Goal: Information Seeking & Learning: Learn about a topic

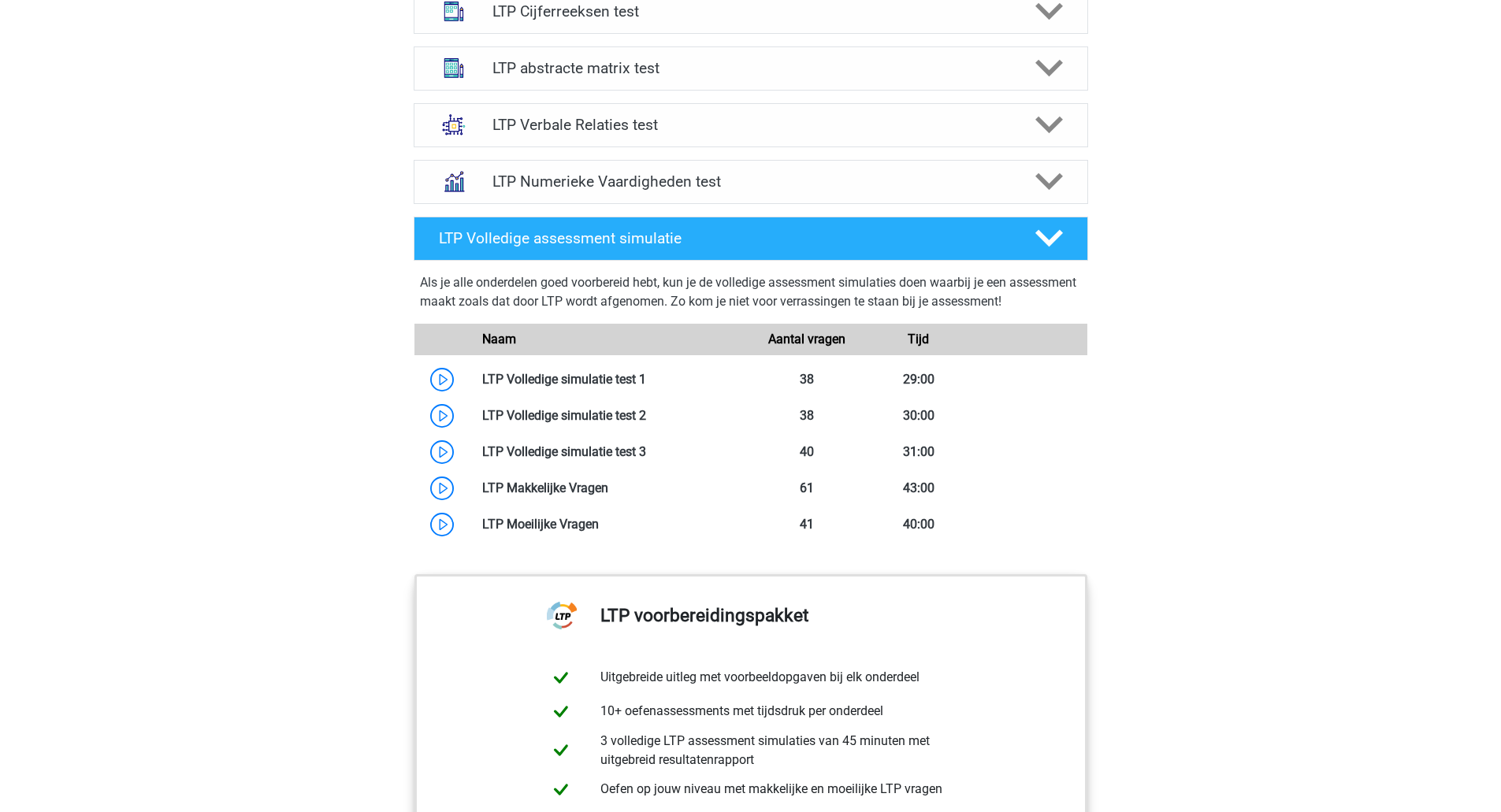
scroll to position [1078, 0]
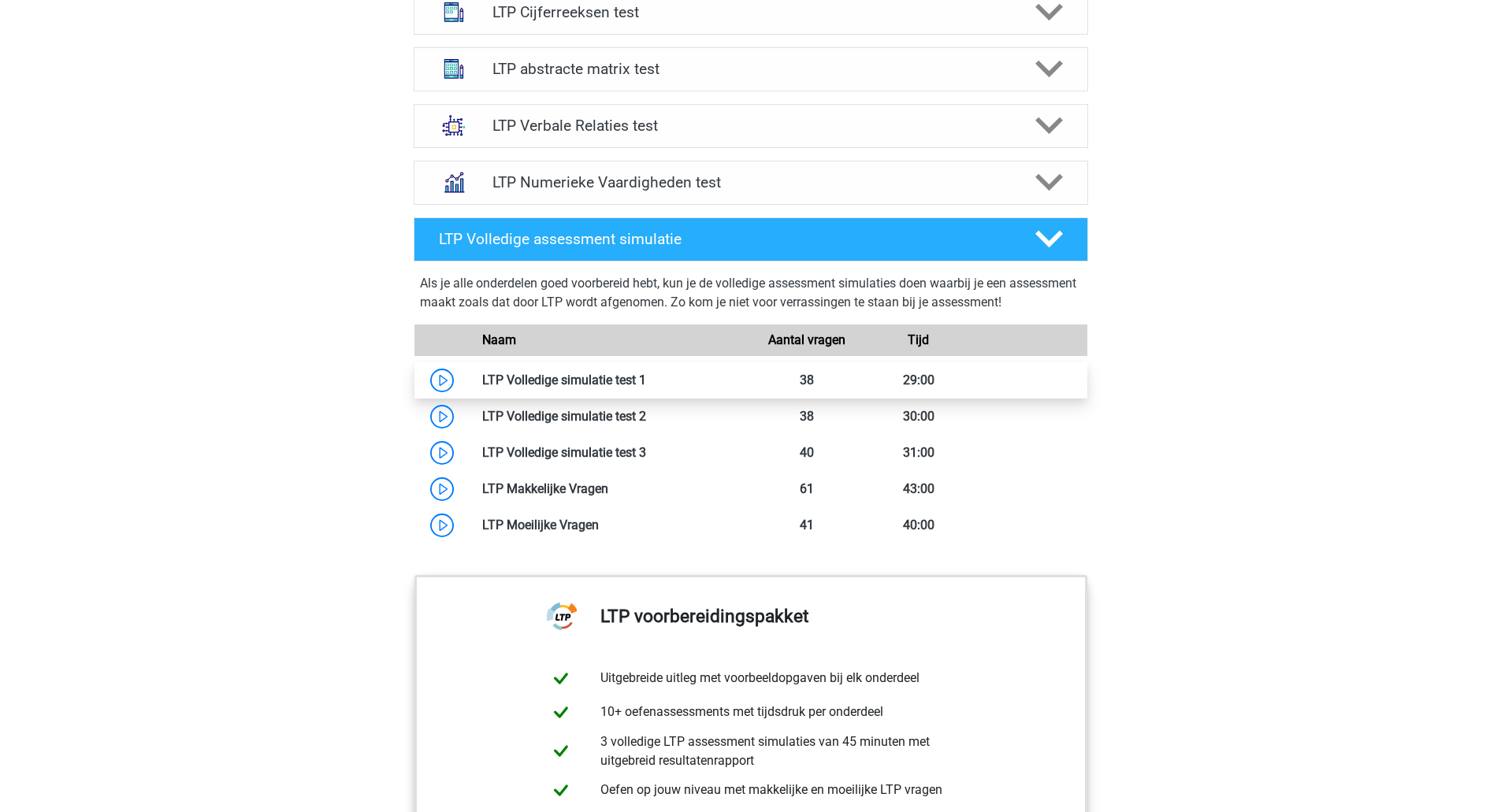
click at [646, 375] on link at bounding box center [646, 380] width 0 height 15
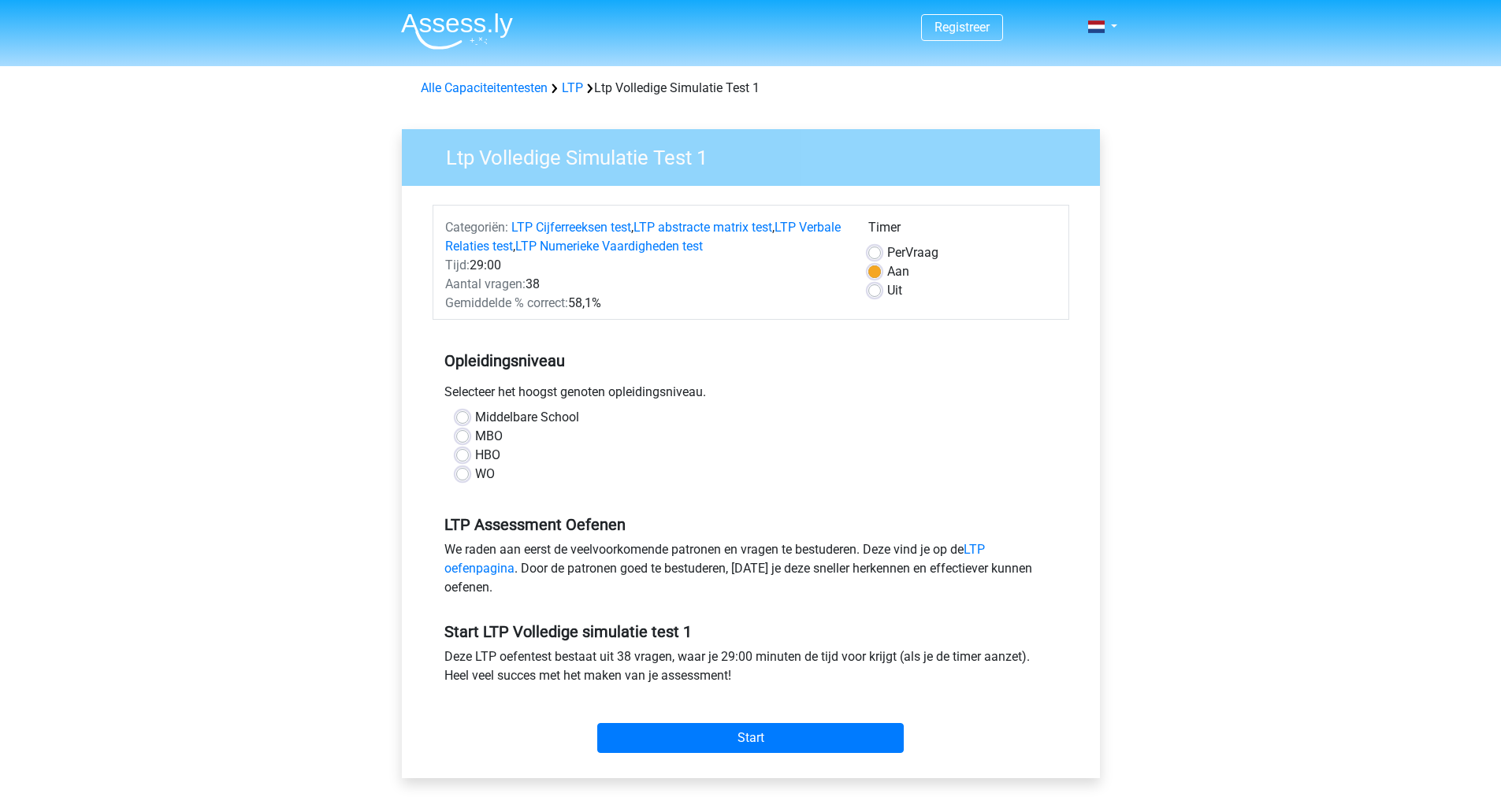
click at [469, 472] on div "WO" at bounding box center [750, 473] width 590 height 19
click at [464, 481] on div "WO" at bounding box center [750, 473] width 590 height 19
click at [469, 416] on div "Middelbare School" at bounding box center [750, 417] width 590 height 19
click at [887, 291] on label "Uit" at bounding box center [894, 290] width 15 height 19
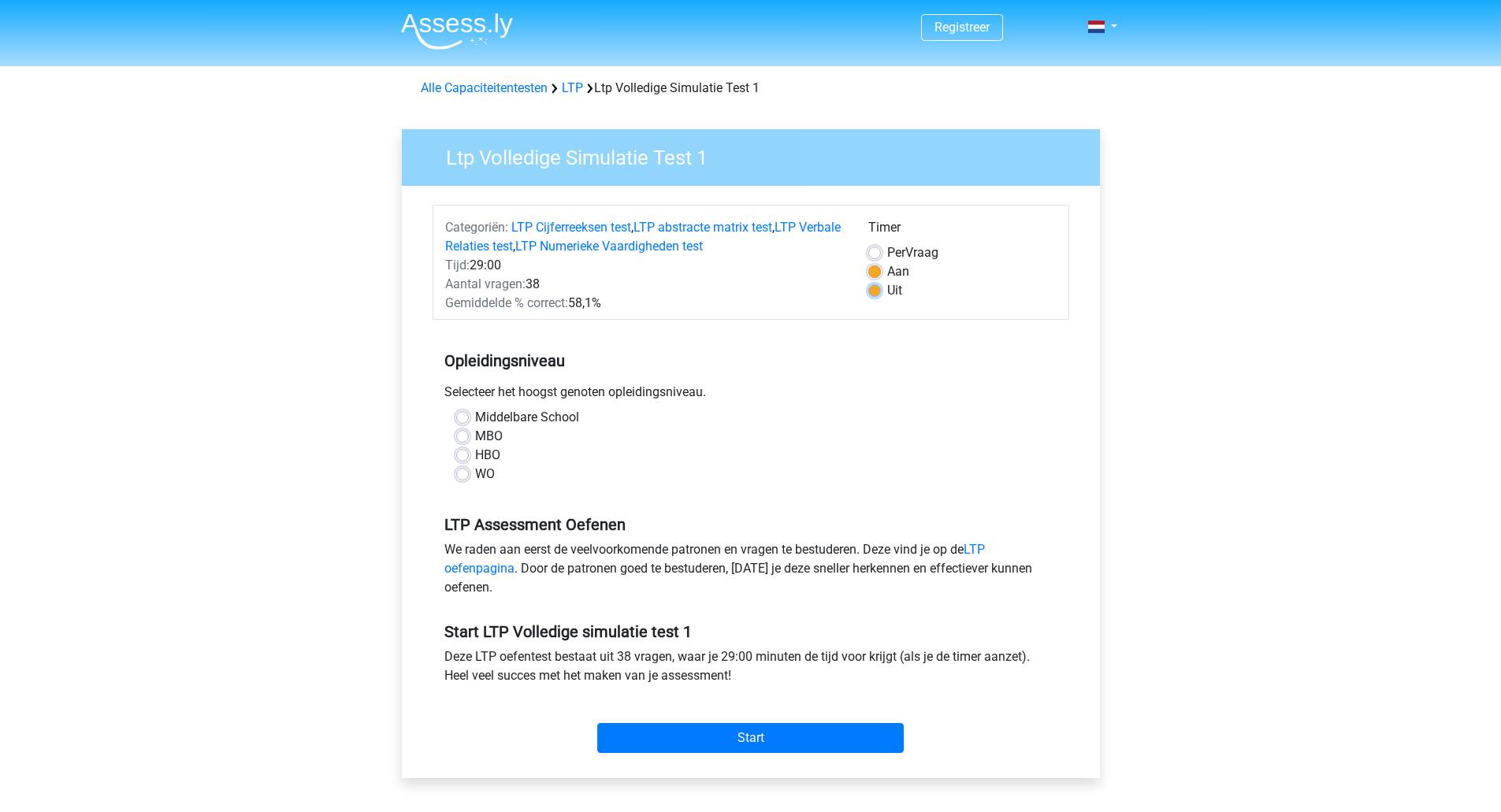
click at [872, 291] on input "Uit" at bounding box center [874, 289] width 13 height 16
radio input "true"
click at [887, 275] on label "Aan" at bounding box center [898, 271] width 22 height 19
click at [872, 275] on input "Aan" at bounding box center [874, 270] width 13 height 16
radio input "true"
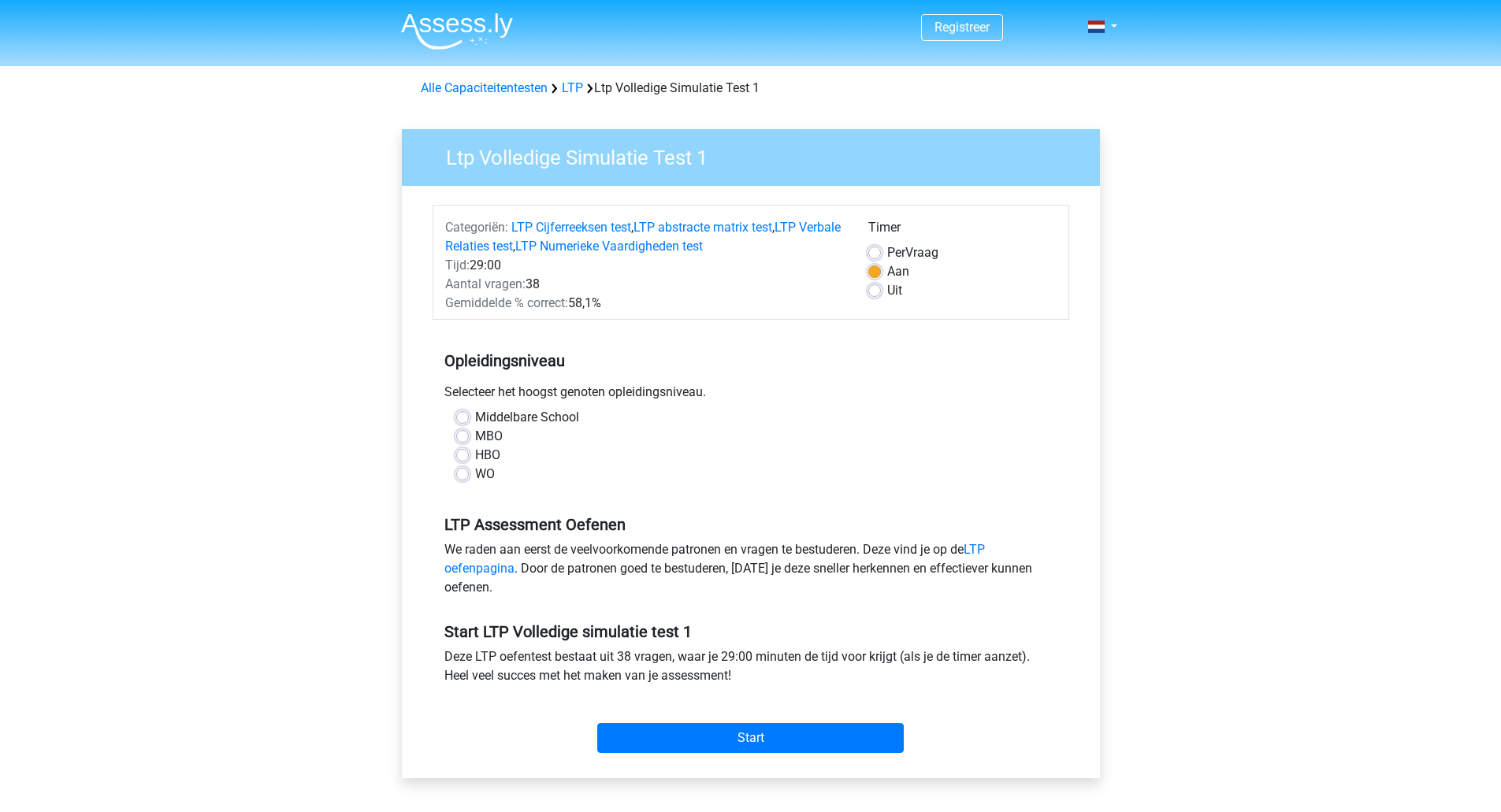
click at [469, 473] on div "WO" at bounding box center [750, 473] width 590 height 19
click at [475, 471] on label "WO" at bounding box center [485, 473] width 19 height 19
click at [462, 471] on input "WO" at bounding box center [462, 473] width 13 height 16
radio input "true"
click at [475, 471] on label "WO" at bounding box center [485, 473] width 19 height 19
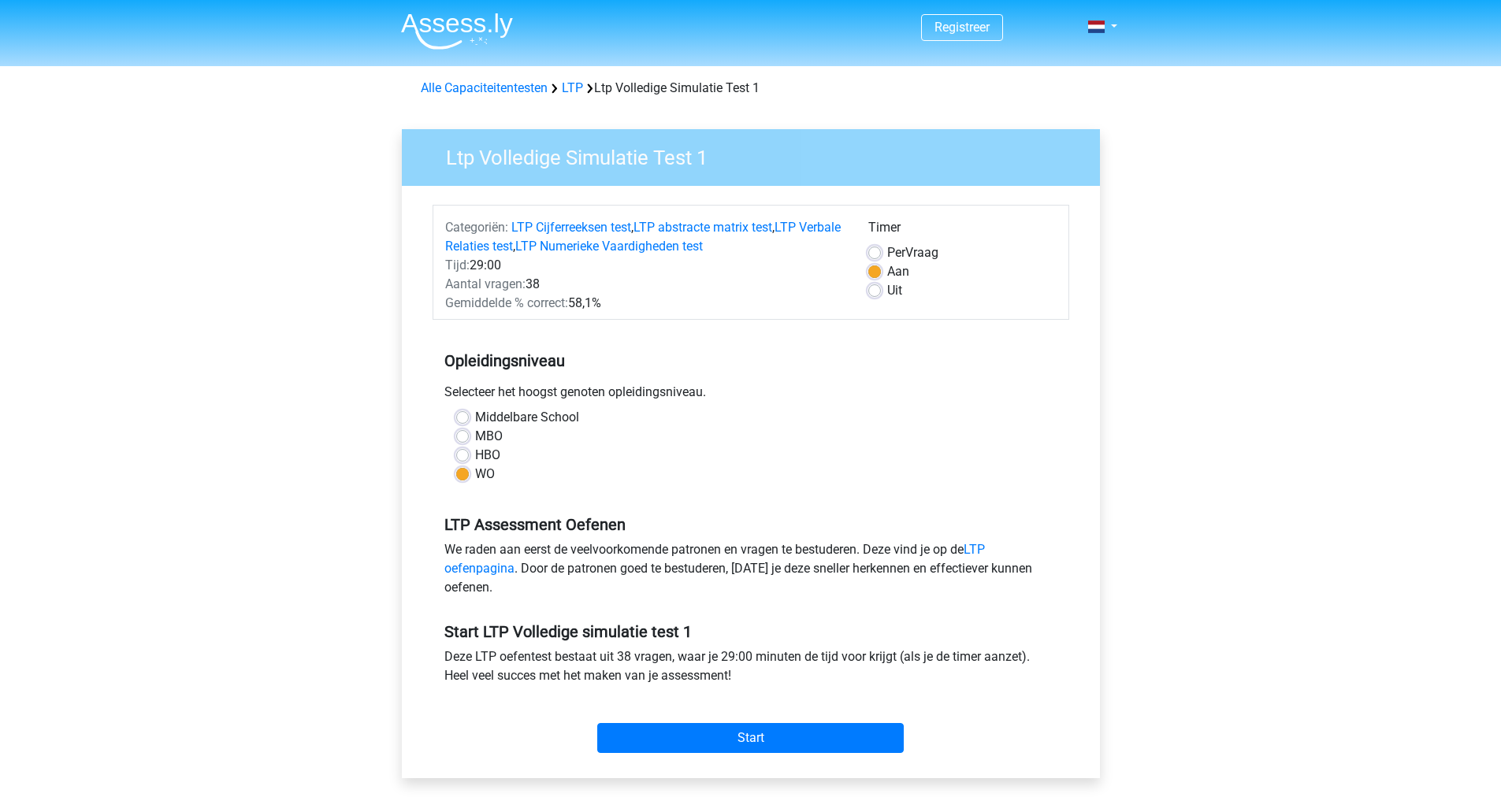
click at [462, 471] on input "WO" at bounding box center [462, 473] width 13 height 16
click at [475, 471] on label "WO" at bounding box center [485, 473] width 19 height 19
click at [462, 471] on input "WO" at bounding box center [462, 473] width 13 height 16
click at [475, 471] on label "WO" at bounding box center [485, 473] width 19 height 19
click at [462, 471] on input "WO" at bounding box center [462, 473] width 13 height 16
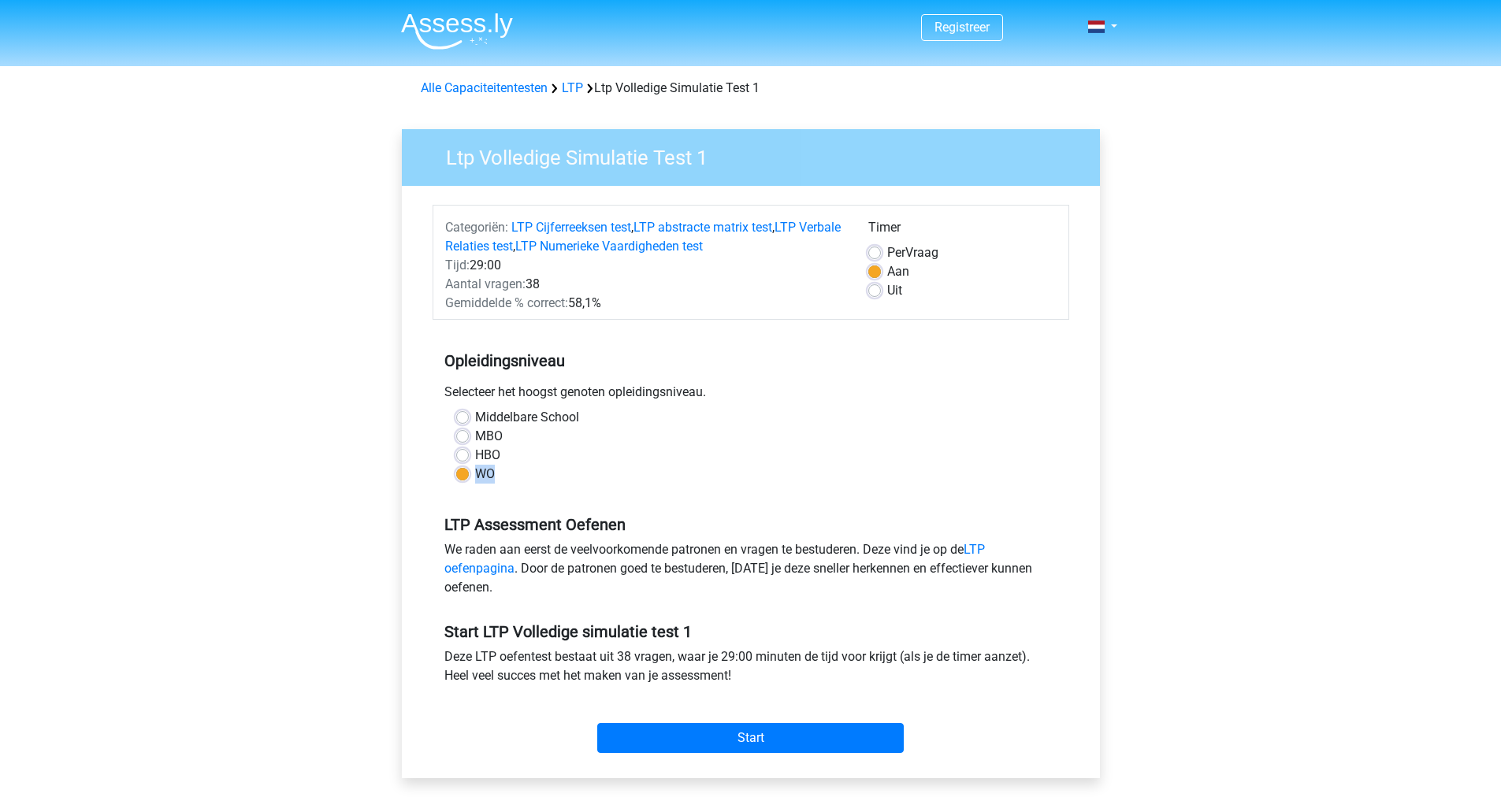
click at [475, 471] on label "WO" at bounding box center [485, 473] width 19 height 19
click at [462, 471] on input "WO" at bounding box center [462, 473] width 13 height 16
click at [761, 735] on input "Start" at bounding box center [750, 738] width 306 height 30
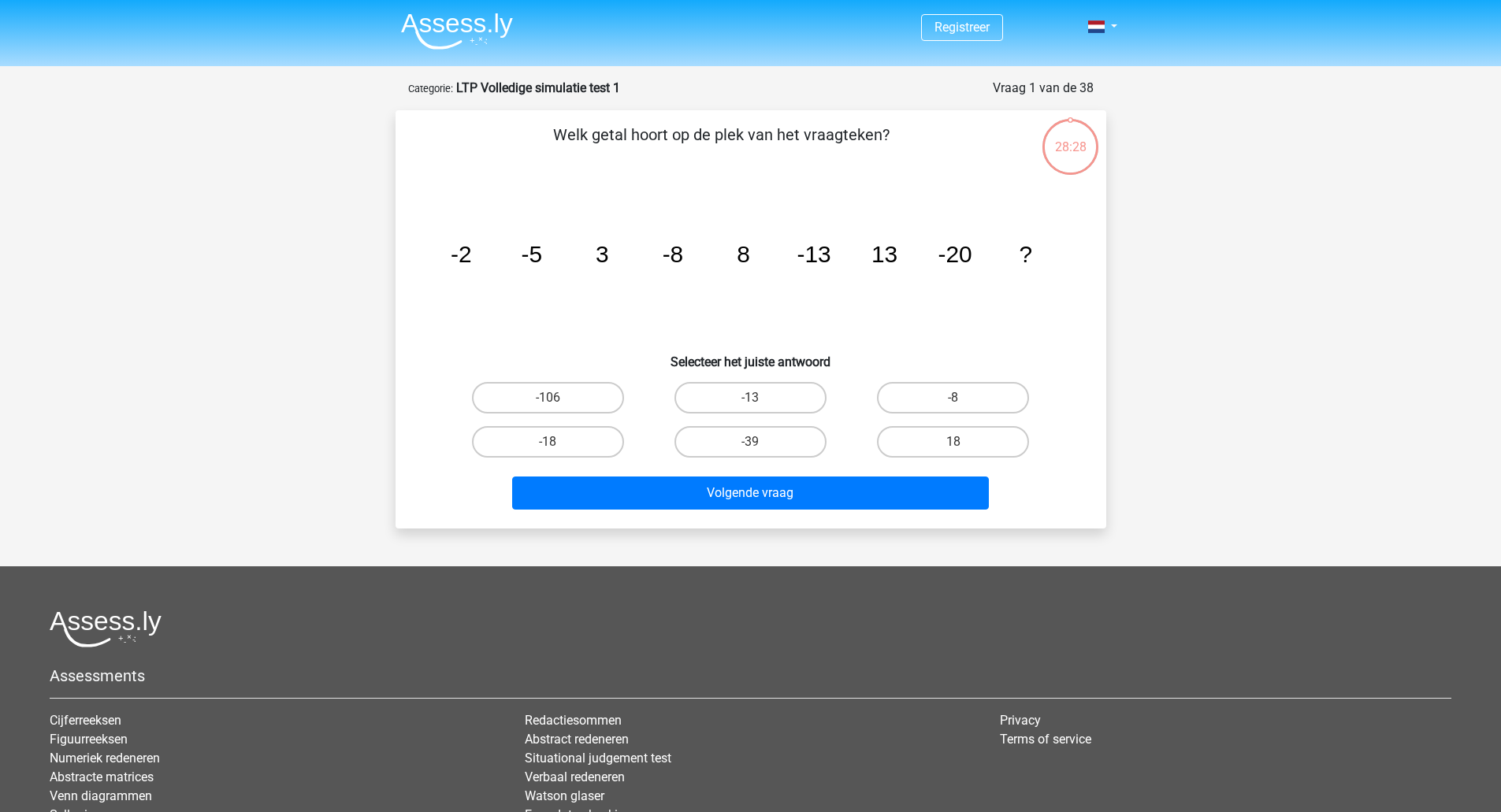
drag, startPoint x: 607, startPoint y: 443, endPoint x: 619, endPoint y: 247, distance: 196.4
click at [619, 247] on div "Welk getal hoort op de plek van het vraagteken? image/svg+xml -2 -5 3 -8 8 -13 …" at bounding box center [750, 319] width 698 height 393
click at [991, 443] on label "18" at bounding box center [953, 441] width 152 height 31
click at [963, 443] on input "18" at bounding box center [958, 447] width 10 height 10
radio input "true"
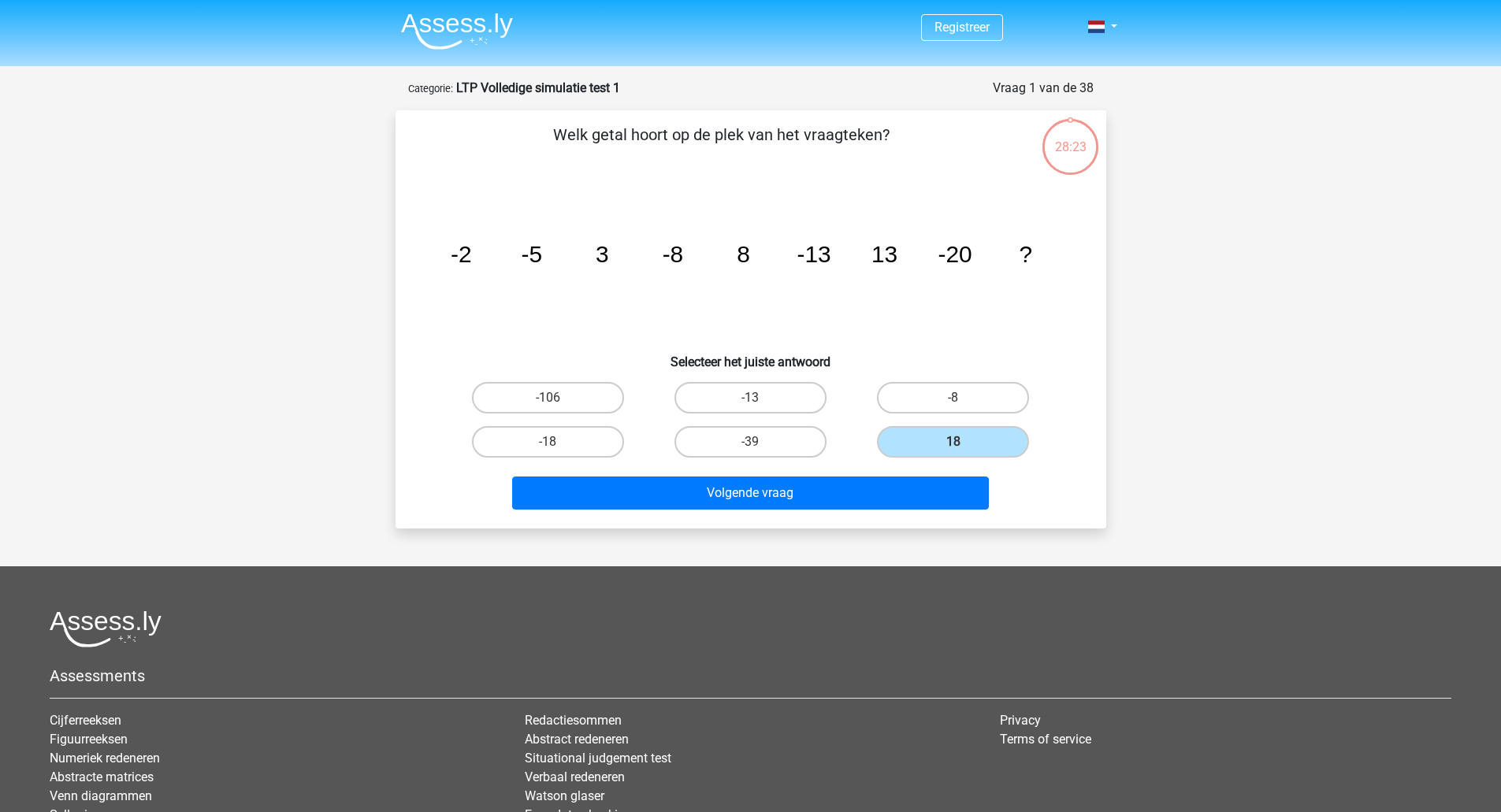
click at [944, 469] on div "Volgende vraag" at bounding box center [751, 489] width 660 height 52
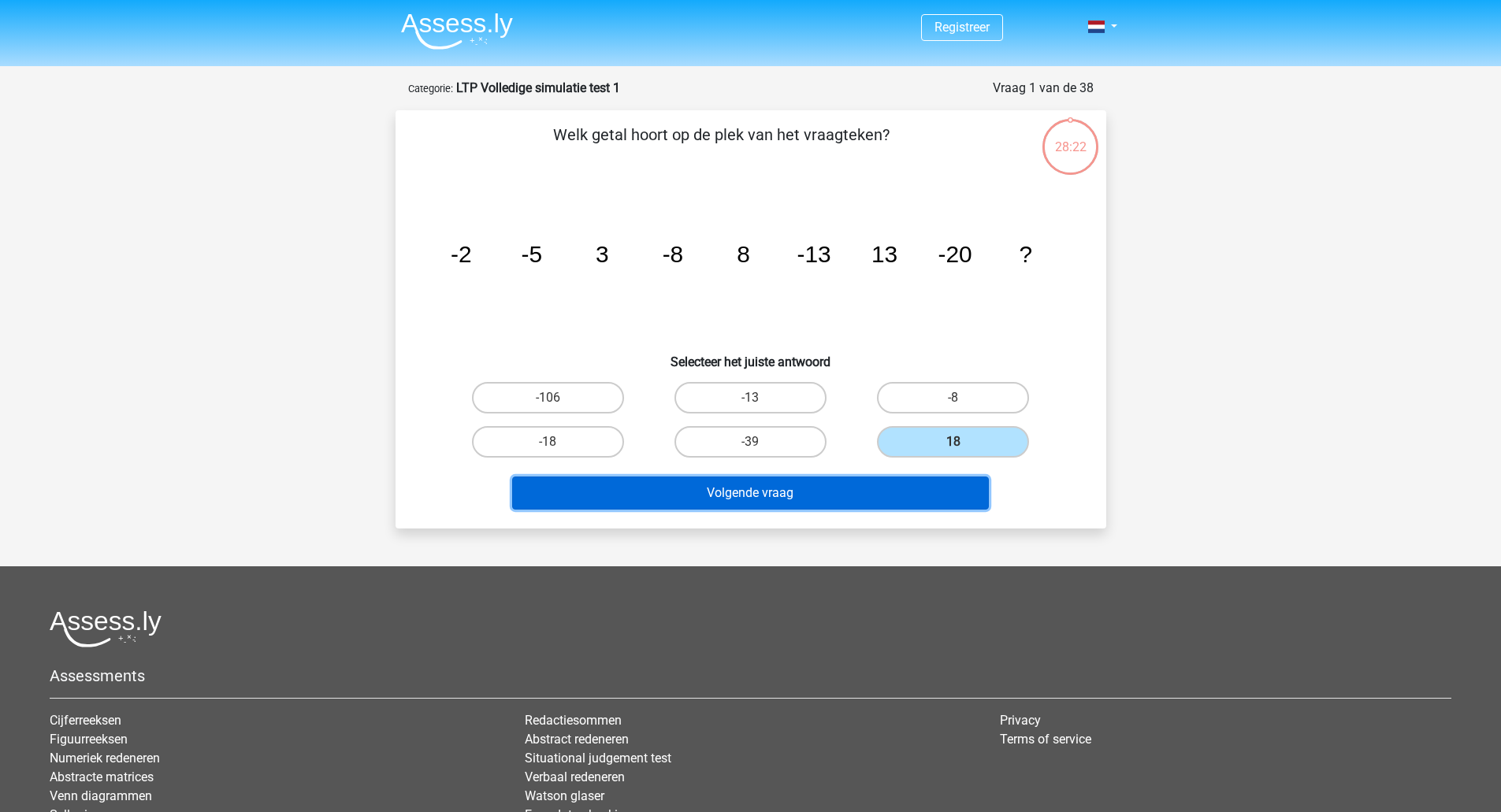
click at [941, 481] on button "Volgende vraag" at bounding box center [750, 493] width 477 height 33
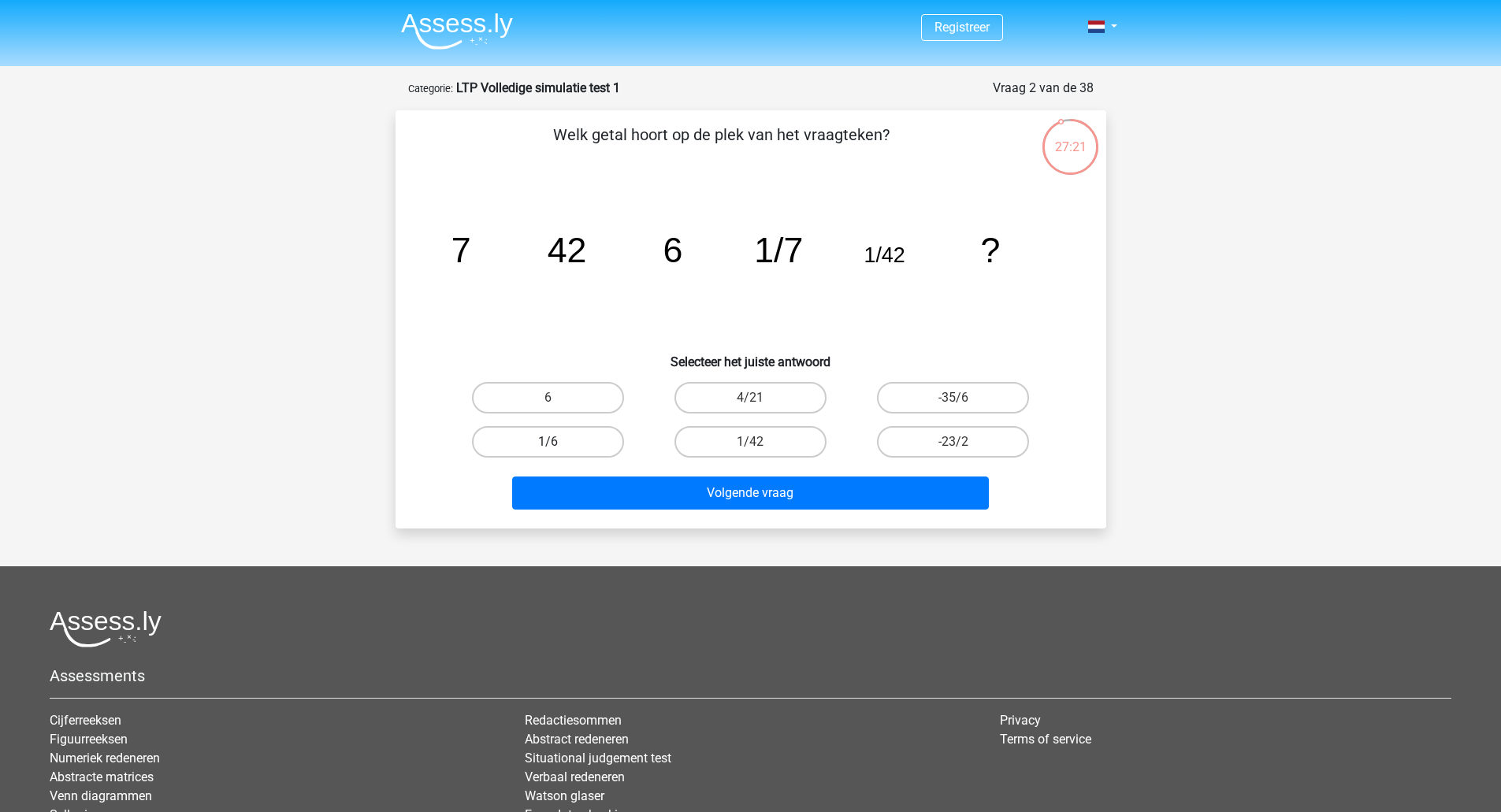
click at [590, 439] on label "1/6" at bounding box center [548, 441] width 152 height 31
click at [557, 442] on input "1/6" at bounding box center [552, 447] width 10 height 10
radio input "true"
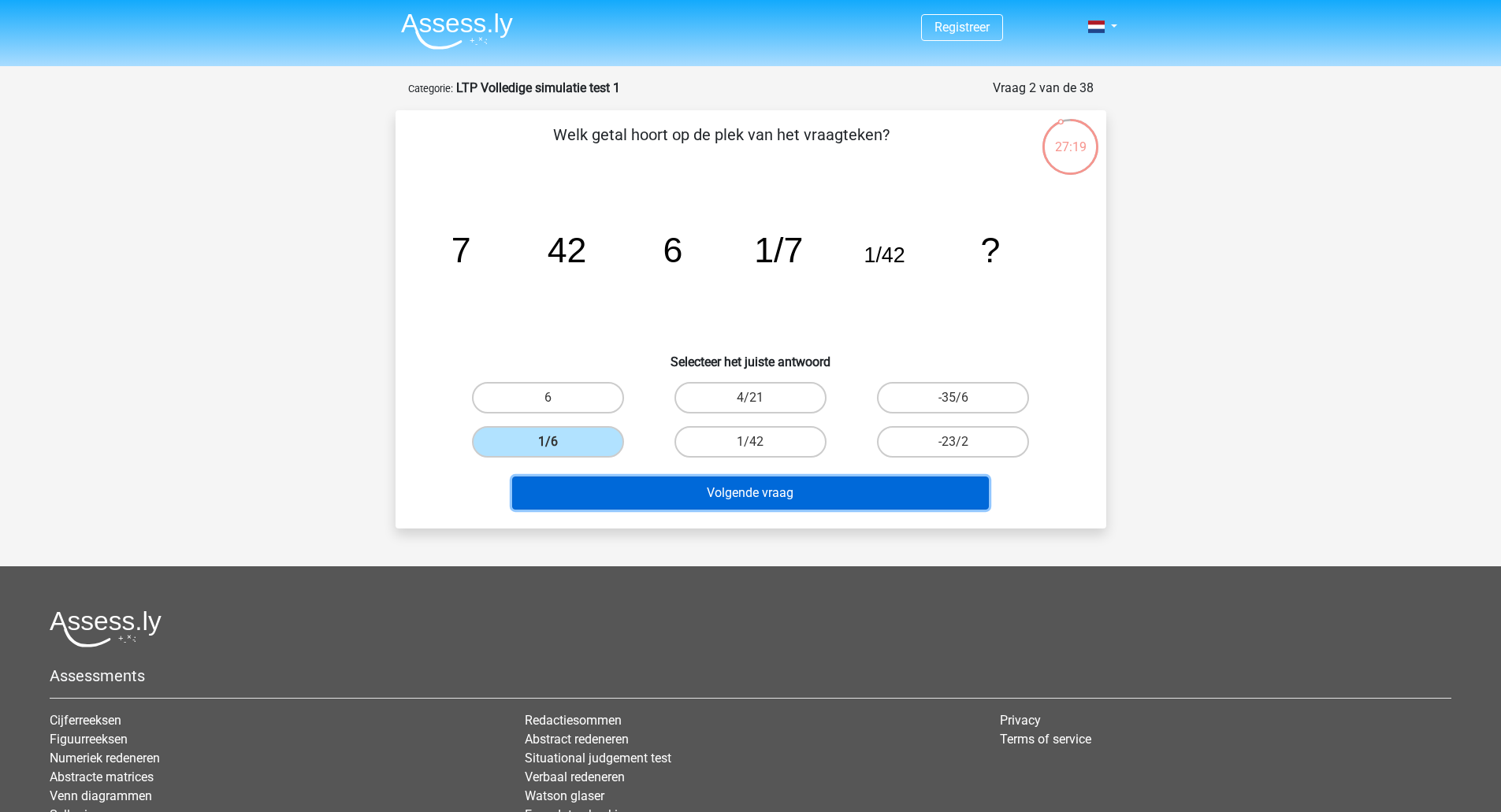
click at [692, 477] on button "Volgende vraag" at bounding box center [750, 493] width 477 height 33
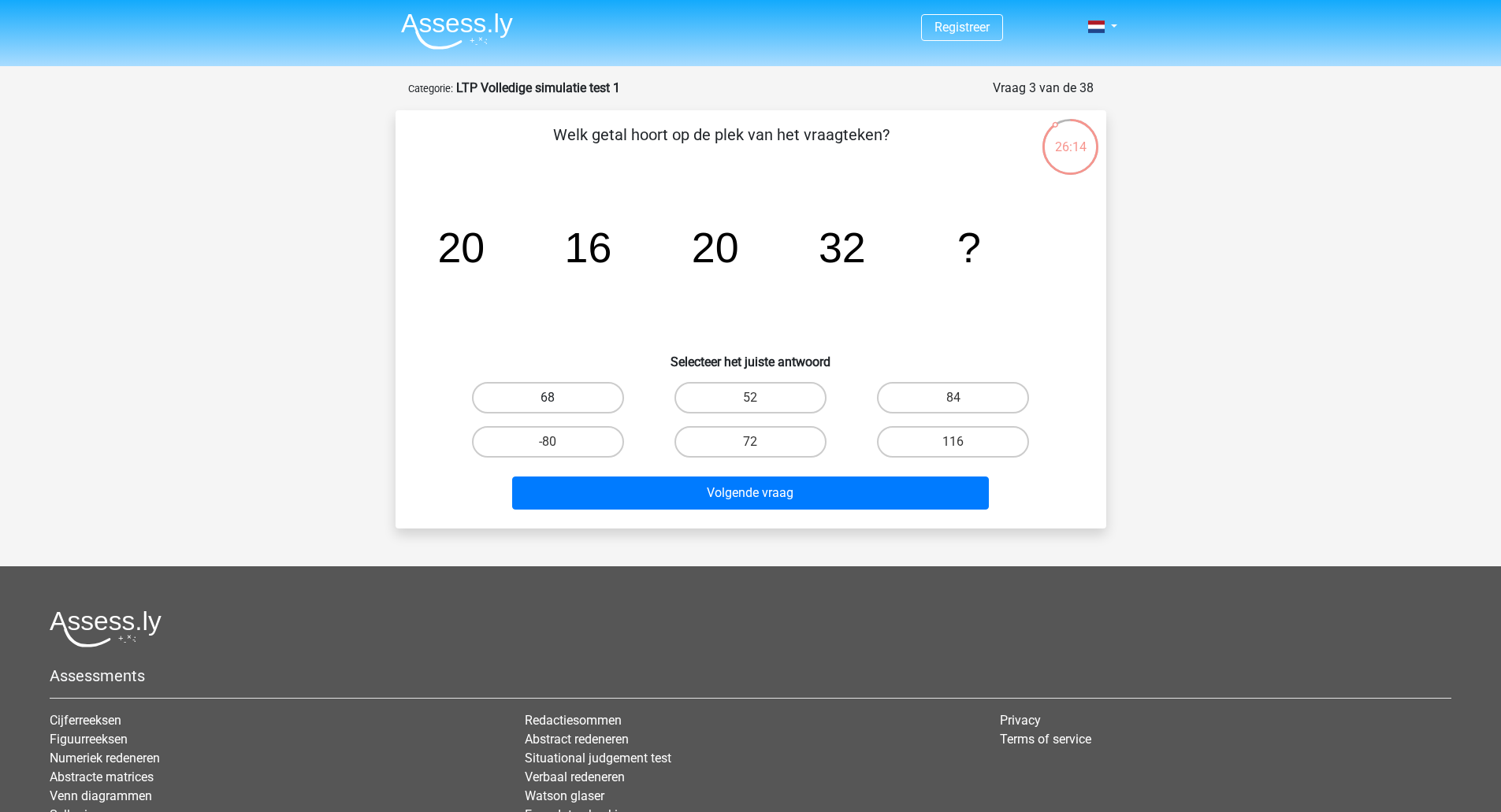
click at [583, 389] on label "68" at bounding box center [548, 398] width 152 height 31
click at [557, 398] on input "68" at bounding box center [552, 402] width 10 height 10
radio input "true"
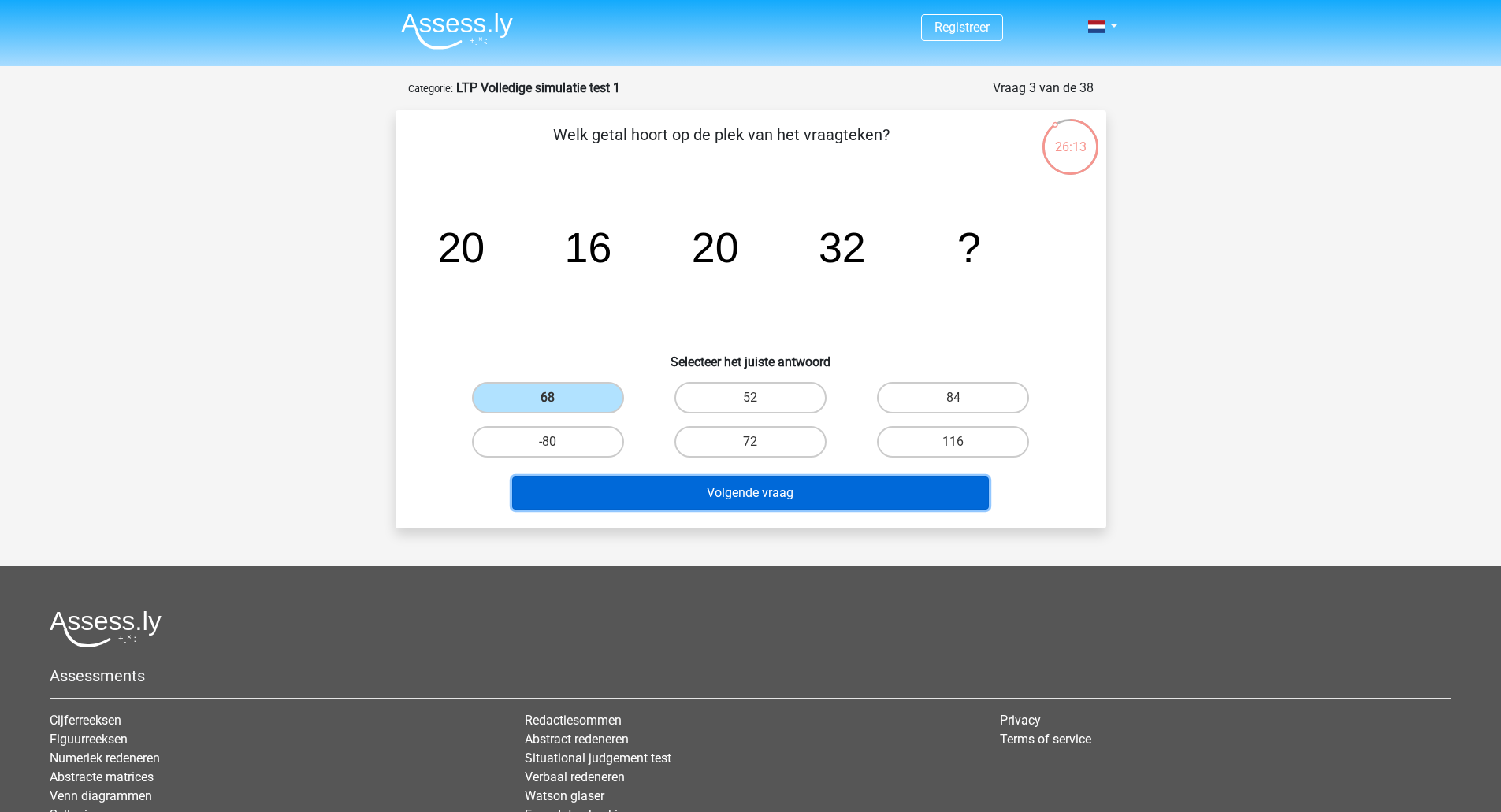
click at [692, 495] on button "Volgende vraag" at bounding box center [750, 493] width 477 height 33
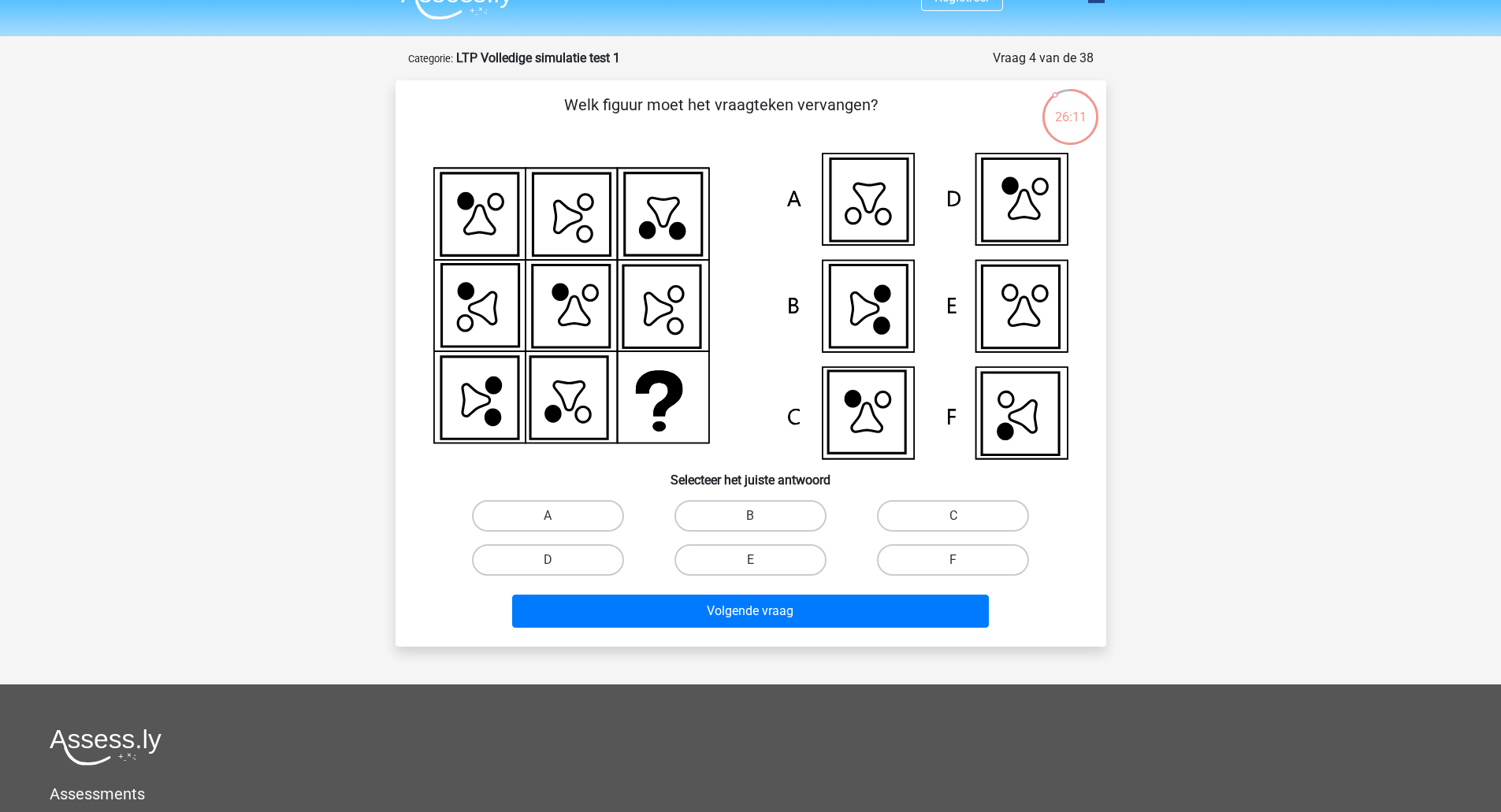
scroll to position [29, 0]
drag, startPoint x: 829, startPoint y: 391, endPoint x: 1036, endPoint y: 432, distance: 211.0
click at [1036, 432] on icon at bounding box center [750, 306] width 635 height 306
click at [1036, 432] on icon at bounding box center [1020, 414] width 77 height 82
click at [930, 576] on label "F" at bounding box center [953, 560] width 152 height 31
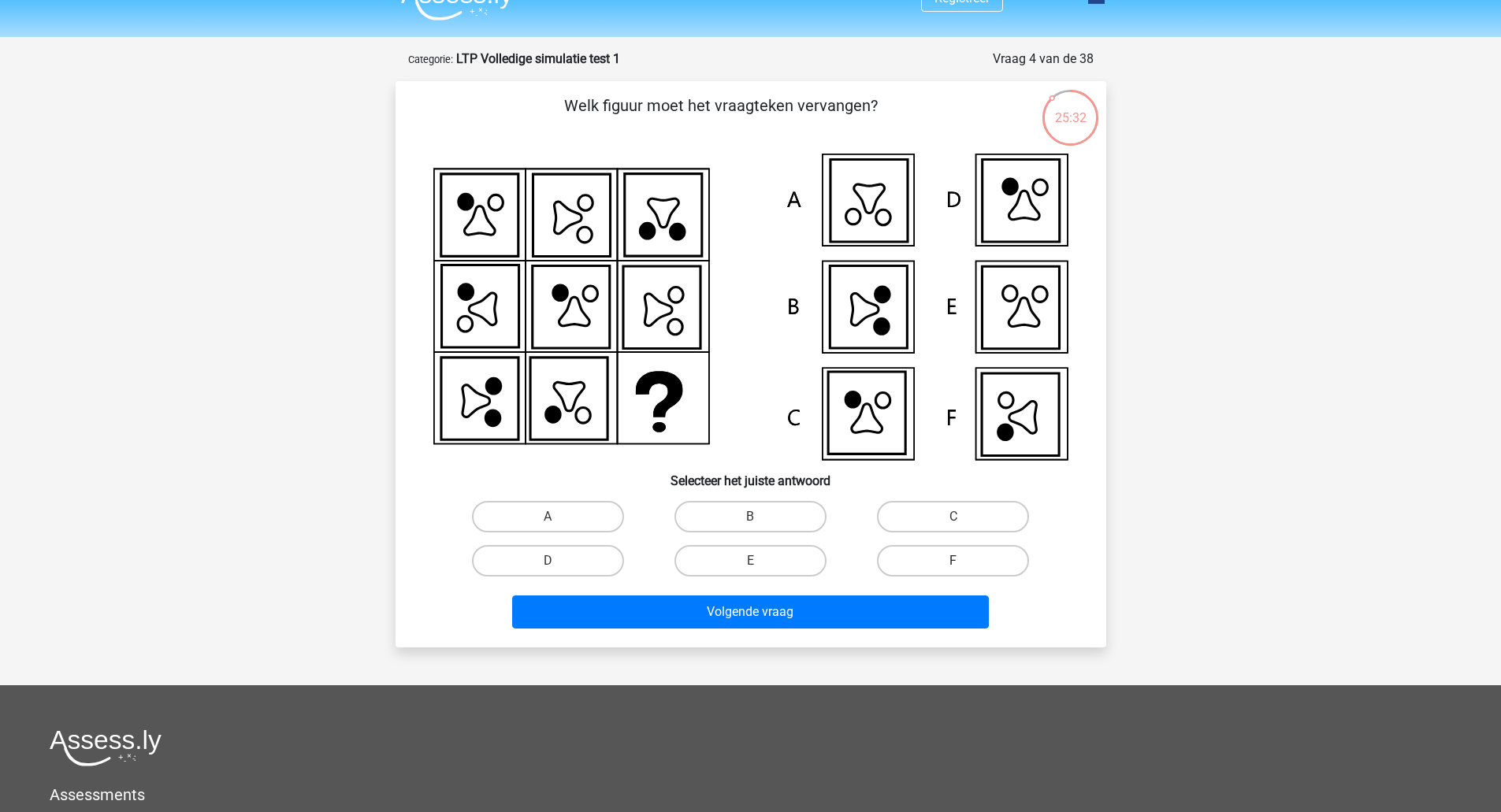
click at [953, 571] on input "F" at bounding box center [958, 565] width 10 height 10
radio input "true"
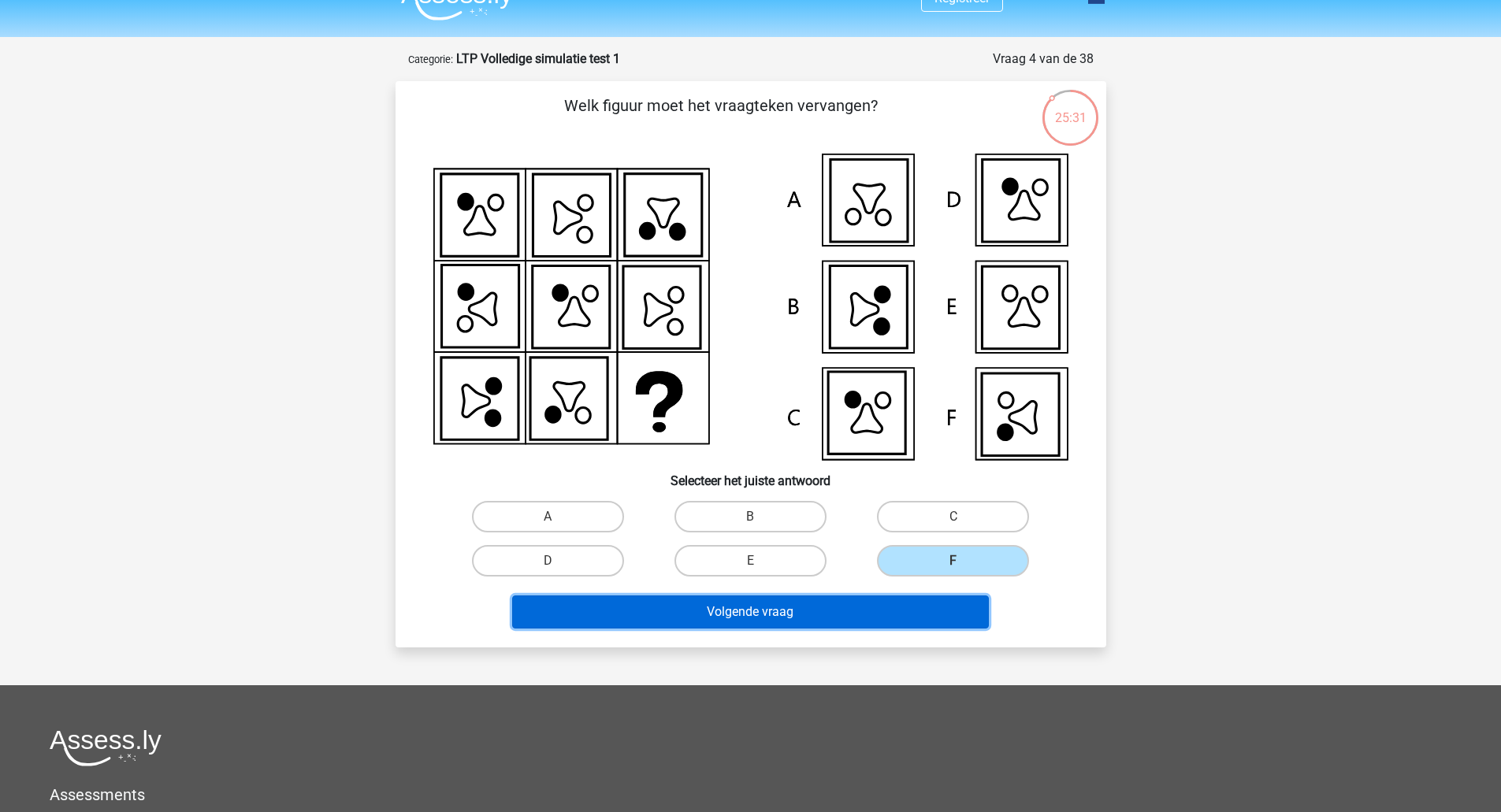
click at [915, 617] on button "Volgende vraag" at bounding box center [750, 611] width 477 height 33
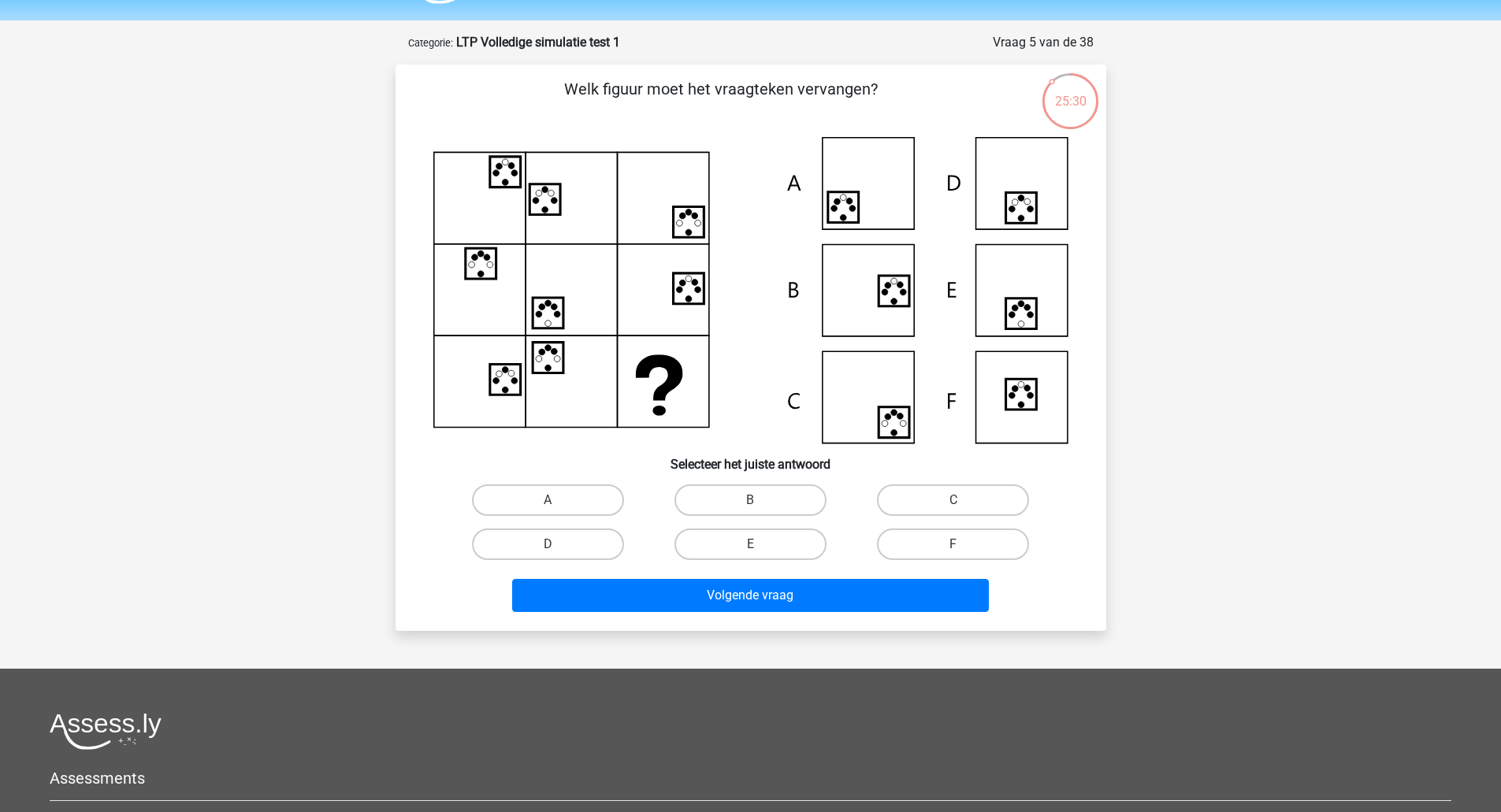
scroll to position [45, 0]
click at [884, 312] on icon at bounding box center [750, 291] width 635 height 306
click at [740, 489] on label "B" at bounding box center [750, 501] width 152 height 31
click at [750, 501] on input "B" at bounding box center [755, 506] width 10 height 10
radio input "true"
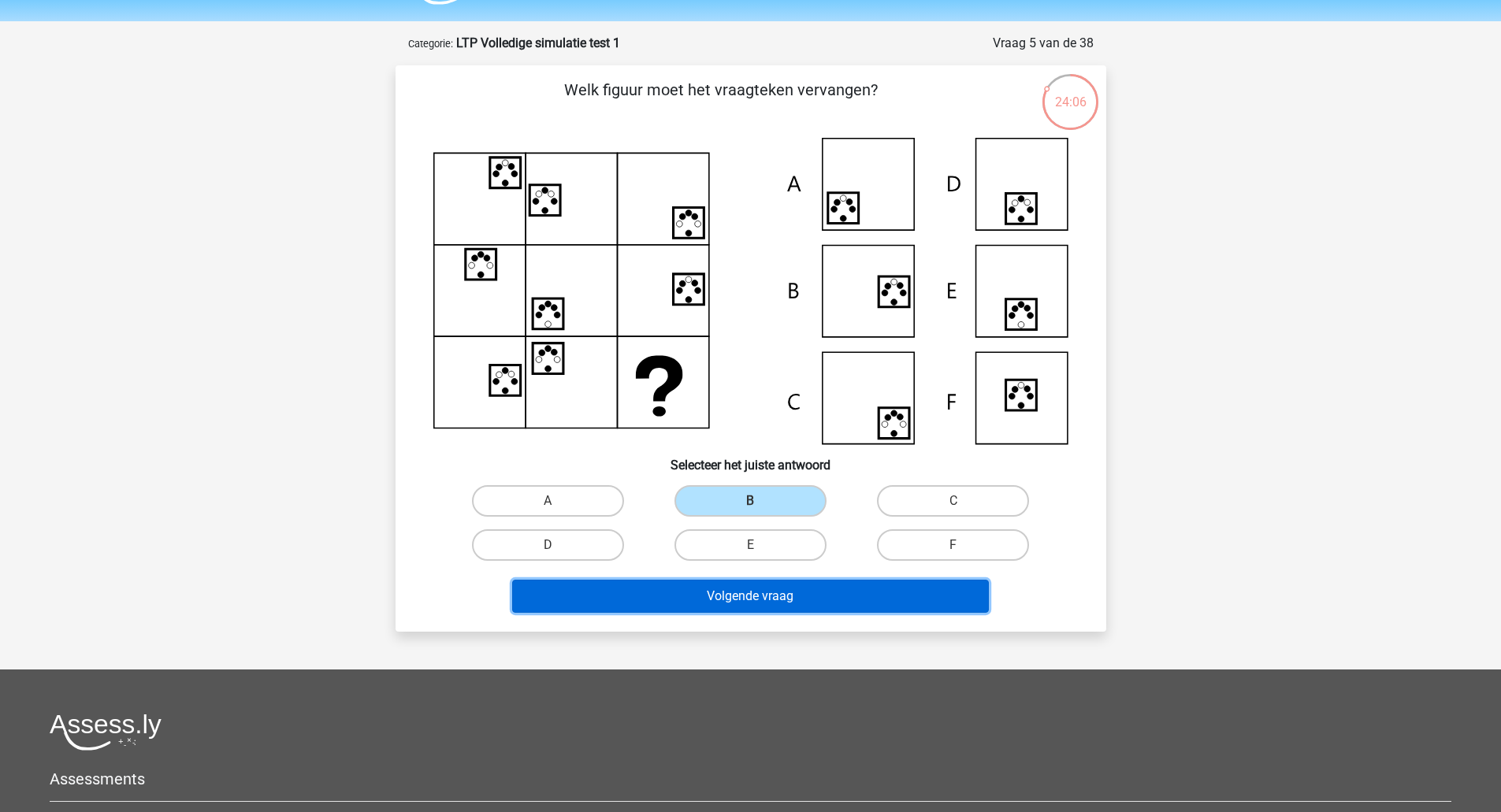
click at [777, 591] on button "Volgende vraag" at bounding box center [750, 596] width 477 height 33
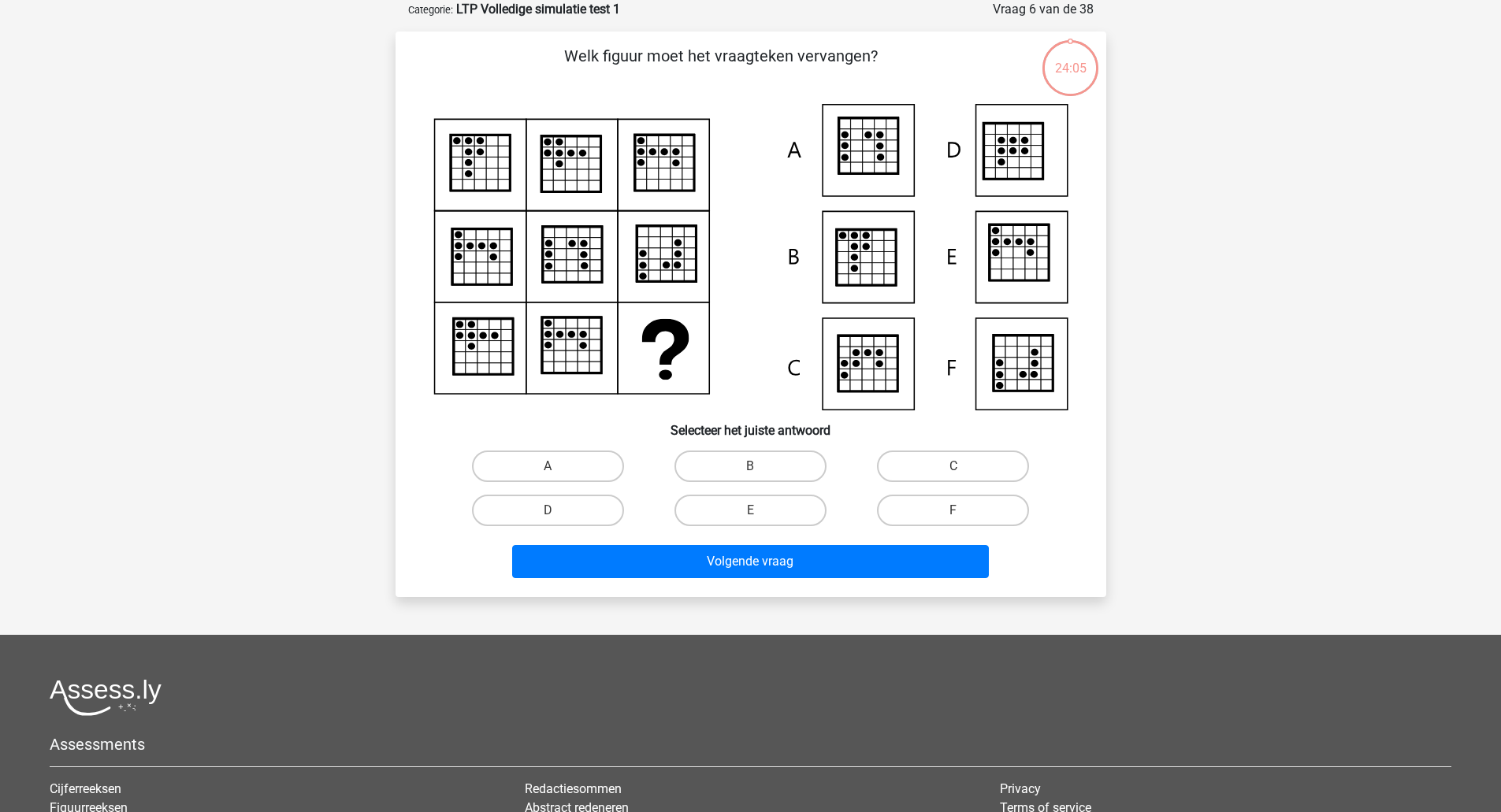
scroll to position [0, 0]
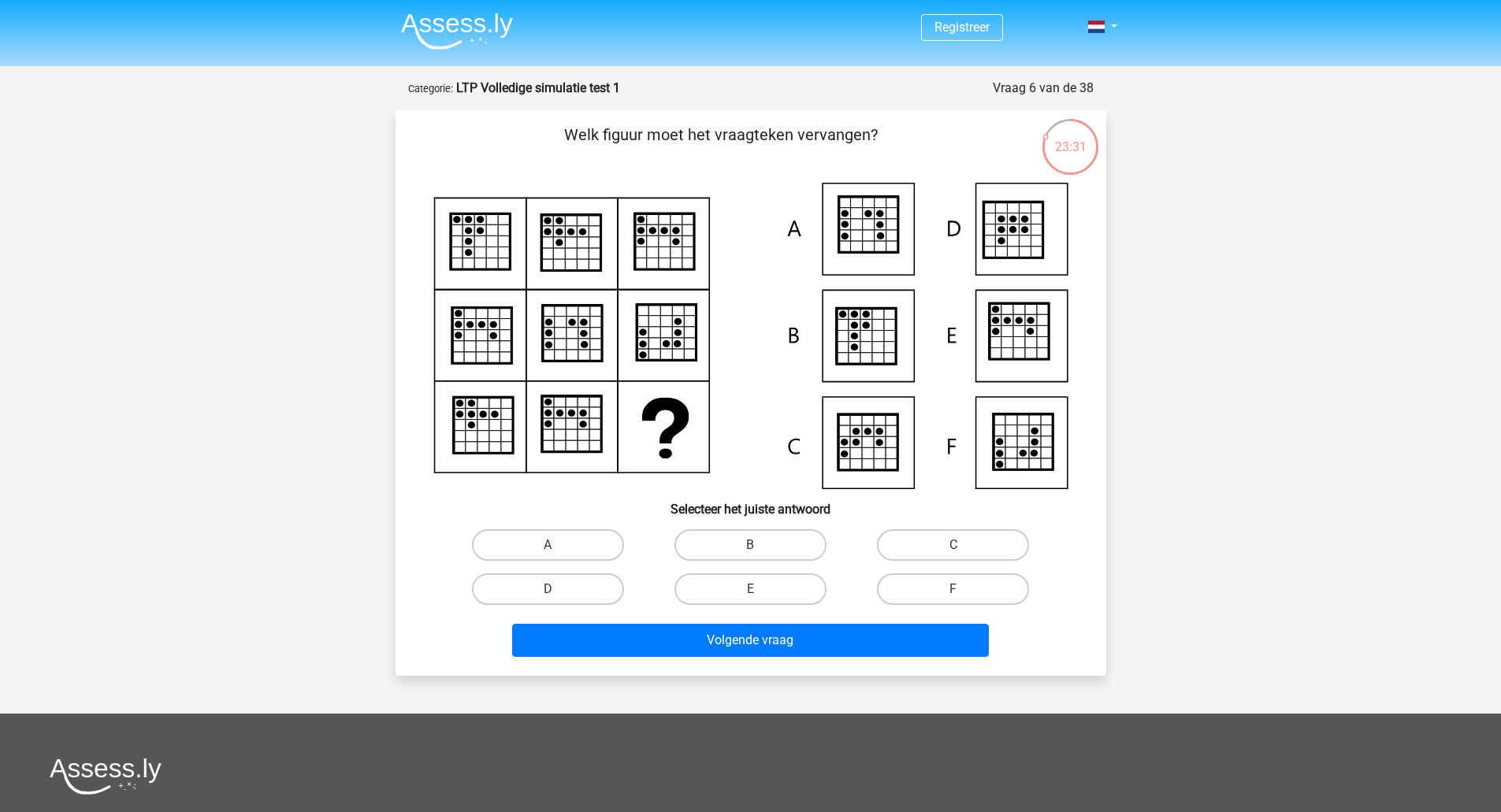
click at [874, 225] on icon at bounding box center [867, 224] width 59 height 56
click at [571, 543] on label "A" at bounding box center [548, 544] width 152 height 31
click at [557, 545] on input "A" at bounding box center [552, 550] width 10 height 10
radio input "true"
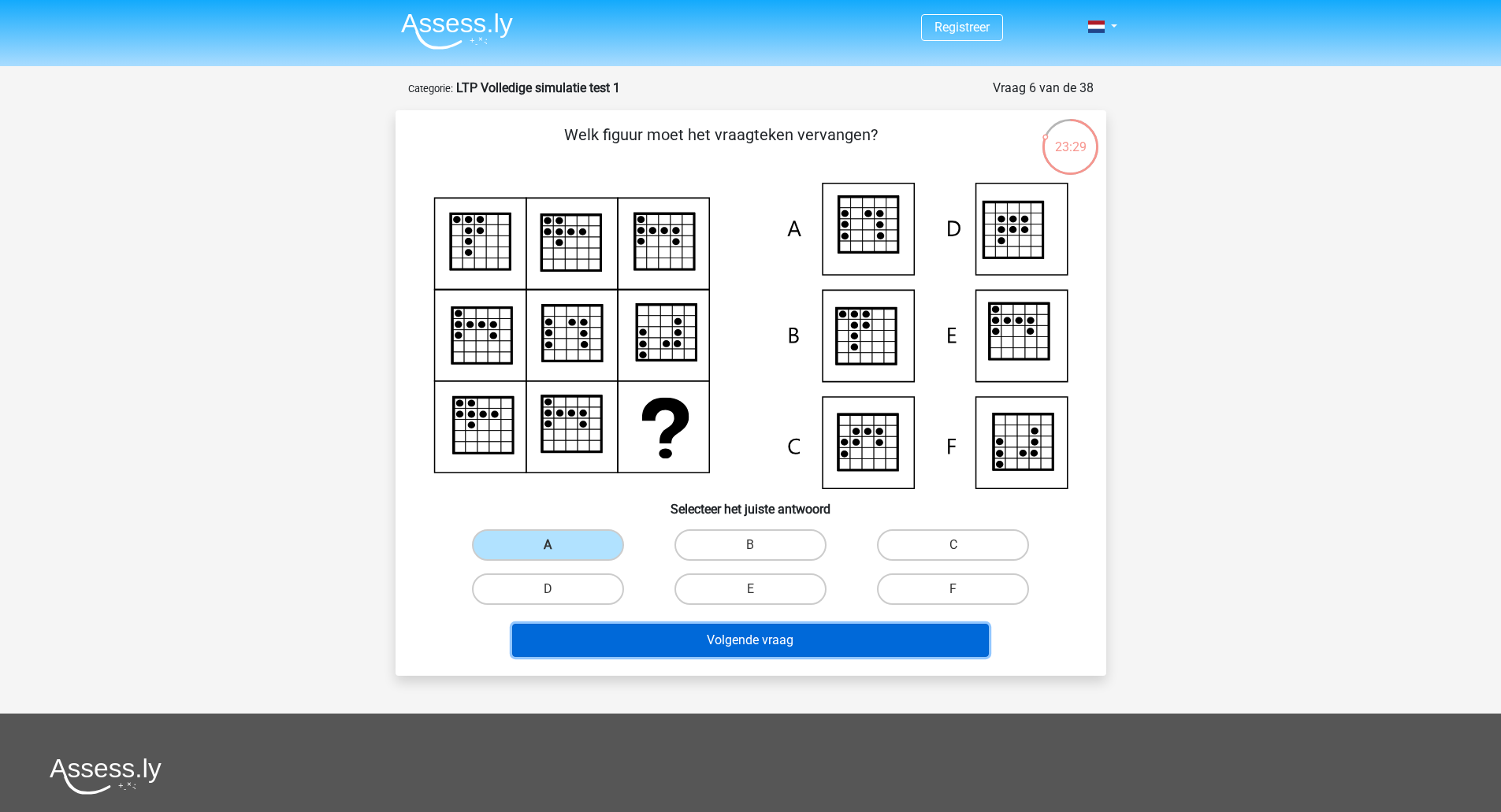
click at [680, 650] on button "Volgende vraag" at bounding box center [750, 640] width 477 height 33
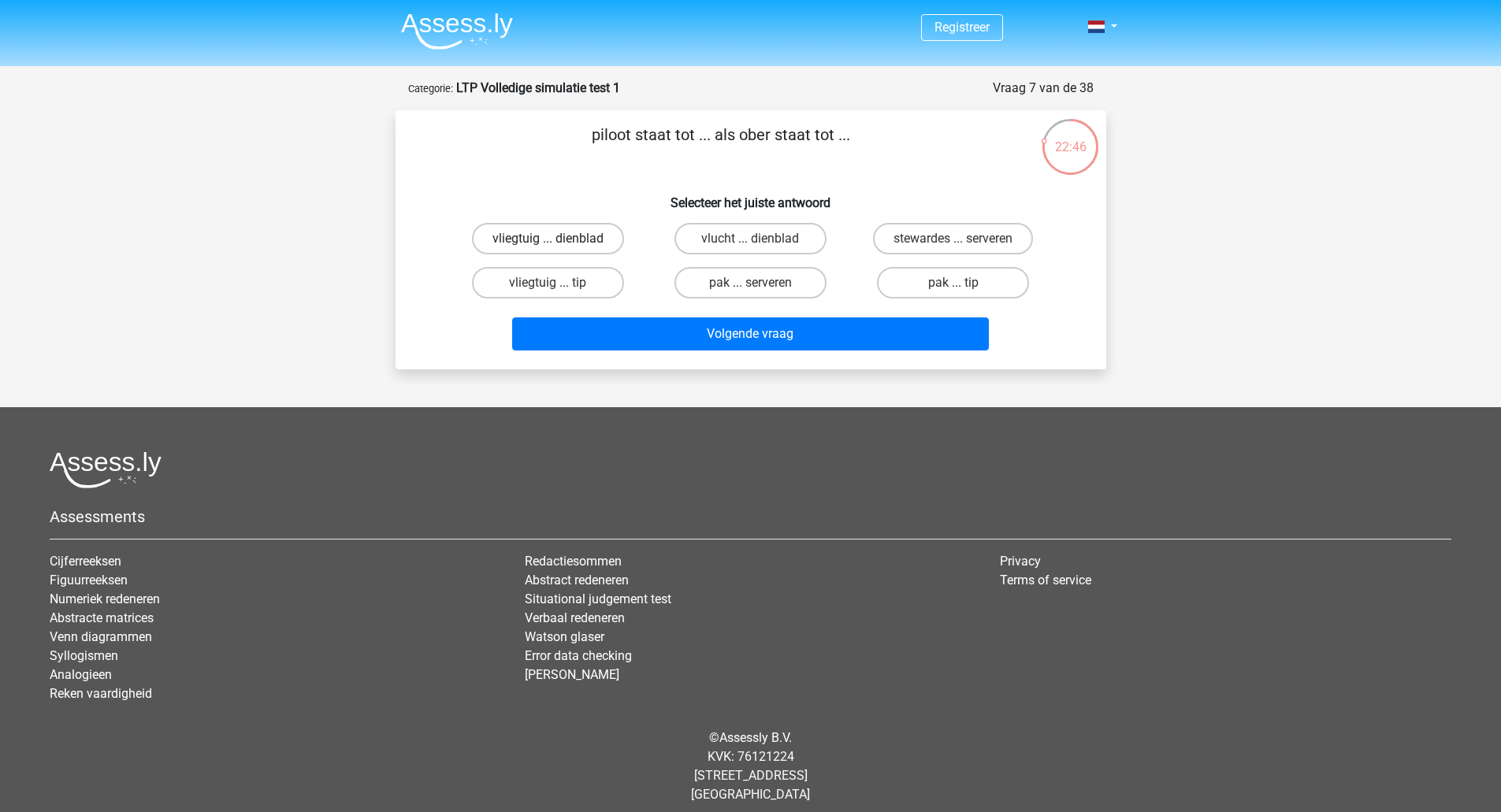
click at [574, 247] on label "vliegtuig ... dienblad" at bounding box center [548, 238] width 152 height 31
click at [557, 247] on input "vliegtuig ... dienblad" at bounding box center [552, 244] width 10 height 10
radio input "true"
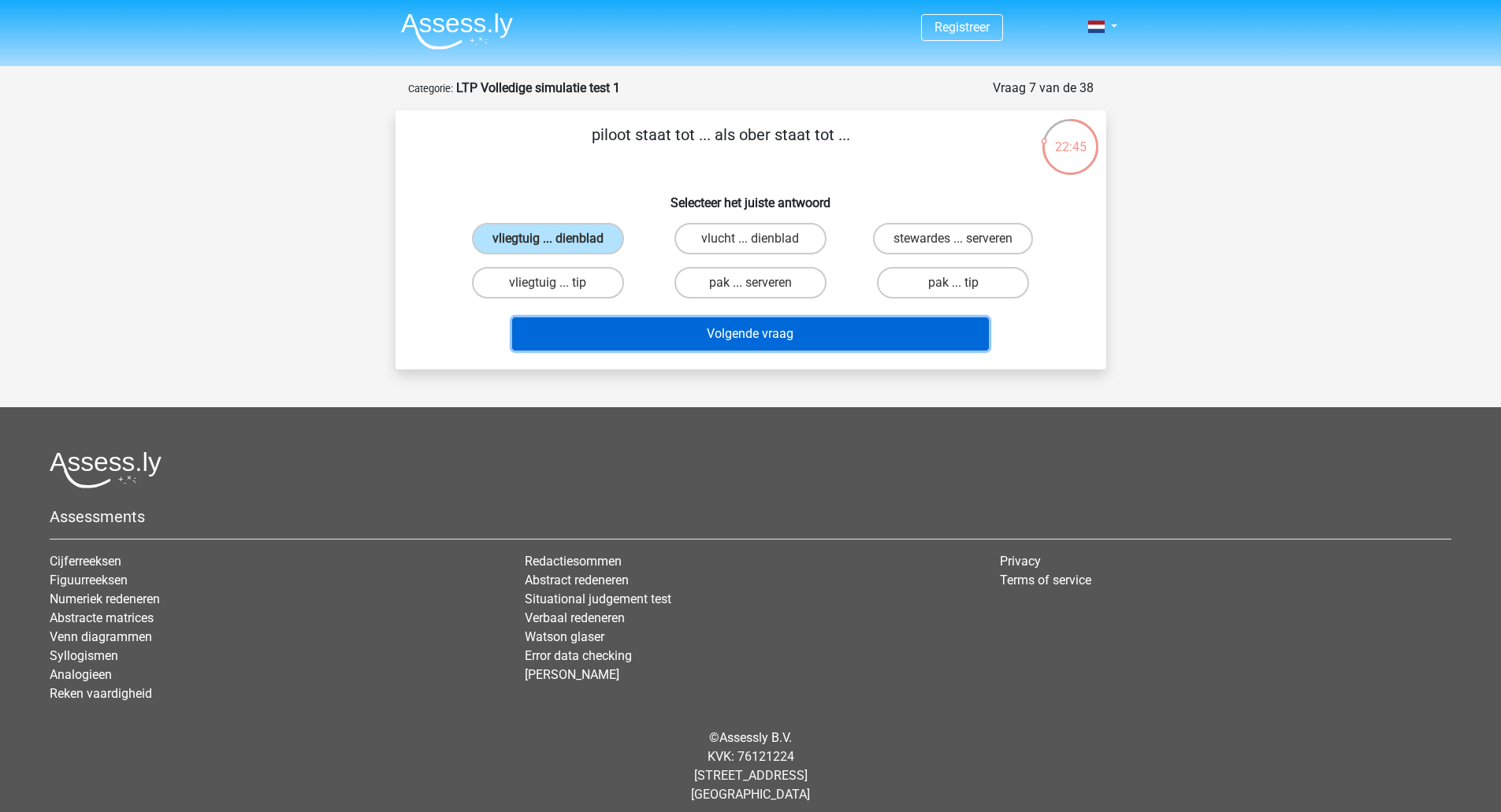
click at [709, 333] on button "Volgende vraag" at bounding box center [750, 334] width 477 height 33
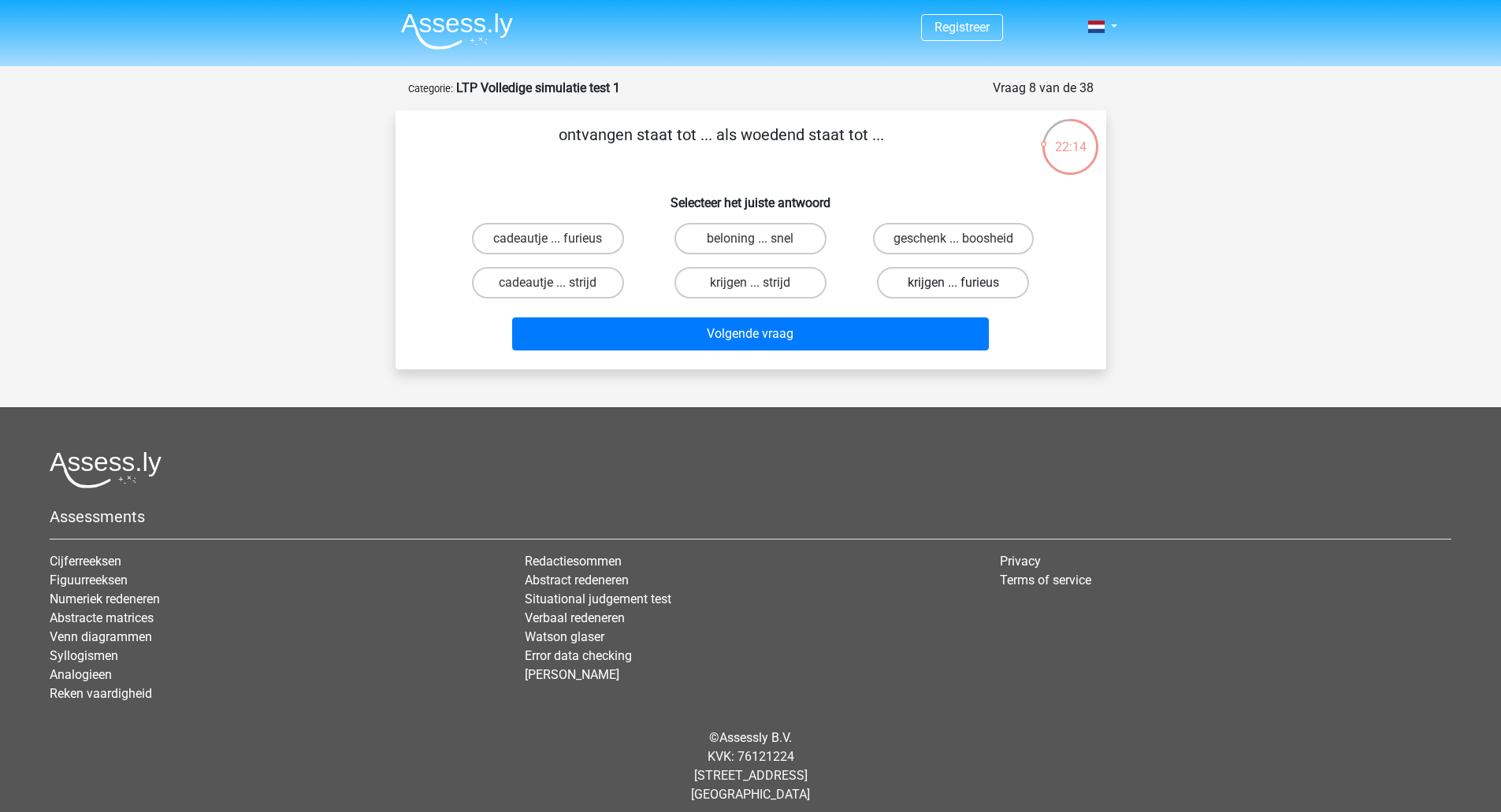
click at [949, 286] on label "krijgen ... furieus" at bounding box center [953, 282] width 152 height 31
click at [953, 286] on input "krijgen ... furieus" at bounding box center [958, 288] width 10 height 10
radio input "true"
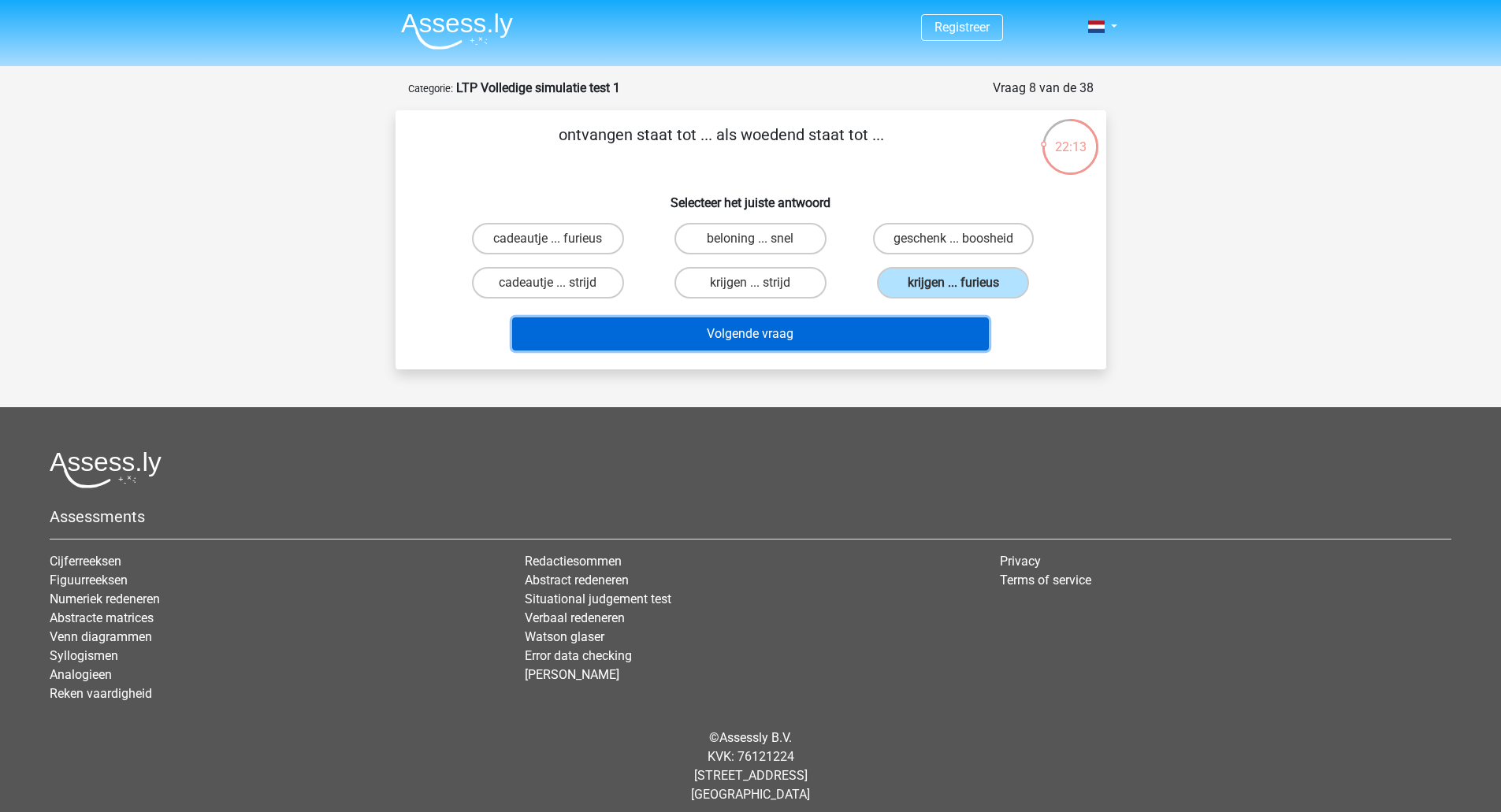
click at [923, 333] on button "Volgende vraag" at bounding box center [750, 334] width 477 height 33
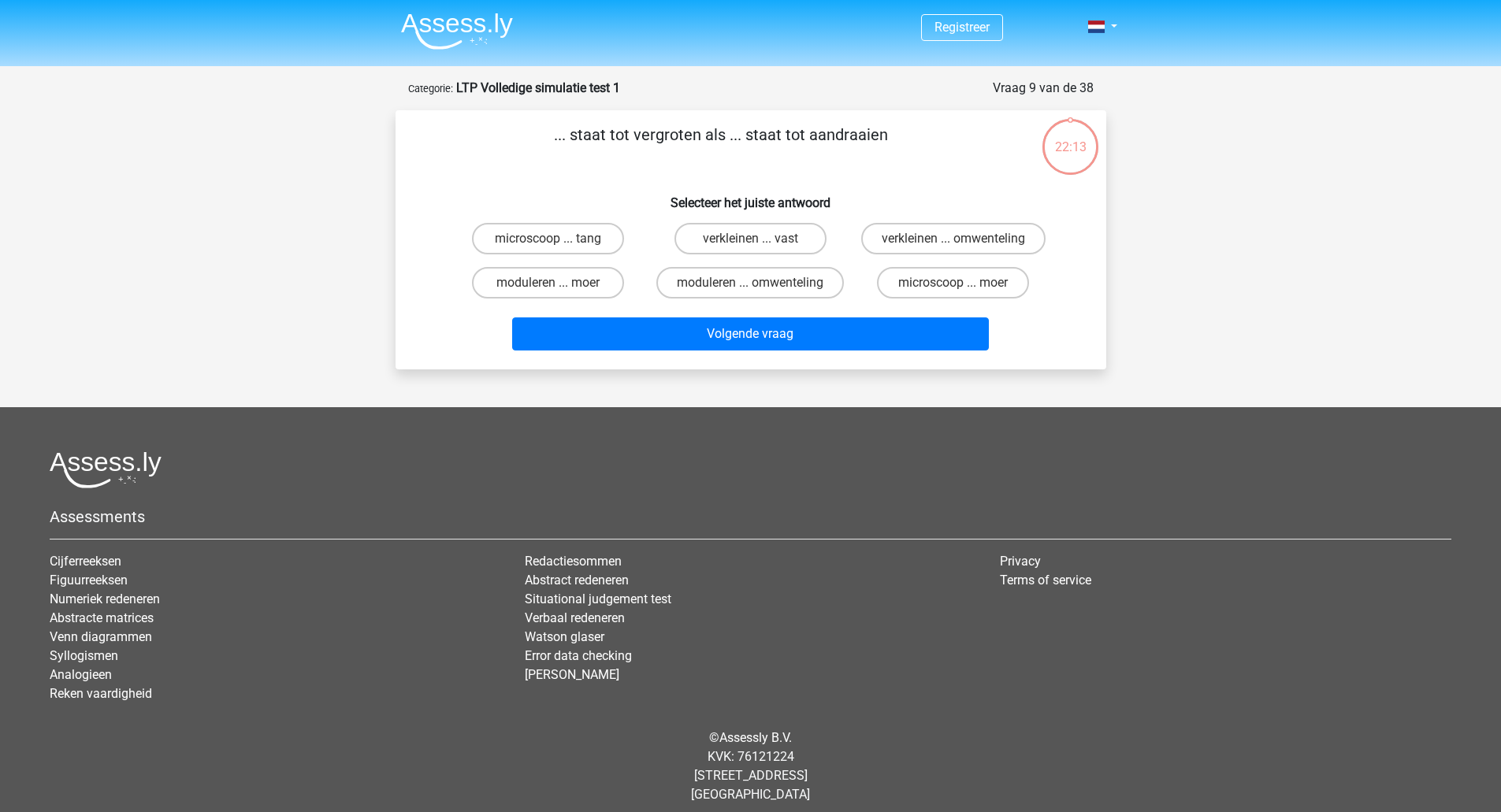
scroll to position [11, 0]
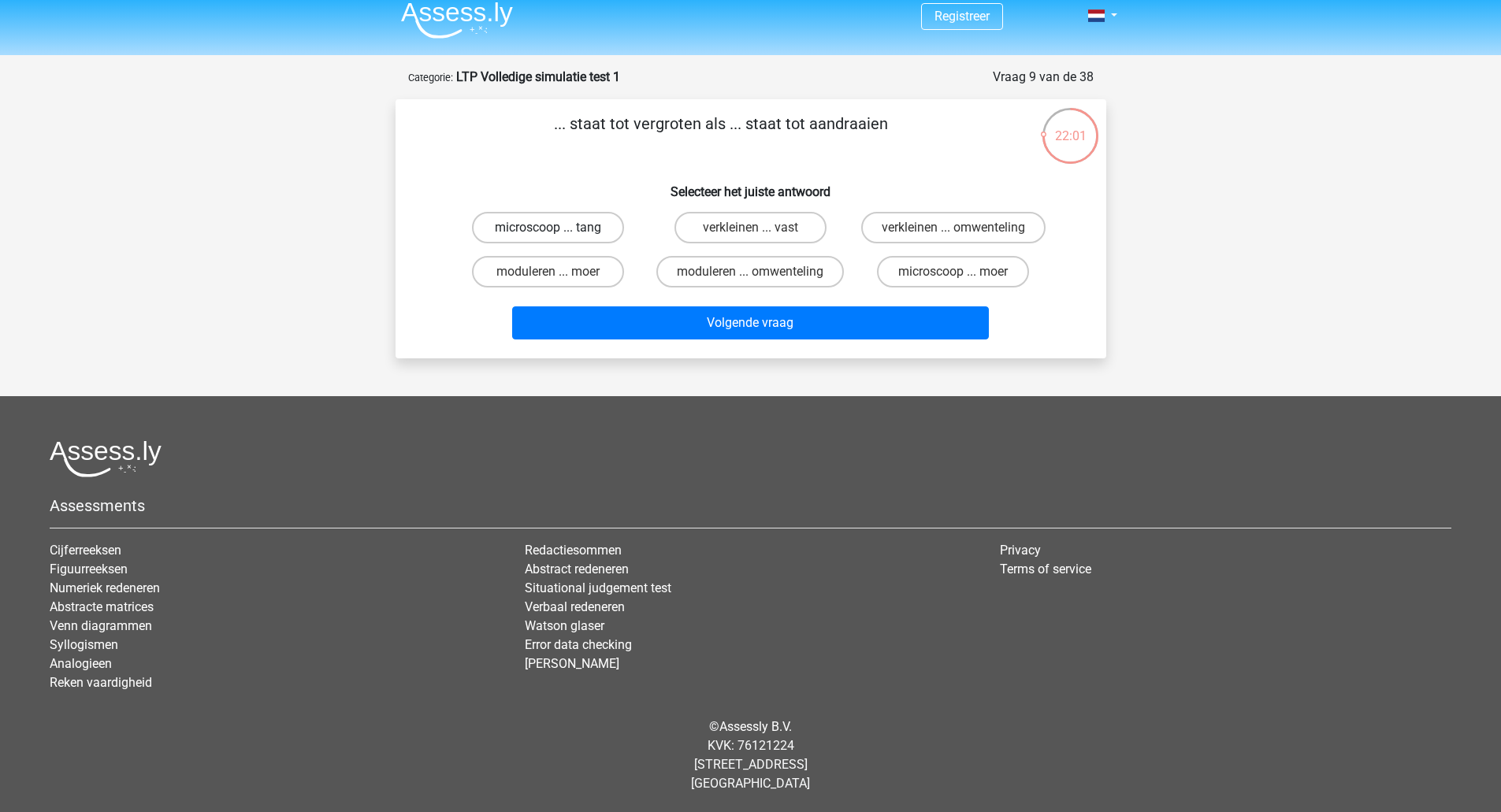
click at [590, 226] on label "microscoop ... tang" at bounding box center [548, 227] width 152 height 31
click at [557, 227] on input "microscoop ... tang" at bounding box center [552, 232] width 10 height 10
radio input "true"
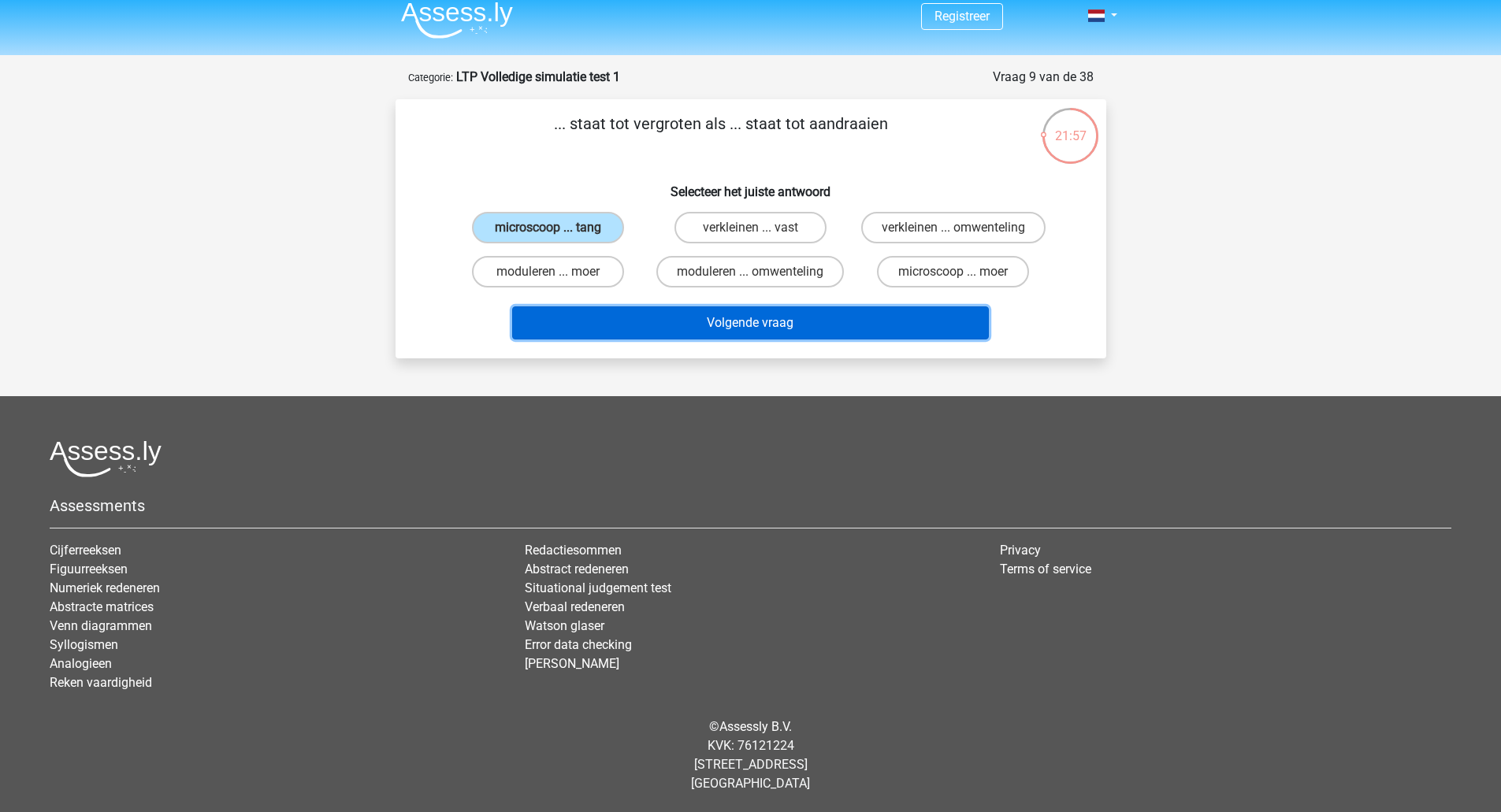
click at [725, 334] on button "Volgende vraag" at bounding box center [750, 323] width 477 height 33
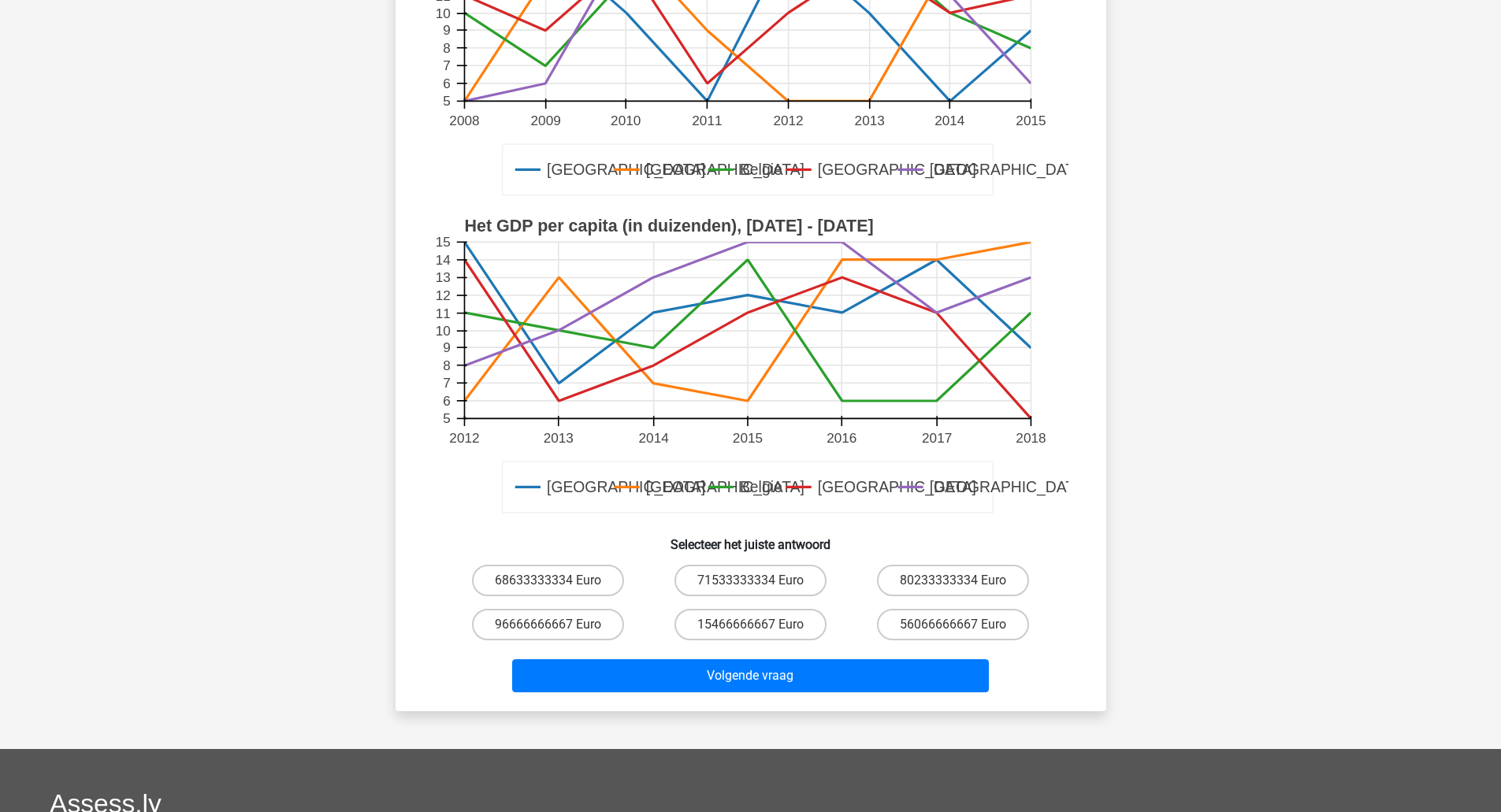
scroll to position [283, 0]
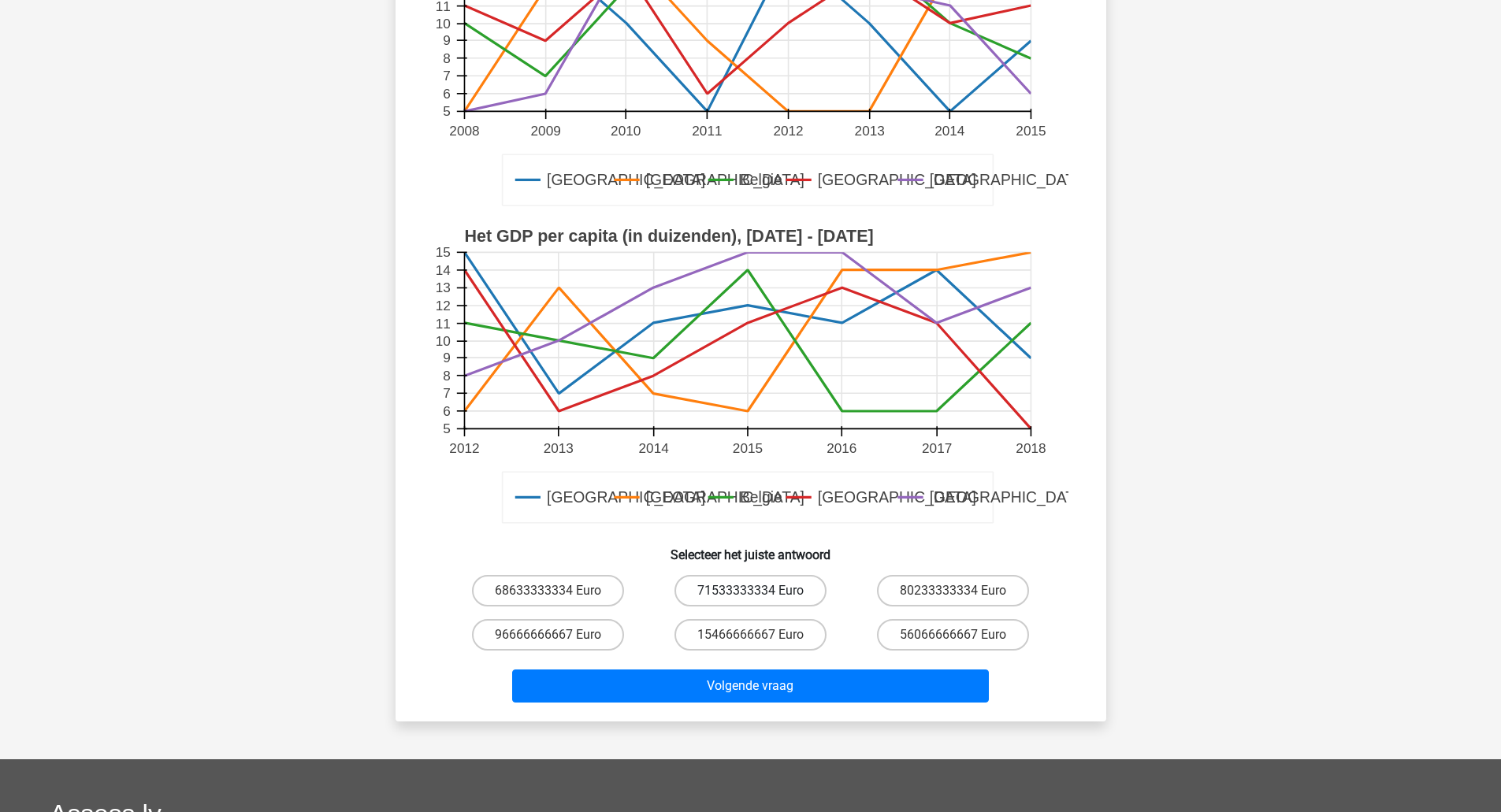
click at [732, 578] on label "71533333334 Euro" at bounding box center [750, 590] width 152 height 31
click at [750, 590] on input "71533333334 Euro" at bounding box center [755, 595] width 10 height 10
radio input "true"
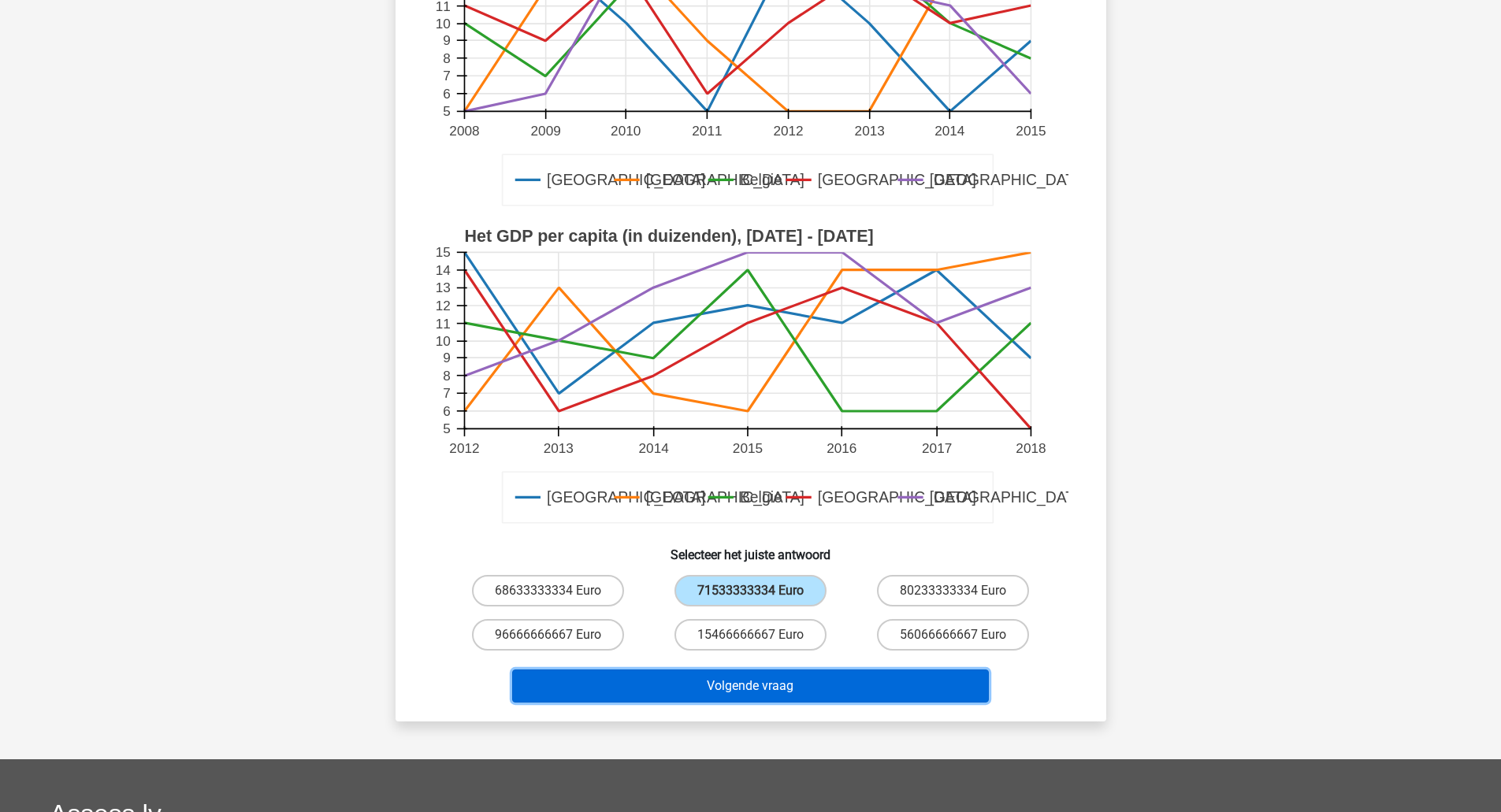
click at [756, 693] on button "Volgende vraag" at bounding box center [750, 685] width 477 height 33
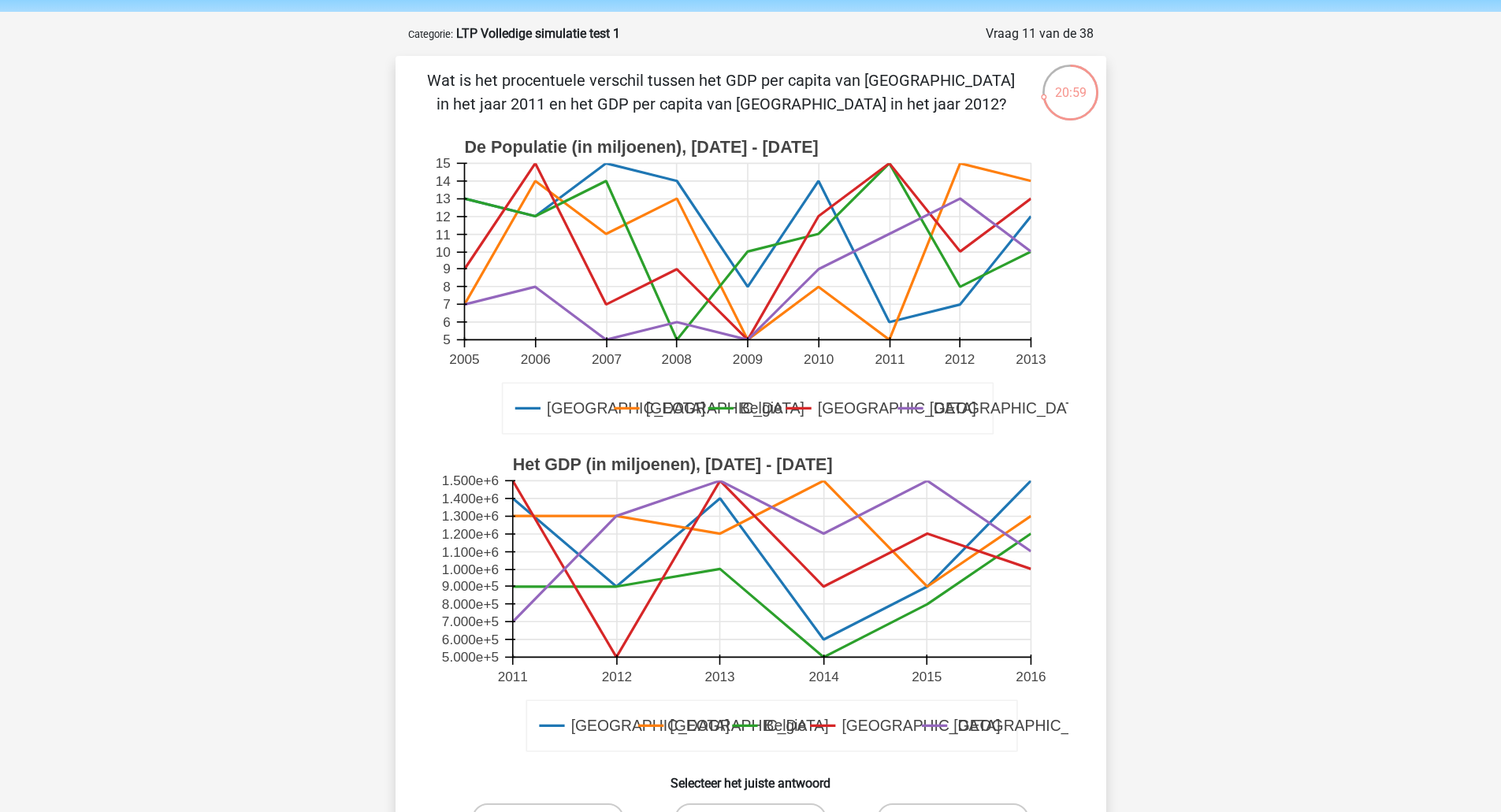
scroll to position [178, 0]
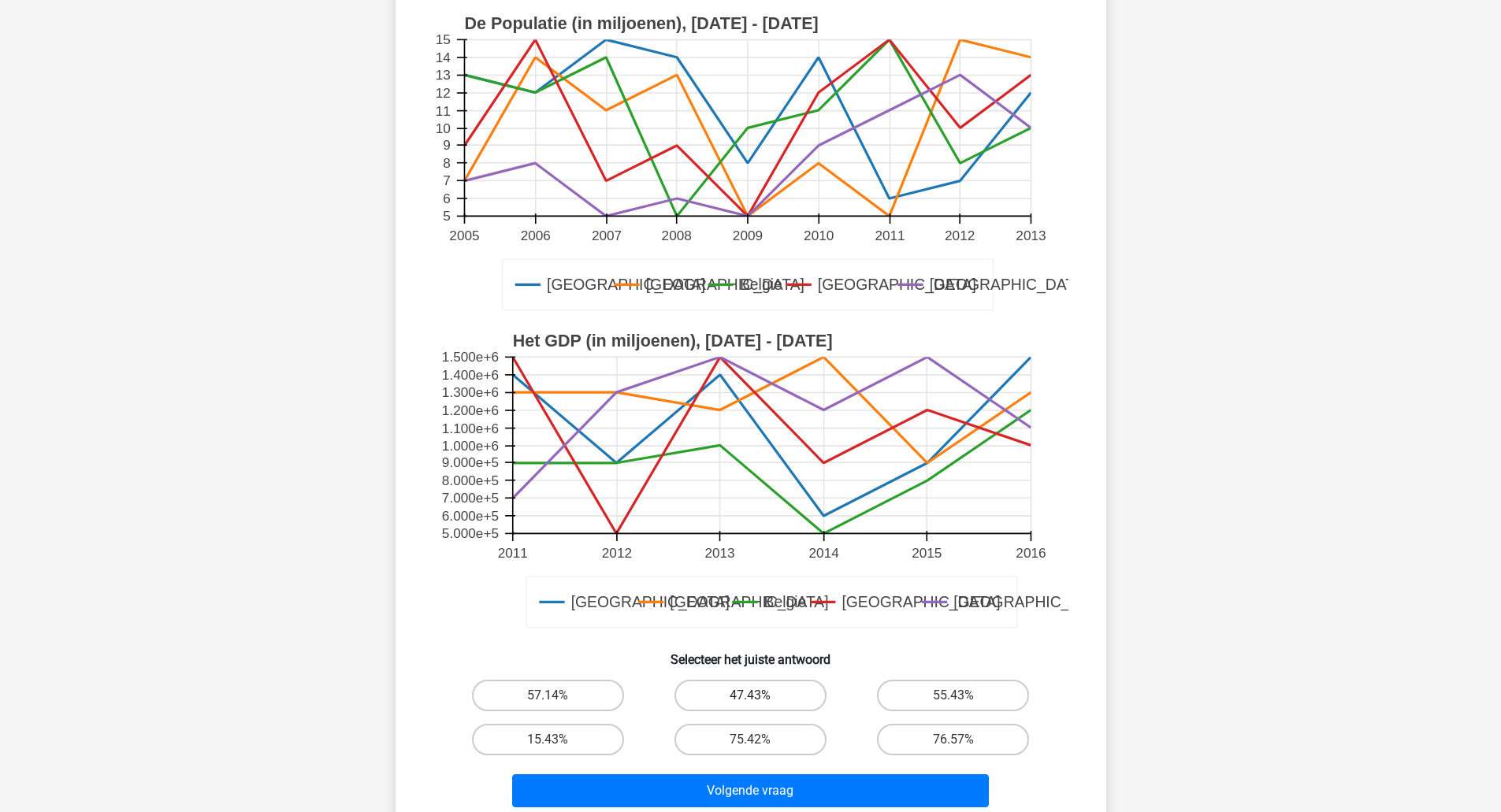
click at [777, 703] on label "47.43%" at bounding box center [750, 695] width 152 height 31
click at [760, 703] on input "47.43%" at bounding box center [755, 700] width 10 height 10
radio input "true"
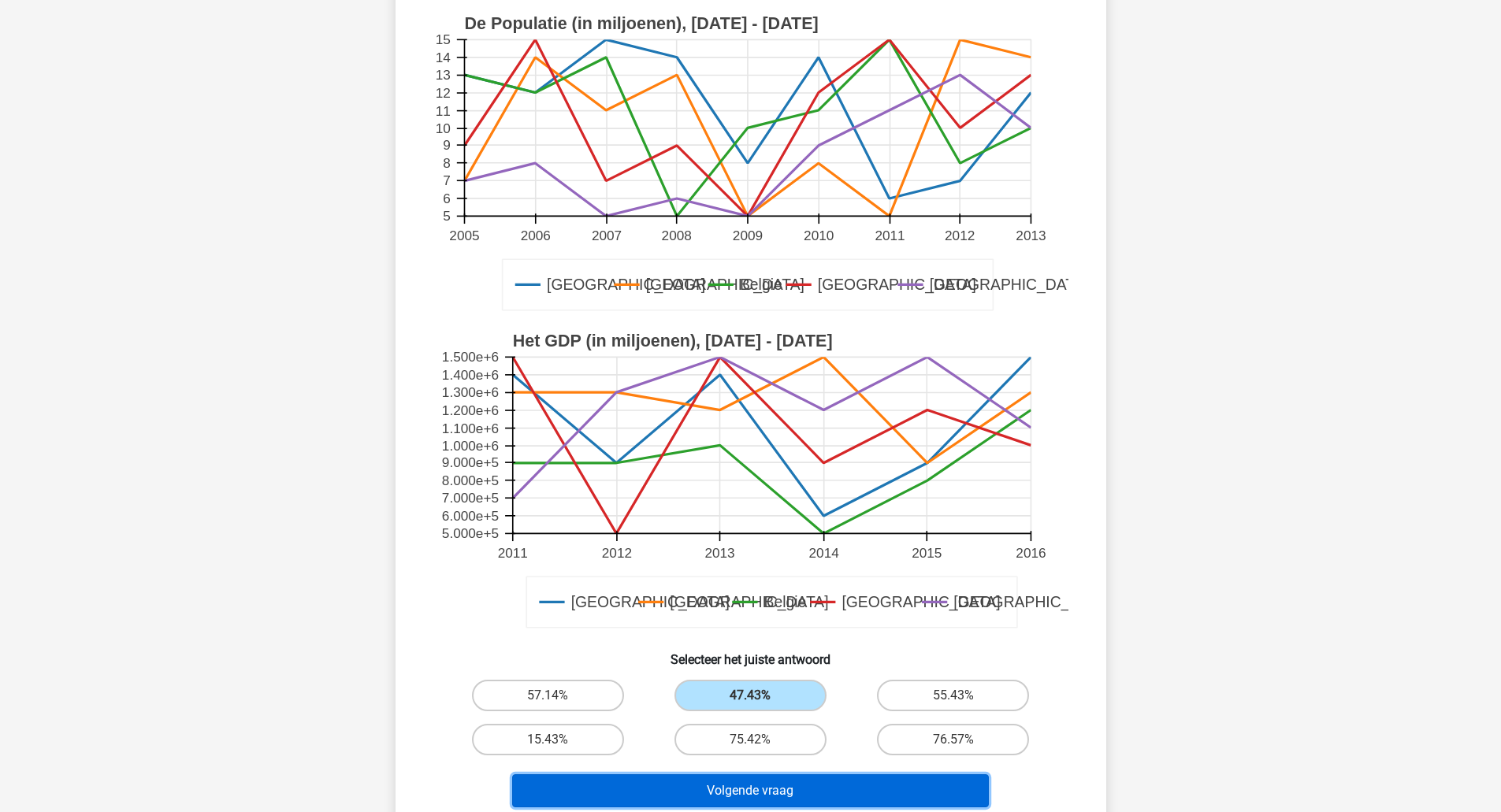
click at [786, 781] on button "Volgende vraag" at bounding box center [750, 790] width 477 height 33
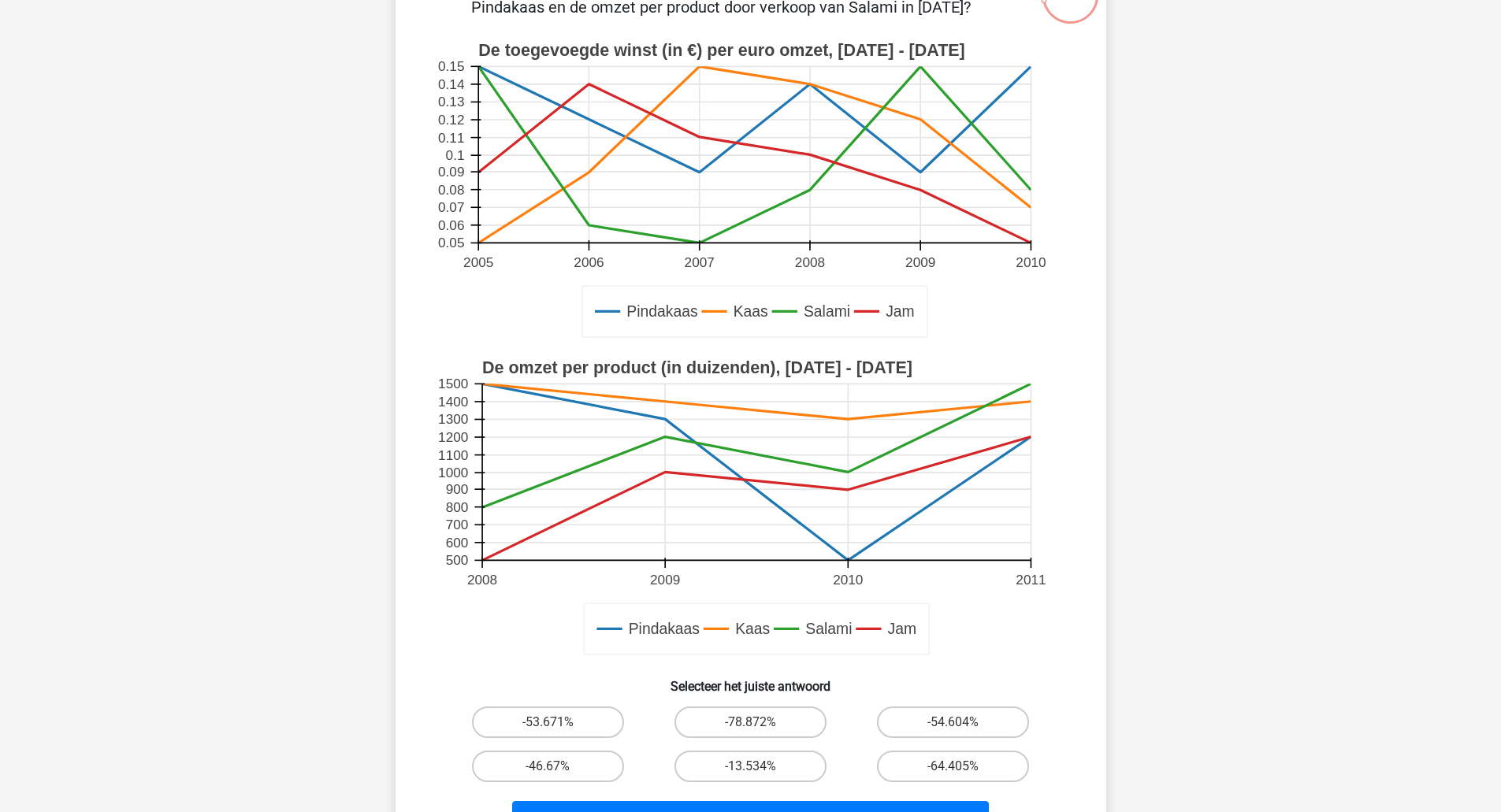
scroll to position [156, 0]
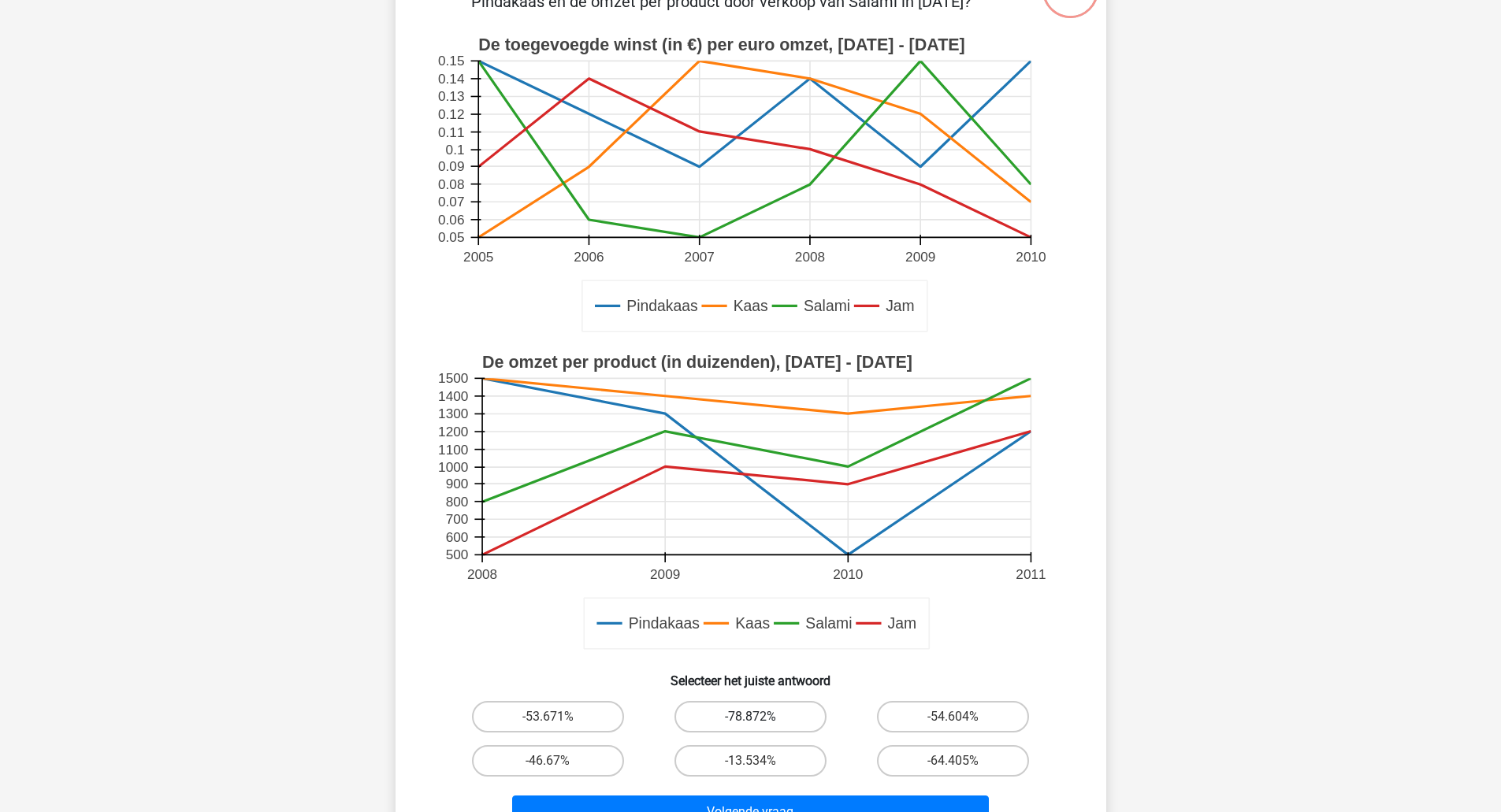
click at [802, 709] on label "-78.872%" at bounding box center [750, 716] width 152 height 31
click at [760, 717] on input "-78.872%" at bounding box center [755, 722] width 10 height 10
radio input "true"
click at [883, 794] on div "Volgende vraag" at bounding box center [751, 809] width 660 height 52
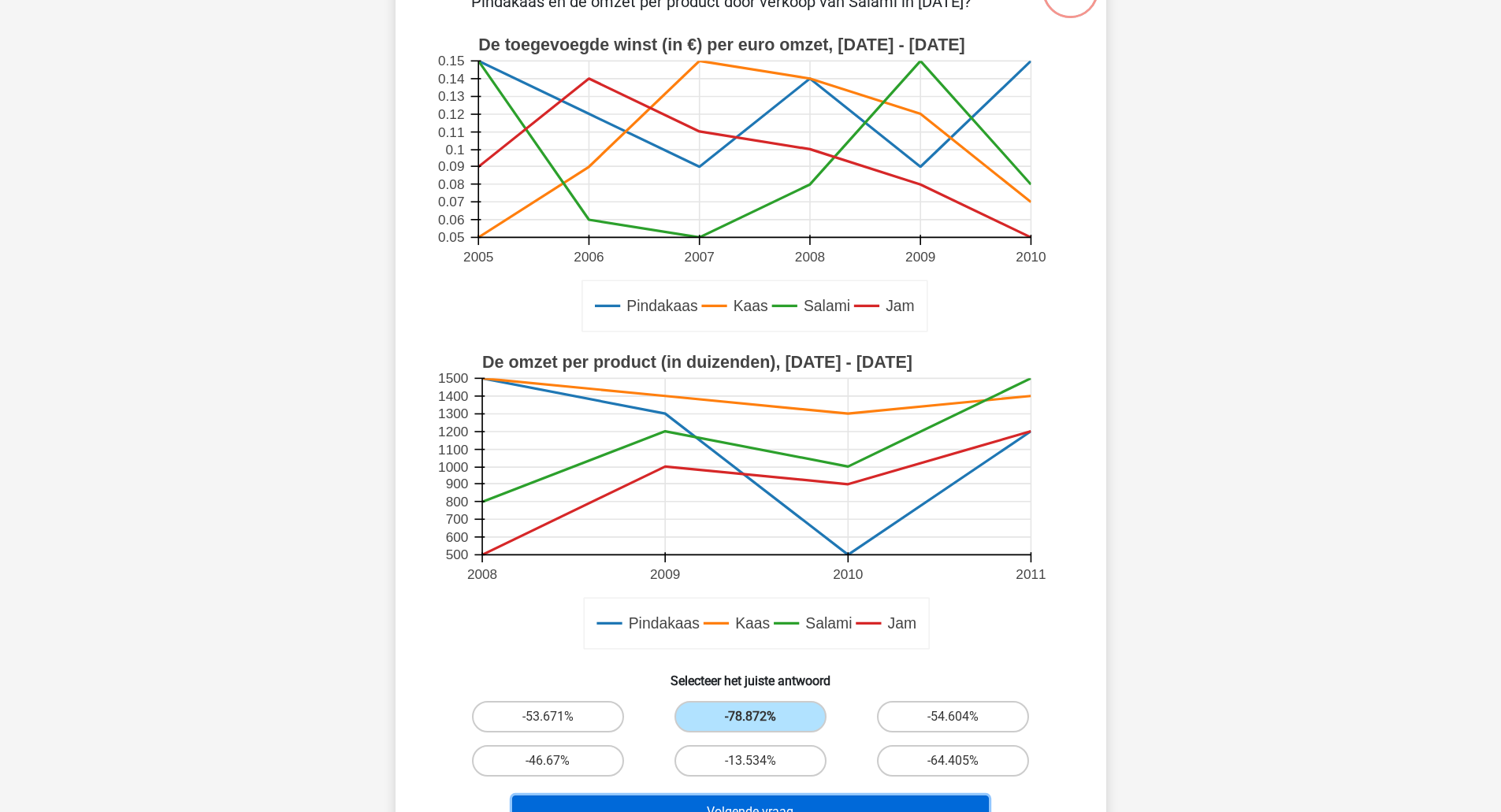
click at [857, 801] on button "Volgende vraag" at bounding box center [750, 811] width 477 height 33
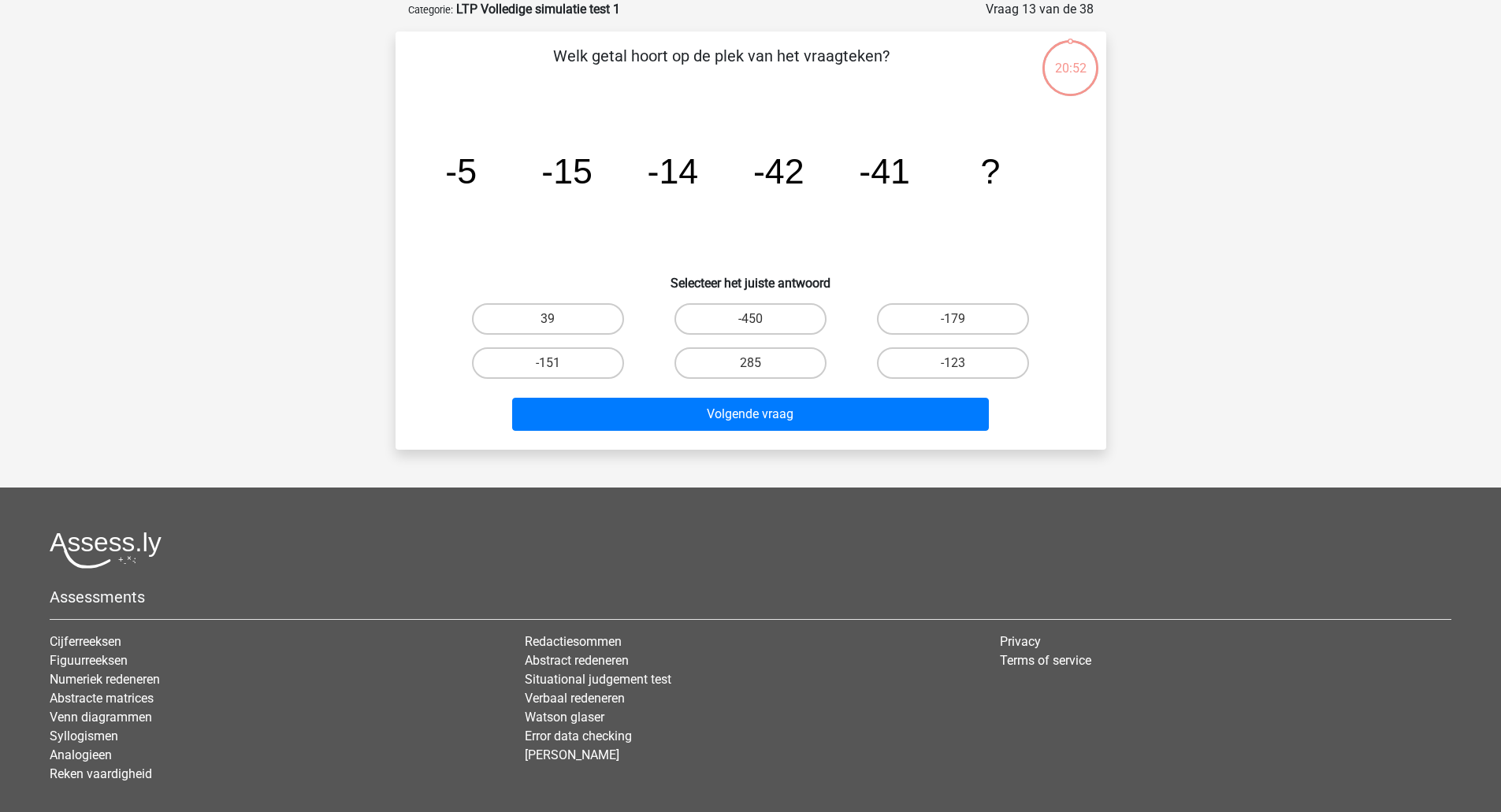
scroll to position [0, 0]
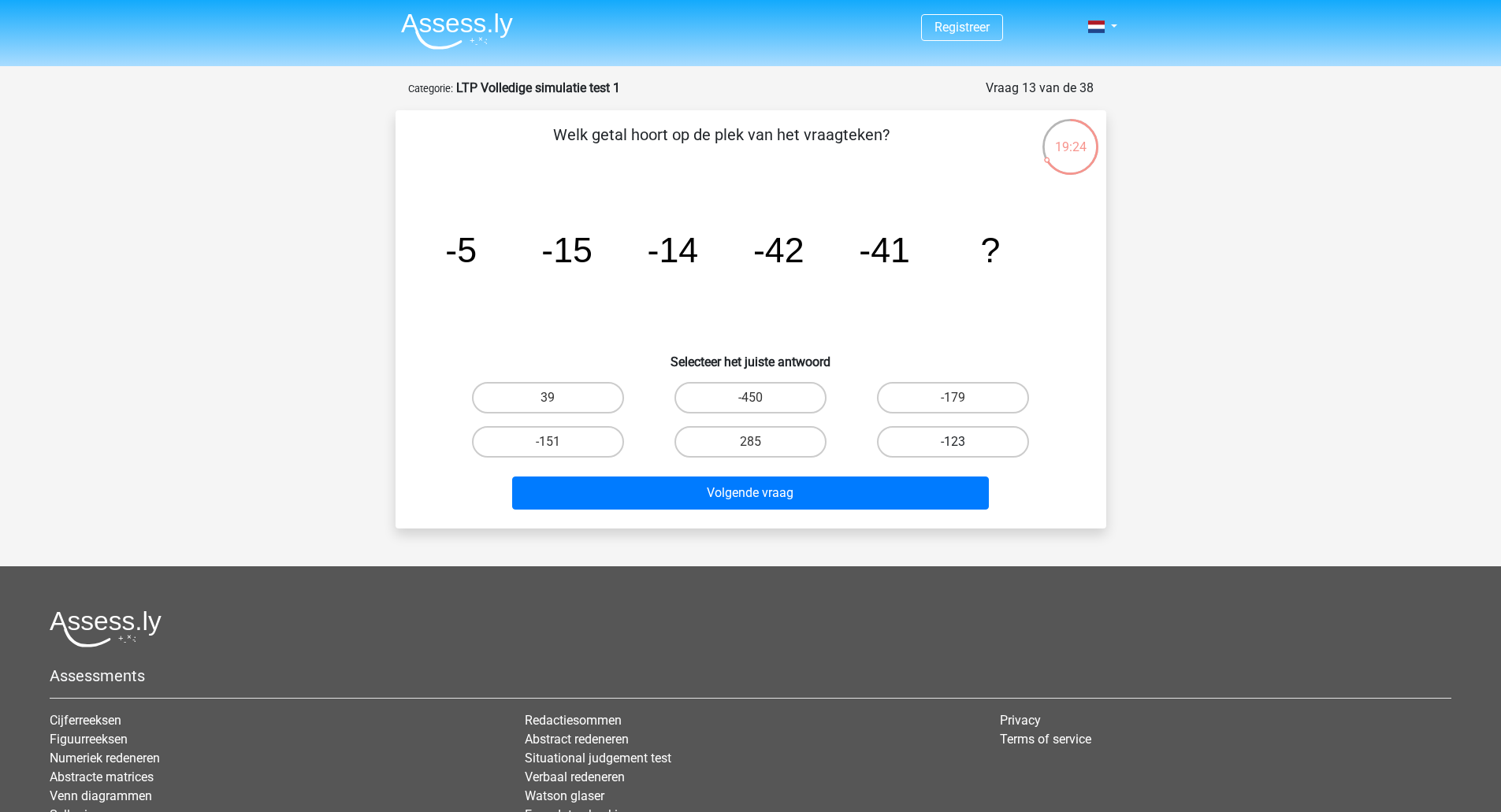
click at [961, 453] on label "-123" at bounding box center [953, 441] width 152 height 31
click at [961, 452] on input "-123" at bounding box center [958, 447] width 10 height 10
radio input "true"
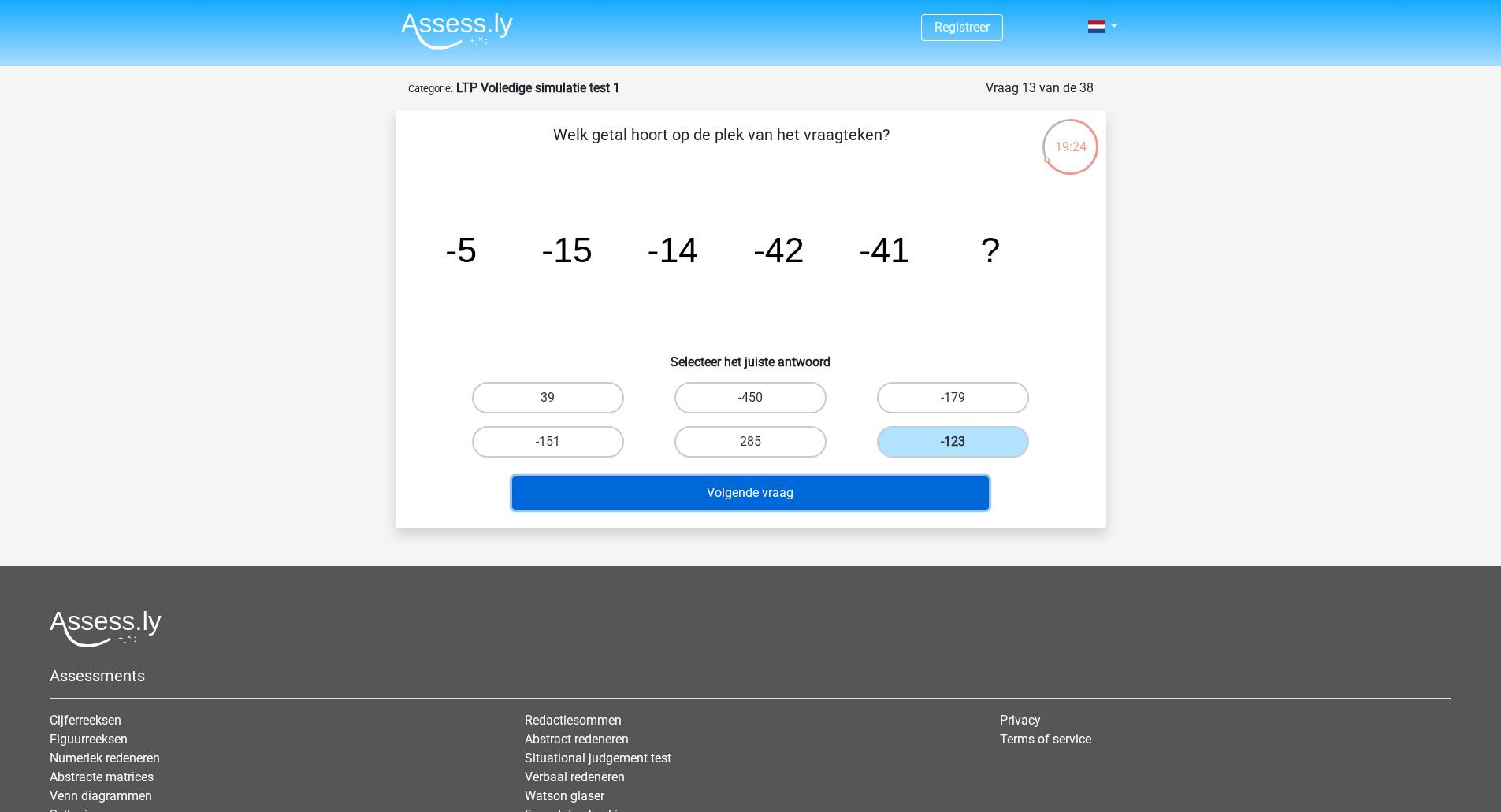
click at [932, 488] on button "Volgende vraag" at bounding box center [750, 493] width 477 height 33
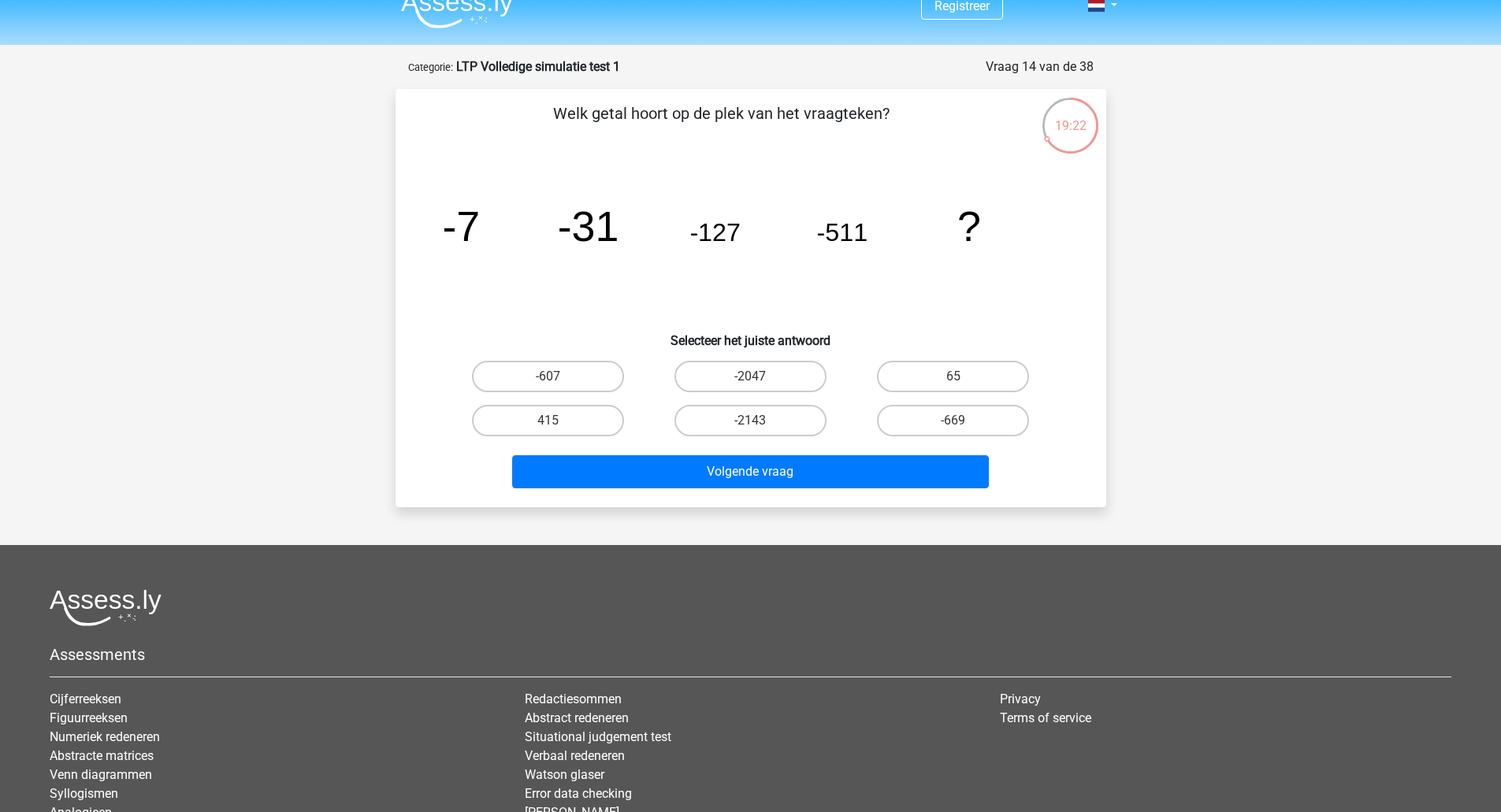
scroll to position [19, 0]
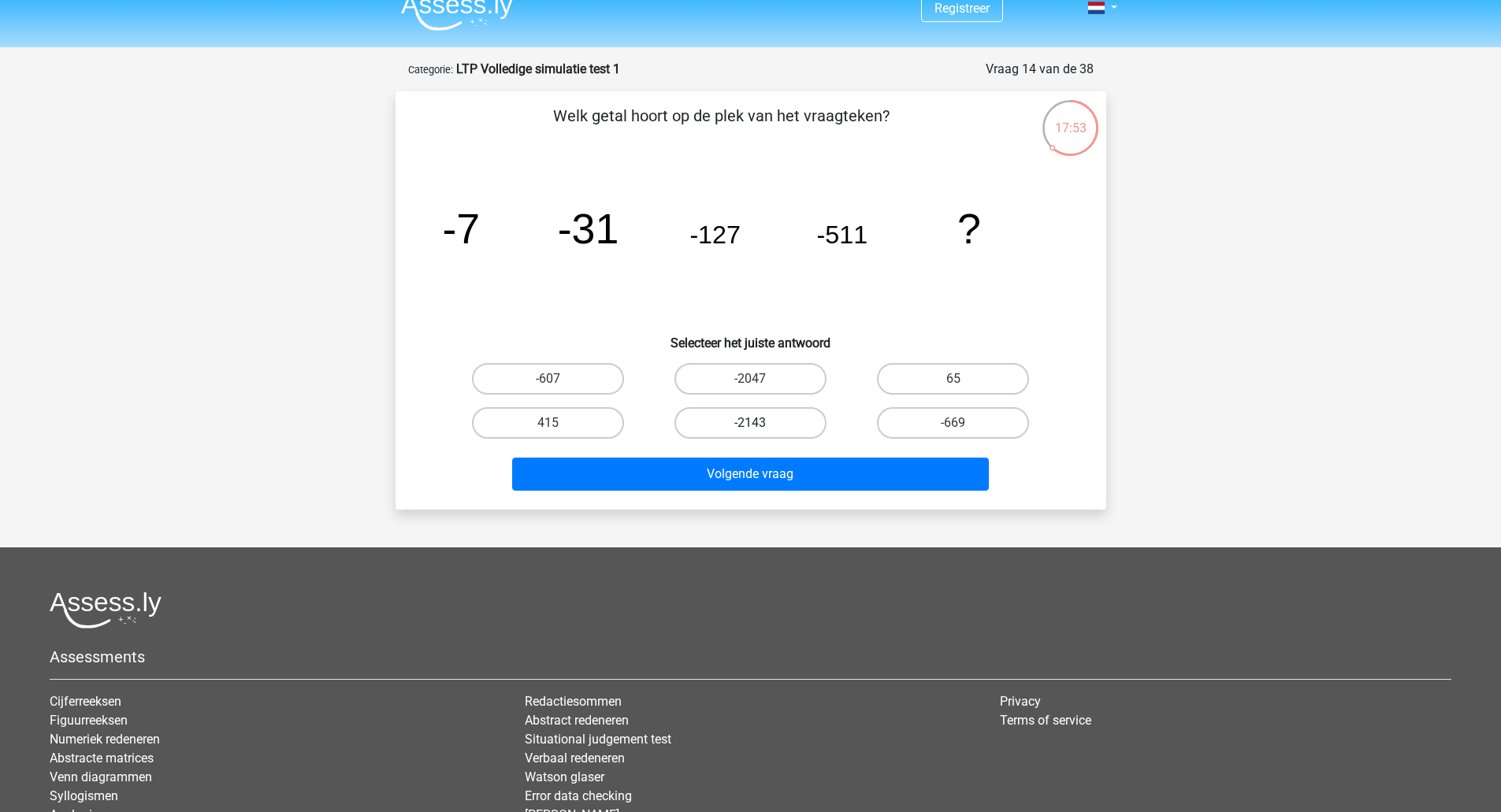
click at [797, 421] on label "-2143" at bounding box center [750, 423] width 152 height 31
click at [760, 423] on input "-2143" at bounding box center [755, 427] width 10 height 10
radio input "true"
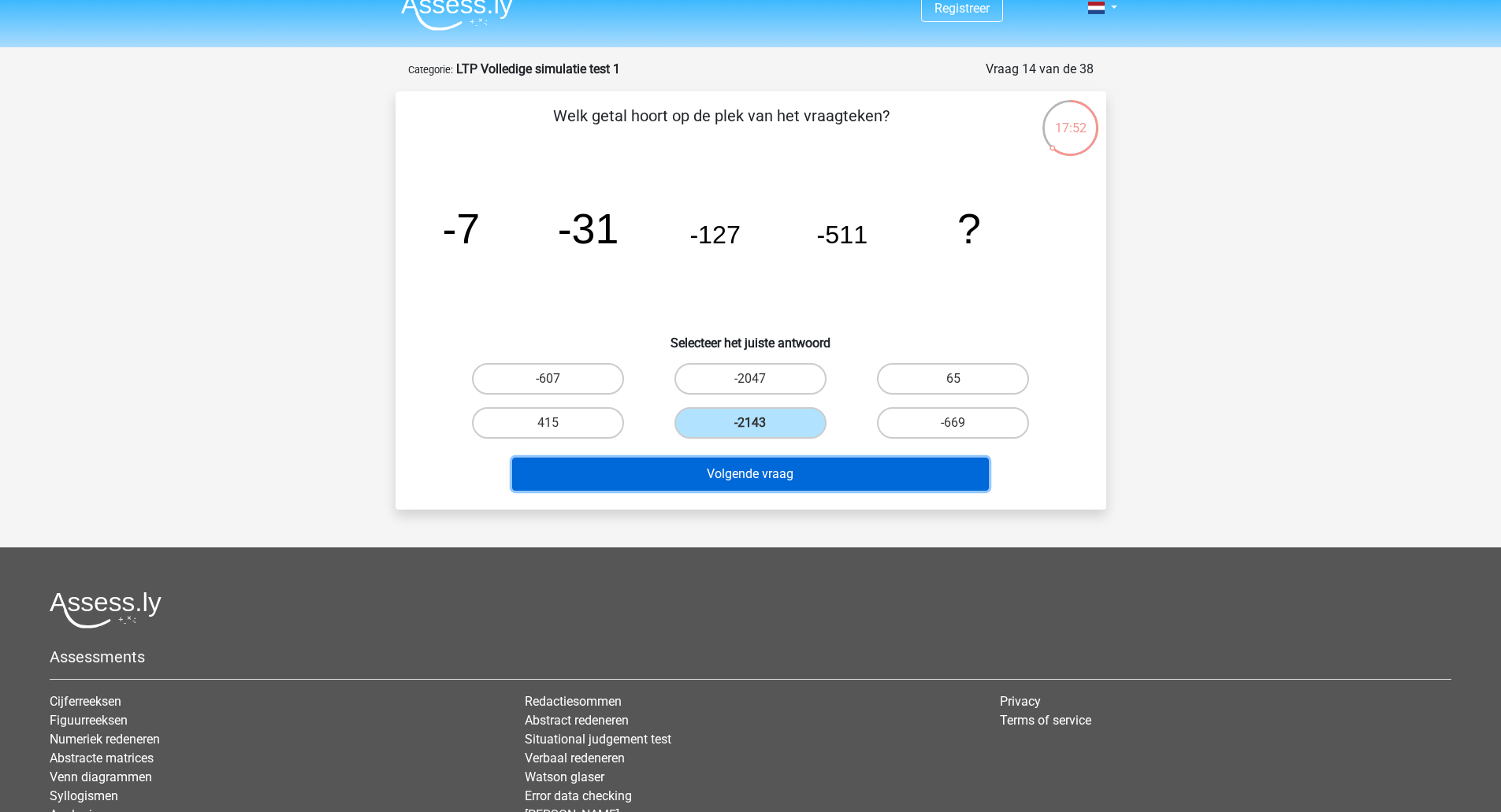
click at [828, 475] on button "Volgende vraag" at bounding box center [750, 473] width 477 height 33
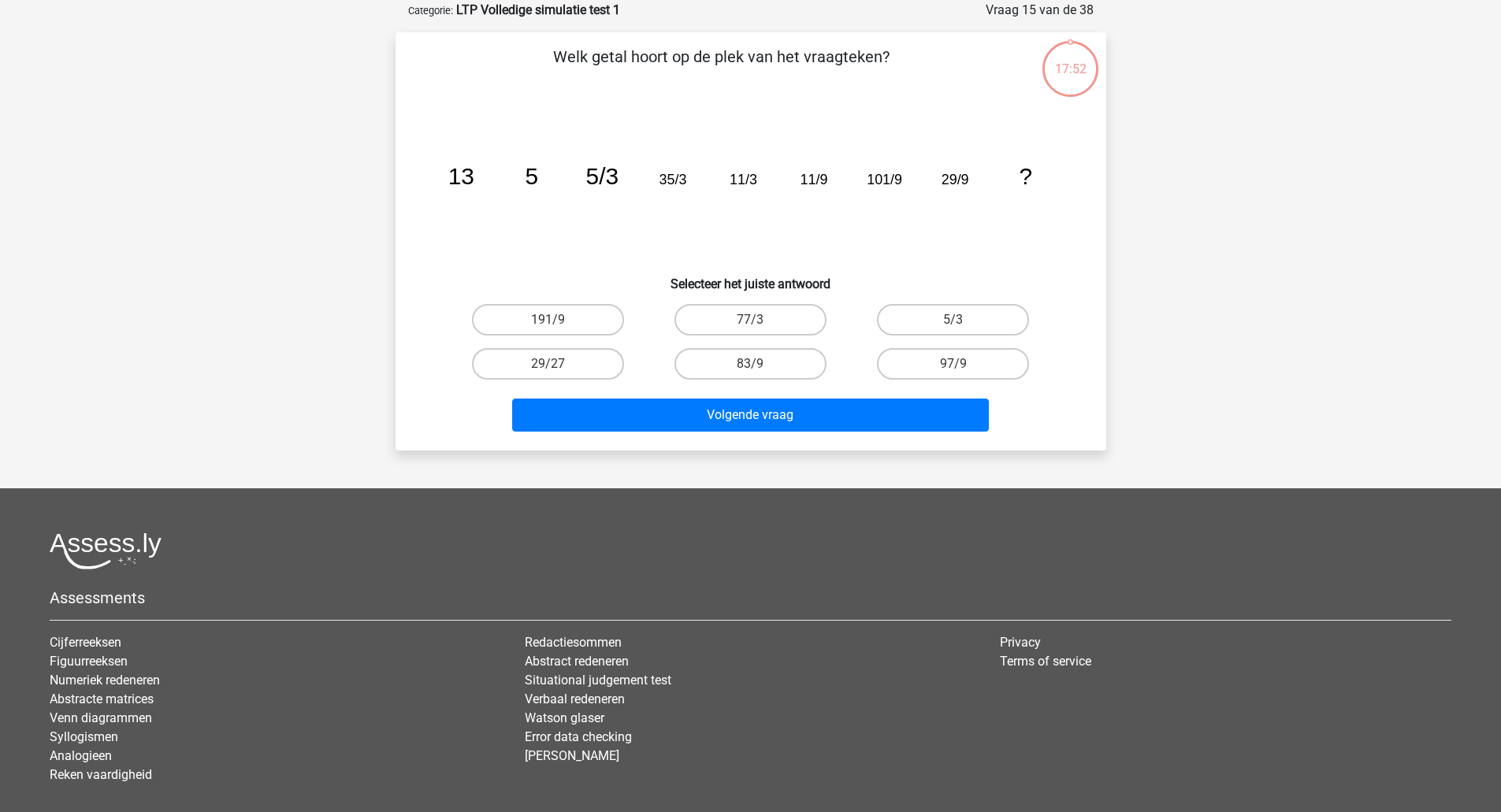
scroll to position [79, 0]
click at [952, 360] on label "97/9" at bounding box center [953, 363] width 152 height 31
click at [953, 363] on input "97/9" at bounding box center [958, 368] width 10 height 10
radio input "true"
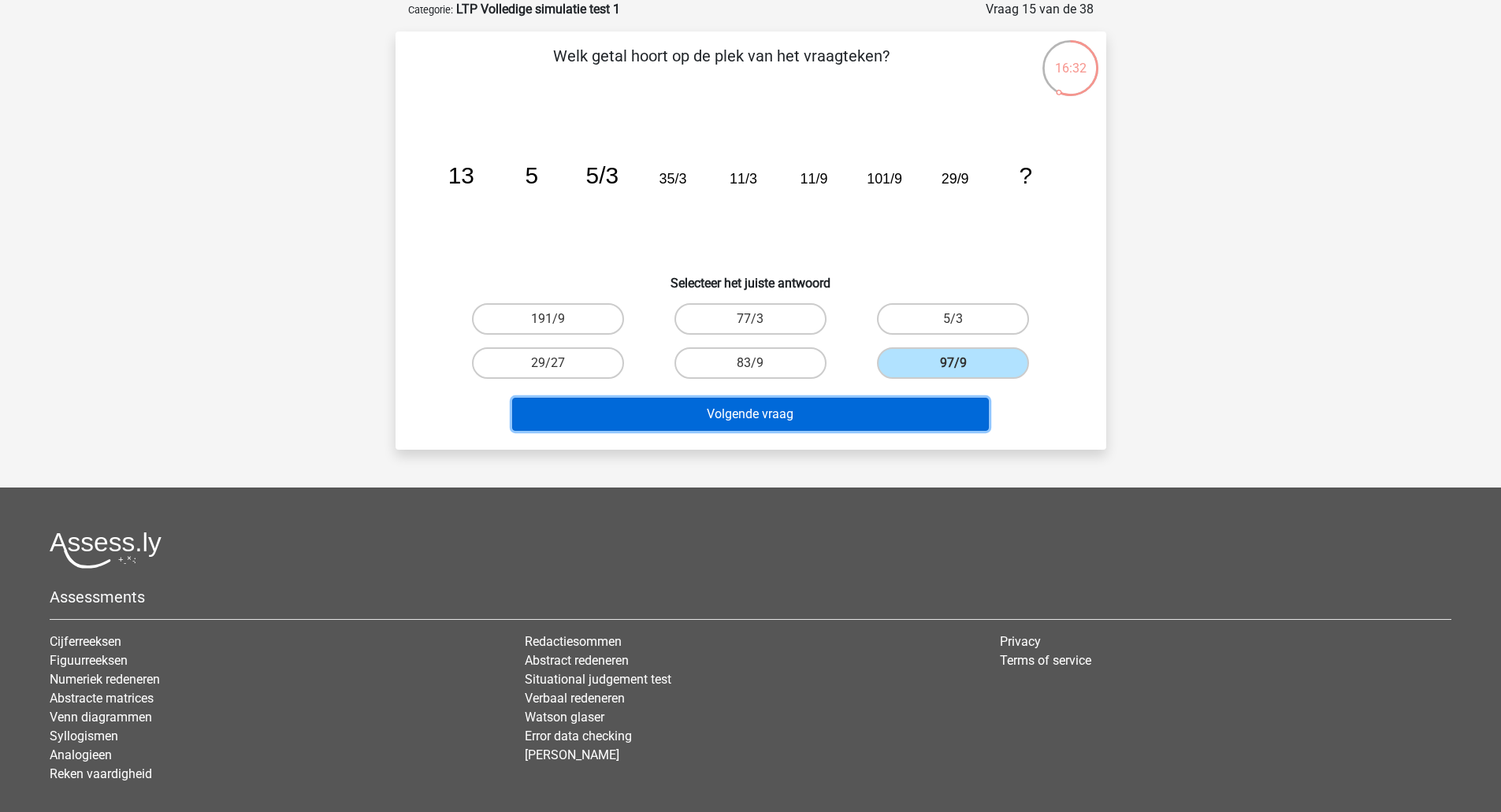
click at [944, 405] on button "Volgende vraag" at bounding box center [750, 414] width 477 height 33
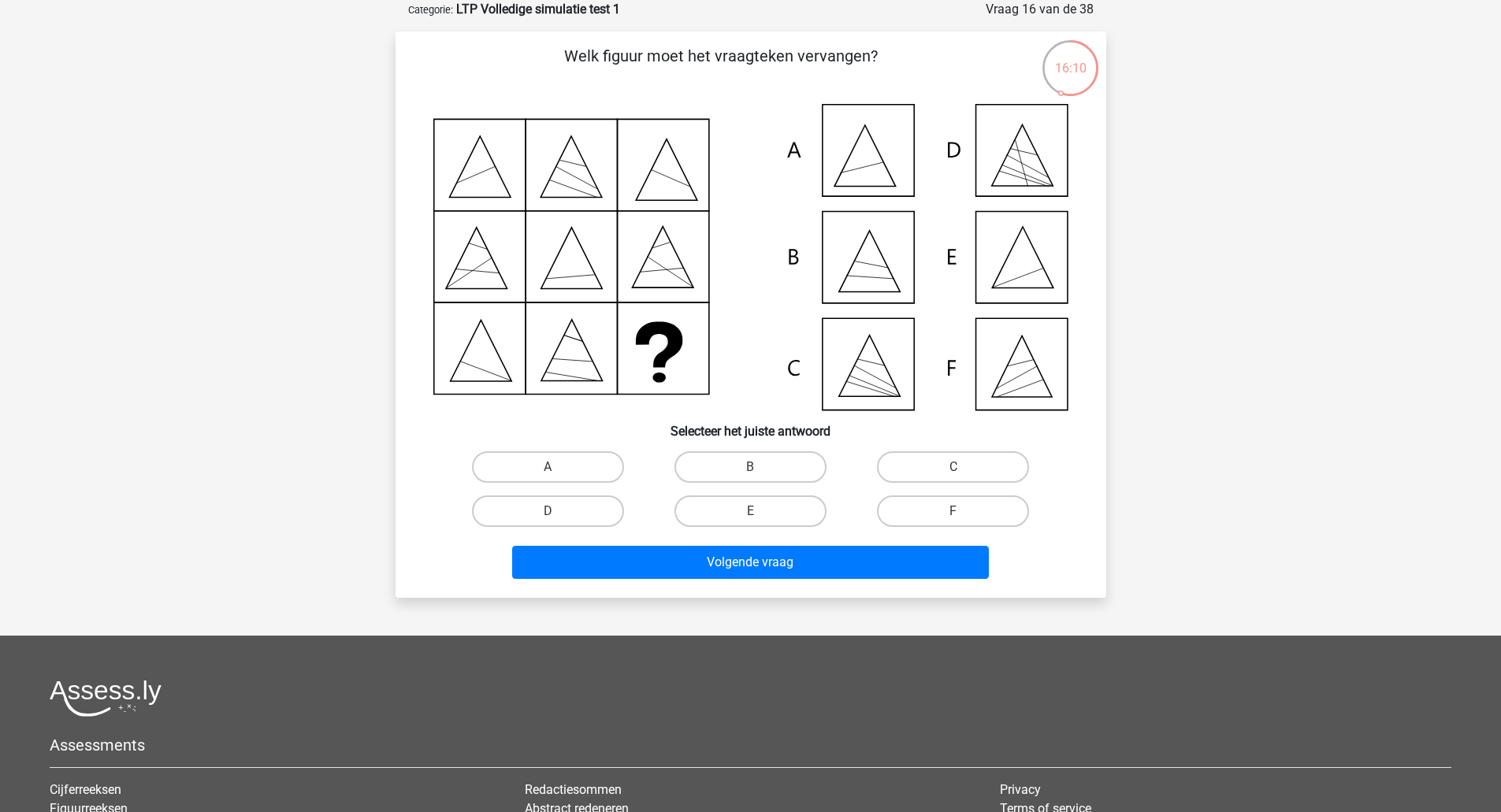
click at [1027, 377] on icon at bounding box center [750, 257] width 635 height 306
click at [972, 509] on label "F" at bounding box center [953, 510] width 152 height 31
click at [963, 511] on input "F" at bounding box center [958, 516] width 10 height 10
radio input "true"
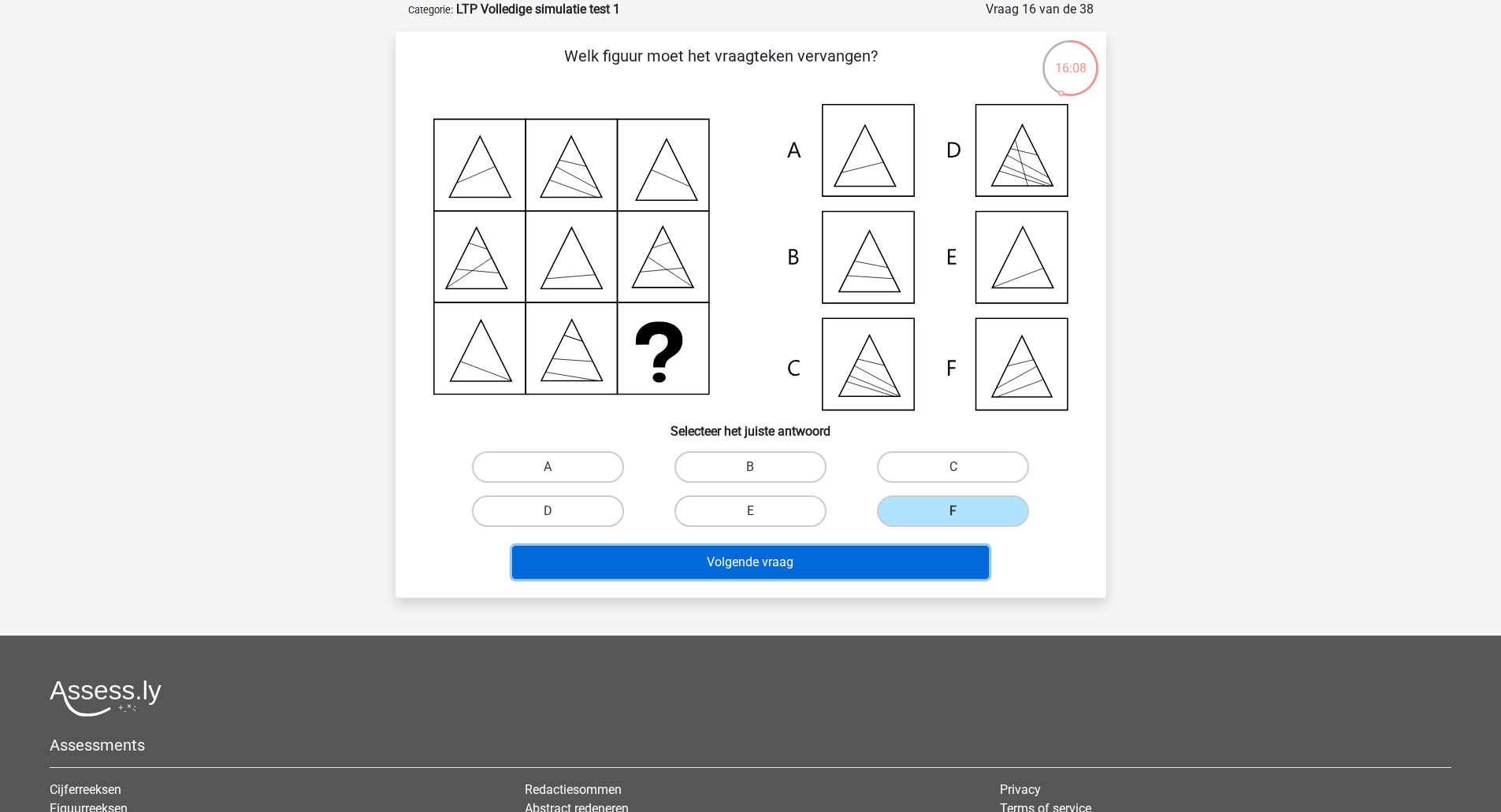
click at [898, 556] on button "Volgende vraag" at bounding box center [750, 562] width 477 height 33
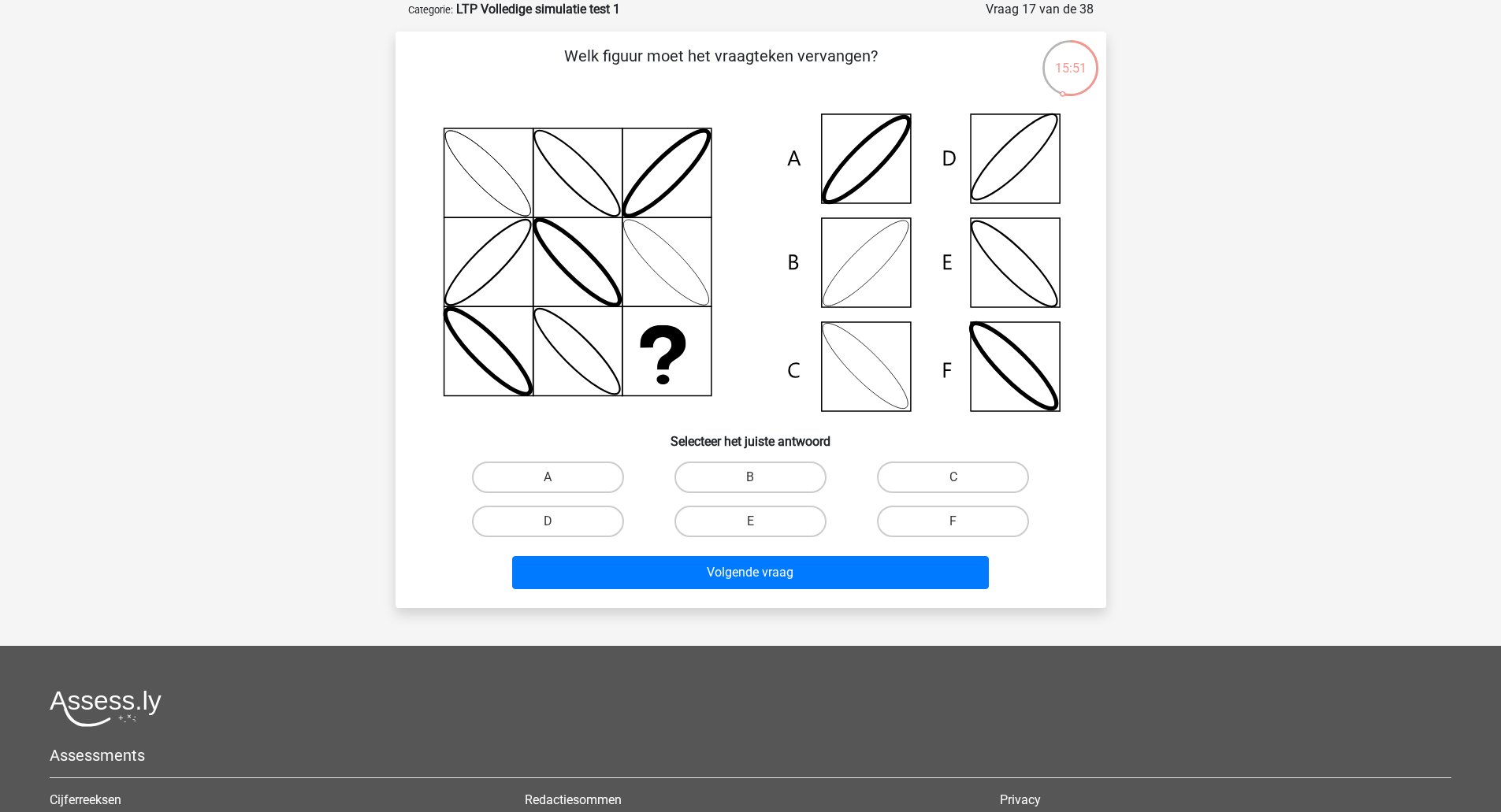
click at [886, 284] on icon at bounding box center [750, 263] width 635 height 318
click at [794, 472] on label "B" at bounding box center [750, 477] width 152 height 31
click at [760, 477] on input "B" at bounding box center [755, 482] width 10 height 10
radio input "true"
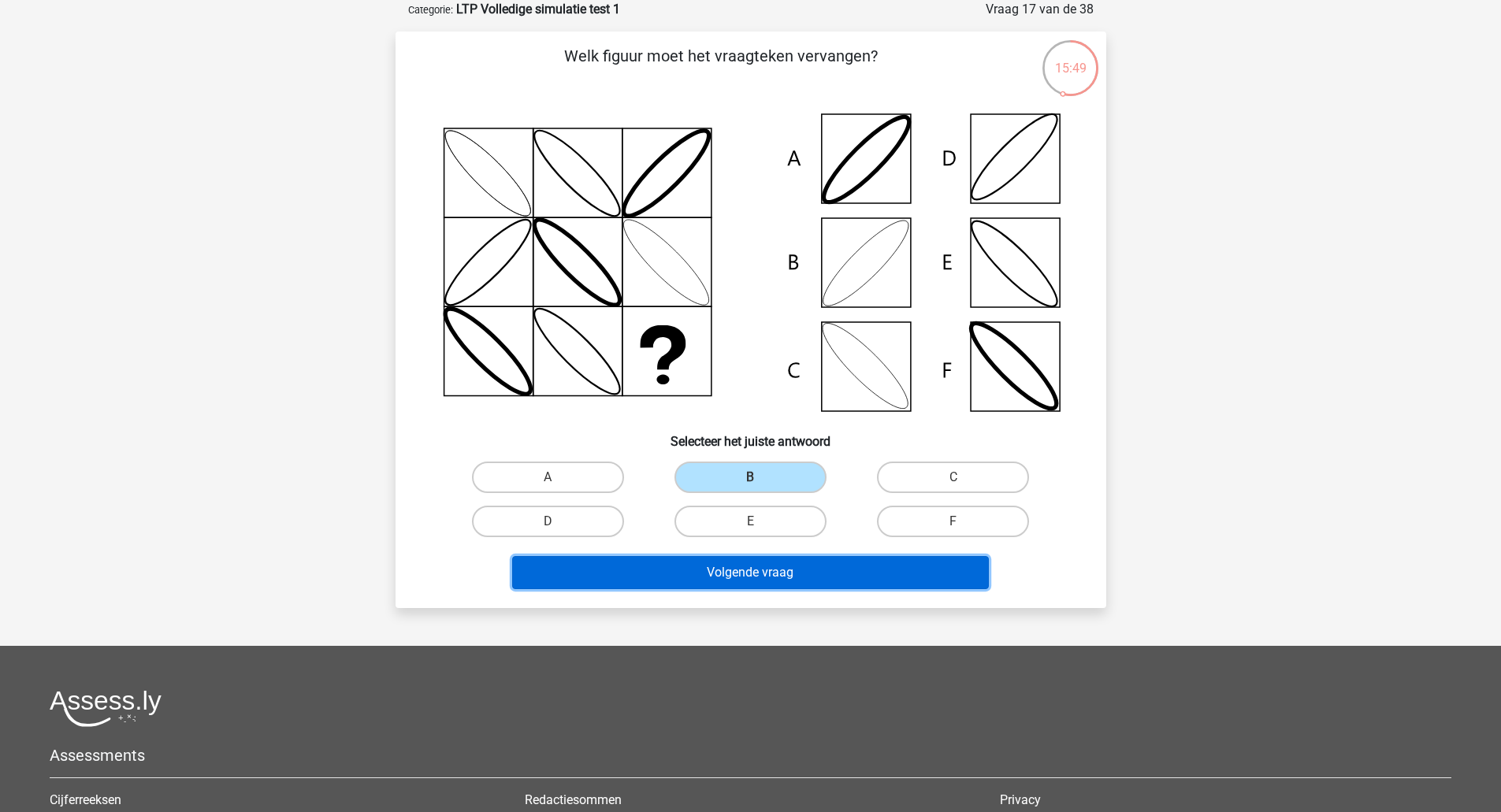
click at [796, 573] on button "Volgende vraag" at bounding box center [750, 573] width 477 height 33
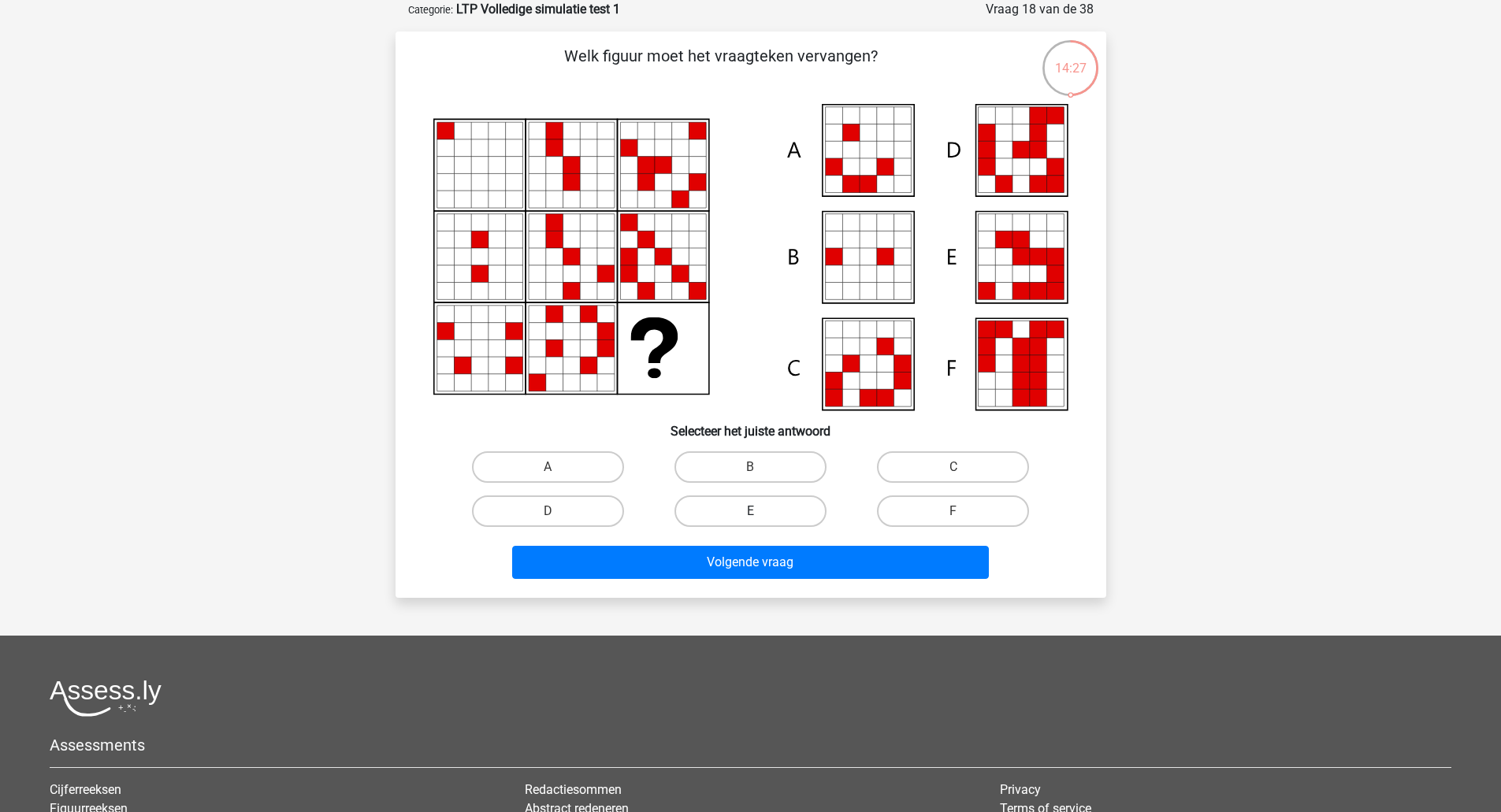
click at [746, 512] on label "E" at bounding box center [750, 510] width 152 height 31
click at [750, 512] on input "E" at bounding box center [755, 516] width 10 height 10
radio input "true"
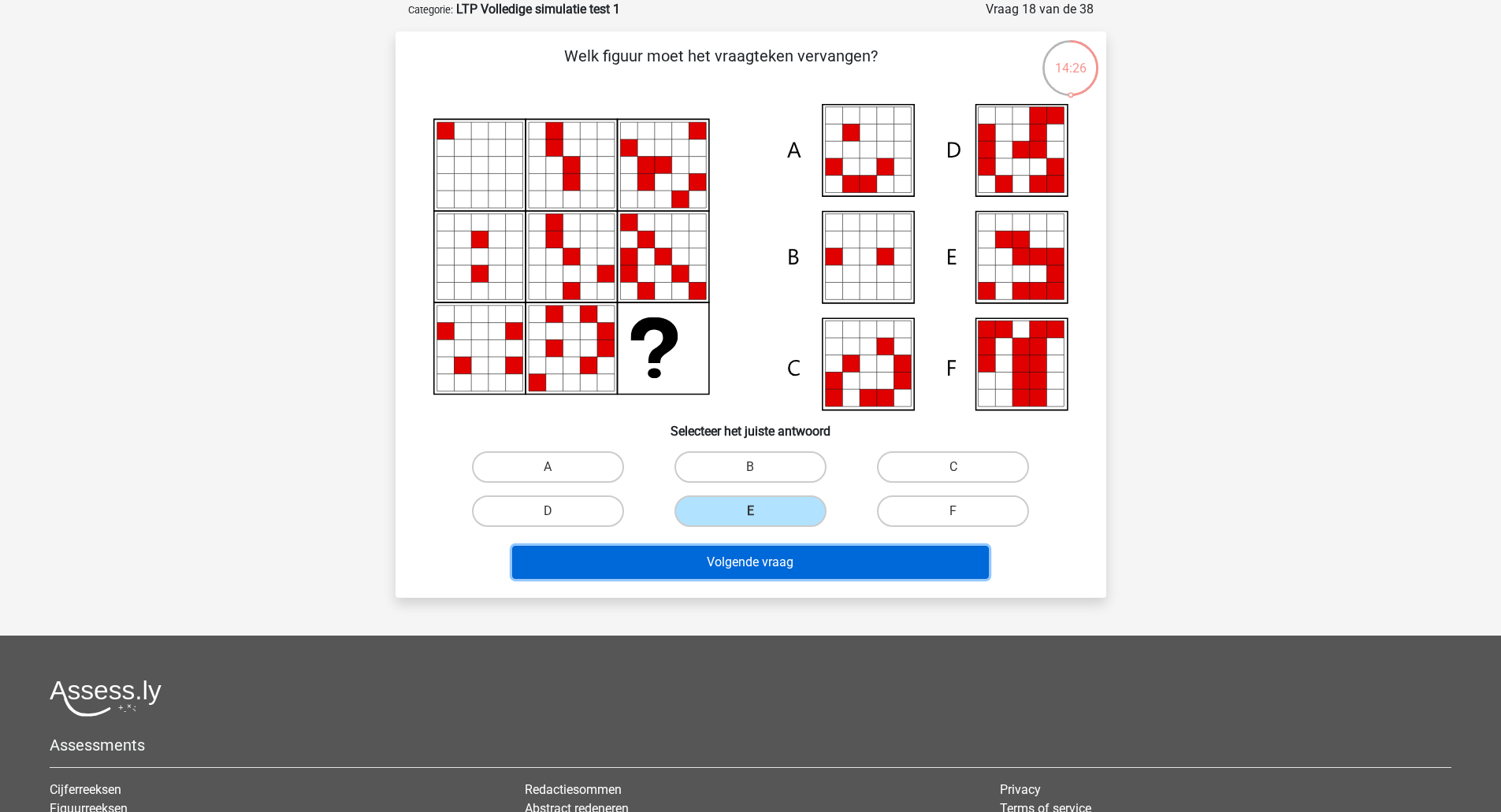
click at [758, 575] on button "Volgende vraag" at bounding box center [750, 562] width 477 height 33
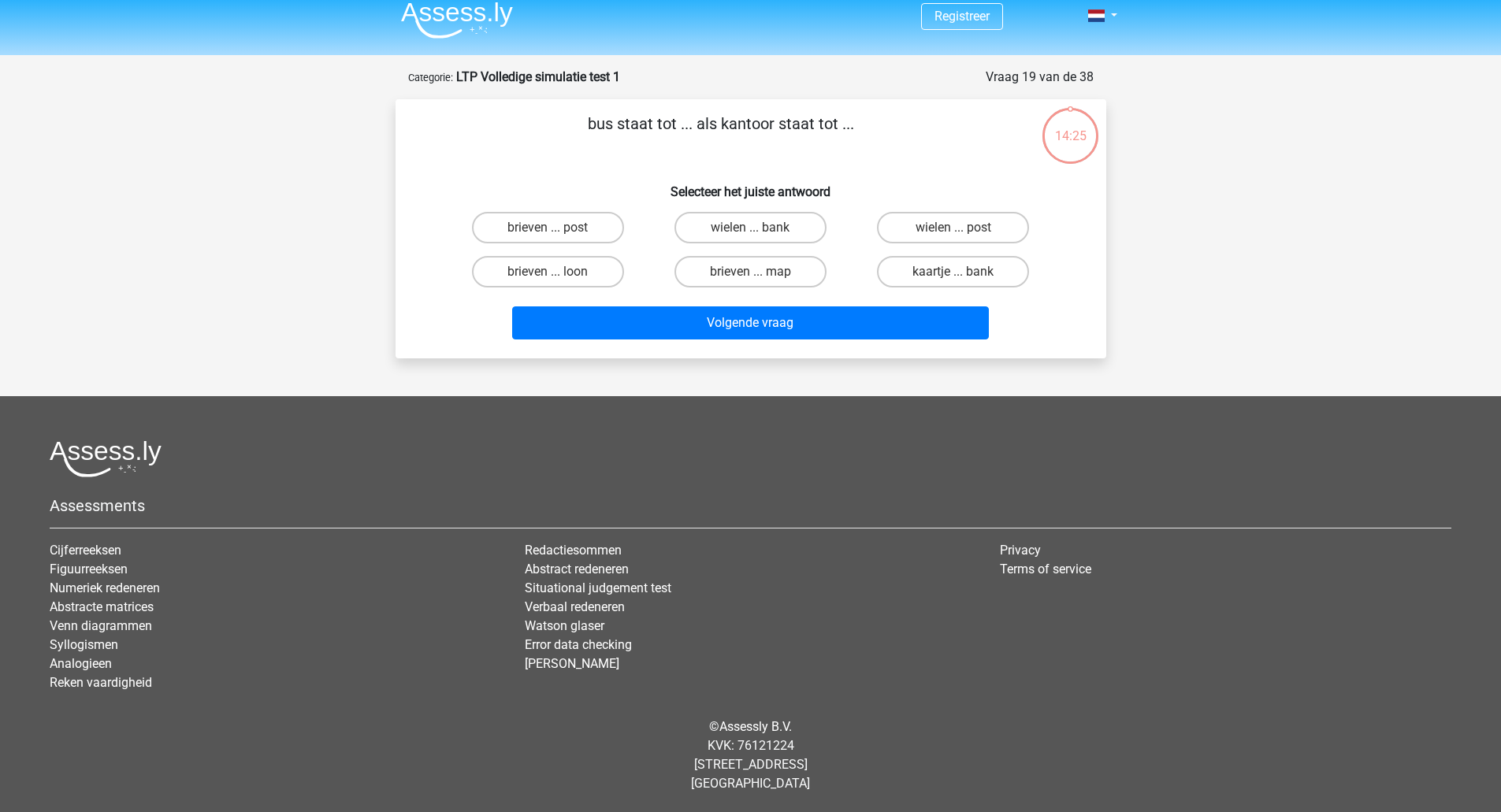
scroll to position [0, 0]
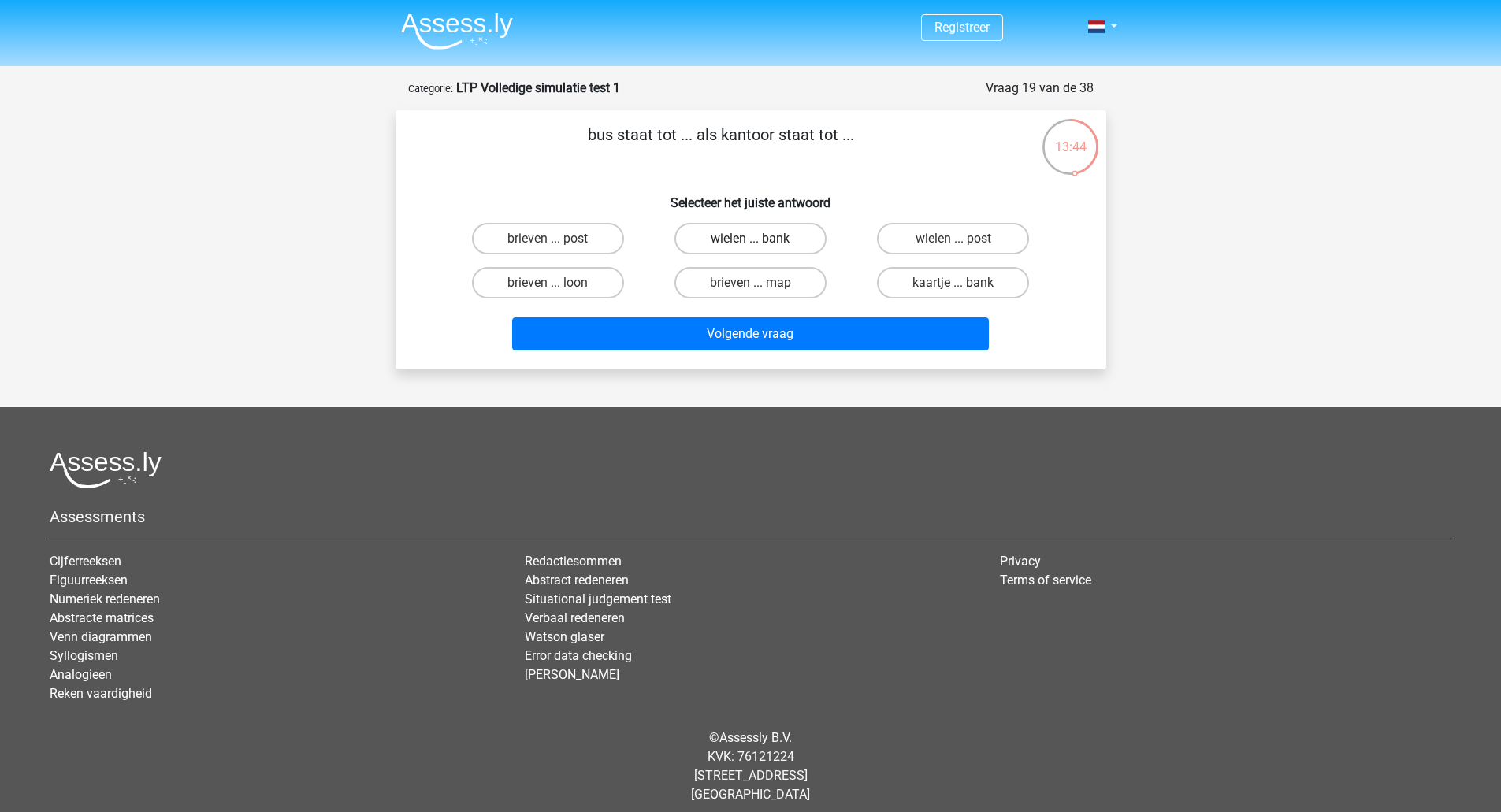
click at [723, 235] on label "wielen ... bank" at bounding box center [750, 238] width 152 height 31
click at [750, 239] on input "wielen ... bank" at bounding box center [755, 244] width 10 height 10
radio input "true"
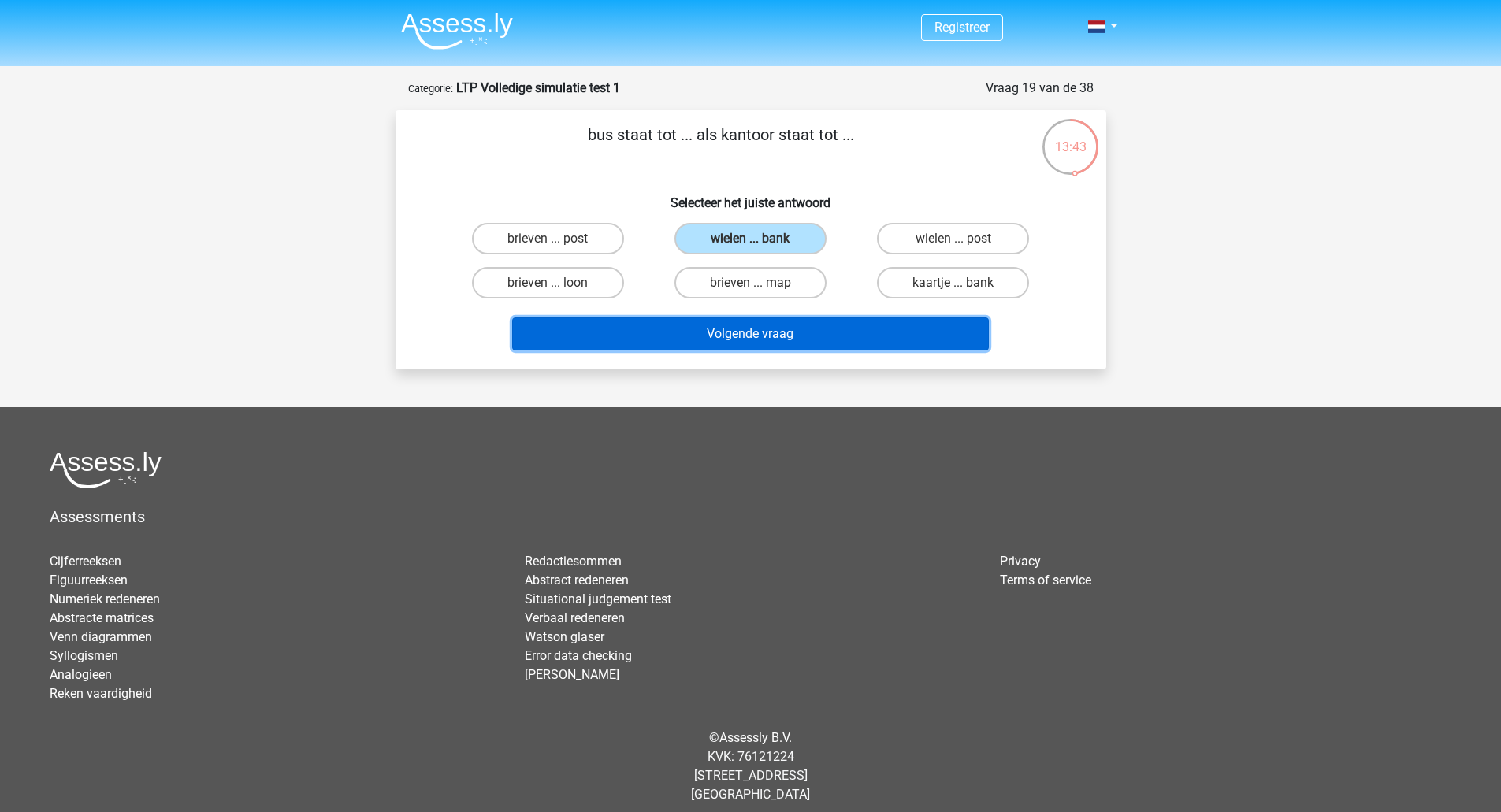
click at [739, 344] on button "Volgende vraag" at bounding box center [750, 334] width 477 height 33
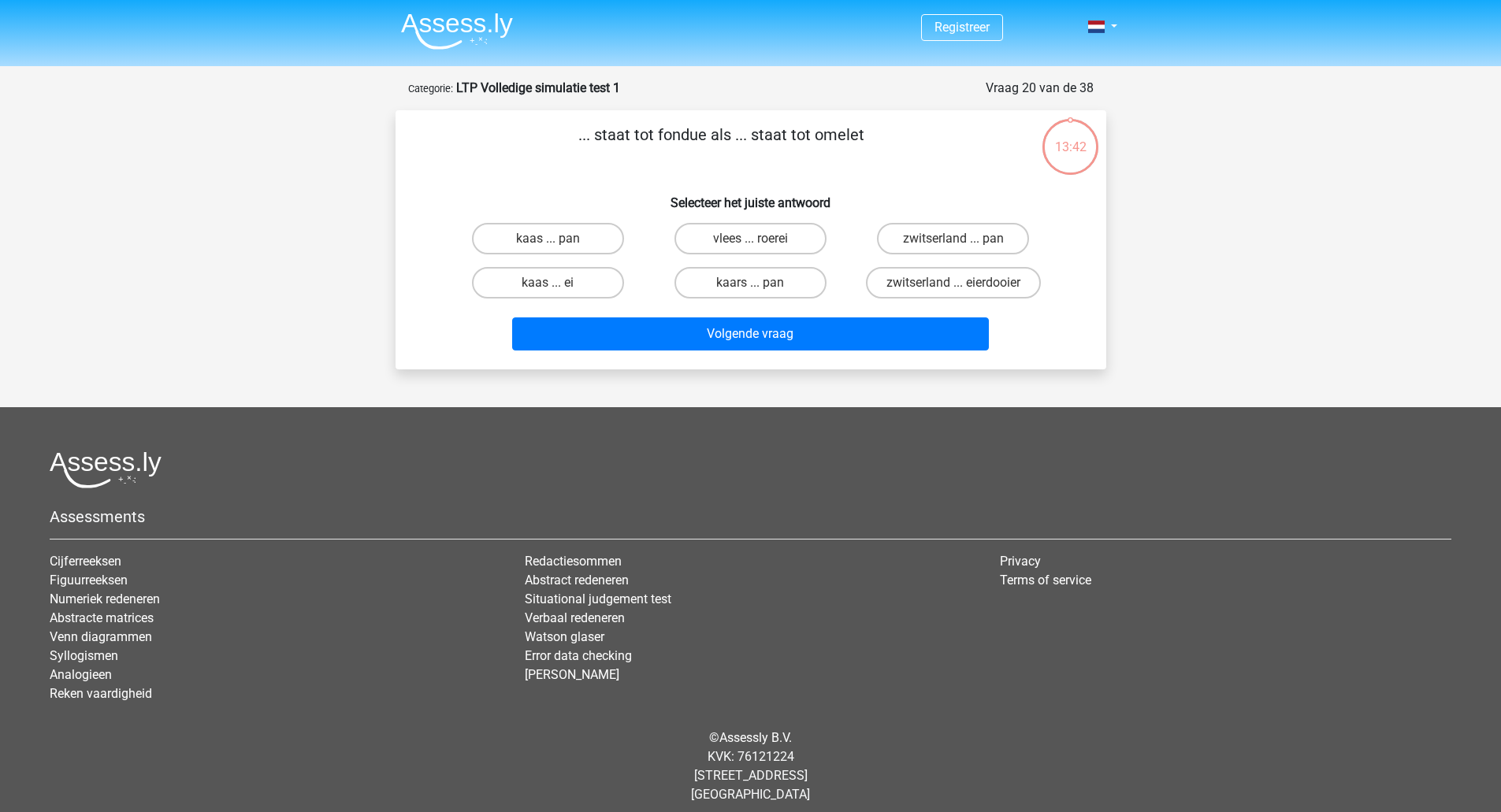
scroll to position [11, 0]
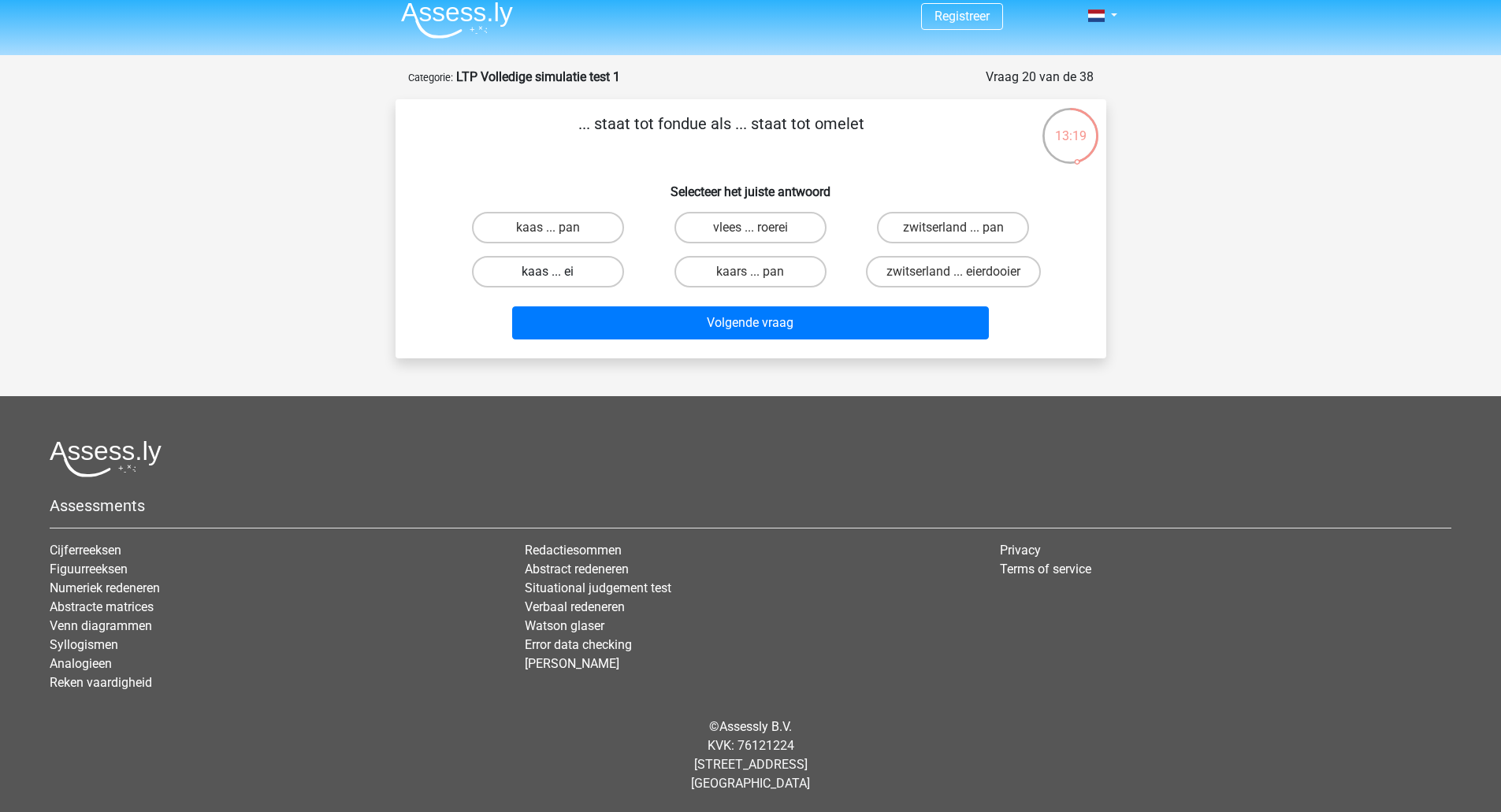
click at [587, 285] on label "kaas ... ei" at bounding box center [548, 271] width 152 height 31
click at [557, 282] on input "kaas ... ei" at bounding box center [552, 277] width 10 height 10
radio input "true"
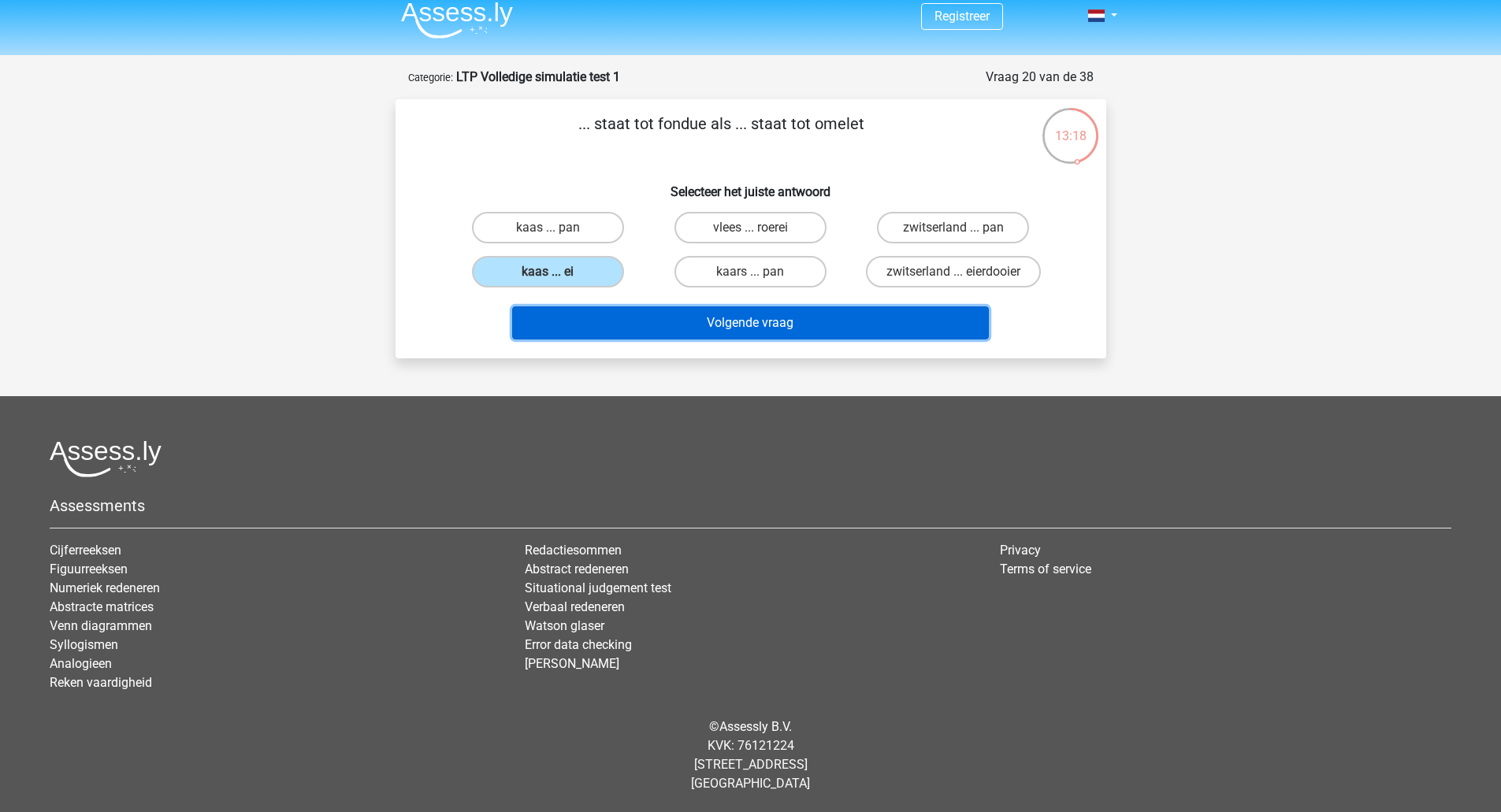
click at [639, 328] on button "Volgende vraag" at bounding box center [750, 323] width 477 height 33
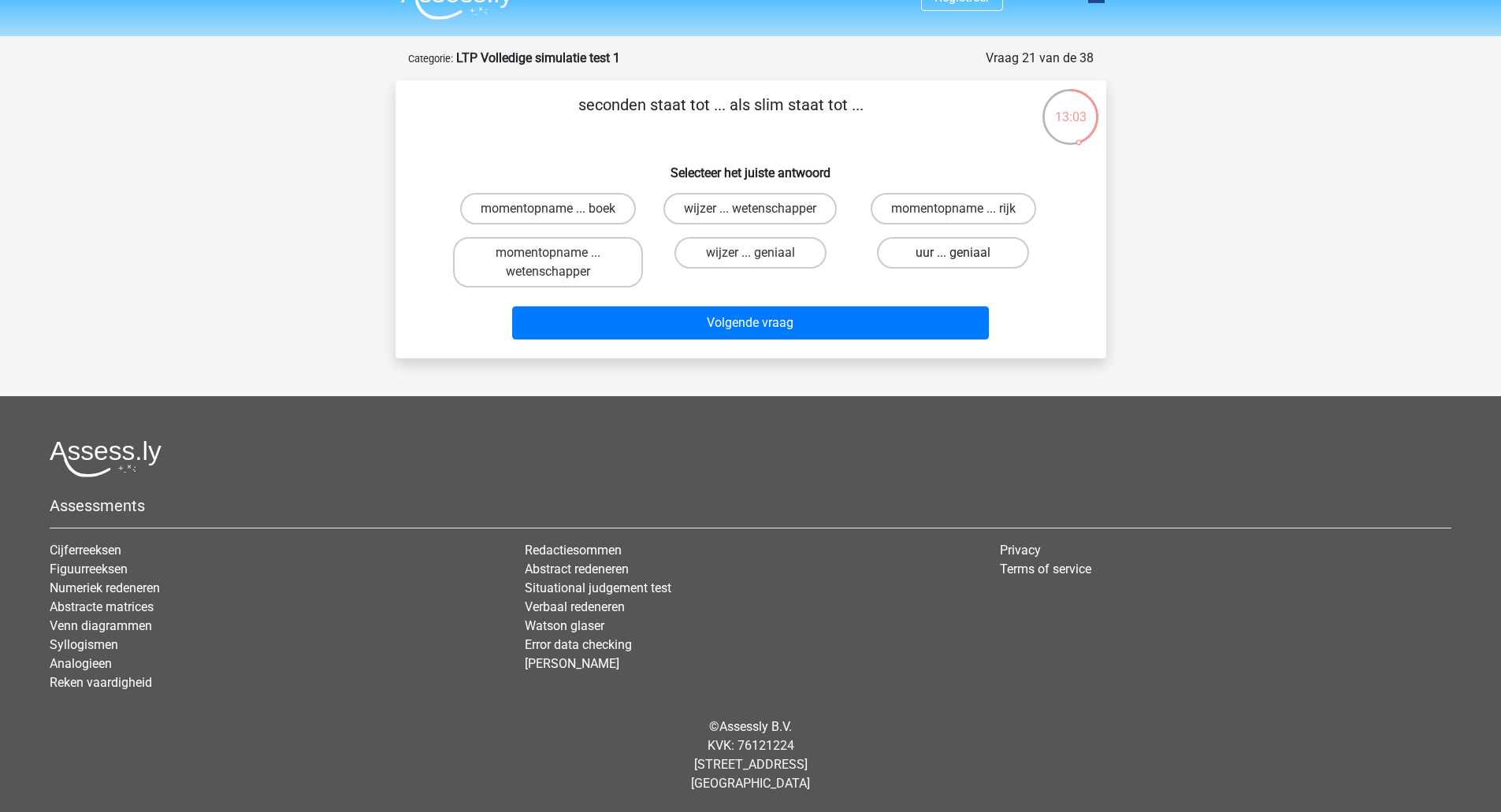
click at [958, 243] on label "uur ... geniaal" at bounding box center [953, 252] width 152 height 31
click at [958, 253] on input "uur ... geniaal" at bounding box center [958, 258] width 10 height 10
radio input "true"
click at [898, 303] on div "Volgende vraag" at bounding box center [751, 319] width 660 height 52
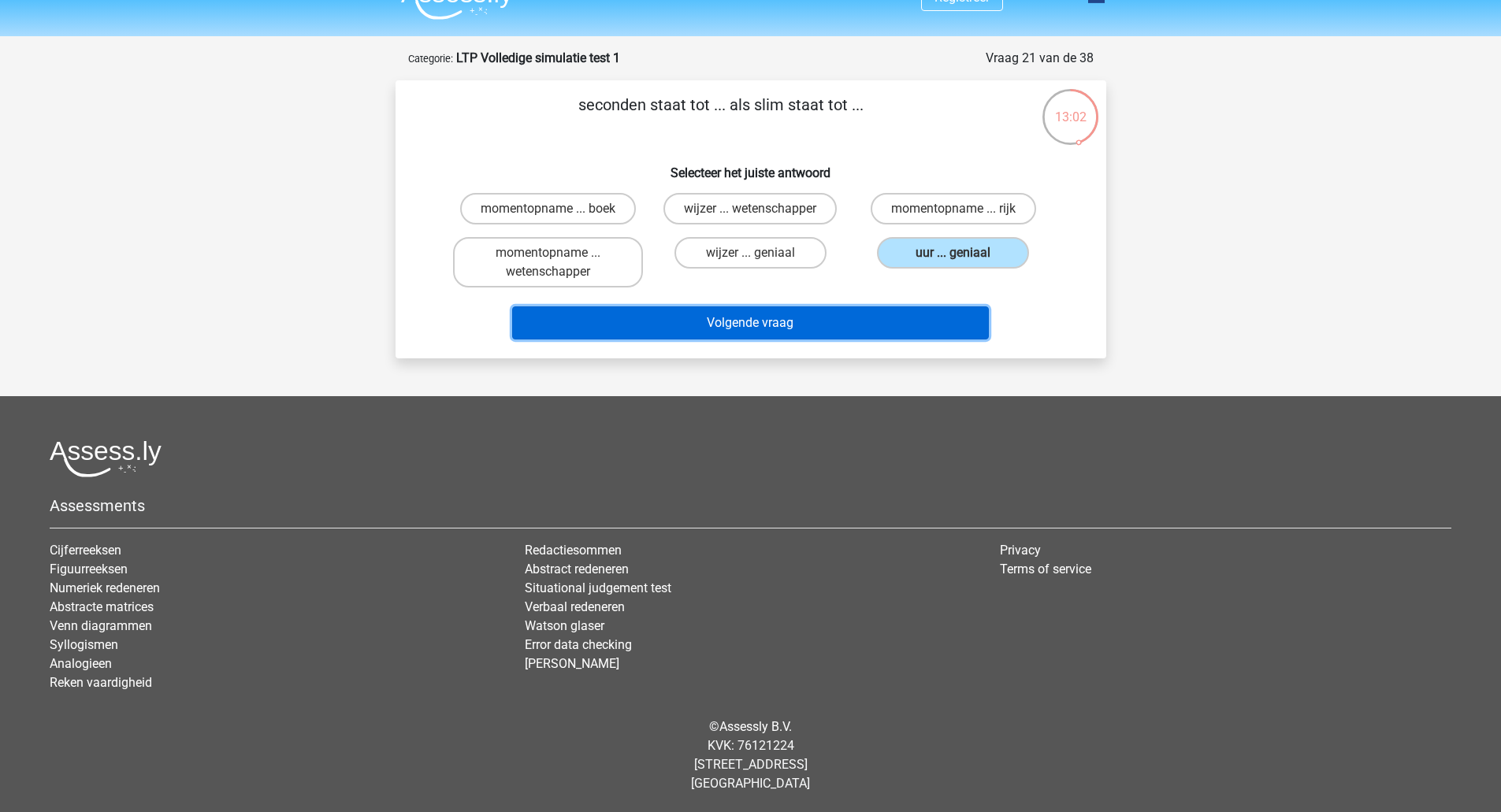
click at [860, 325] on button "Volgende vraag" at bounding box center [750, 323] width 477 height 33
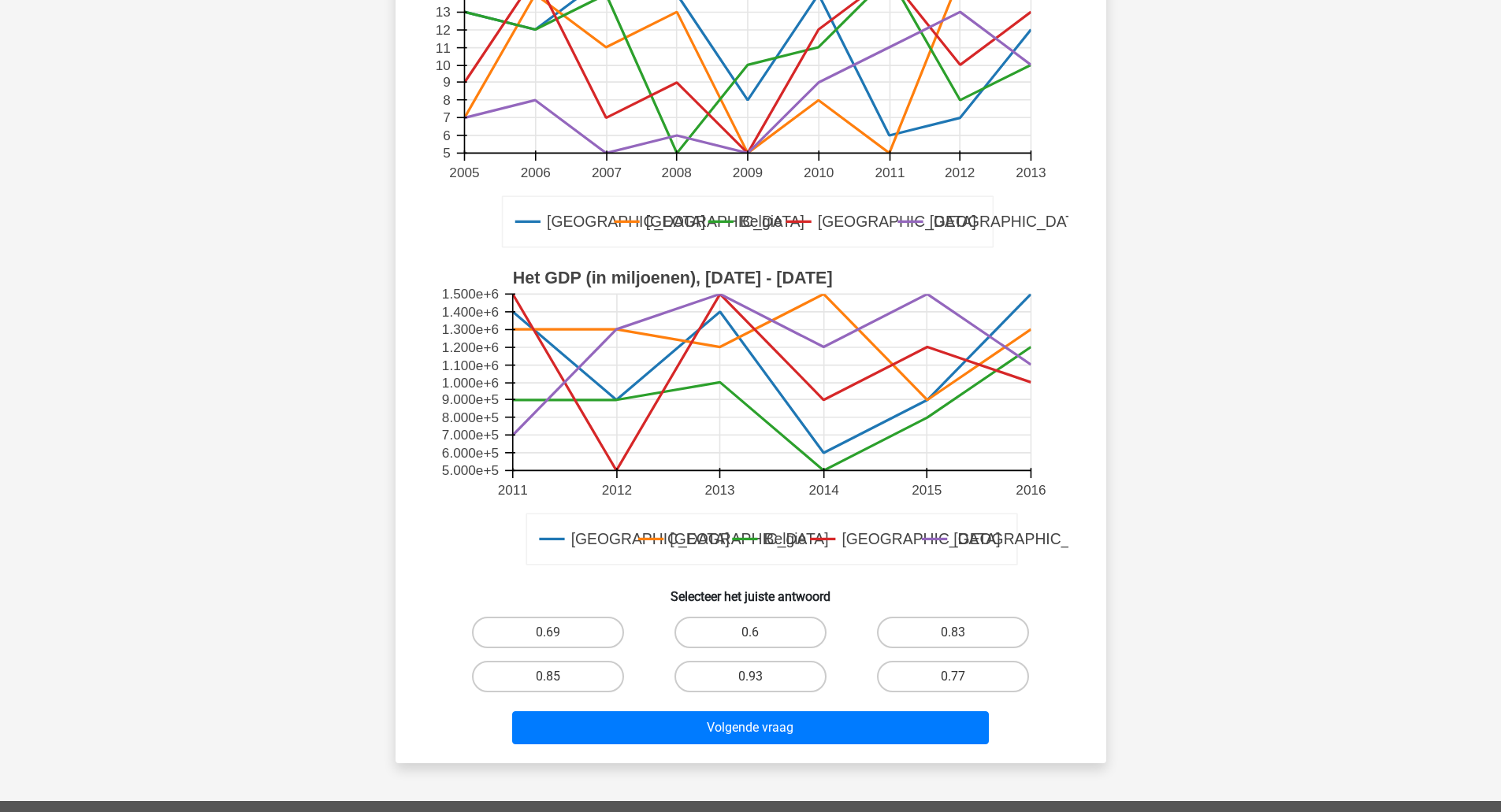
scroll to position [240, 0]
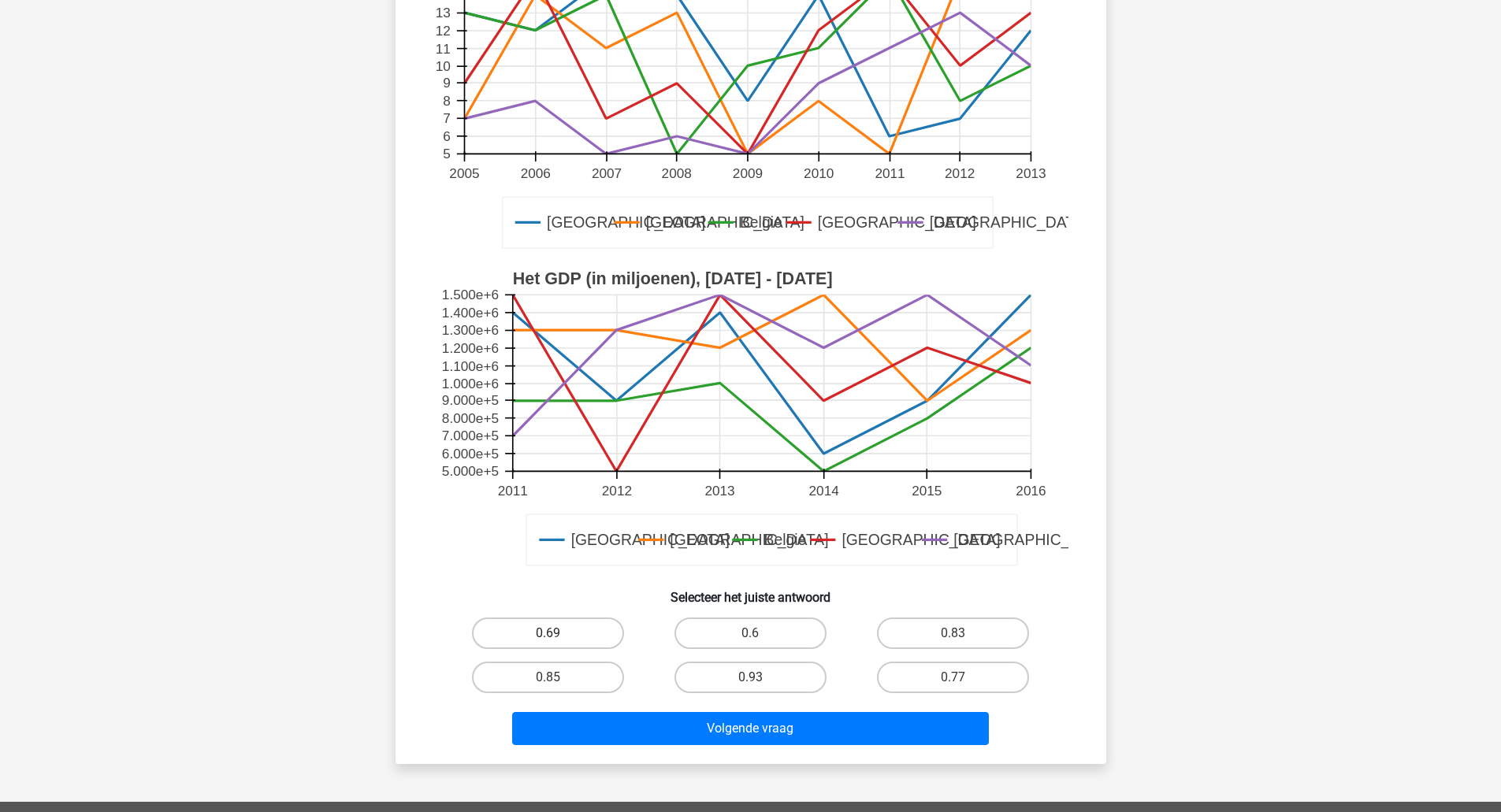
click at [598, 618] on label "0.69" at bounding box center [548, 633] width 152 height 31
click at [557, 633] on input "0.69" at bounding box center [552, 638] width 10 height 10
radio input "true"
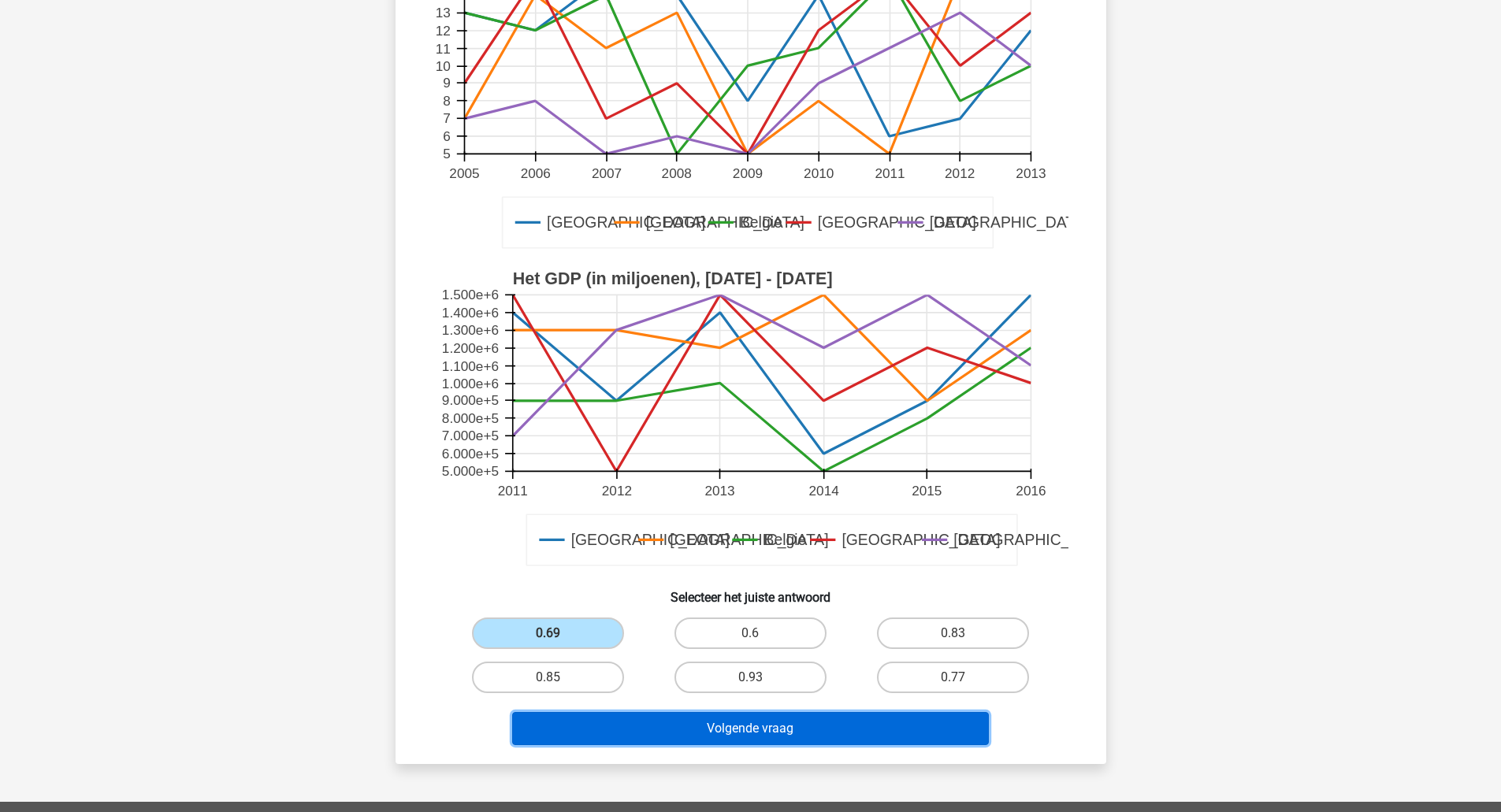
click at [732, 722] on button "Volgende vraag" at bounding box center [750, 728] width 477 height 33
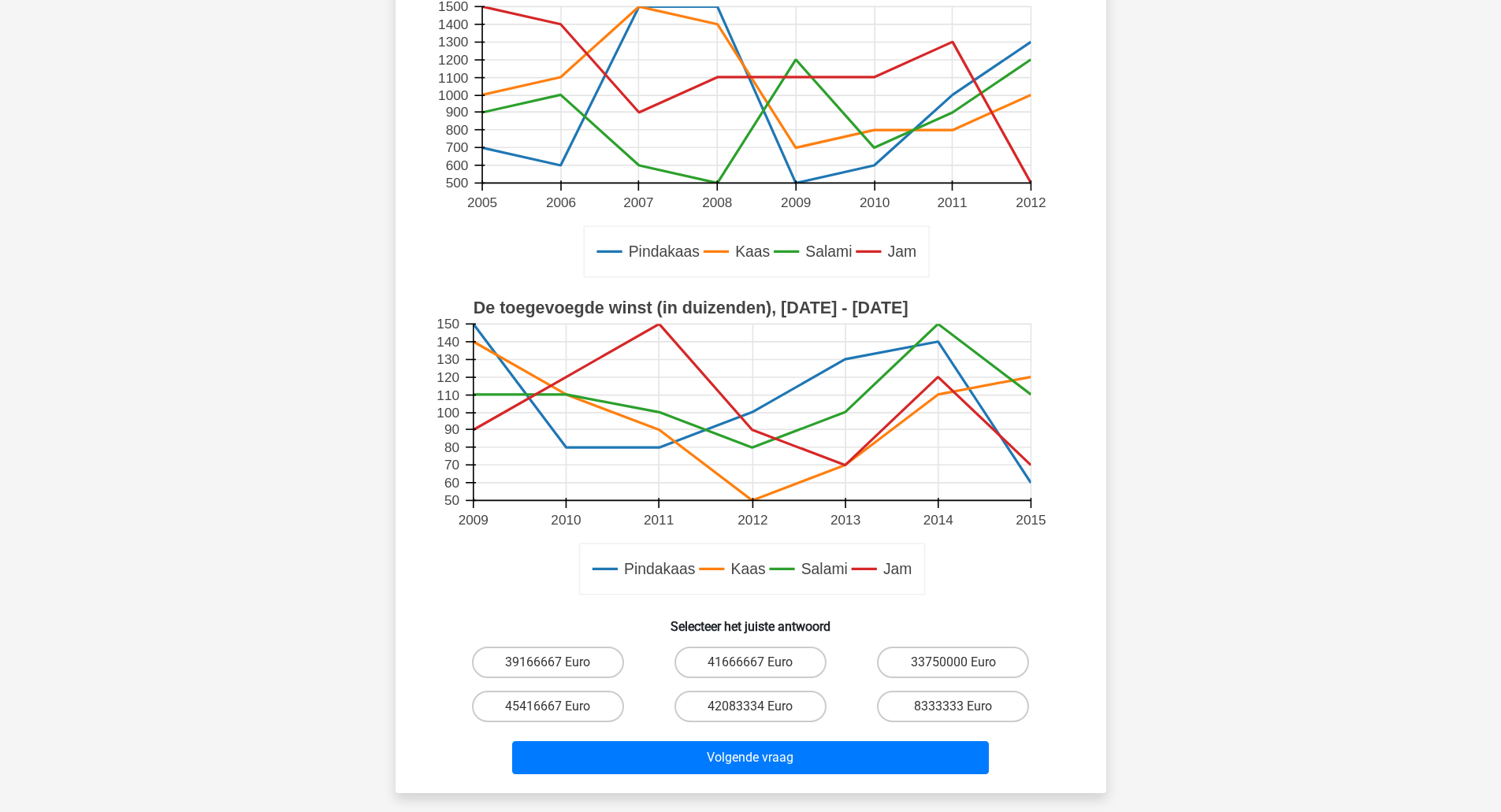
scroll to position [327, 0]
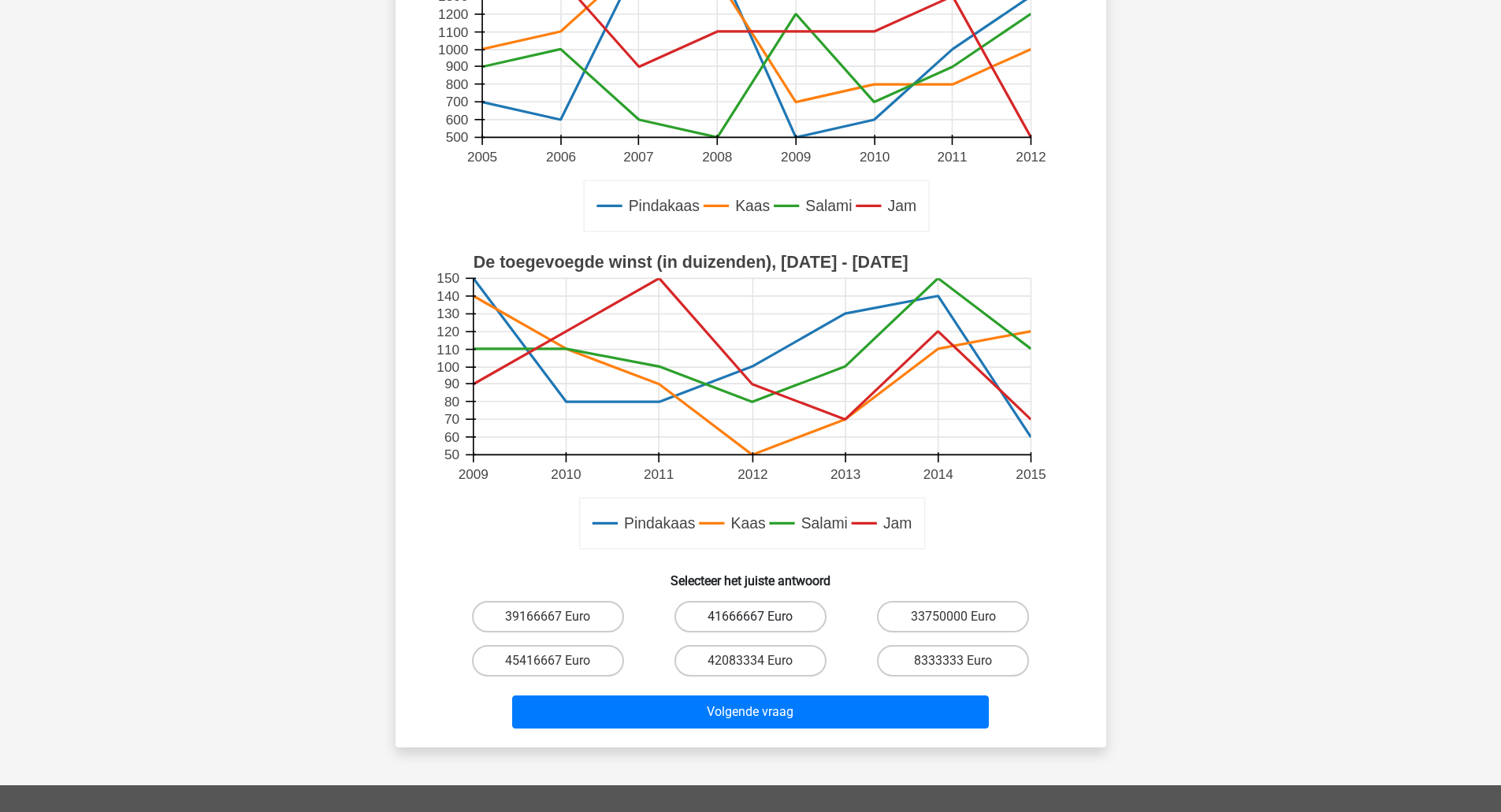
click at [807, 617] on label "41666667 Euro" at bounding box center [750, 616] width 152 height 31
click at [760, 617] on input "41666667 Euro" at bounding box center [755, 622] width 10 height 10
radio input "true"
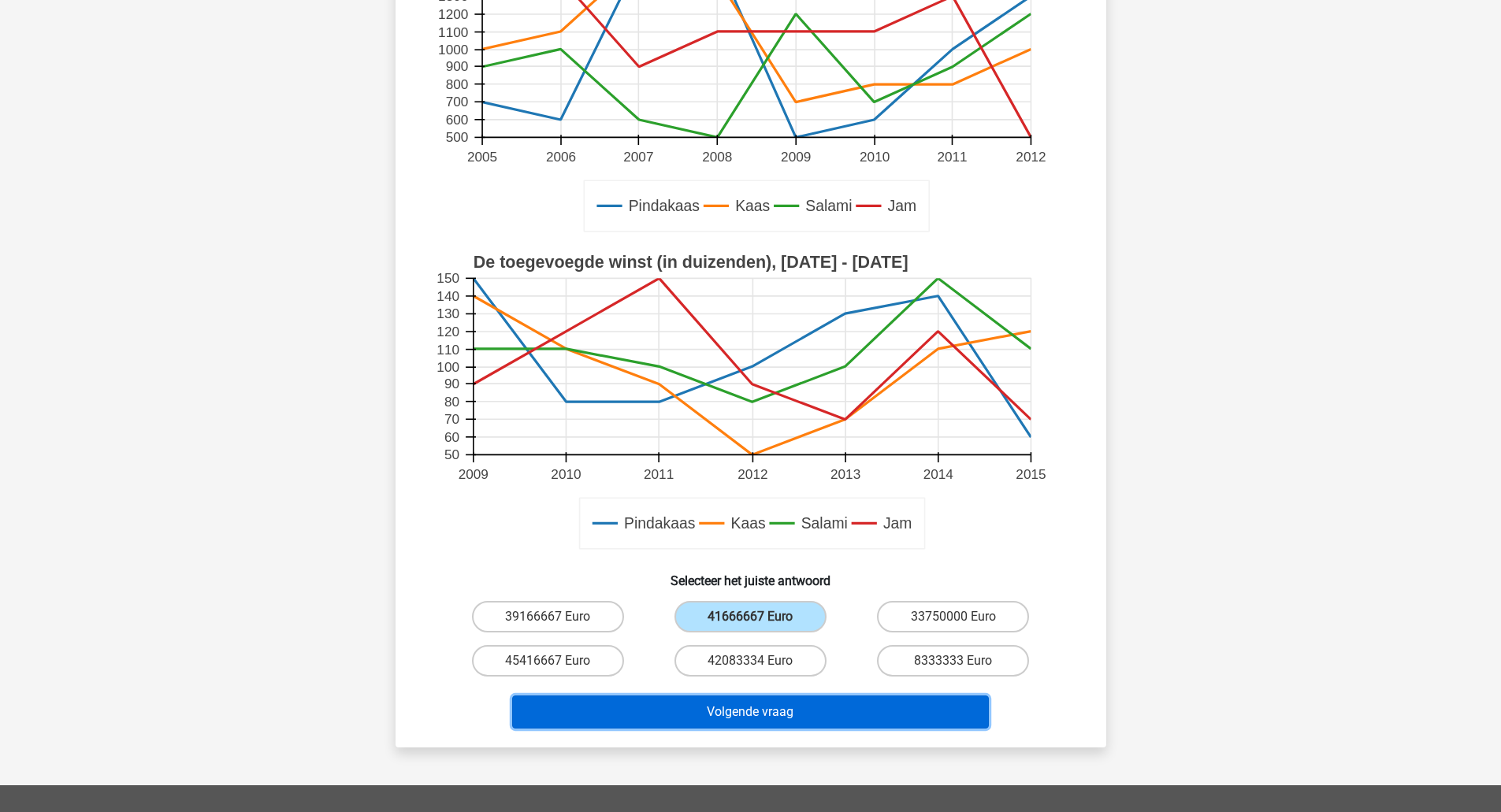
click at [832, 715] on button "Volgende vraag" at bounding box center [750, 711] width 477 height 33
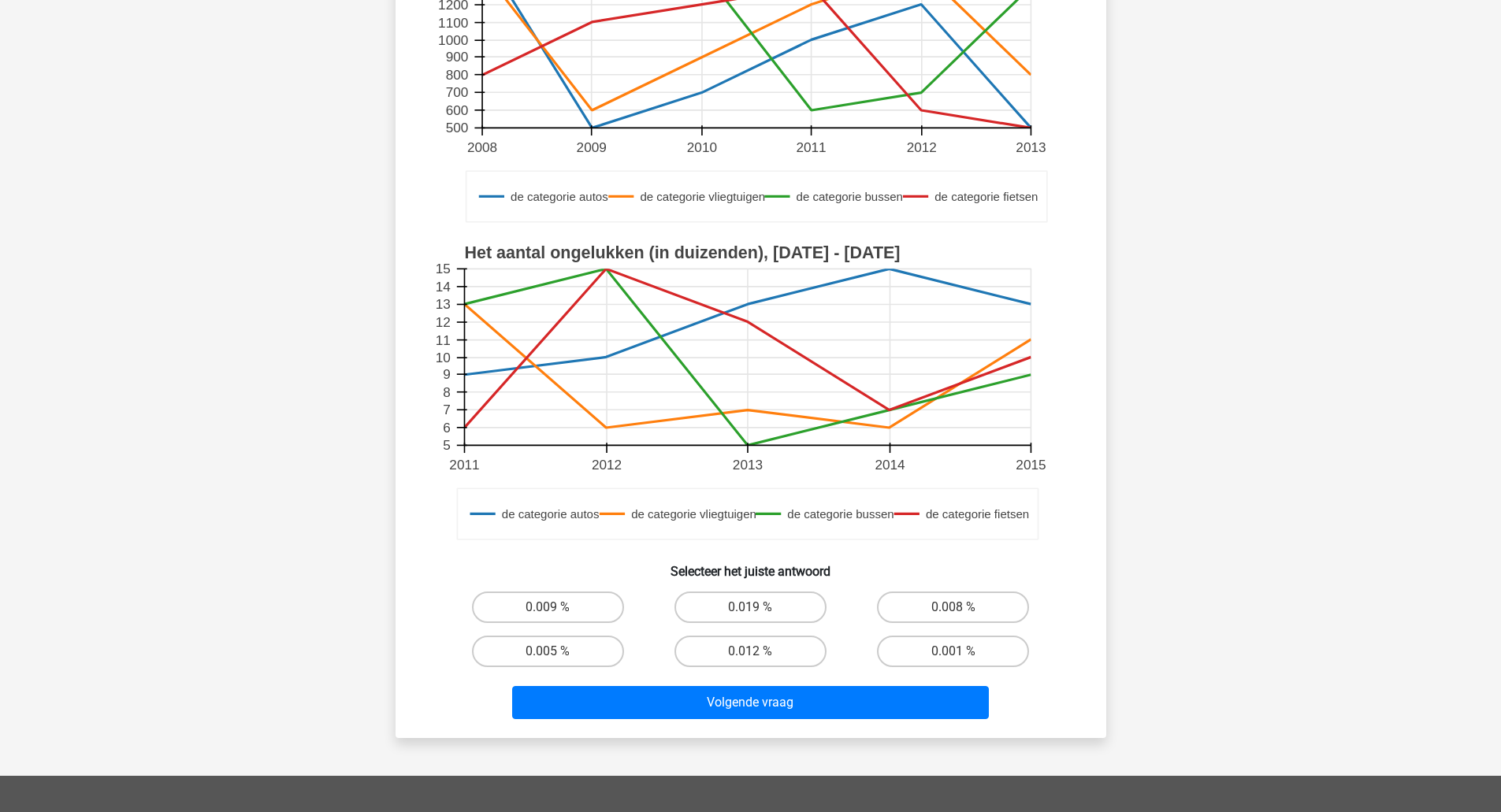
scroll to position [291, 0]
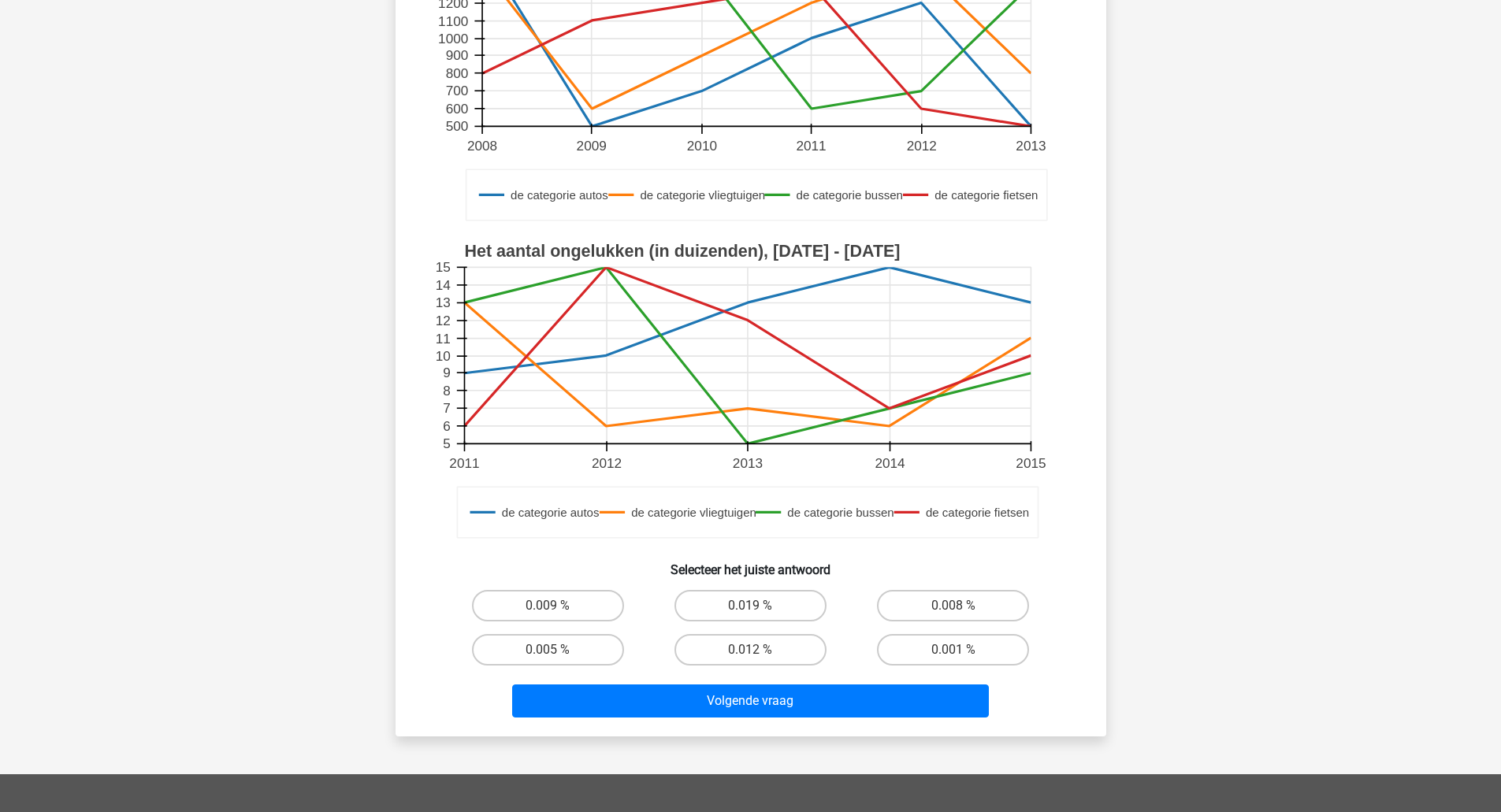
click at [758, 608] on input "0.019 %" at bounding box center [755, 610] width 10 height 10
radio input "true"
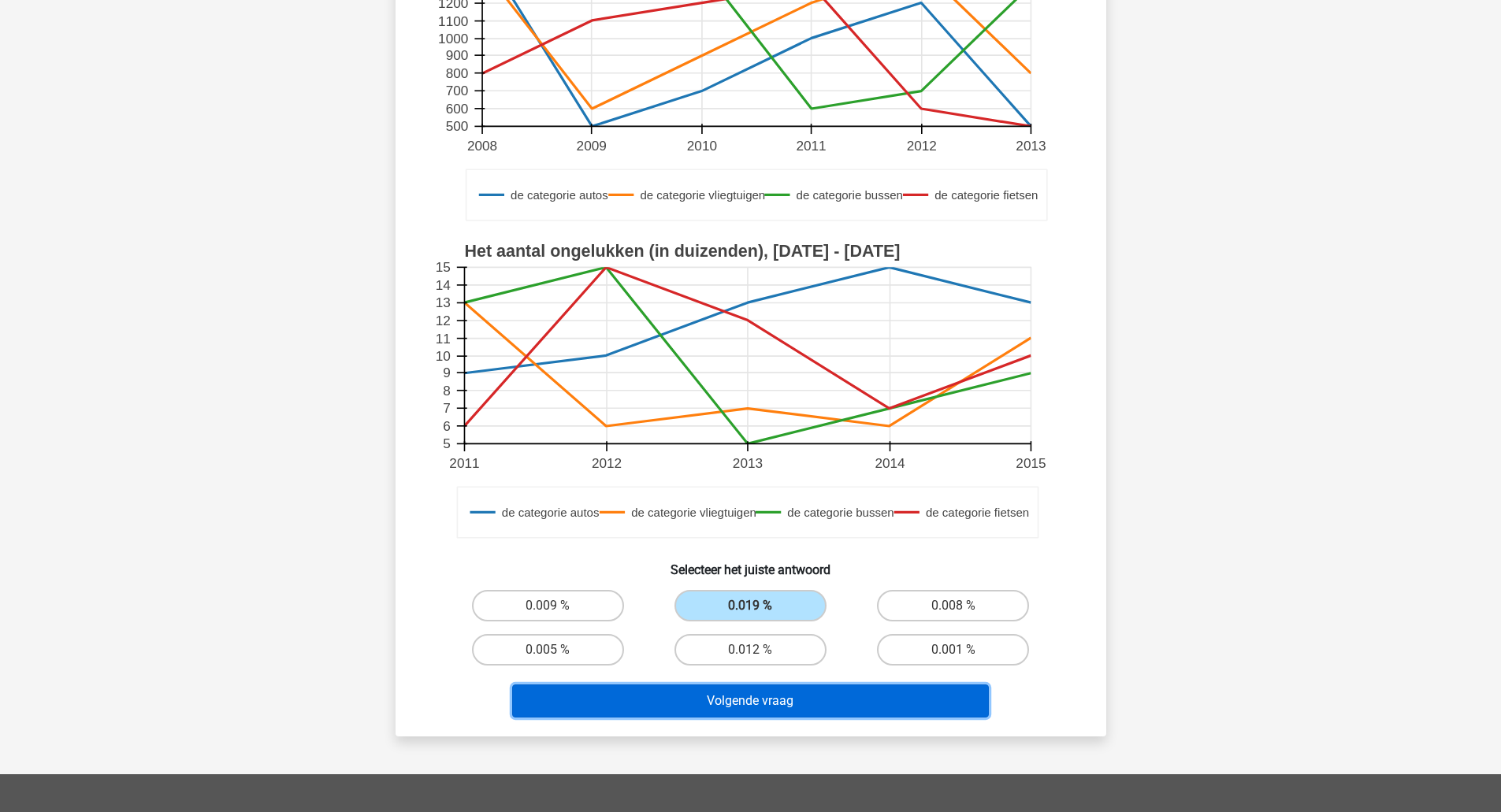
click at [775, 694] on button "Volgende vraag" at bounding box center [750, 701] width 477 height 33
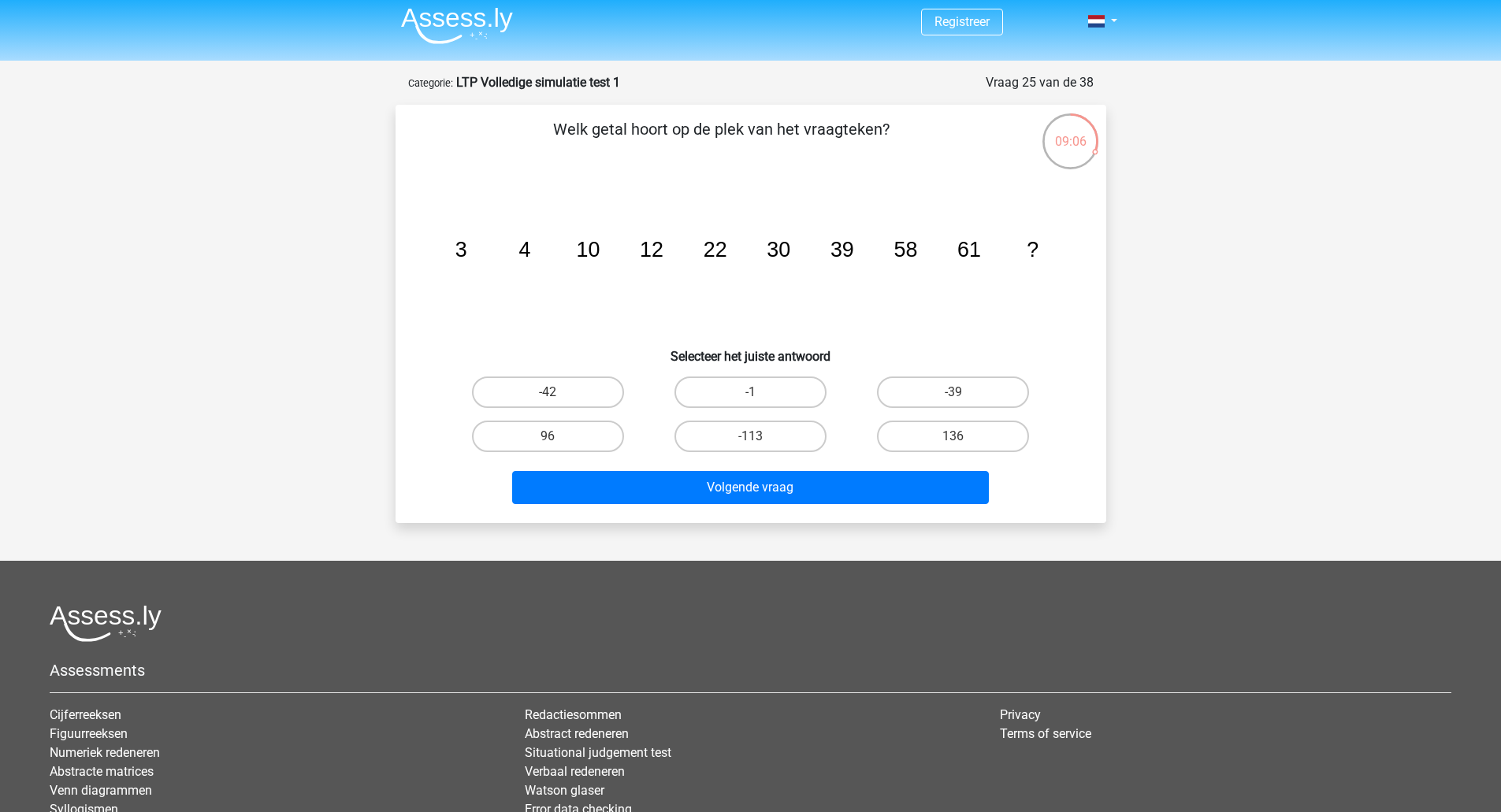
scroll to position [0, 0]
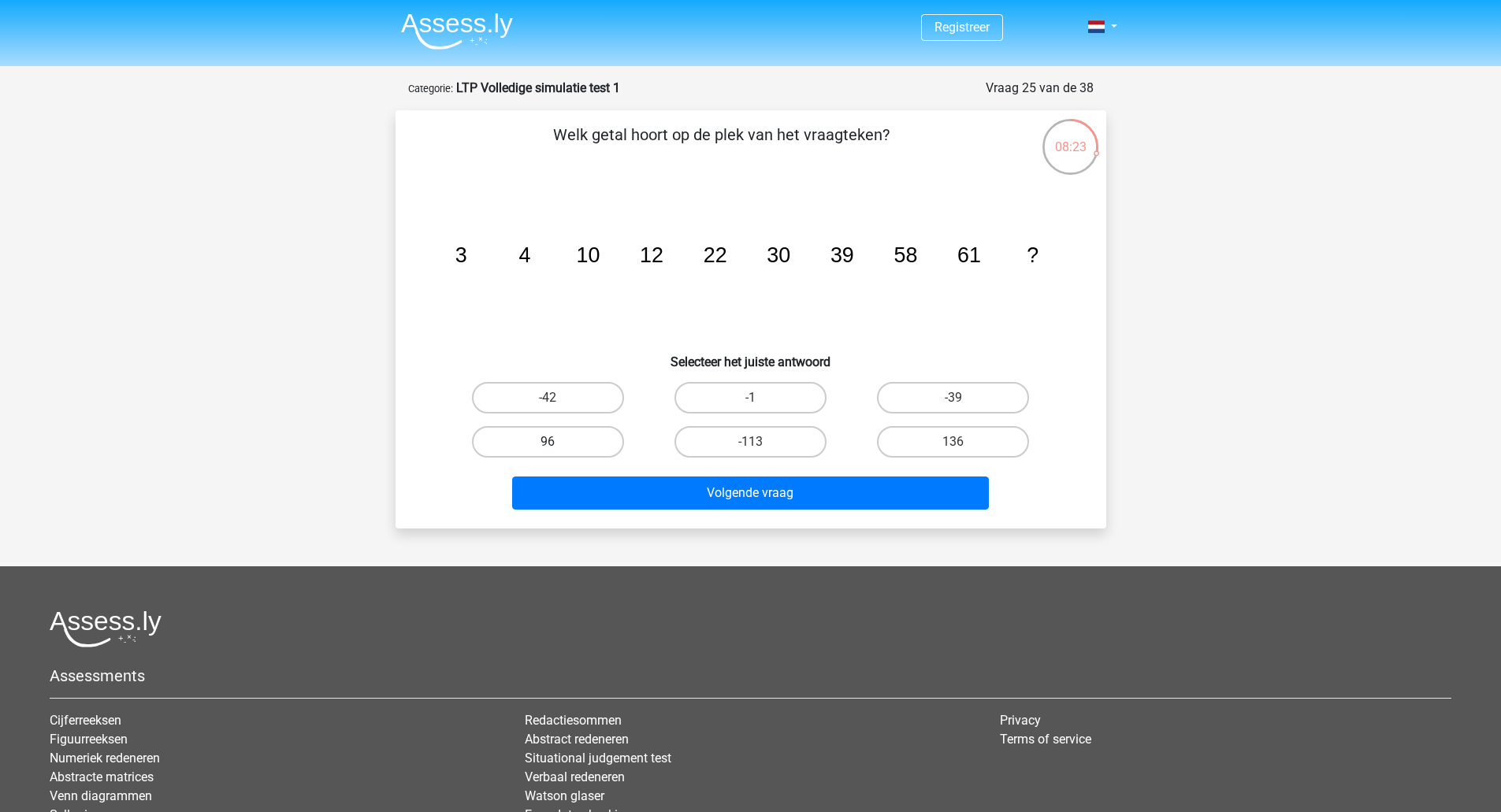
click at [590, 439] on label "96" at bounding box center [548, 441] width 152 height 31
click at [557, 442] on input "96" at bounding box center [552, 447] width 10 height 10
radio input "true"
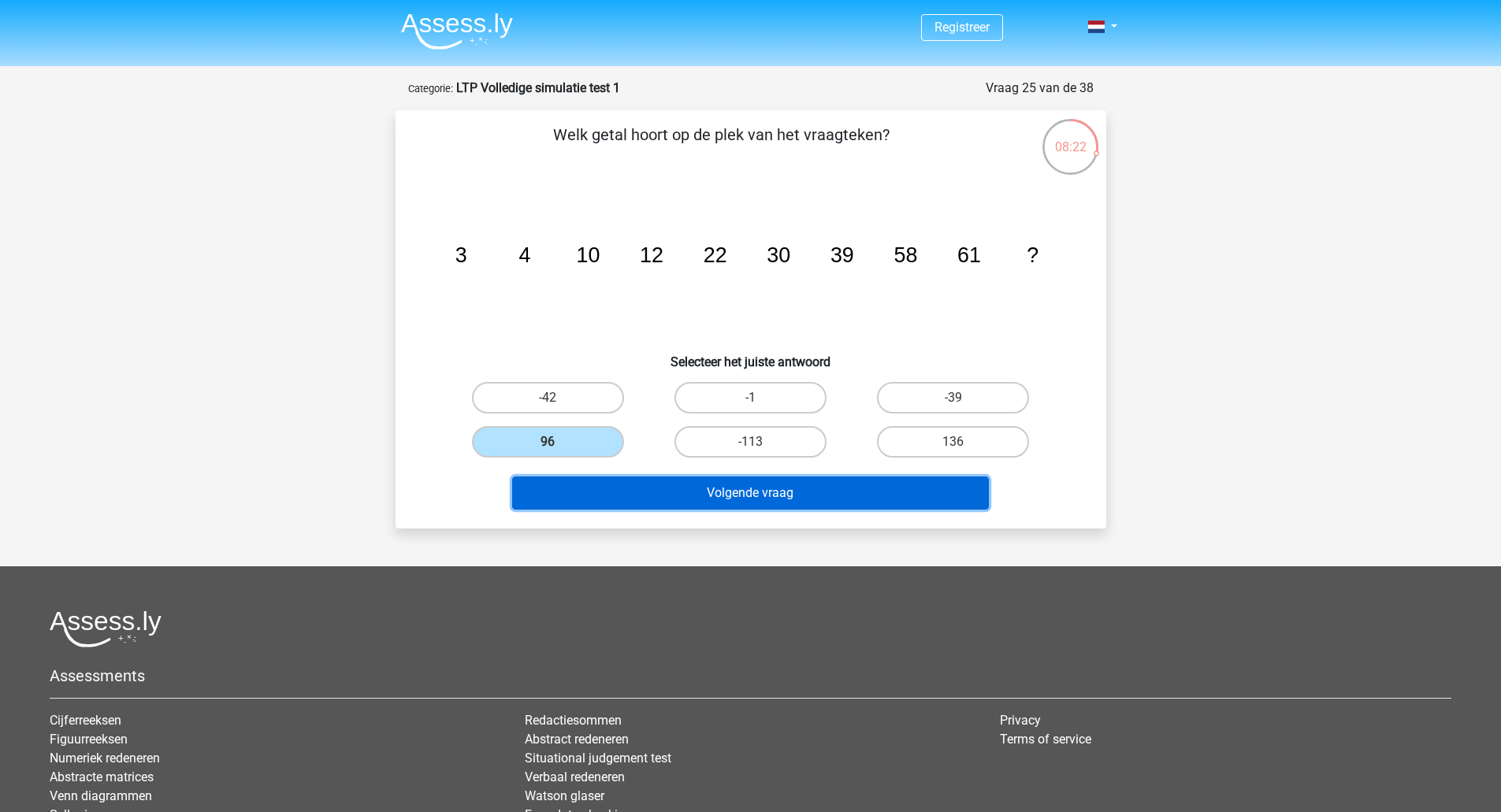
click at [641, 480] on button "Volgende vraag" at bounding box center [750, 493] width 477 height 33
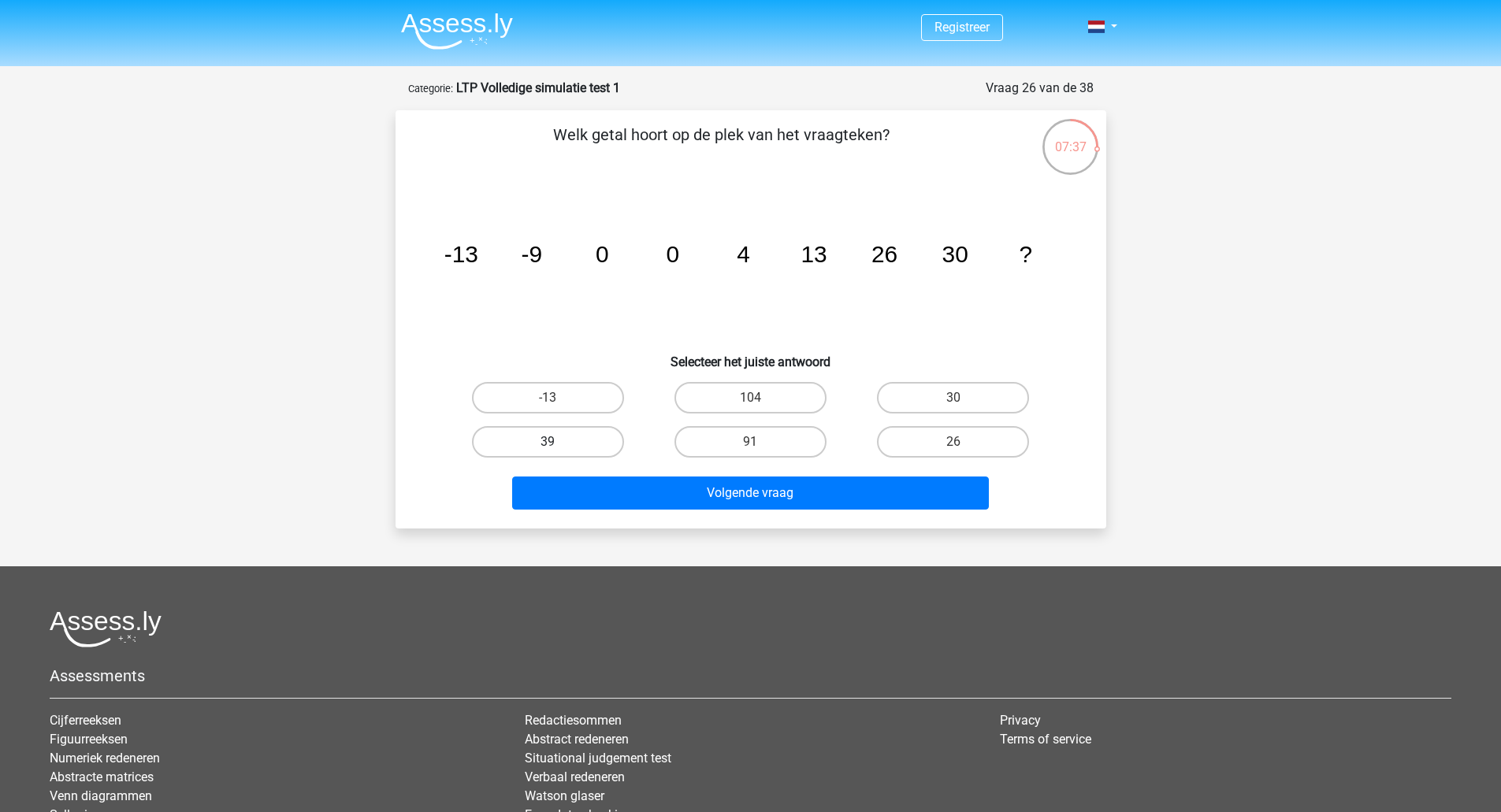
click at [590, 436] on label "39" at bounding box center [548, 441] width 152 height 31
click at [557, 442] on input "39" at bounding box center [552, 447] width 10 height 10
radio input "true"
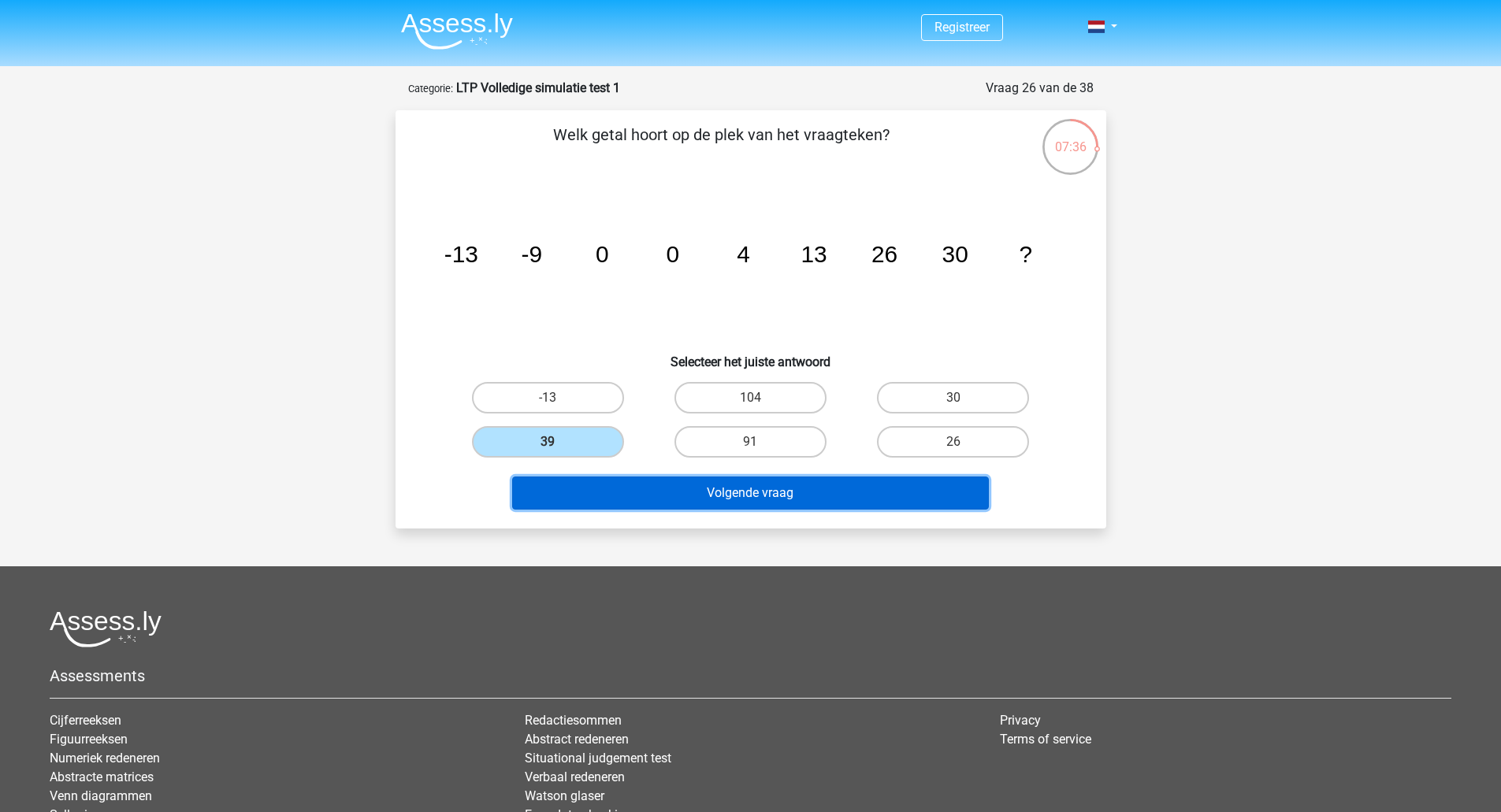
click at [672, 482] on button "Volgende vraag" at bounding box center [750, 493] width 477 height 33
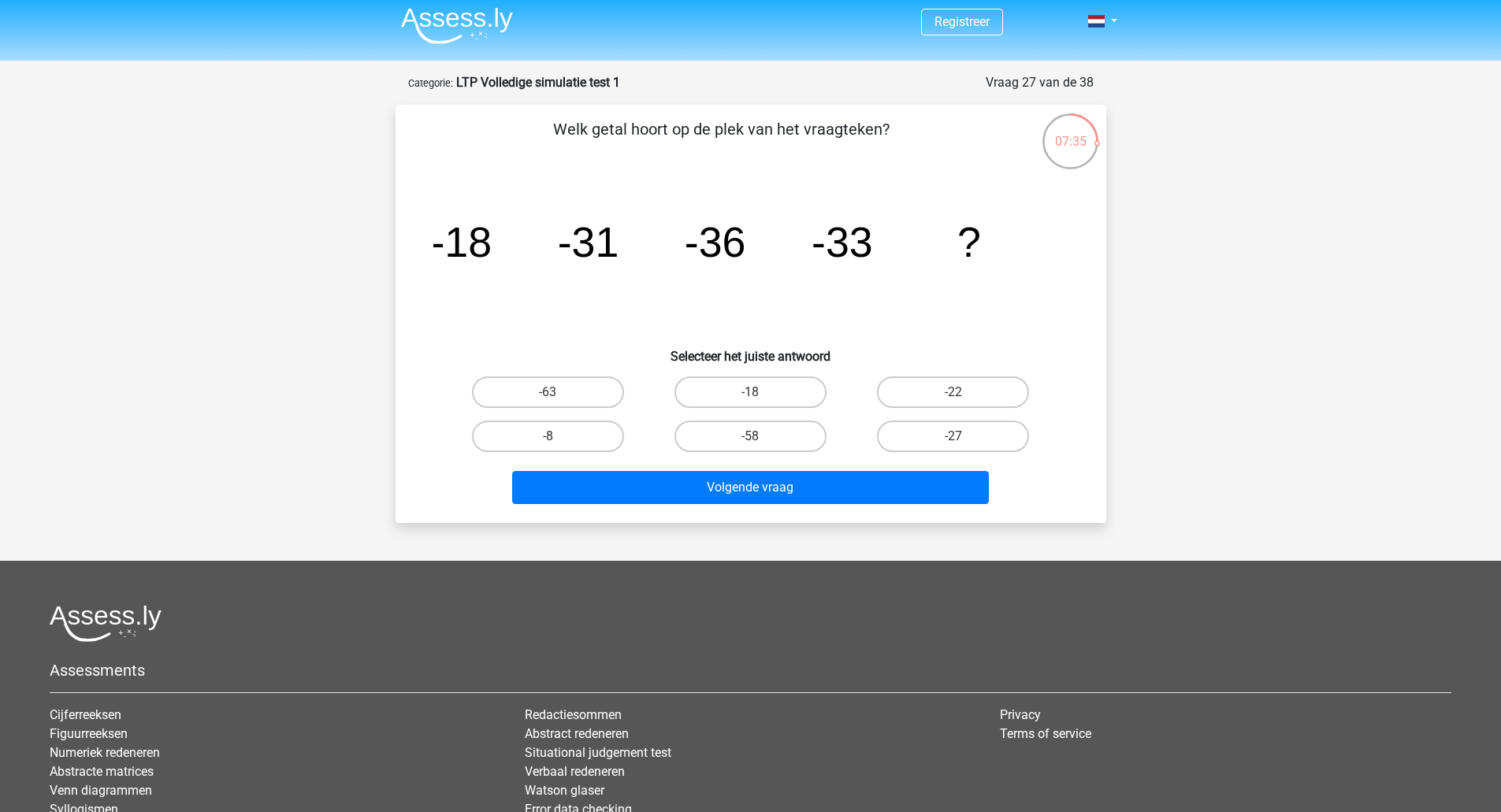
scroll to position [5, 0]
click at [766, 428] on label "-58" at bounding box center [750, 437] width 152 height 31
click at [760, 437] on input "-58" at bounding box center [755, 442] width 10 height 10
radio input "true"
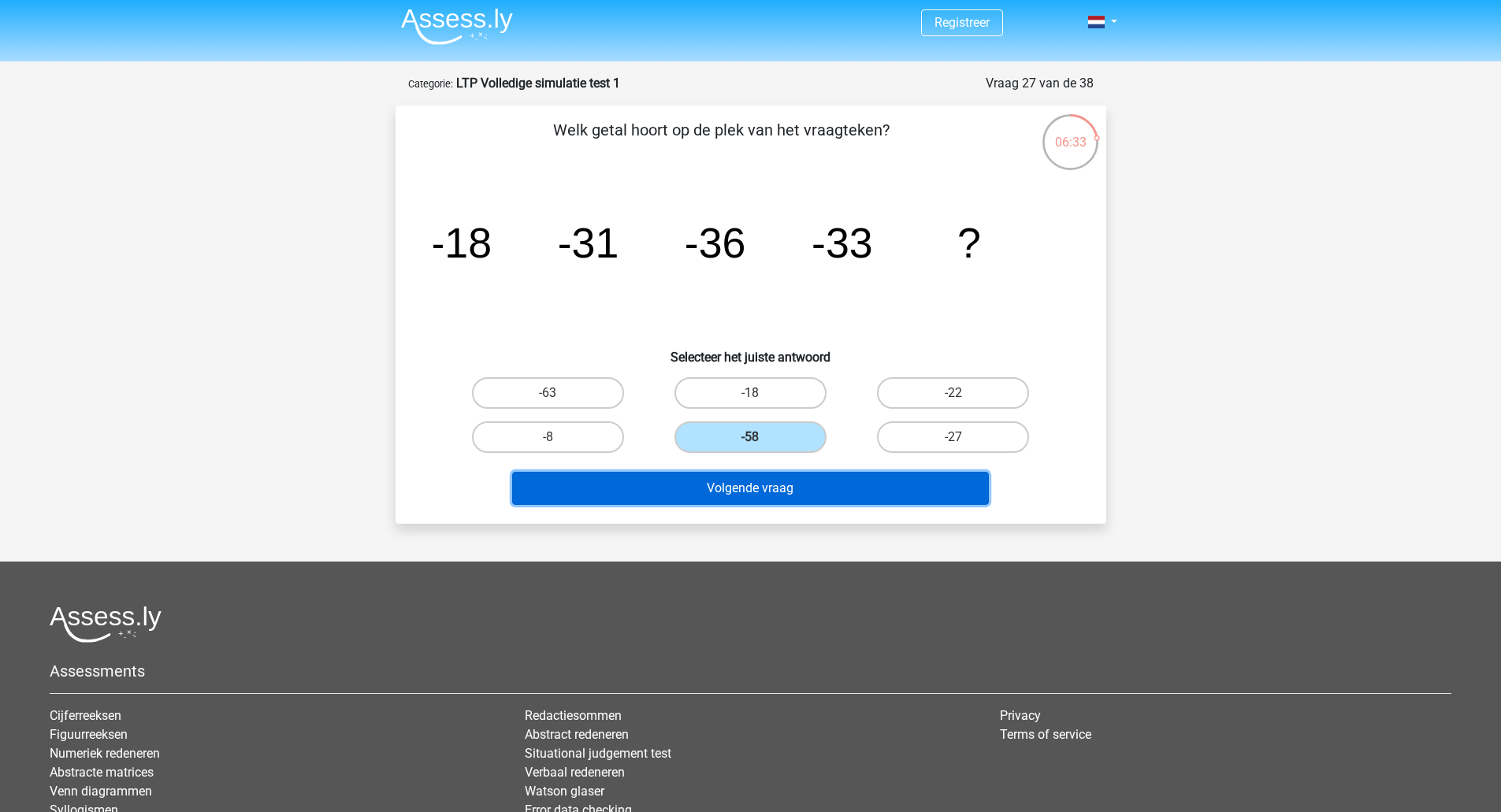
click at [781, 477] on button "Volgende vraag" at bounding box center [750, 488] width 477 height 33
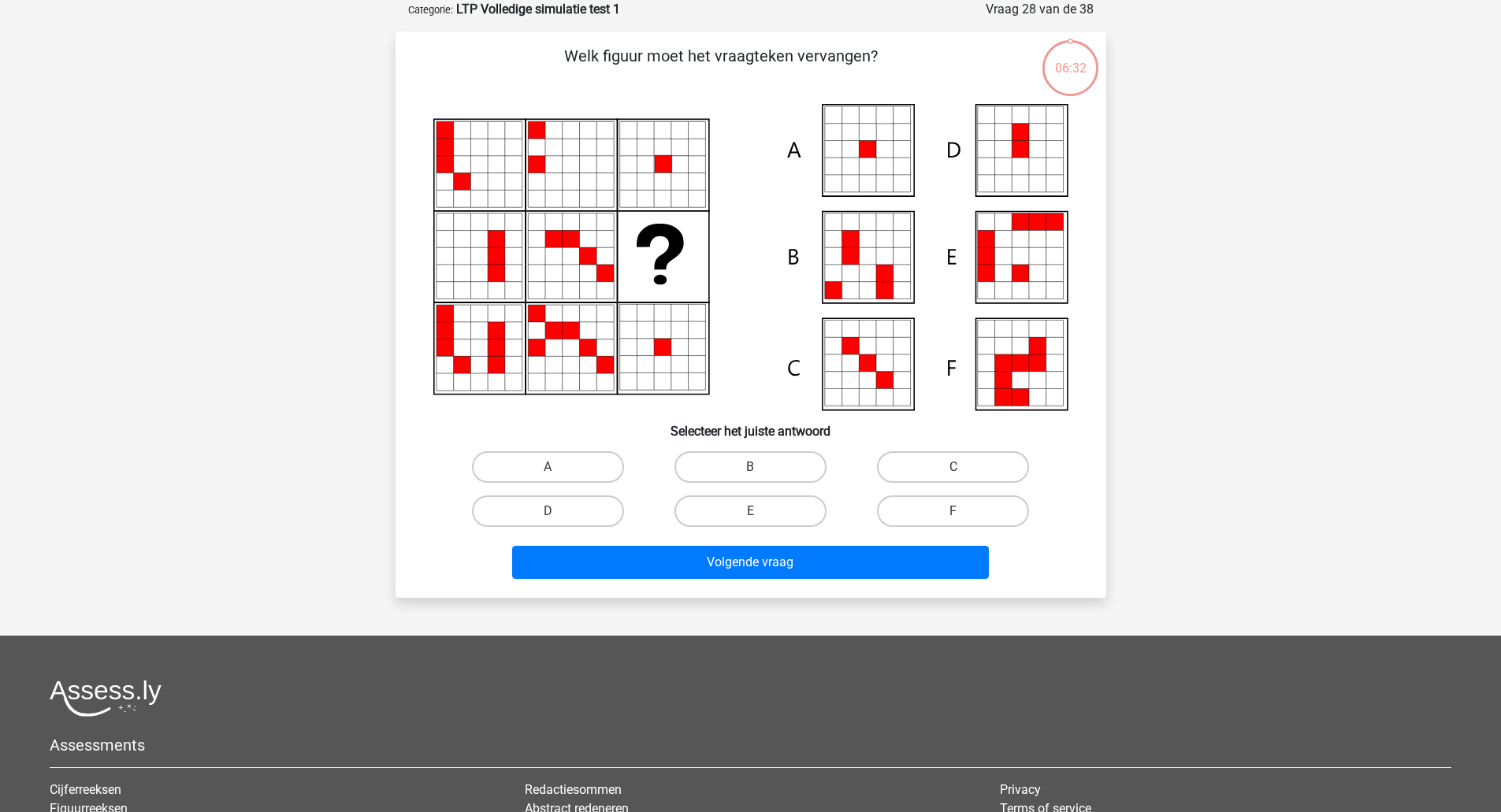
scroll to position [36, 0]
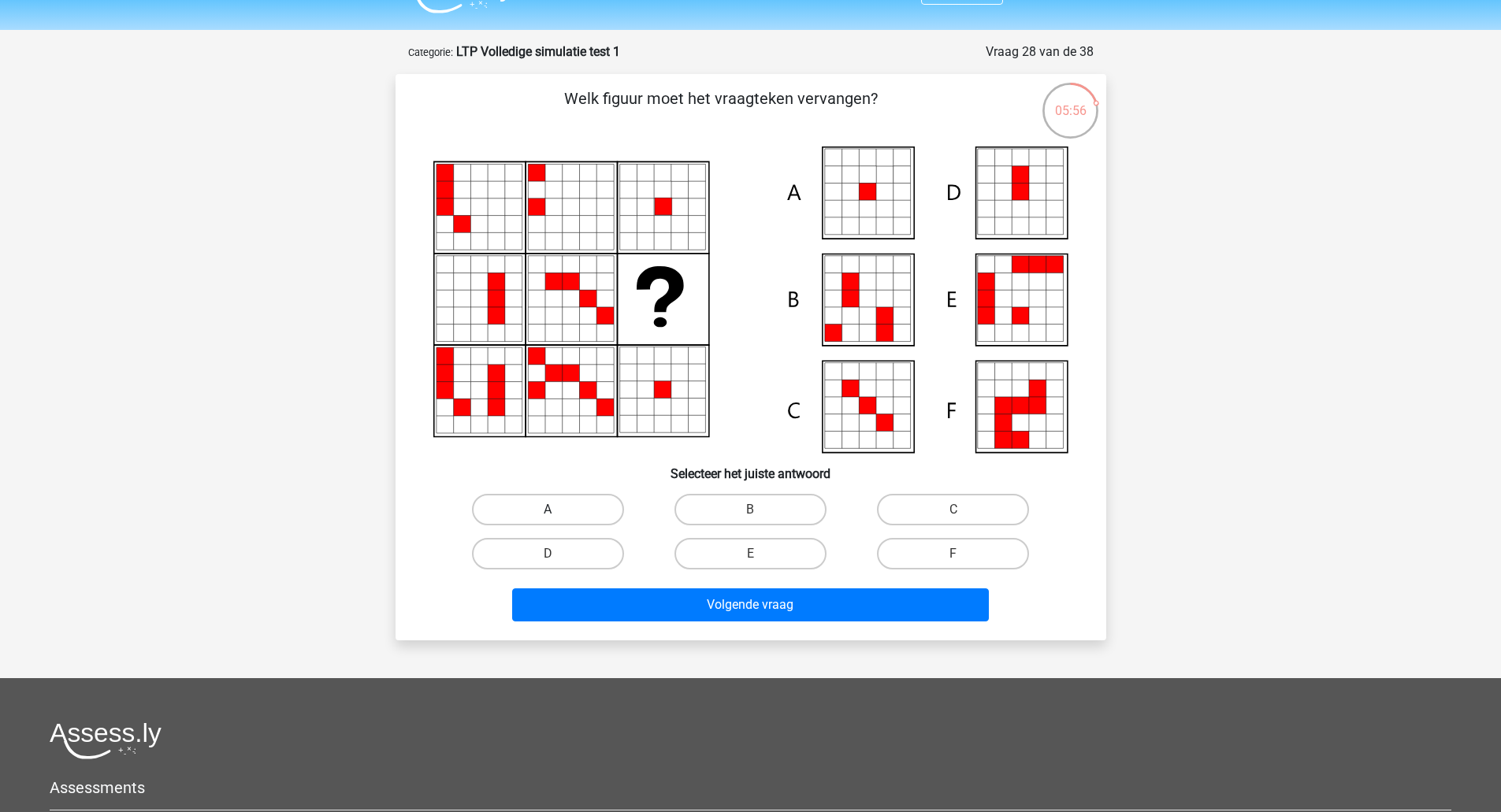
click at [575, 501] on label "A" at bounding box center [548, 509] width 152 height 31
click at [557, 510] on input "A" at bounding box center [552, 514] width 10 height 10
radio input "true"
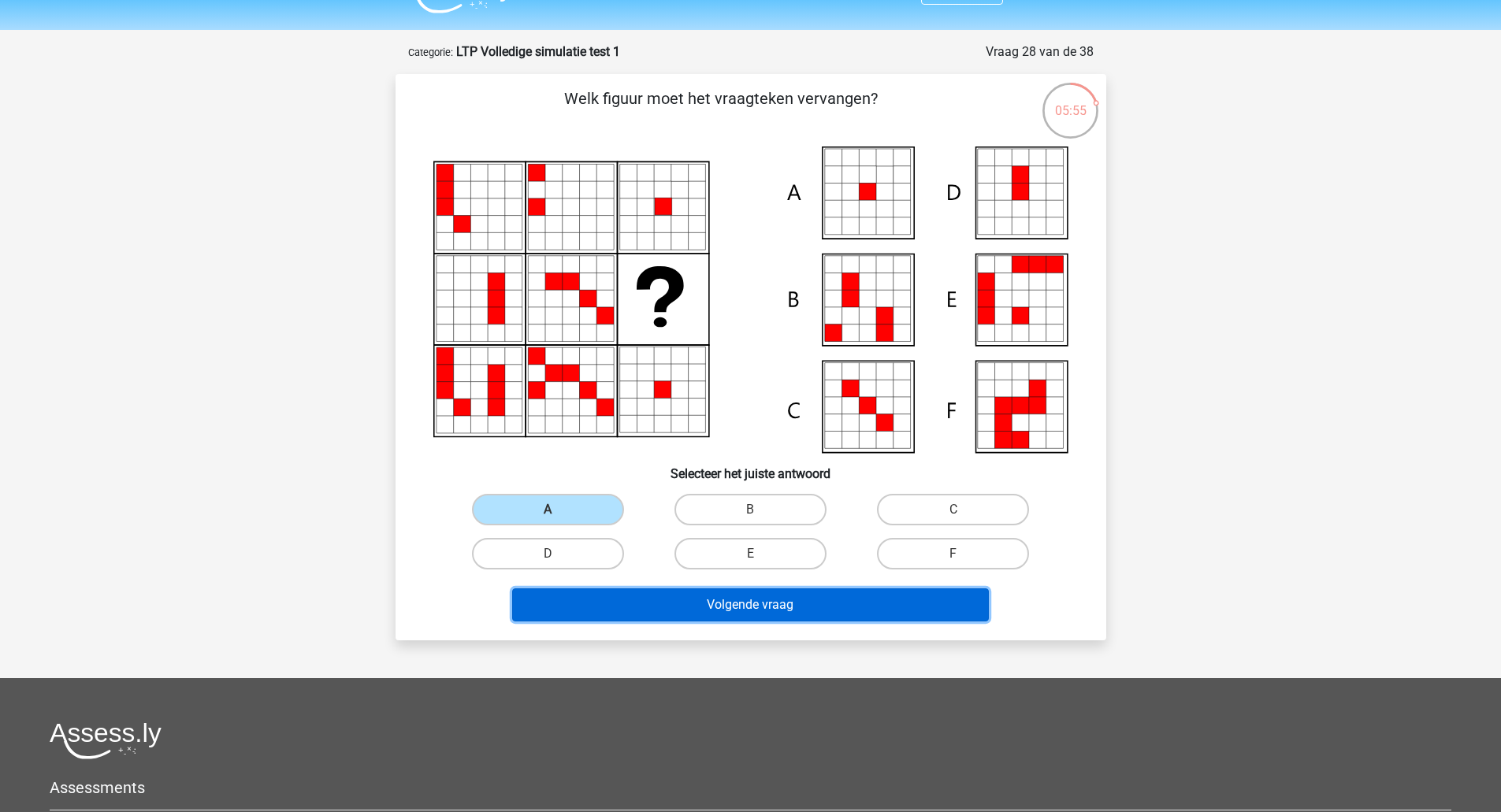
click at [754, 616] on button "Volgende vraag" at bounding box center [750, 605] width 477 height 33
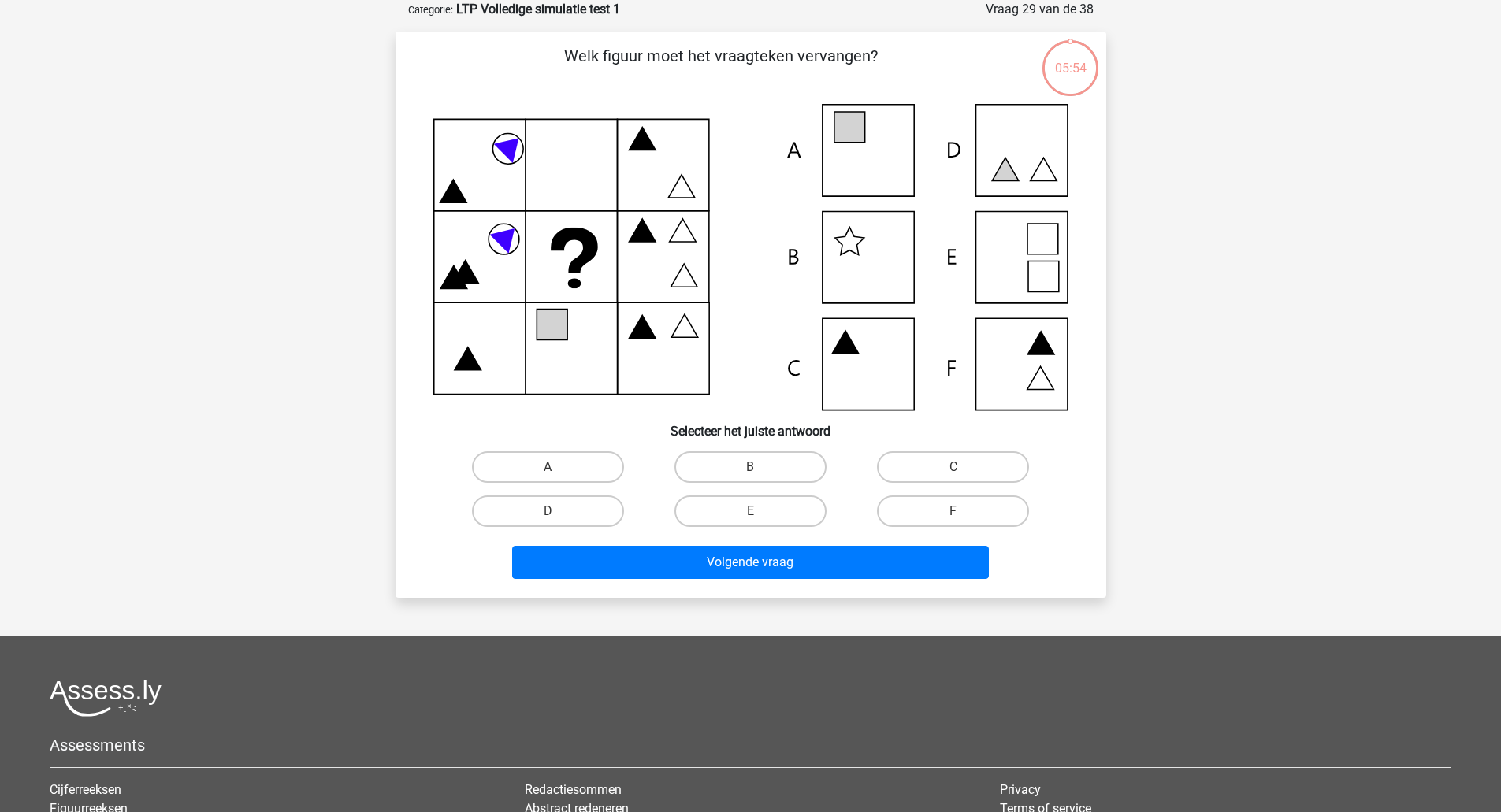
scroll to position [33, 0]
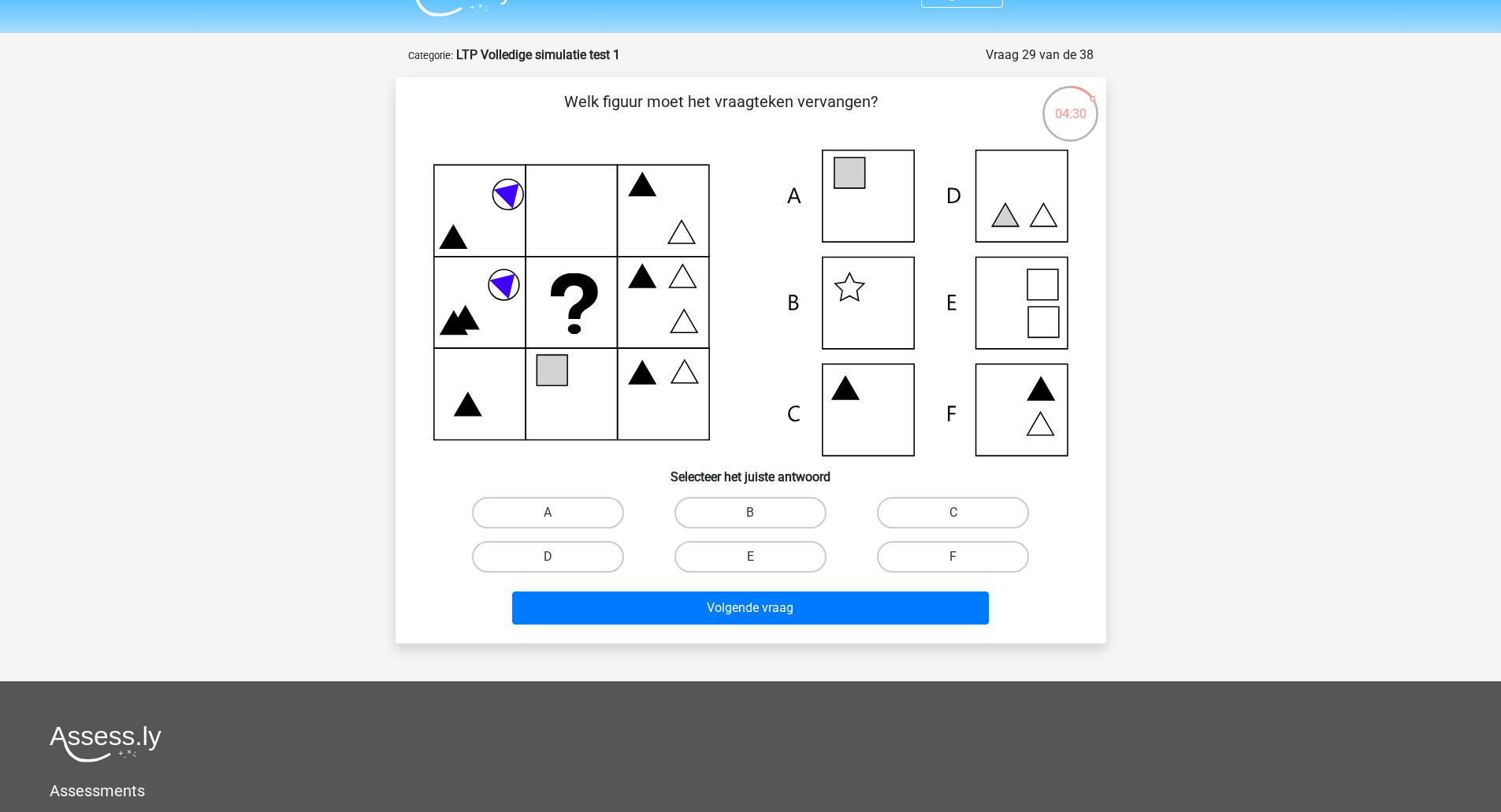
click at [1011, 304] on icon at bounding box center [750, 303] width 635 height 306
click at [1009, 220] on icon at bounding box center [1005, 214] width 27 height 23
click at [790, 564] on label "E" at bounding box center [750, 556] width 152 height 31
click at [760, 564] on input "E" at bounding box center [755, 561] width 10 height 10
radio input "true"
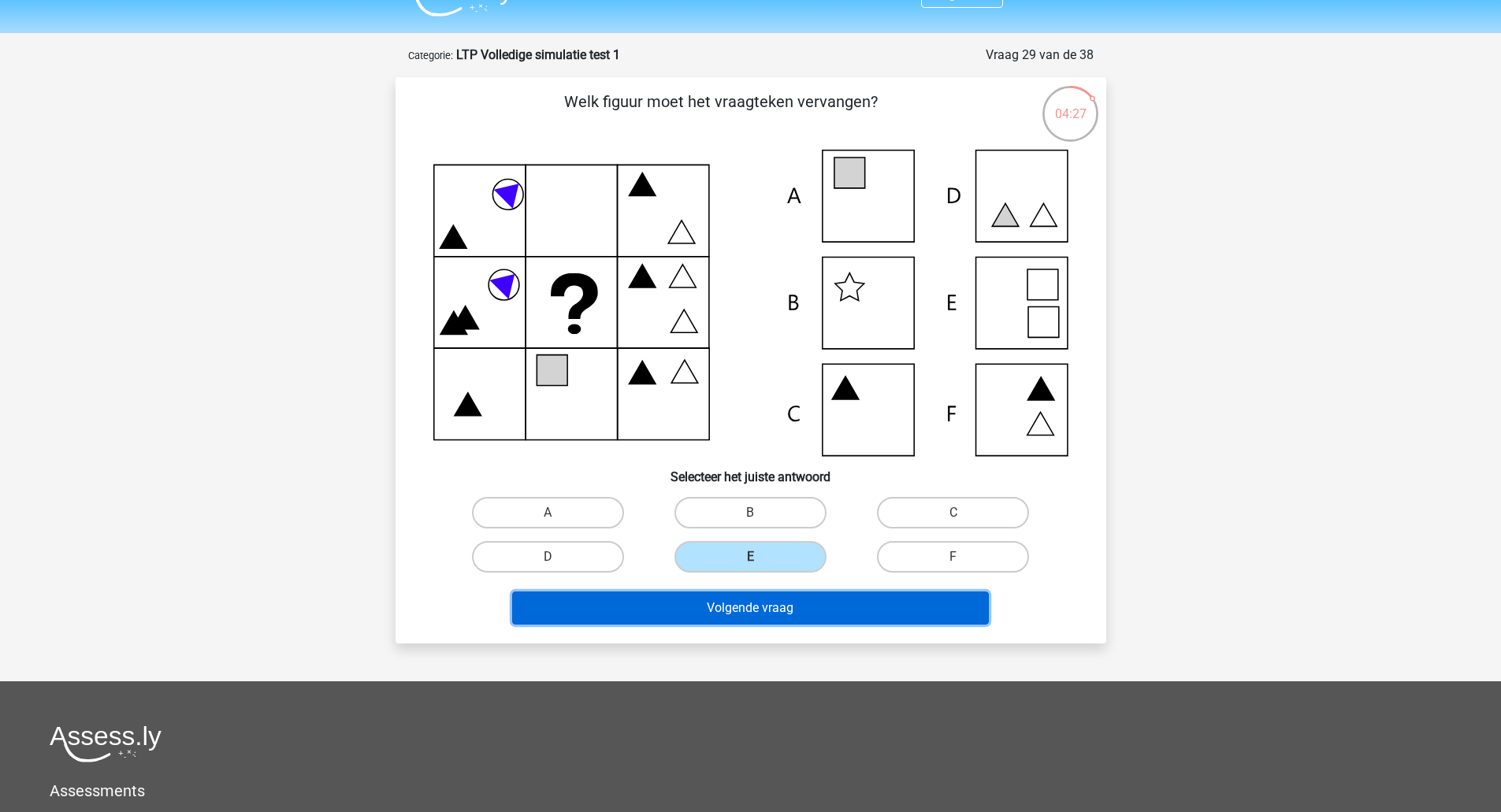
click at [804, 618] on button "Volgende vraag" at bounding box center [750, 607] width 477 height 33
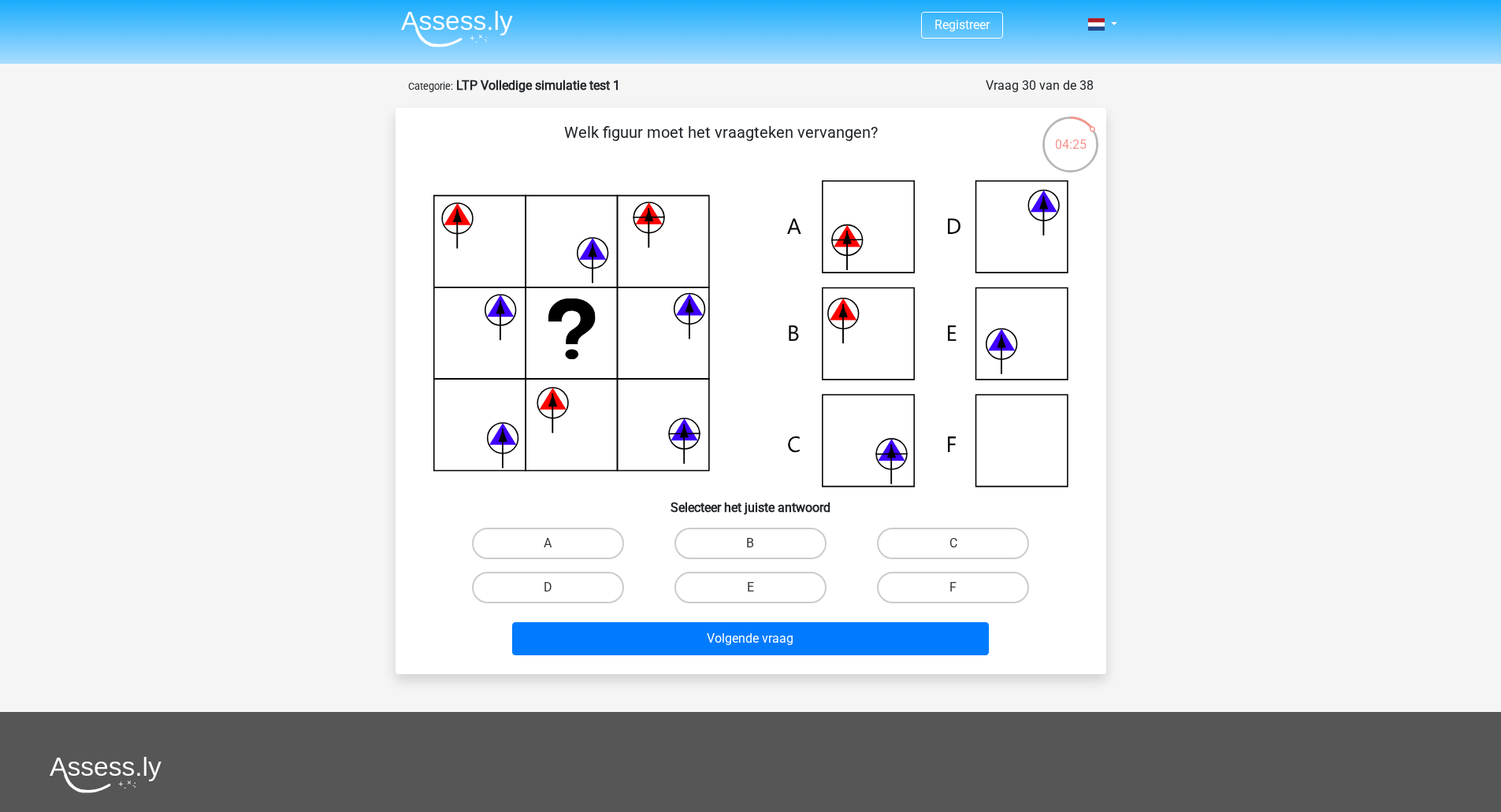
scroll to position [0, 0]
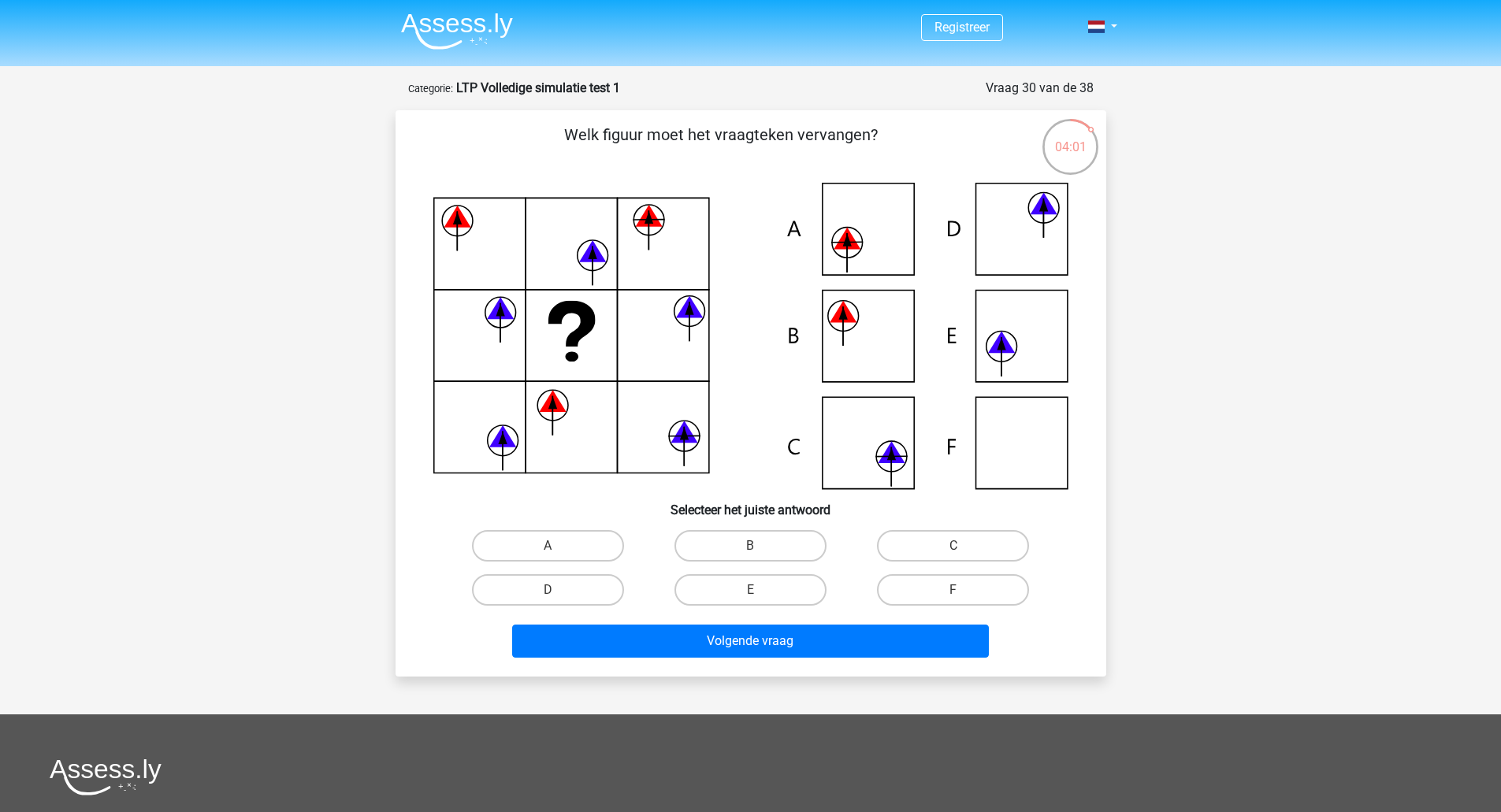
click at [847, 225] on icon at bounding box center [750, 336] width 635 height 306
click at [541, 548] on label "A" at bounding box center [548, 545] width 152 height 31
click at [548, 548] on input "A" at bounding box center [552, 551] width 10 height 10
radio input "true"
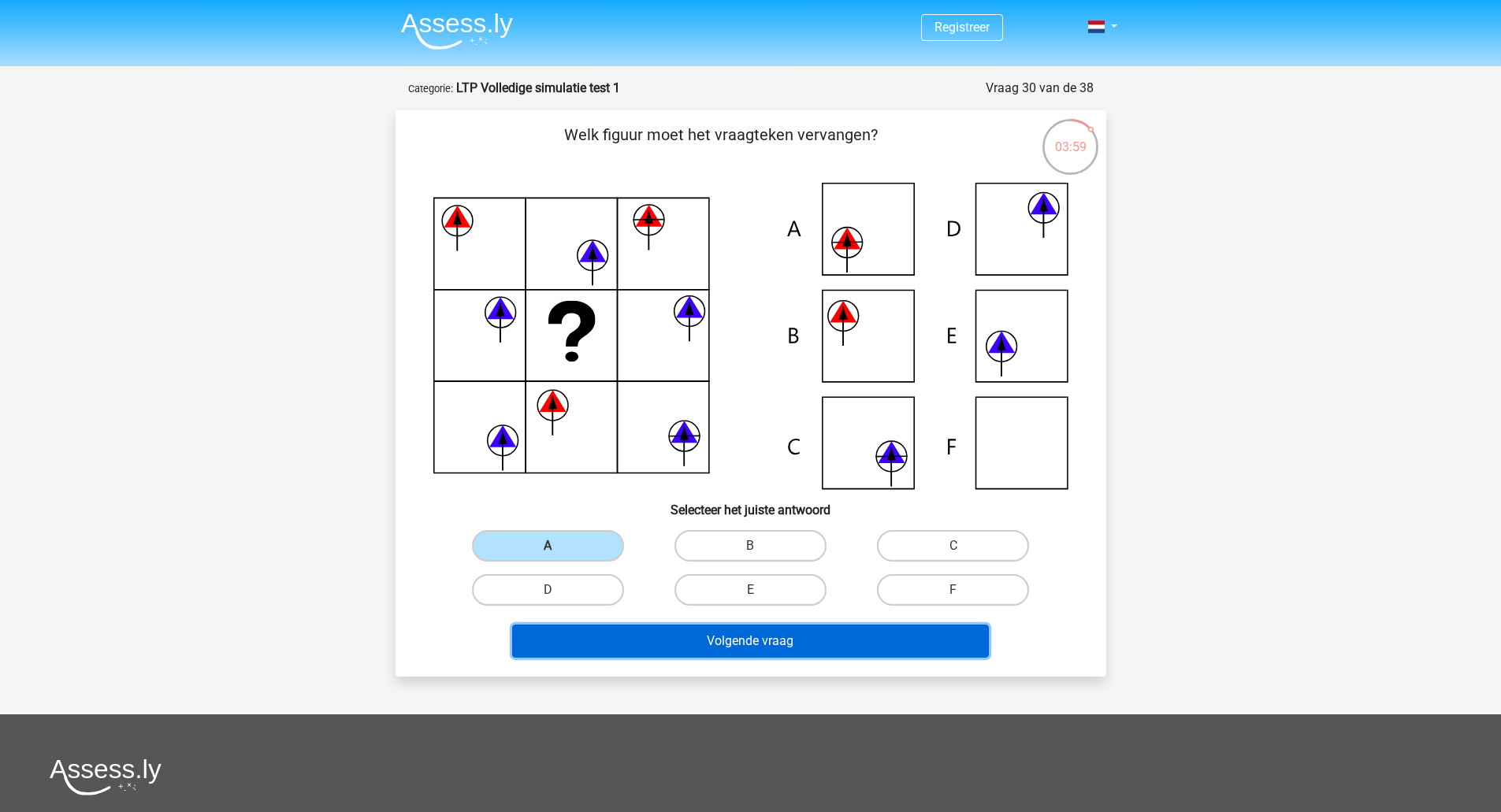
click at [725, 646] on button "Volgende vraag" at bounding box center [750, 640] width 477 height 33
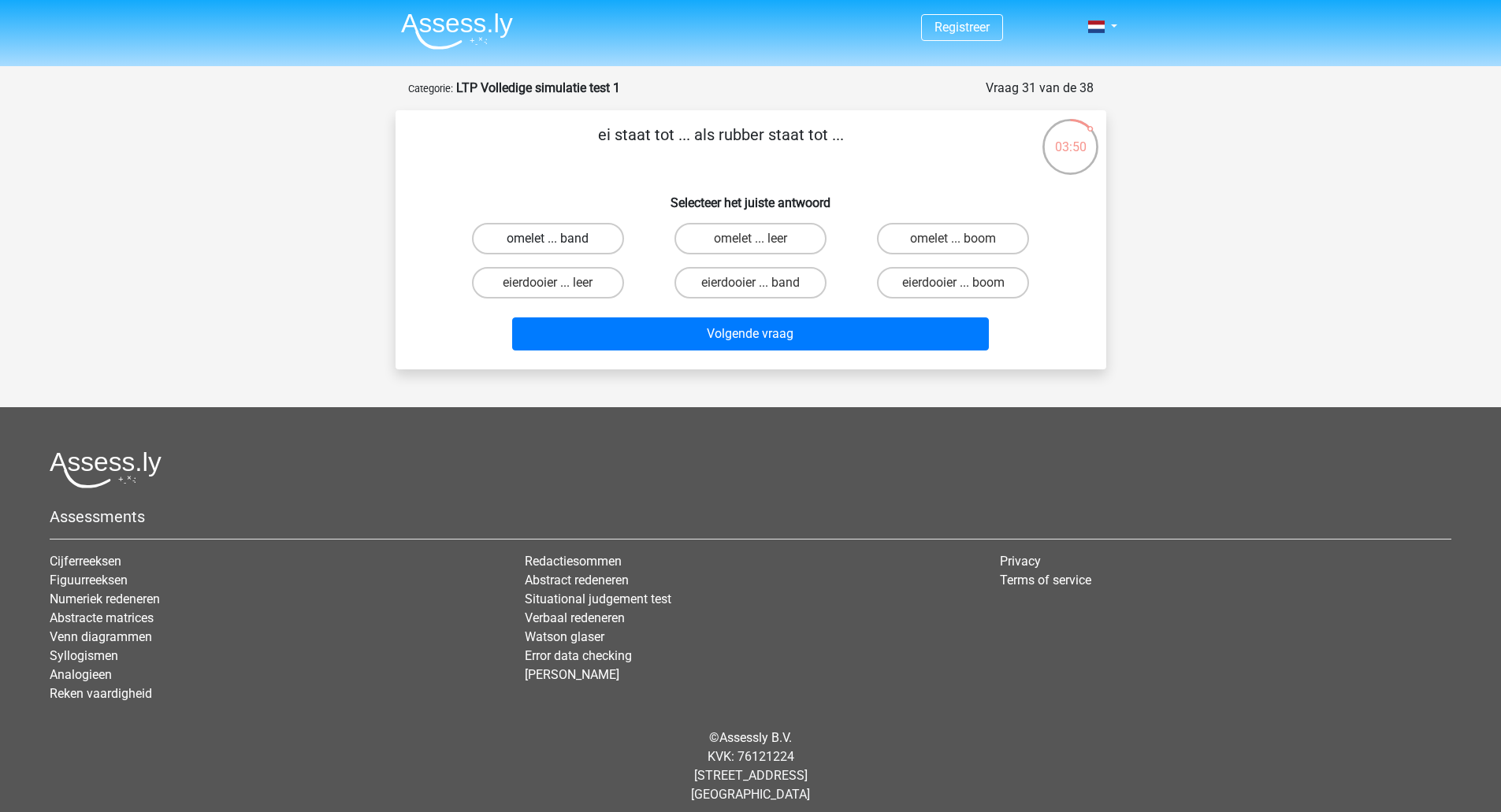
click at [606, 239] on label "omelet ... band" at bounding box center [548, 238] width 152 height 31
click at [557, 239] on input "omelet ... band" at bounding box center [552, 244] width 10 height 10
radio input "true"
click at [928, 241] on label "omelet ... boom" at bounding box center [953, 238] width 152 height 31
click at [953, 241] on input "omelet ... boom" at bounding box center [958, 244] width 10 height 10
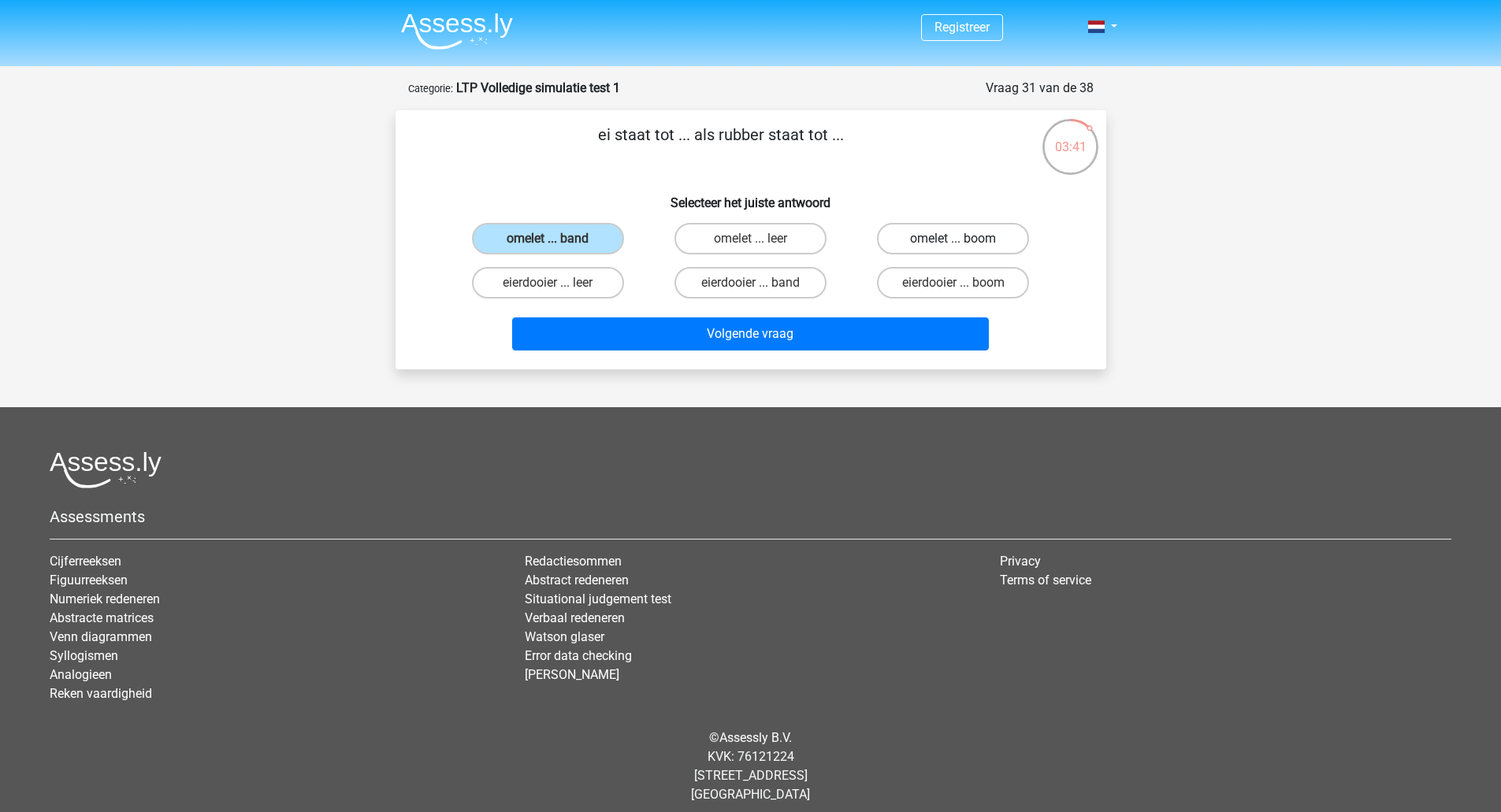
radio input "true"
click at [602, 239] on label "omelet ... band" at bounding box center [548, 238] width 152 height 31
click at [557, 239] on input "omelet ... band" at bounding box center [552, 244] width 10 height 10
radio input "true"
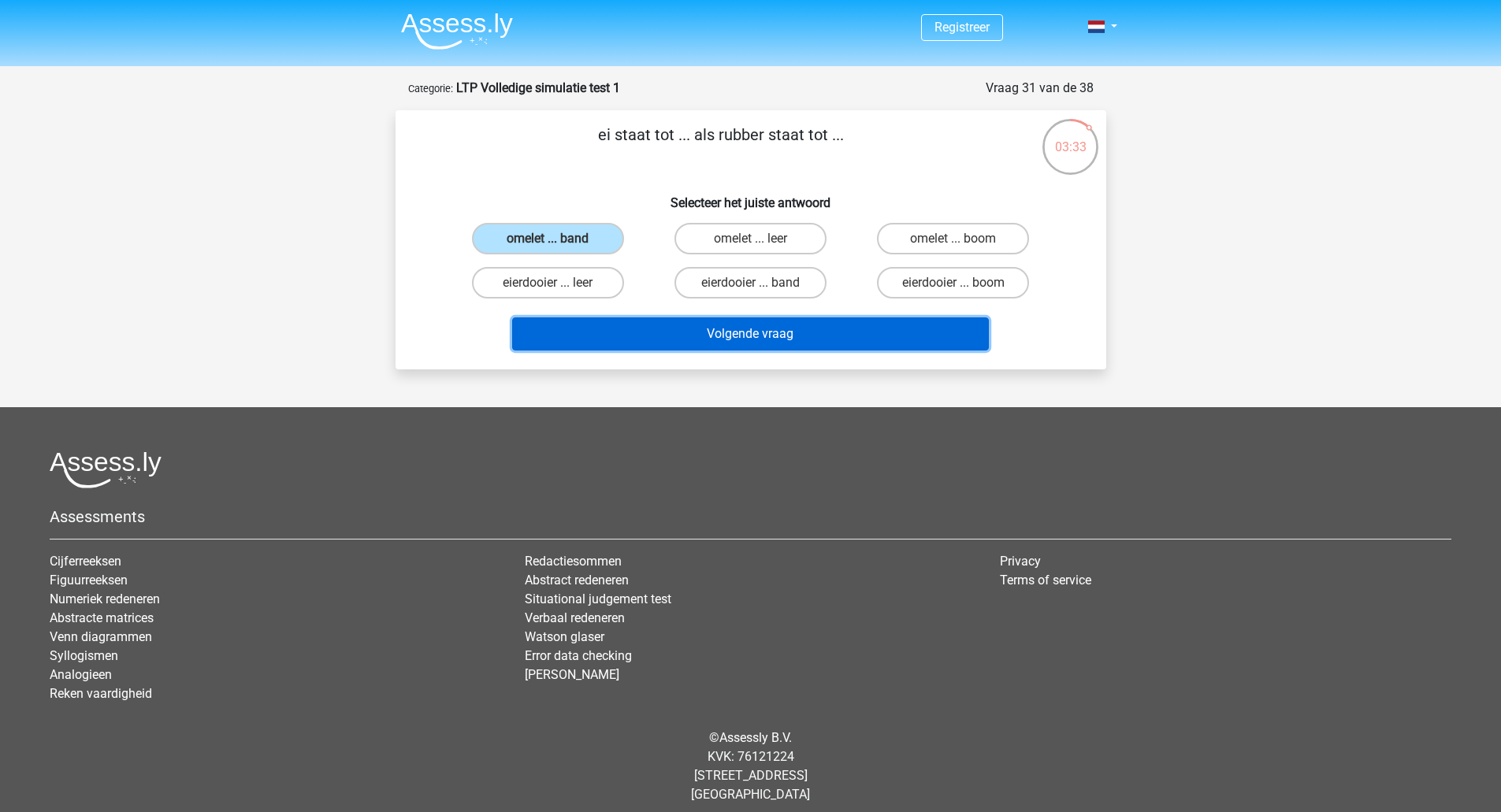
click at [726, 333] on button "Volgende vraag" at bounding box center [750, 334] width 477 height 33
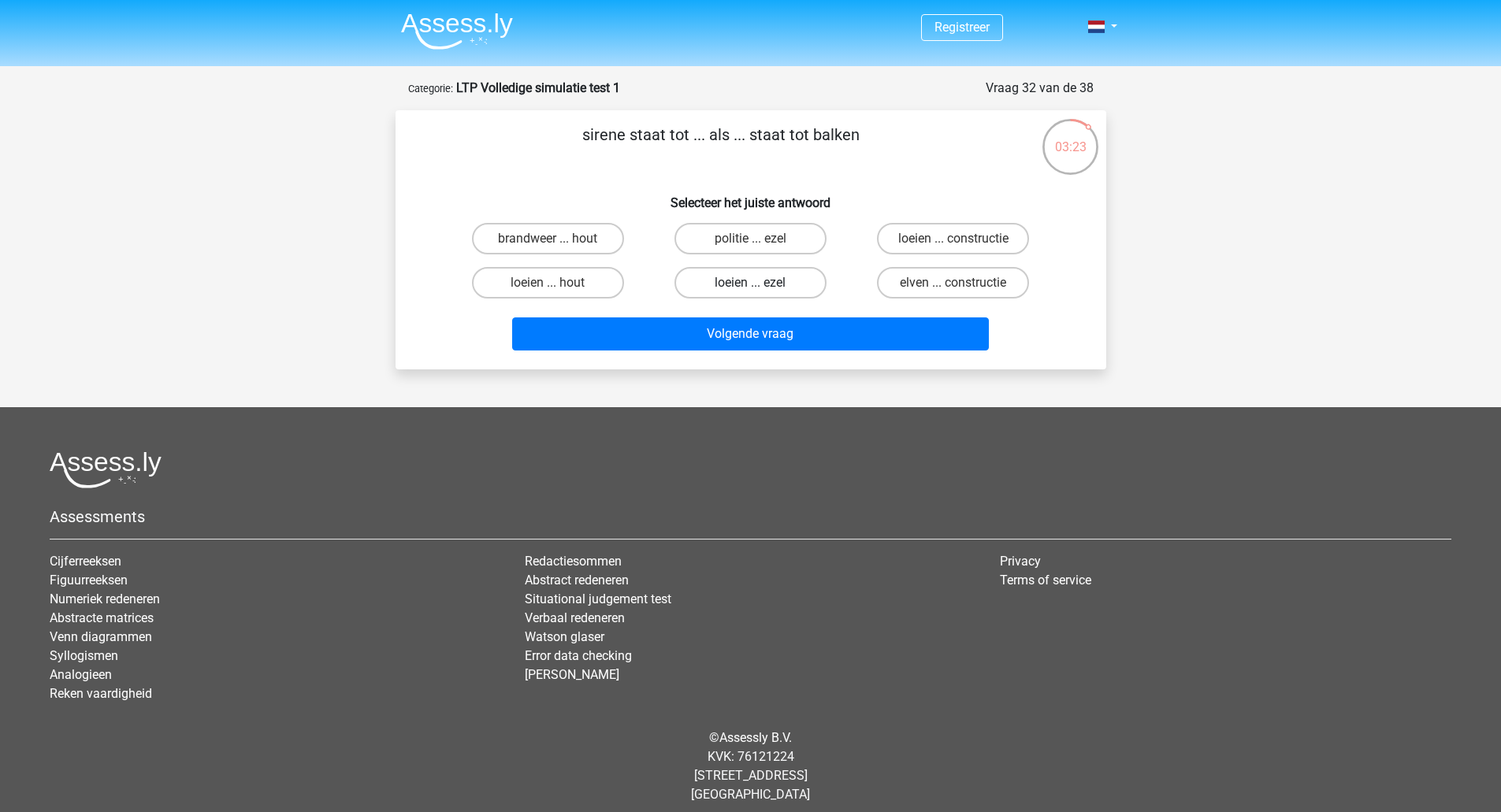
click at [749, 289] on label "loeien ... ezel" at bounding box center [750, 282] width 152 height 31
click at [750, 289] on input "loeien ... ezel" at bounding box center [755, 288] width 10 height 10
radio input "true"
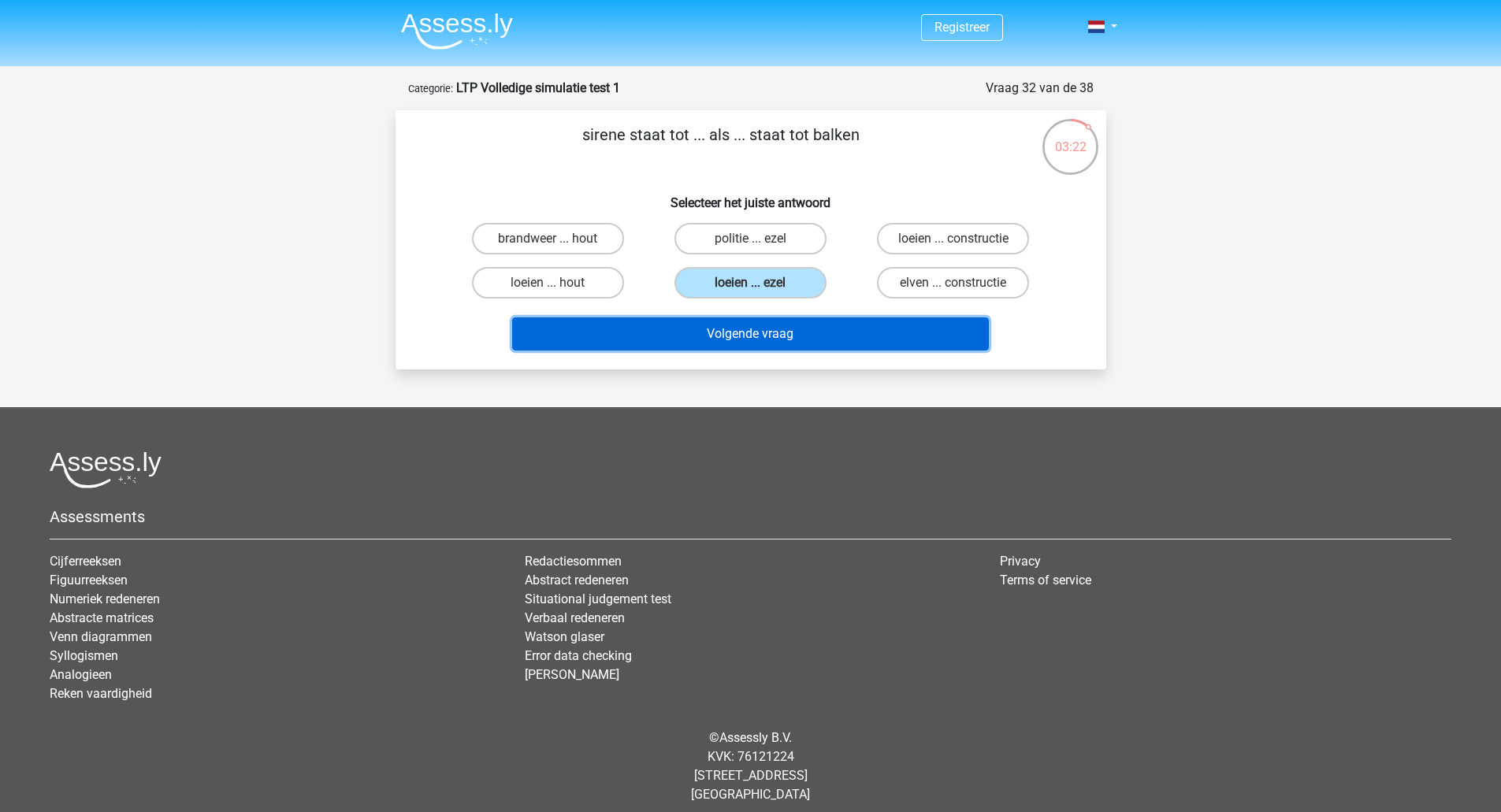
click at [764, 319] on button "Volgende vraag" at bounding box center [750, 334] width 477 height 33
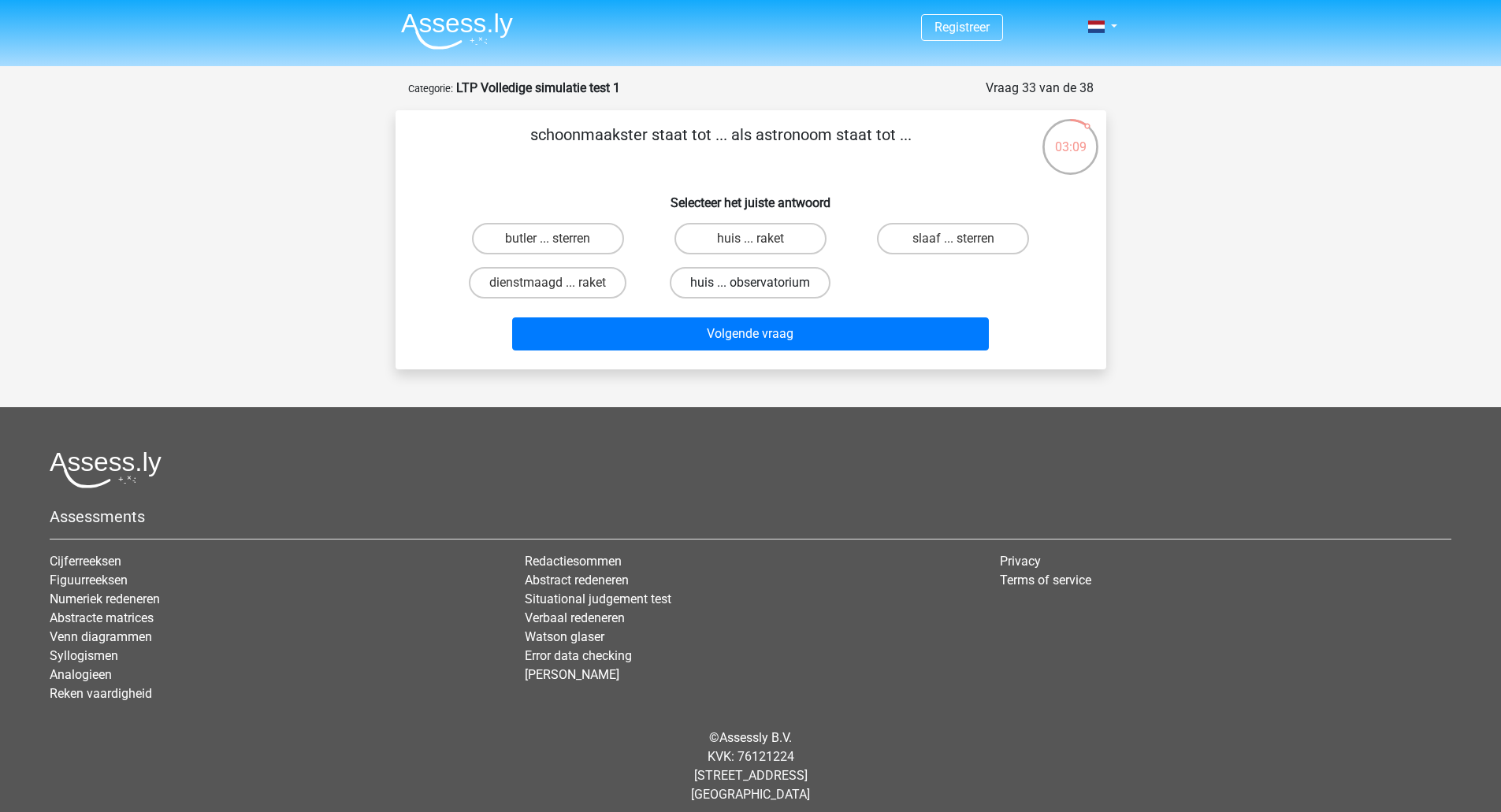
click at [789, 282] on label "huis ... observatorium" at bounding box center [749, 282] width 161 height 31
click at [760, 283] on input "huis ... observatorium" at bounding box center [755, 288] width 10 height 10
radio input "true"
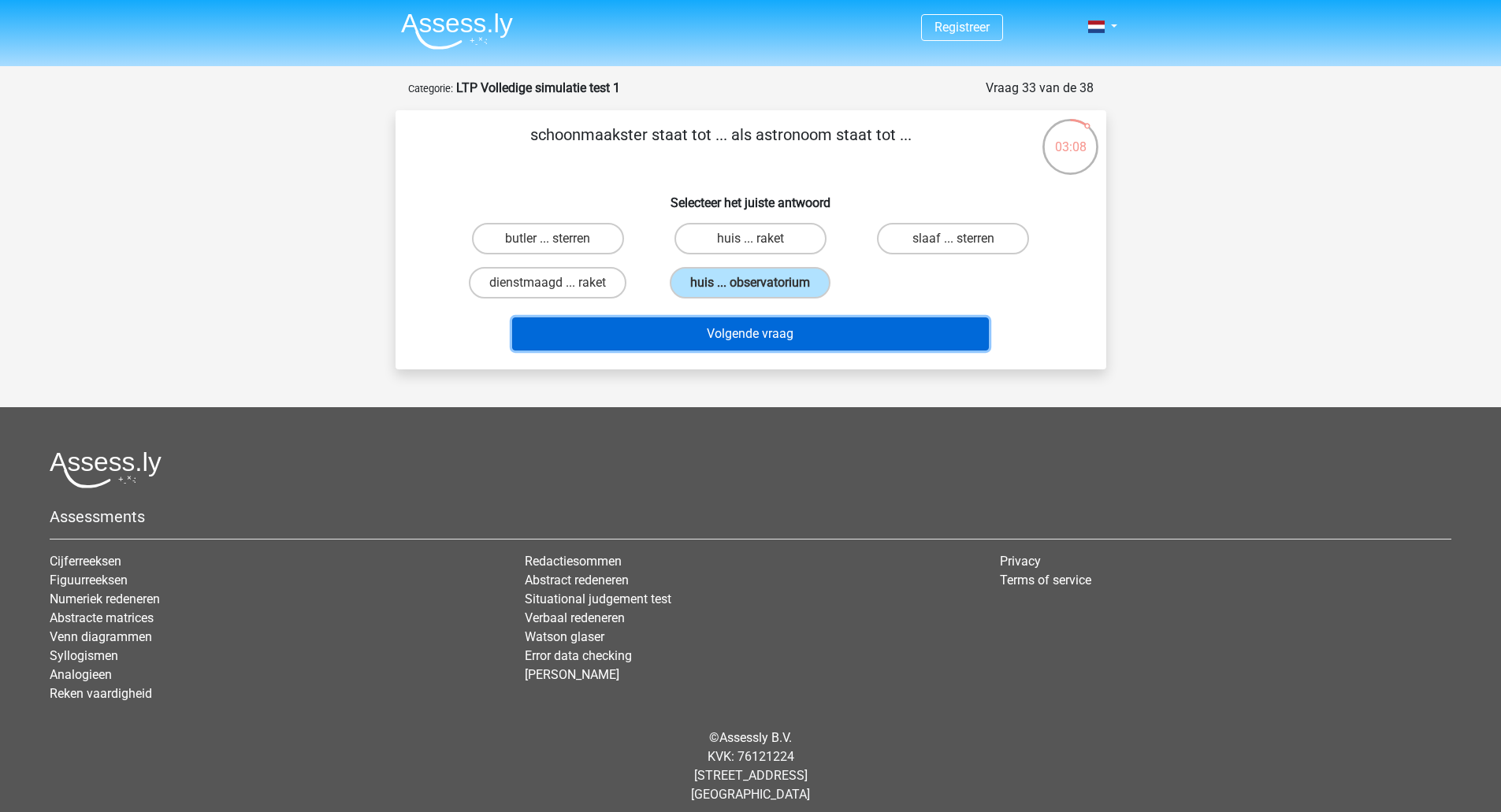
click at [803, 334] on button "Volgende vraag" at bounding box center [750, 334] width 477 height 33
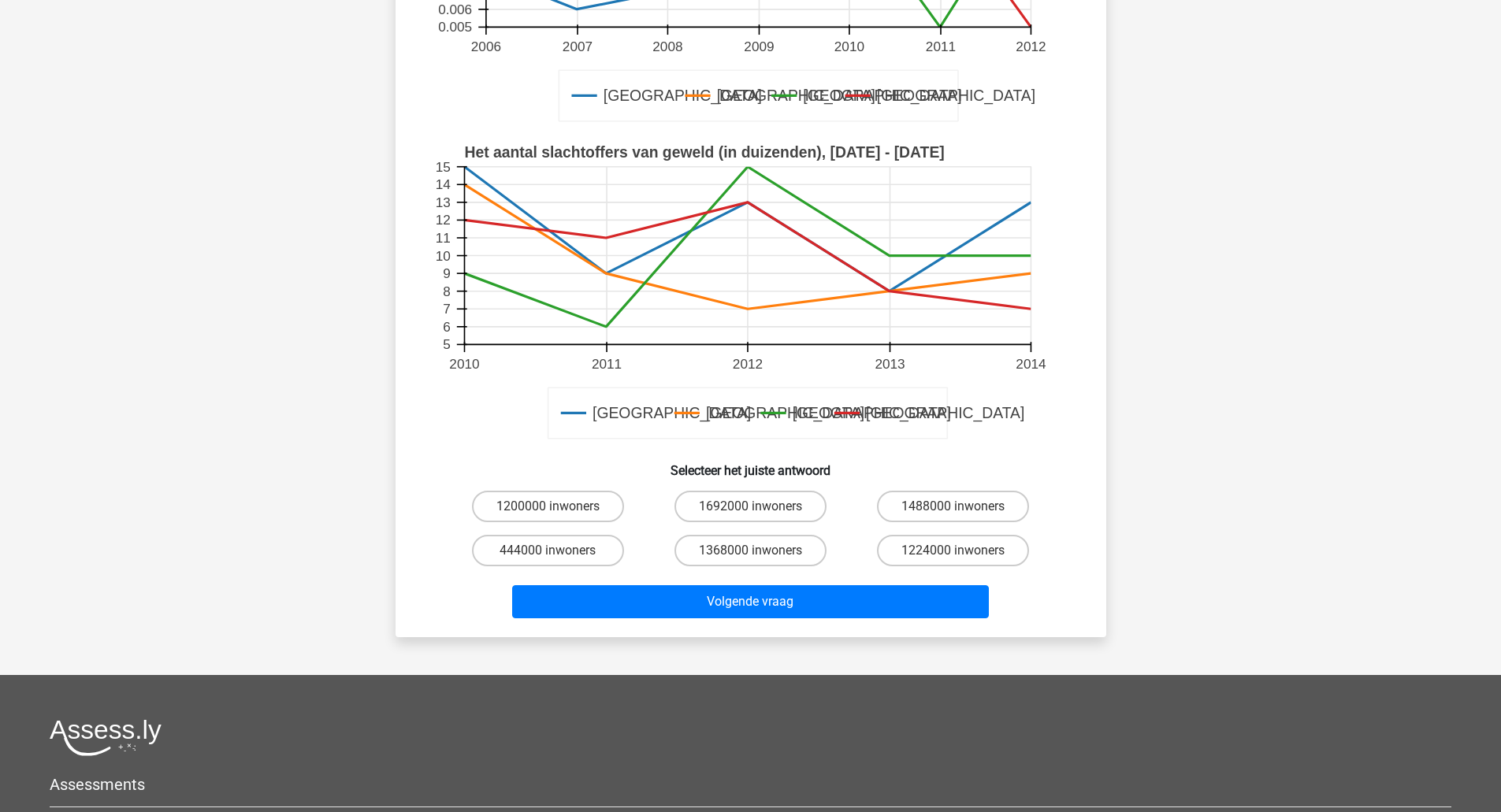
scroll to position [366, 0]
click at [589, 504] on label "1200000 inwoners" at bounding box center [548, 506] width 152 height 31
click at [557, 507] on input "1200000 inwoners" at bounding box center [552, 512] width 10 height 10
radio input "true"
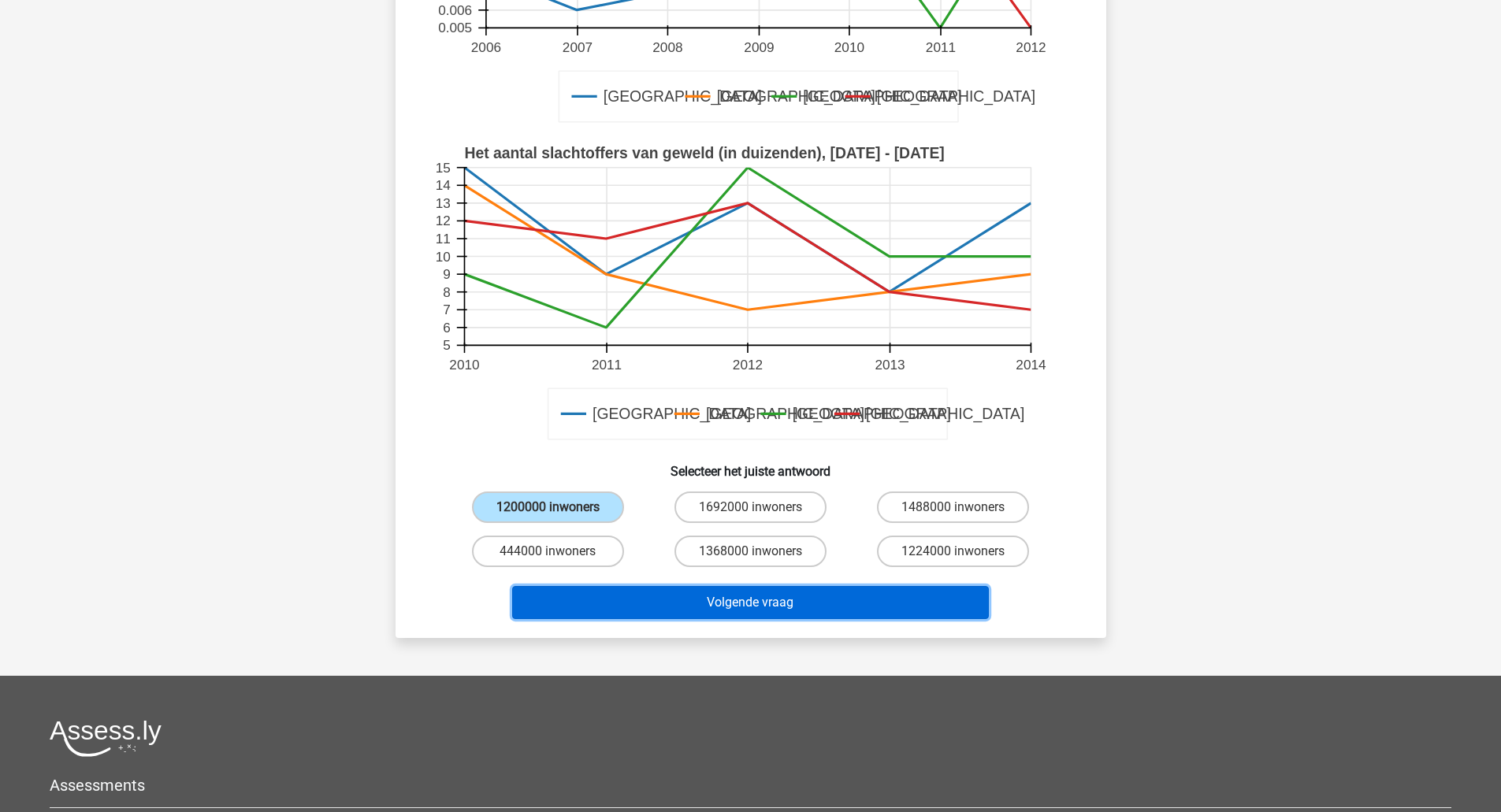
click at [719, 594] on button "Volgende vraag" at bounding box center [750, 602] width 477 height 33
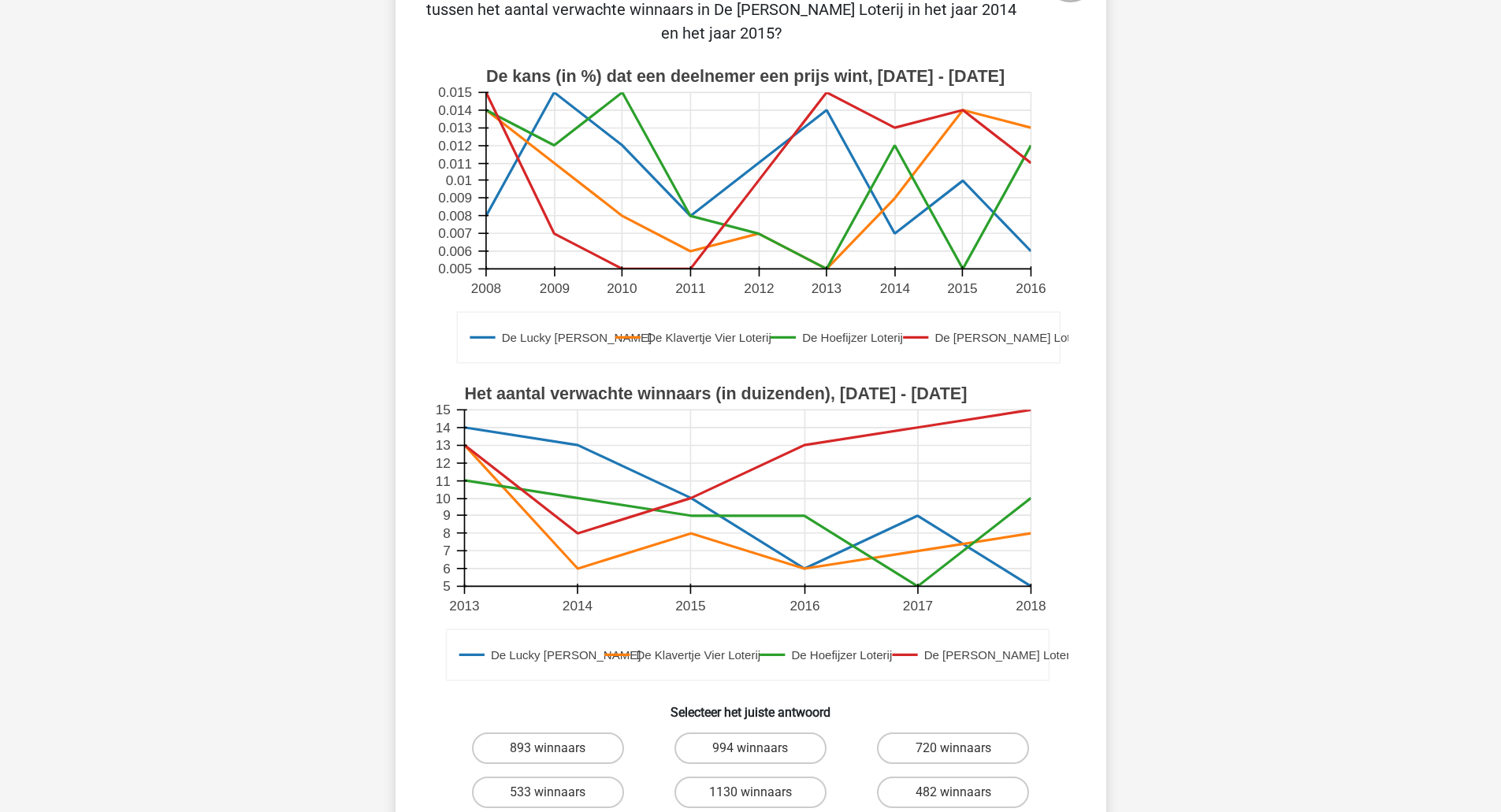
scroll to position [173, 0]
click at [749, 755] on label "994 winnaars" at bounding box center [750, 747] width 152 height 31
click at [750, 755] on input "994 winnaars" at bounding box center [755, 752] width 10 height 10
radio input "true"
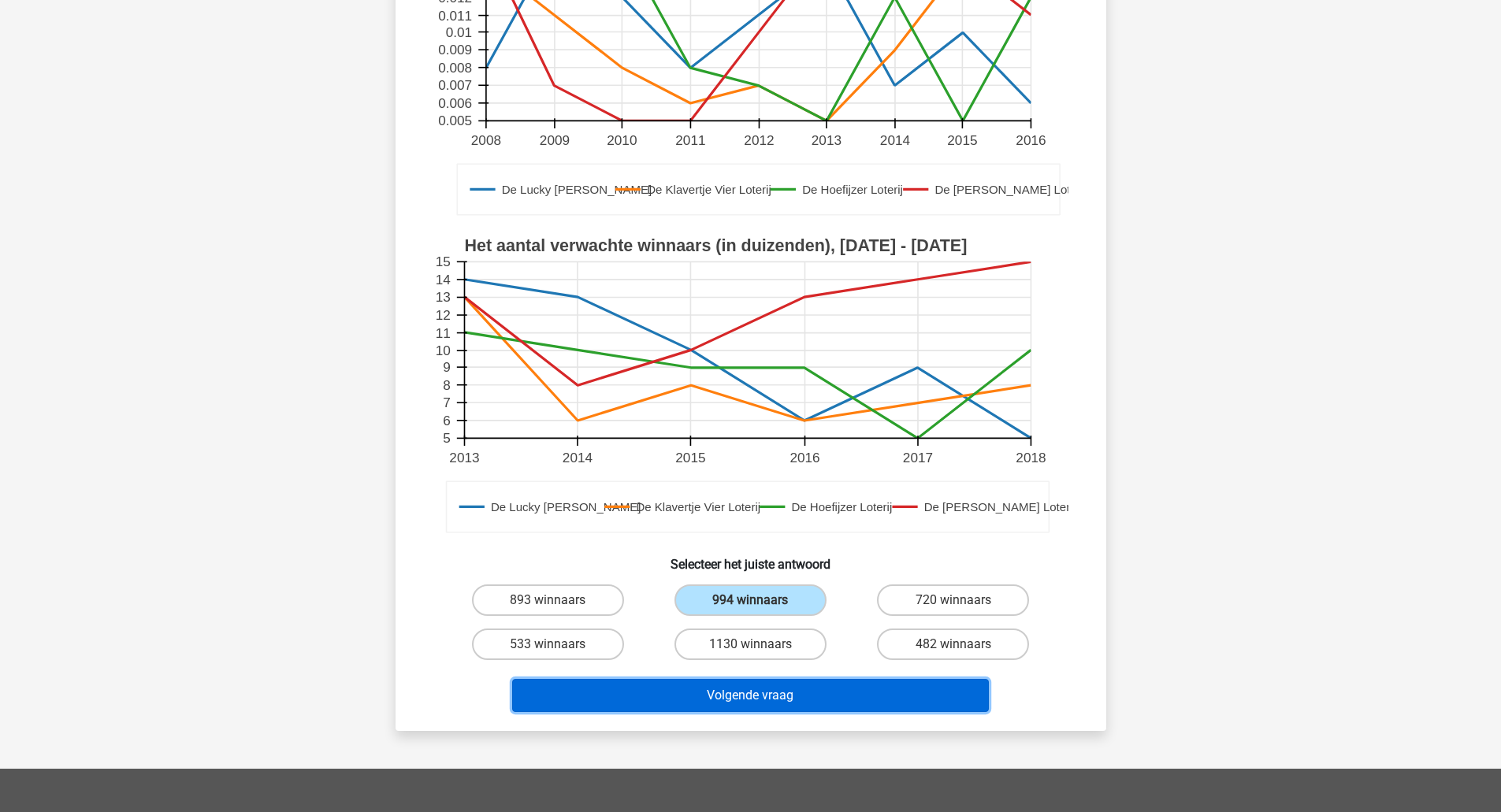
click at [777, 702] on button "Volgende vraag" at bounding box center [750, 695] width 477 height 33
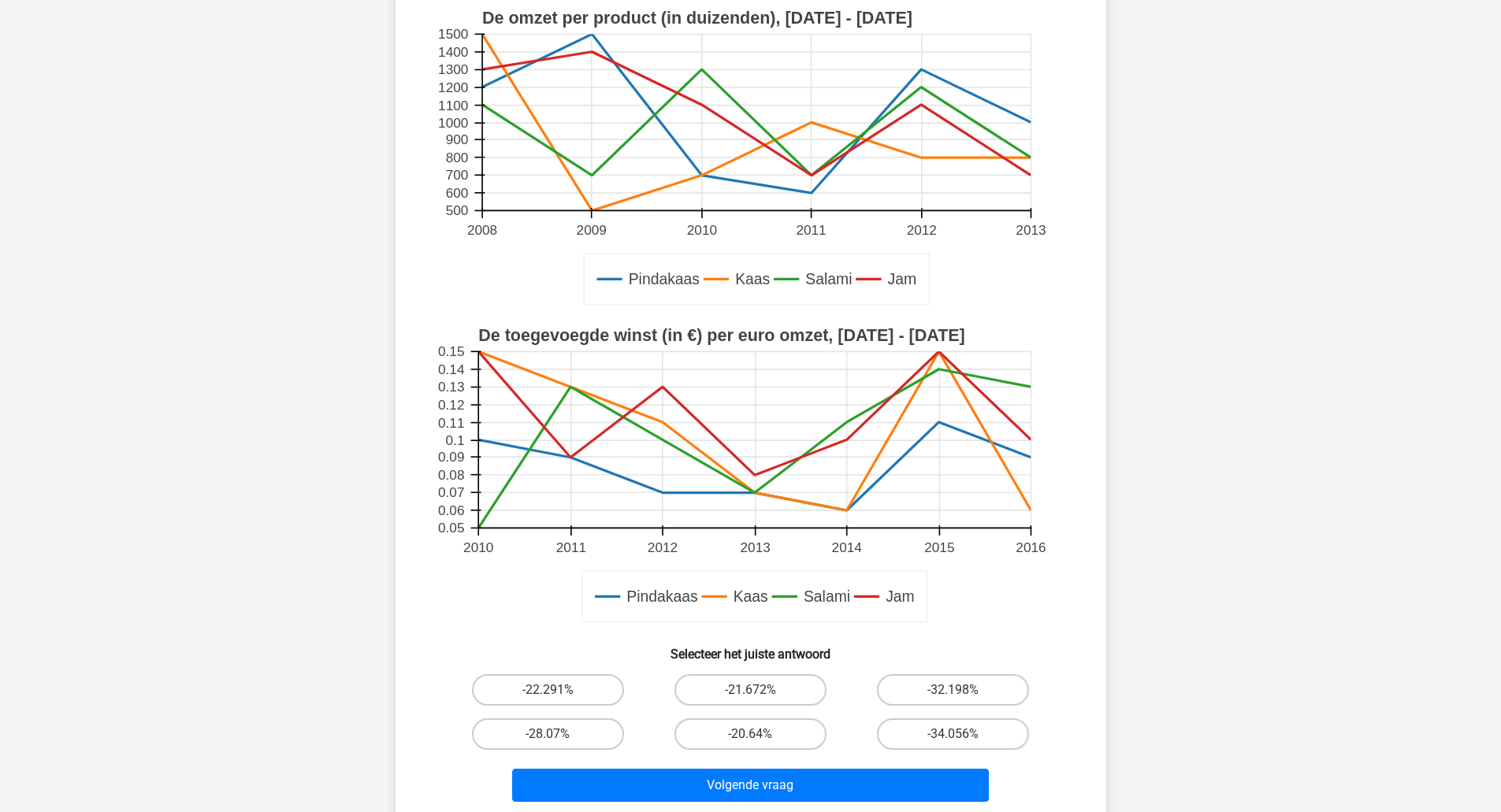
scroll to position [208, 0]
click at [792, 689] on label "-21.672%" at bounding box center [750, 689] width 152 height 31
click at [760, 689] on input "-21.672%" at bounding box center [755, 694] width 10 height 10
radio input "true"
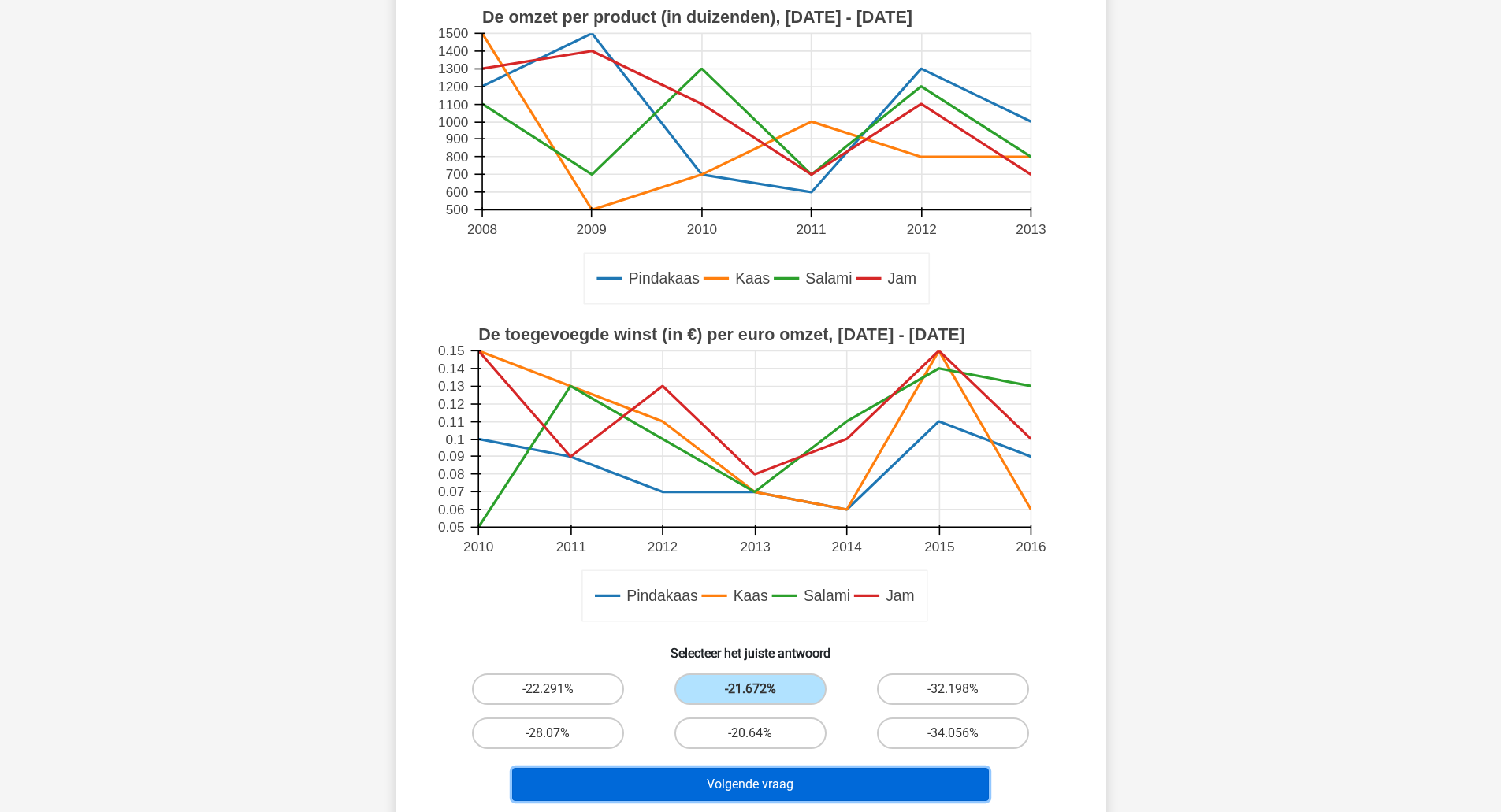
click at [840, 781] on button "Volgende vraag" at bounding box center [750, 784] width 477 height 33
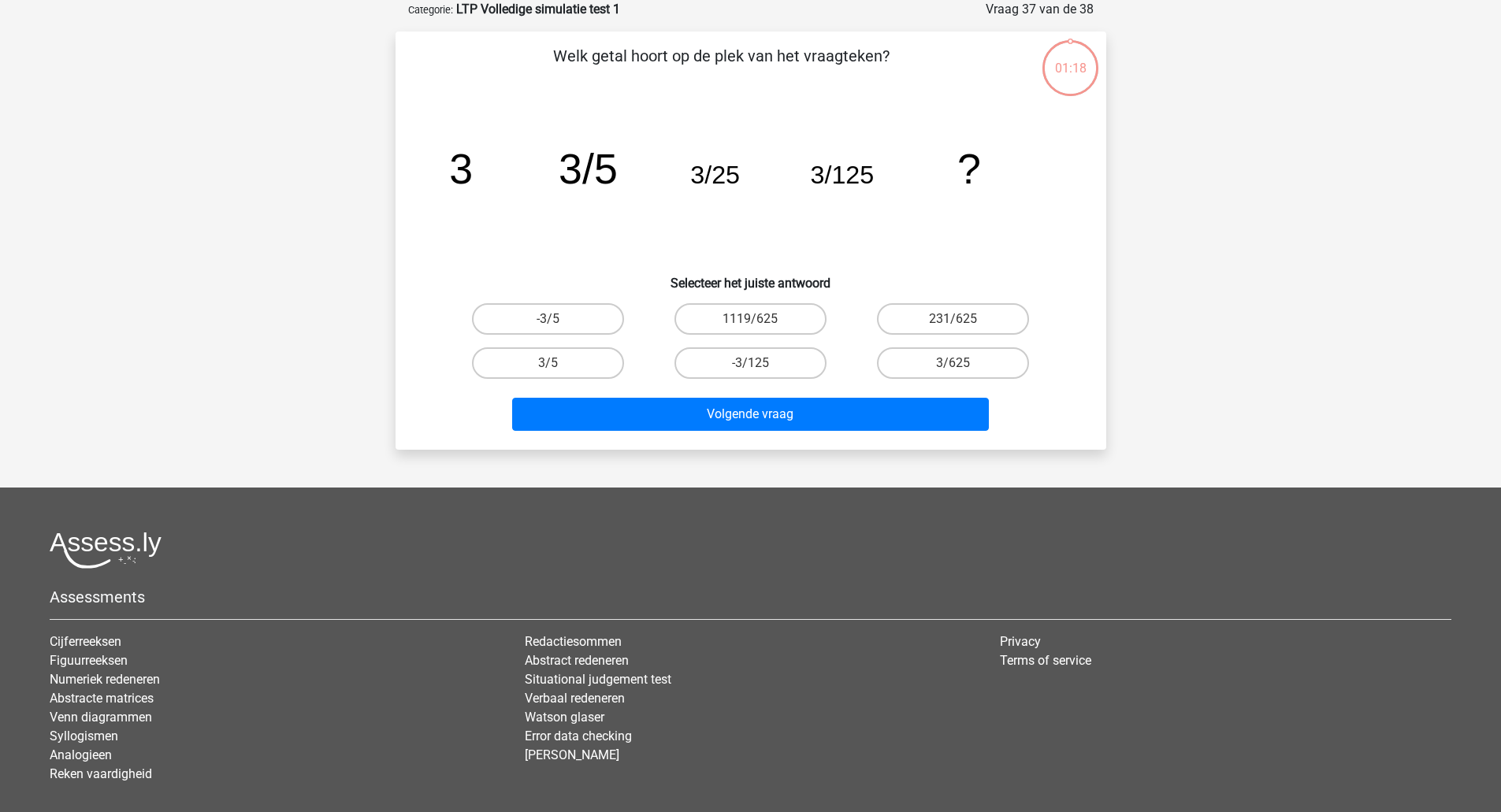
scroll to position [0, 0]
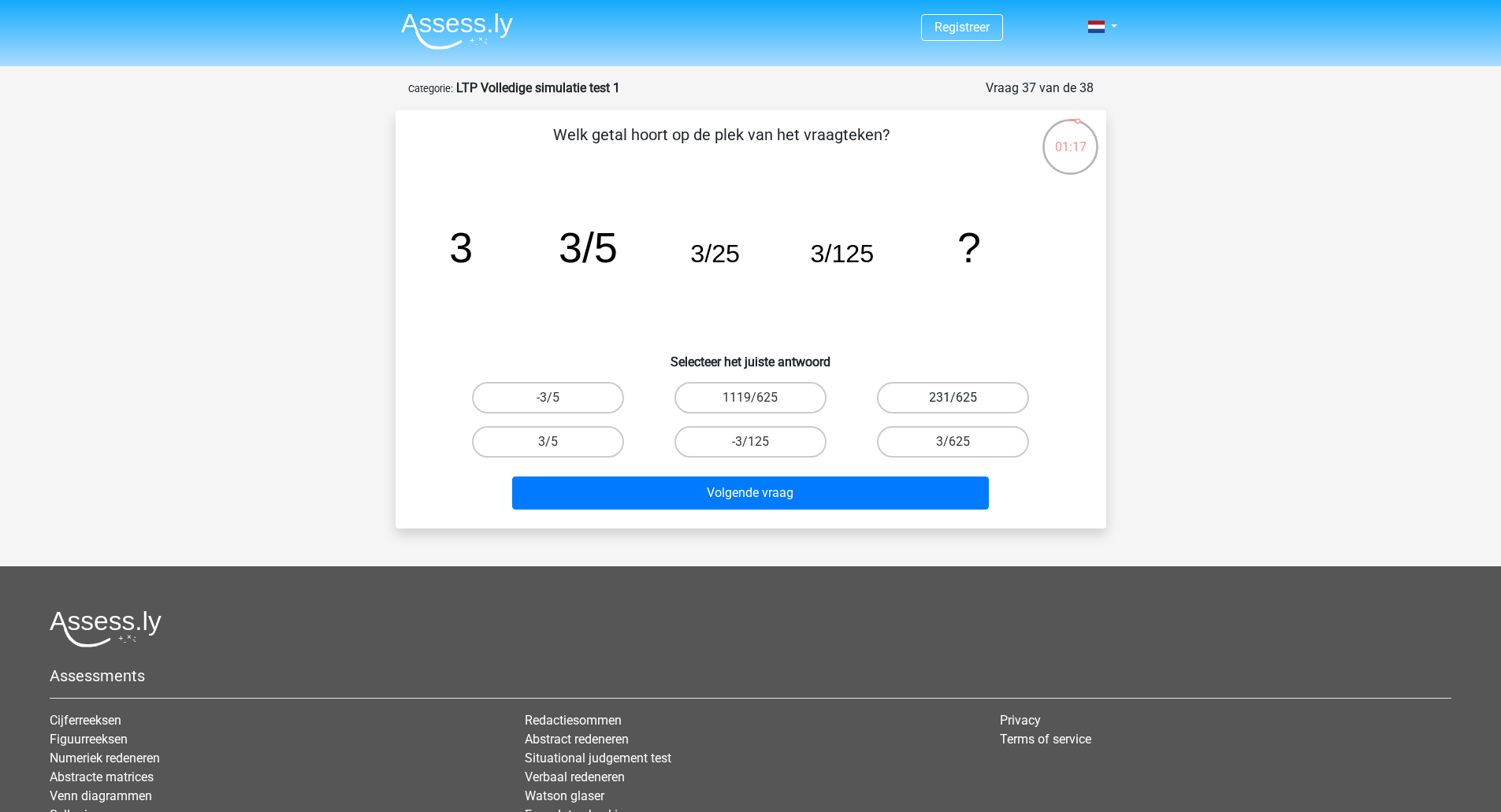
click at [939, 402] on label "231/625" at bounding box center [953, 398] width 152 height 31
click at [953, 402] on input "231/625" at bounding box center [958, 402] width 10 height 10
radio input "true"
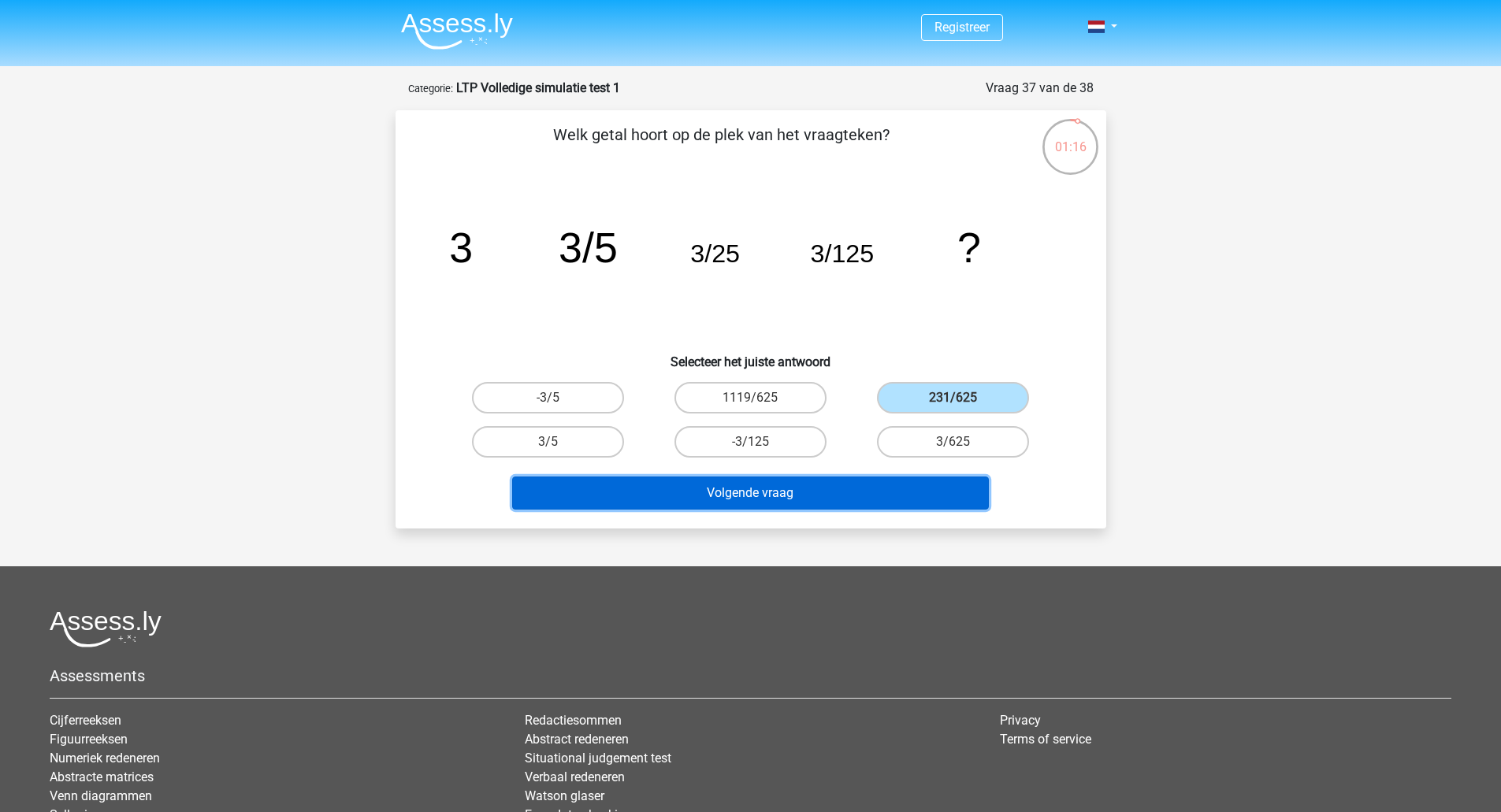
click at [915, 489] on button "Volgende vraag" at bounding box center [750, 493] width 477 height 33
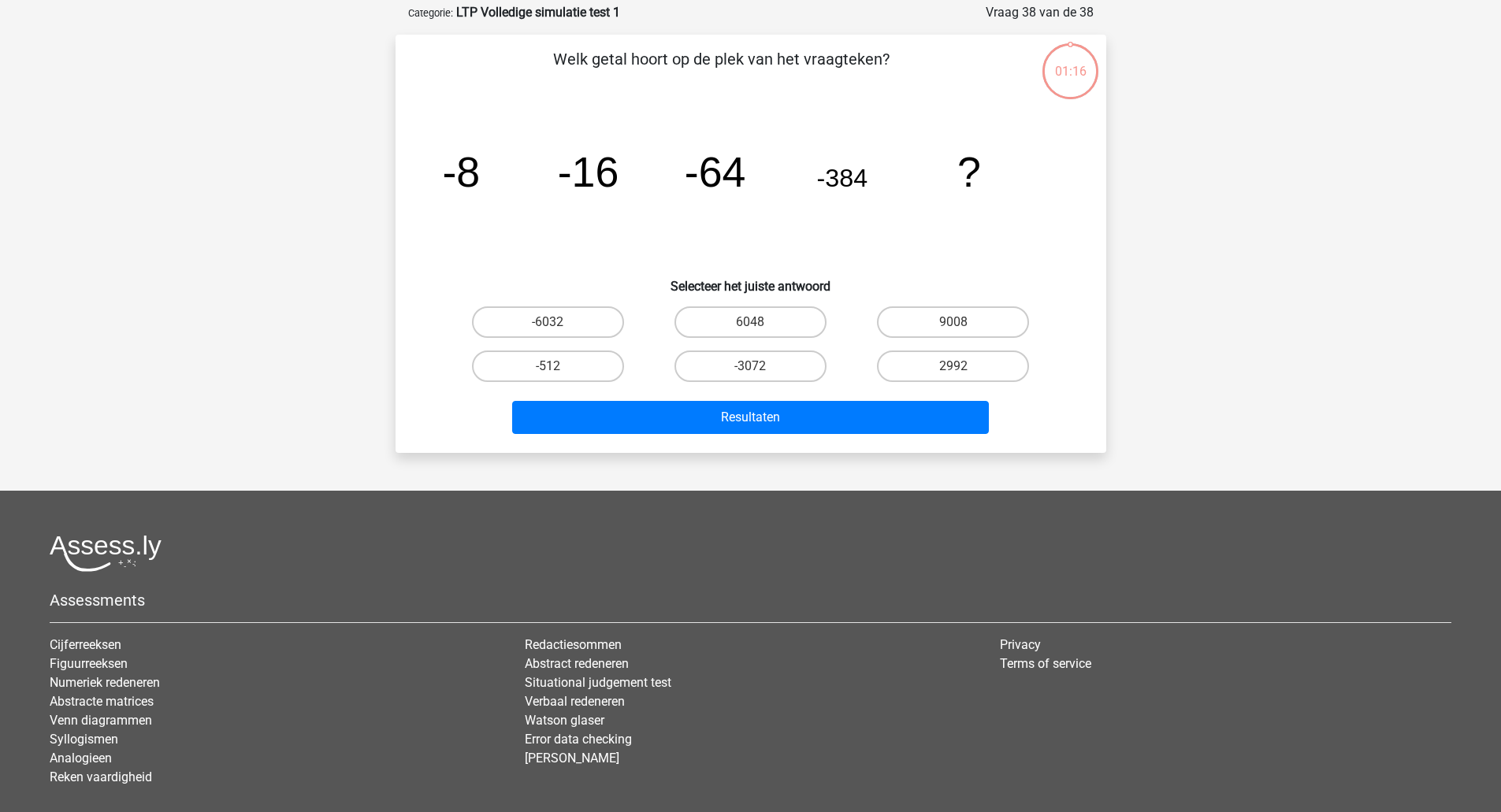
scroll to position [79, 0]
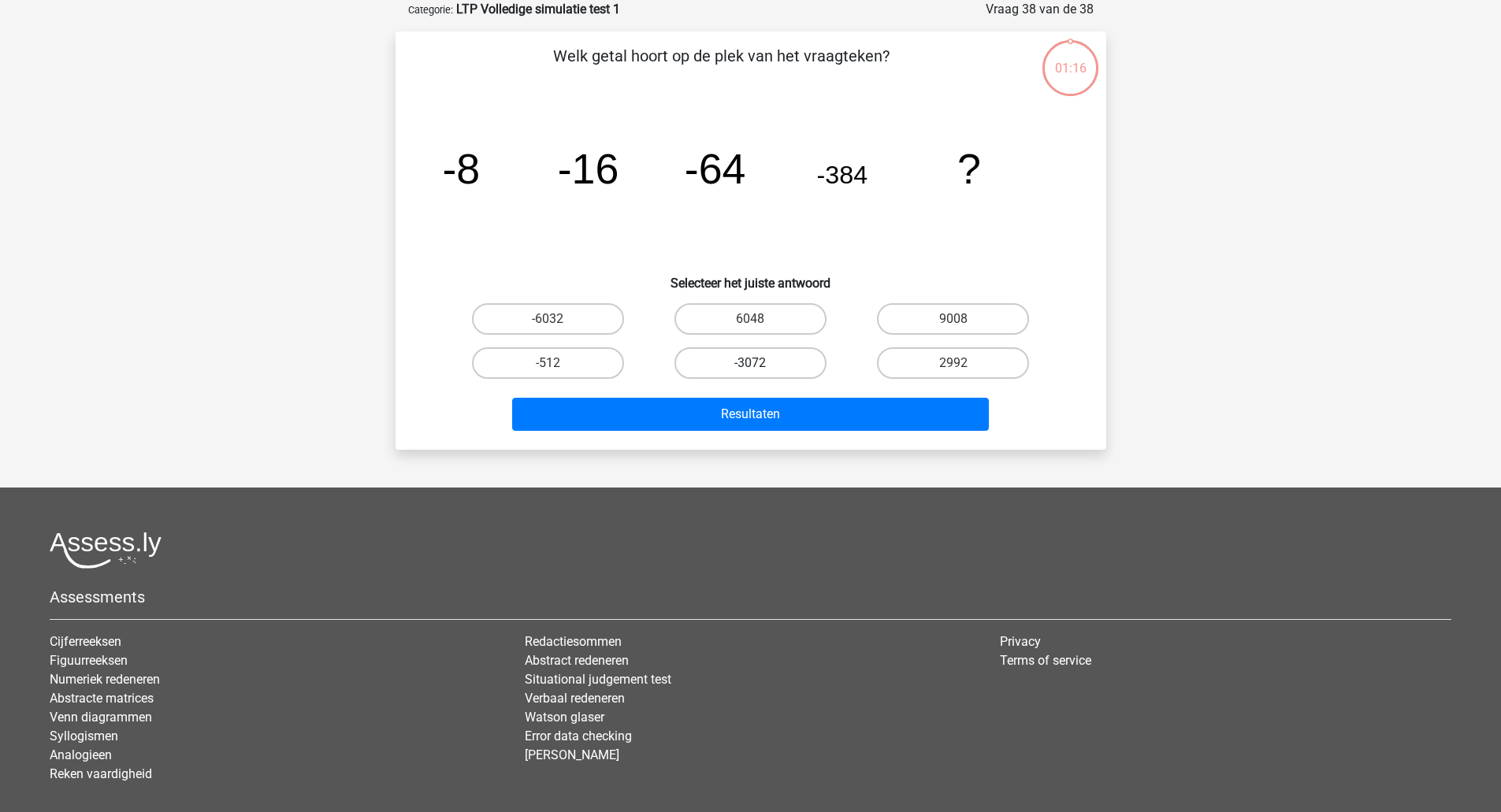
click at [793, 360] on label "-3072" at bounding box center [750, 363] width 152 height 31
click at [760, 363] on input "-3072" at bounding box center [755, 368] width 10 height 10
radio input "true"
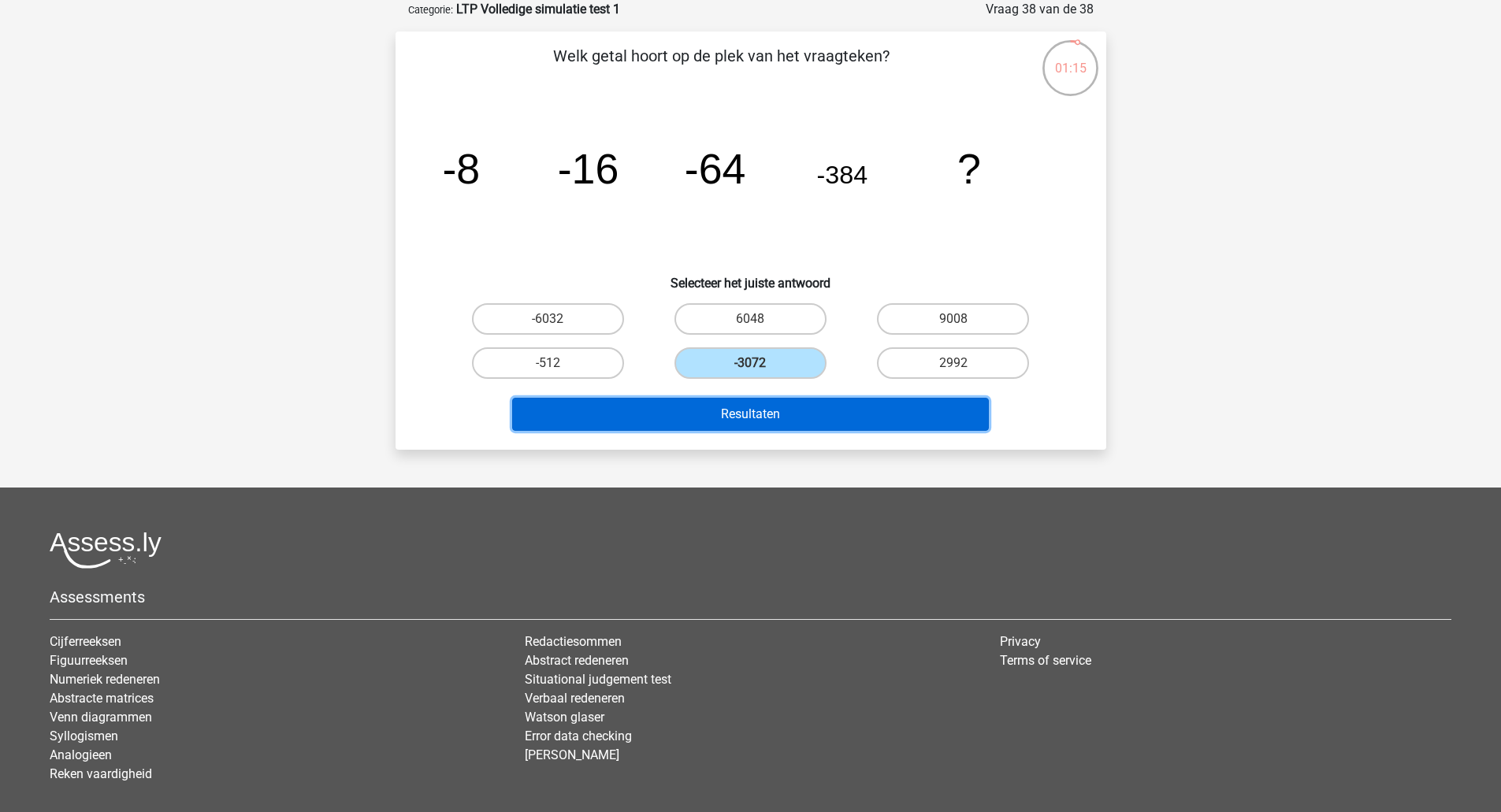
click at [809, 419] on button "Resultaten" at bounding box center [750, 414] width 477 height 33
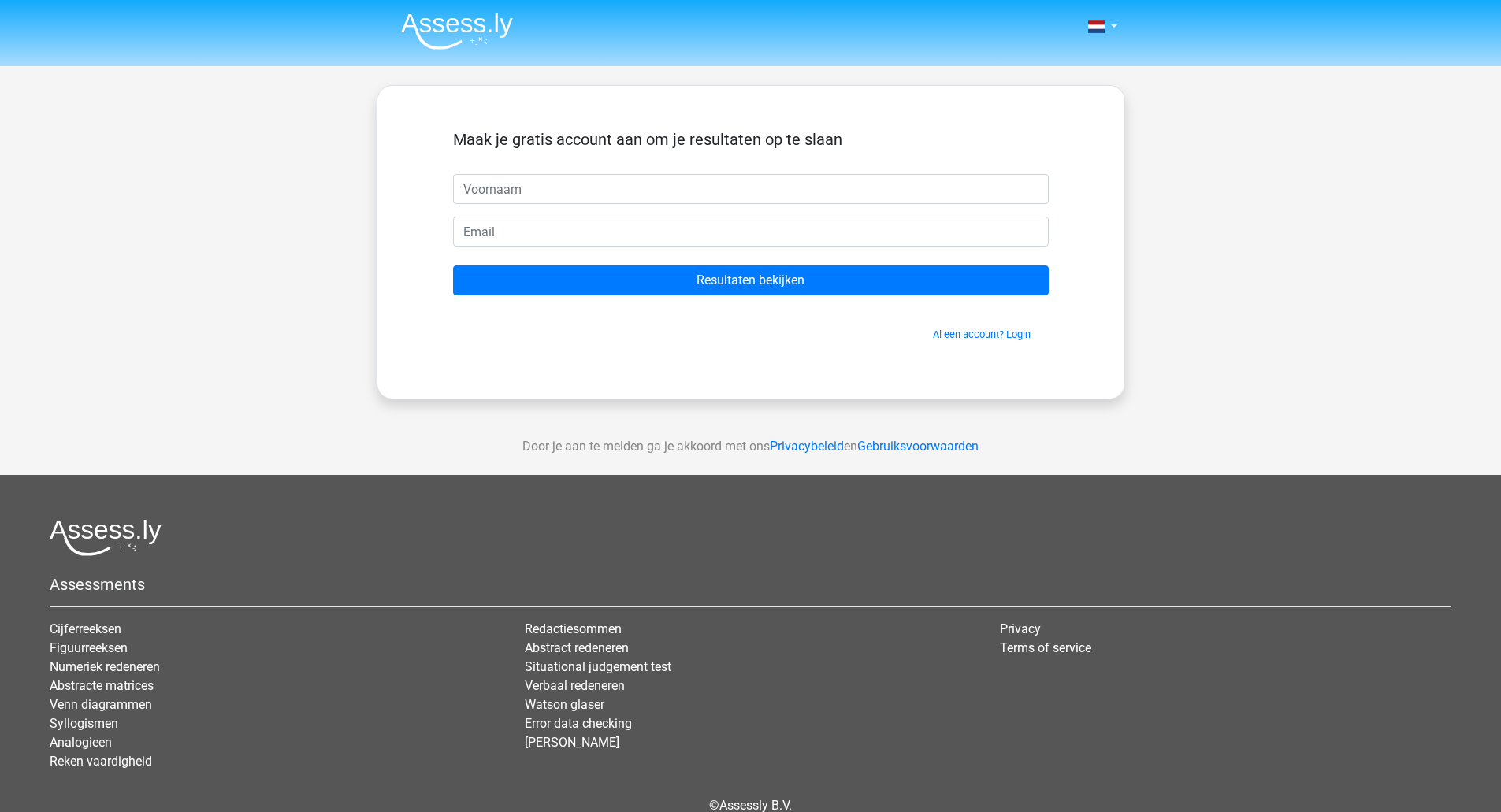
click at [744, 177] on input "text" at bounding box center [751, 189] width 595 height 30
type input "Amresh"
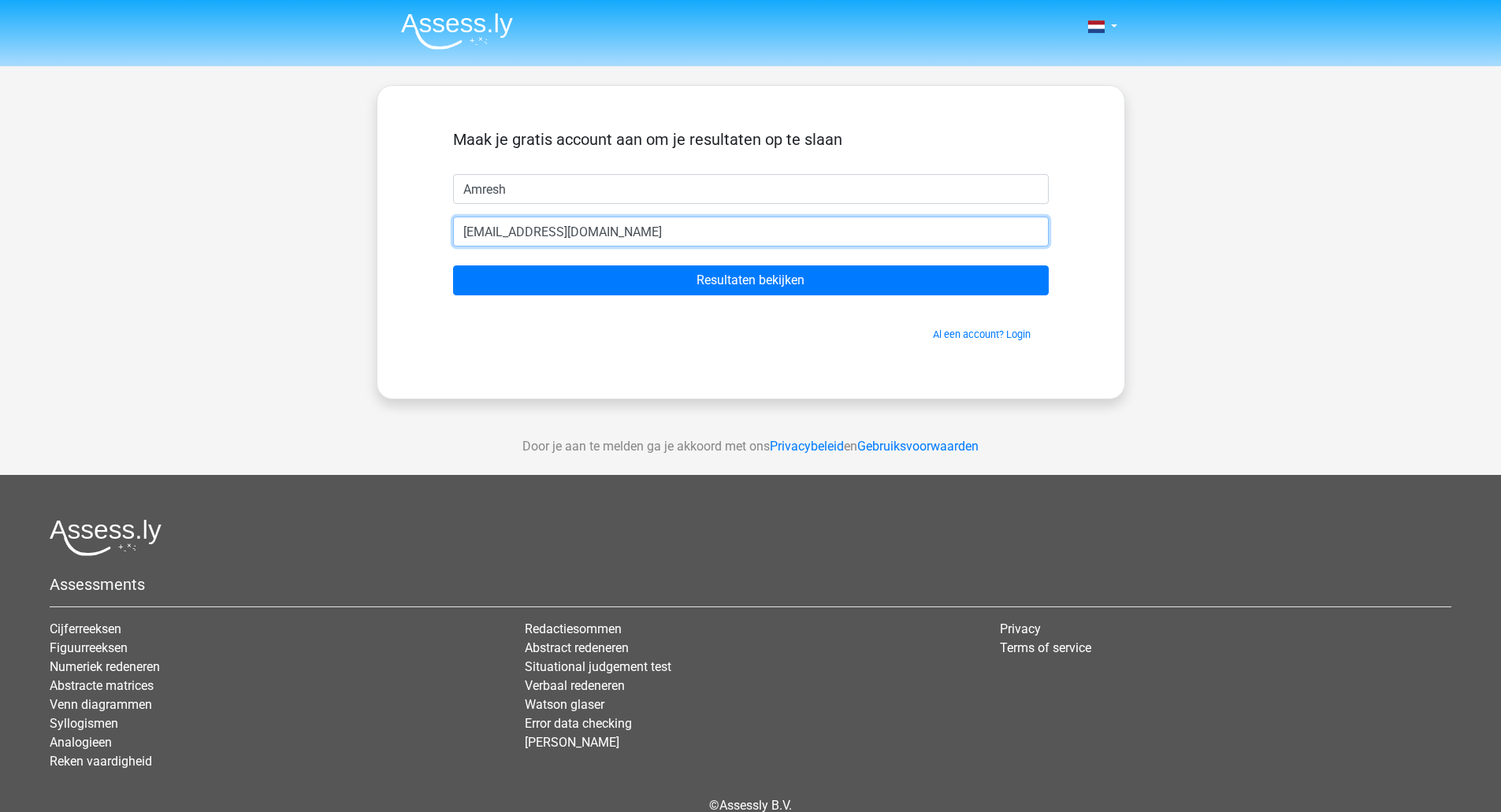
type input "[EMAIL_ADDRESS][DOMAIN_NAME]"
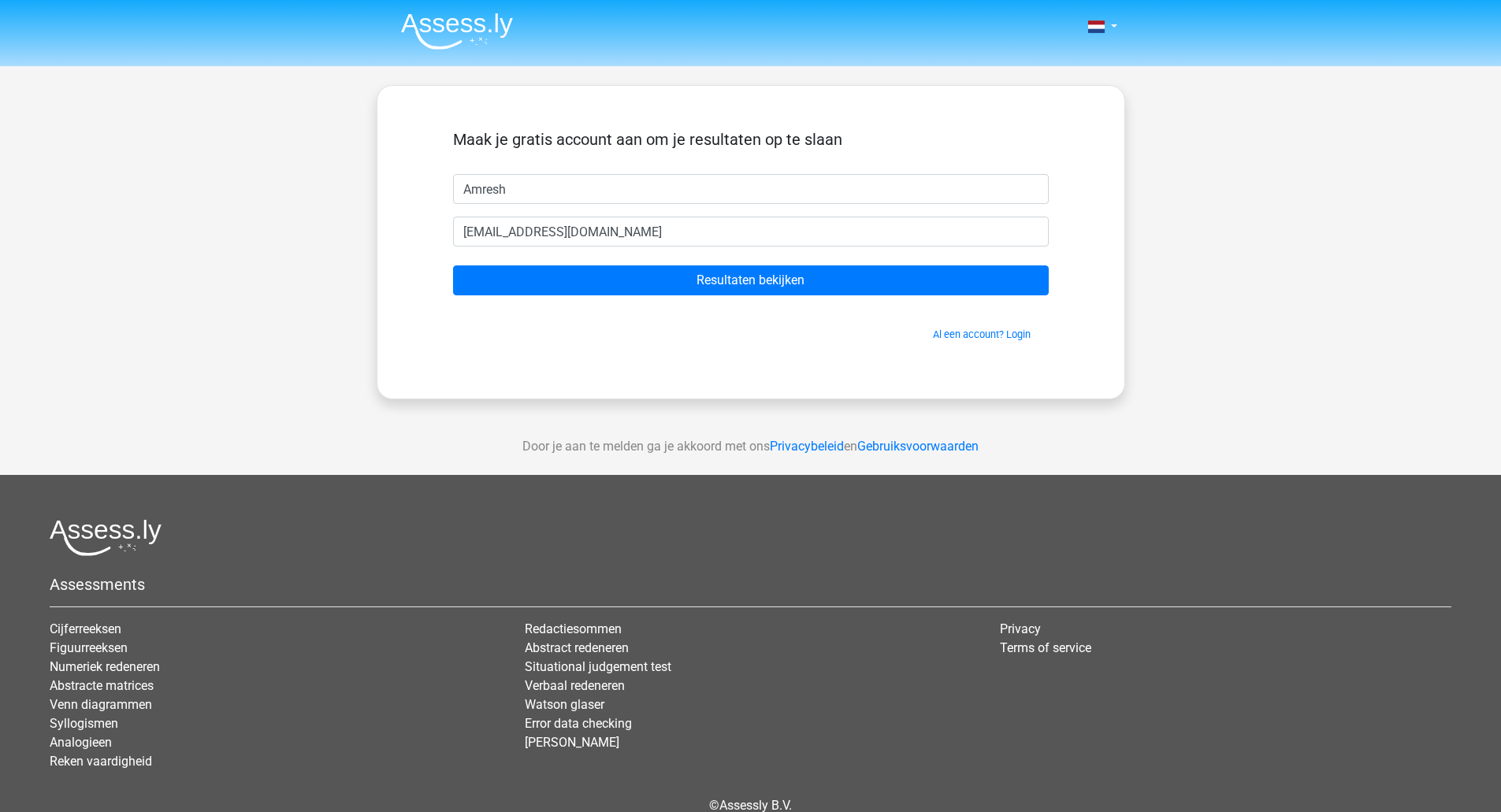
click at [739, 300] on form "Maak je gratis account aan om je resultaten op te slaan [GEOGRAPHIC_DATA] [EMAI…" at bounding box center [751, 235] width 595 height 212
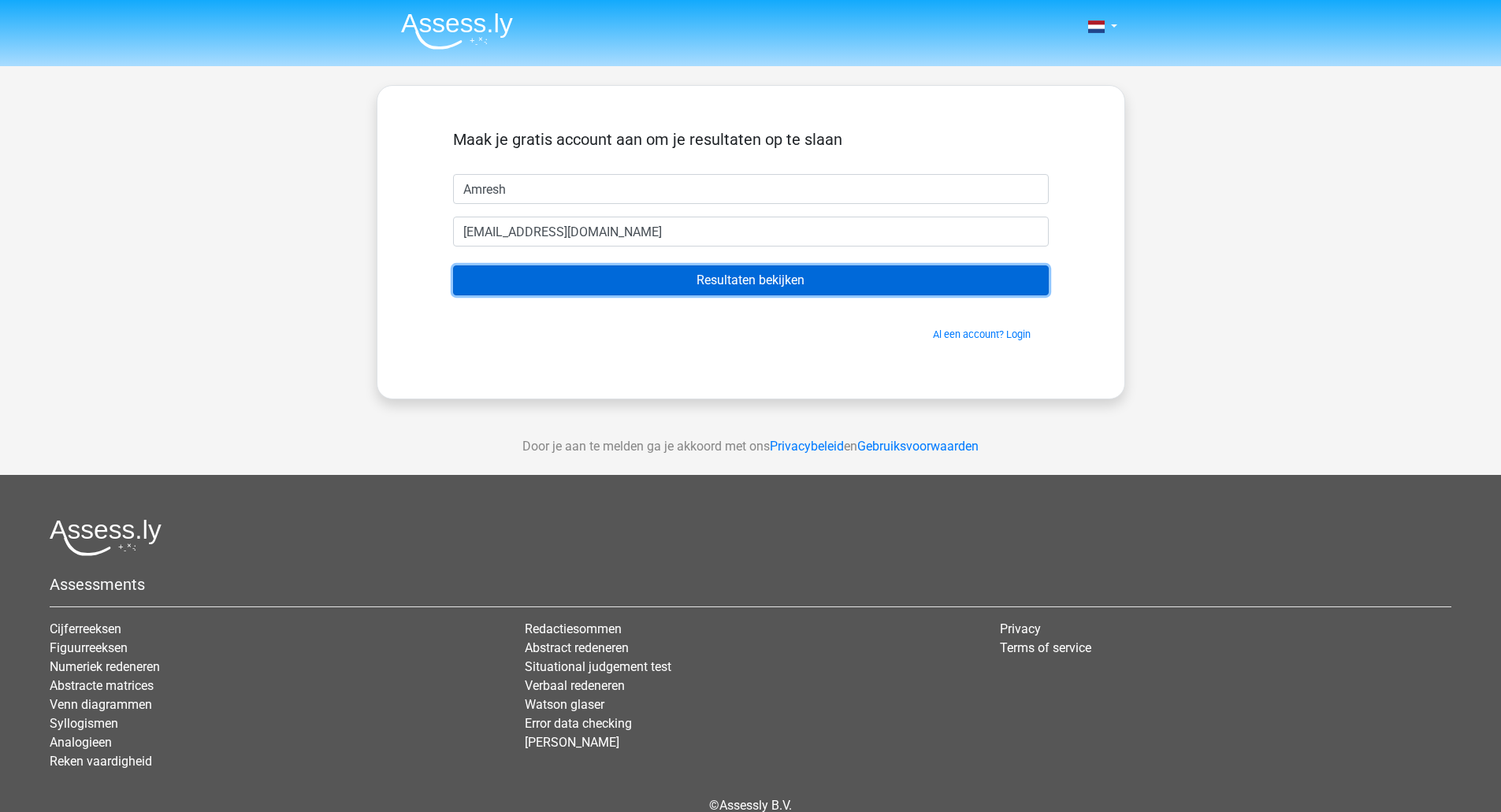
click at [732, 277] on input "Resultaten bekijken" at bounding box center [751, 280] width 595 height 30
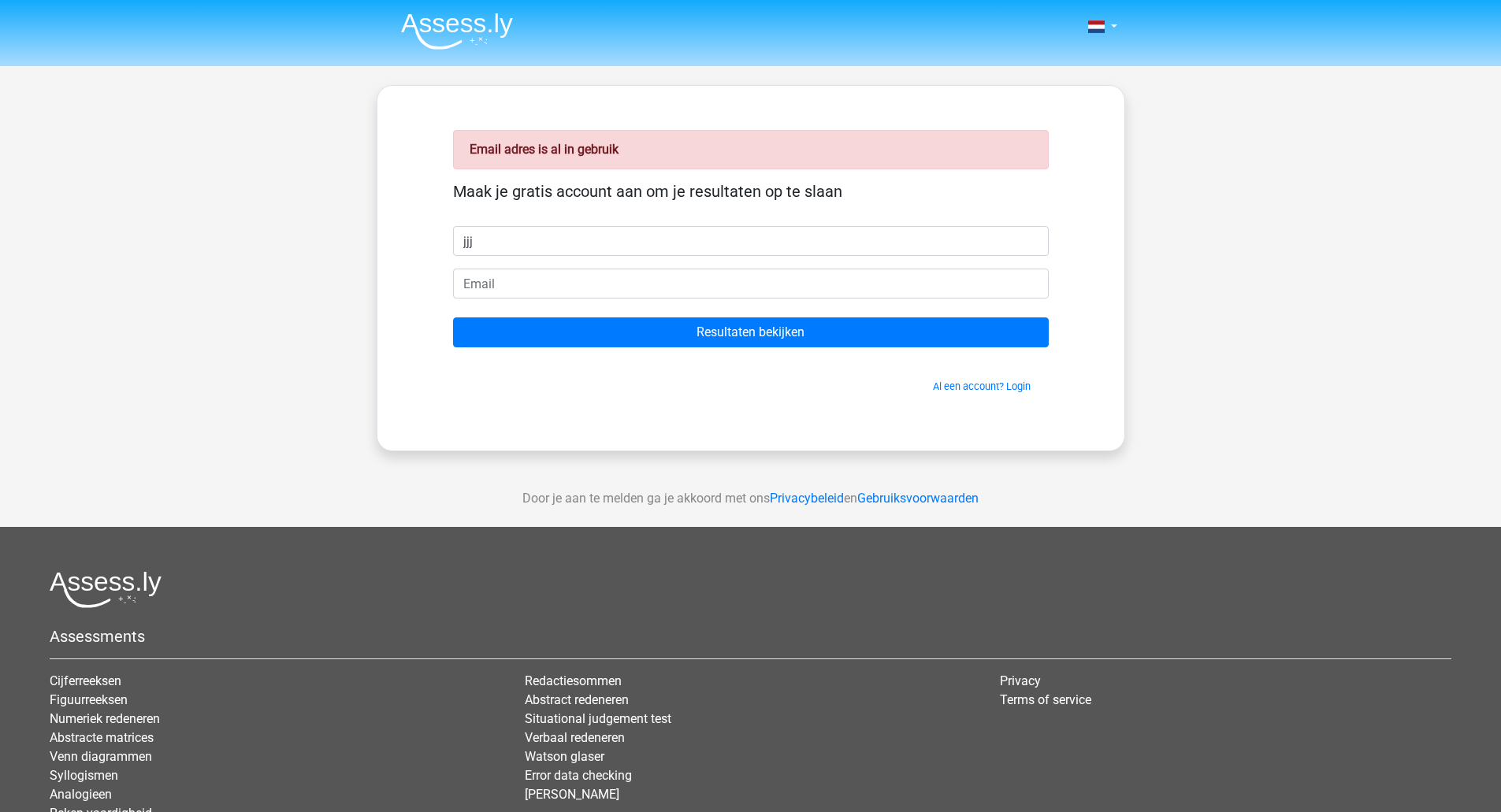
type input "jjj"
type input "[EMAIL_ADDRESS][DOMAIN_NAME]"
click at [453, 318] on input "Resultaten bekijken" at bounding box center [751, 332] width 595 height 30
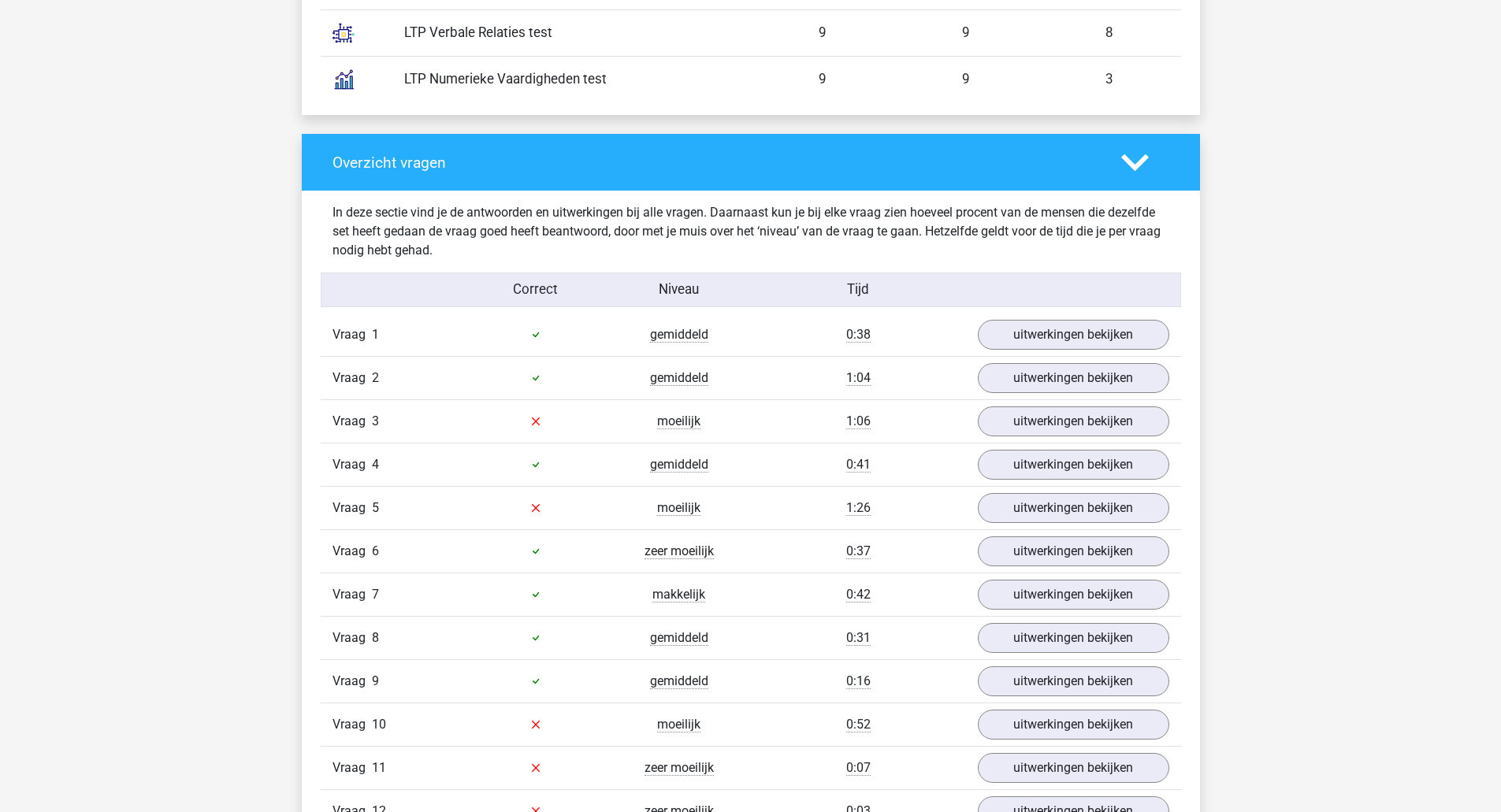
scroll to position [1495, 0]
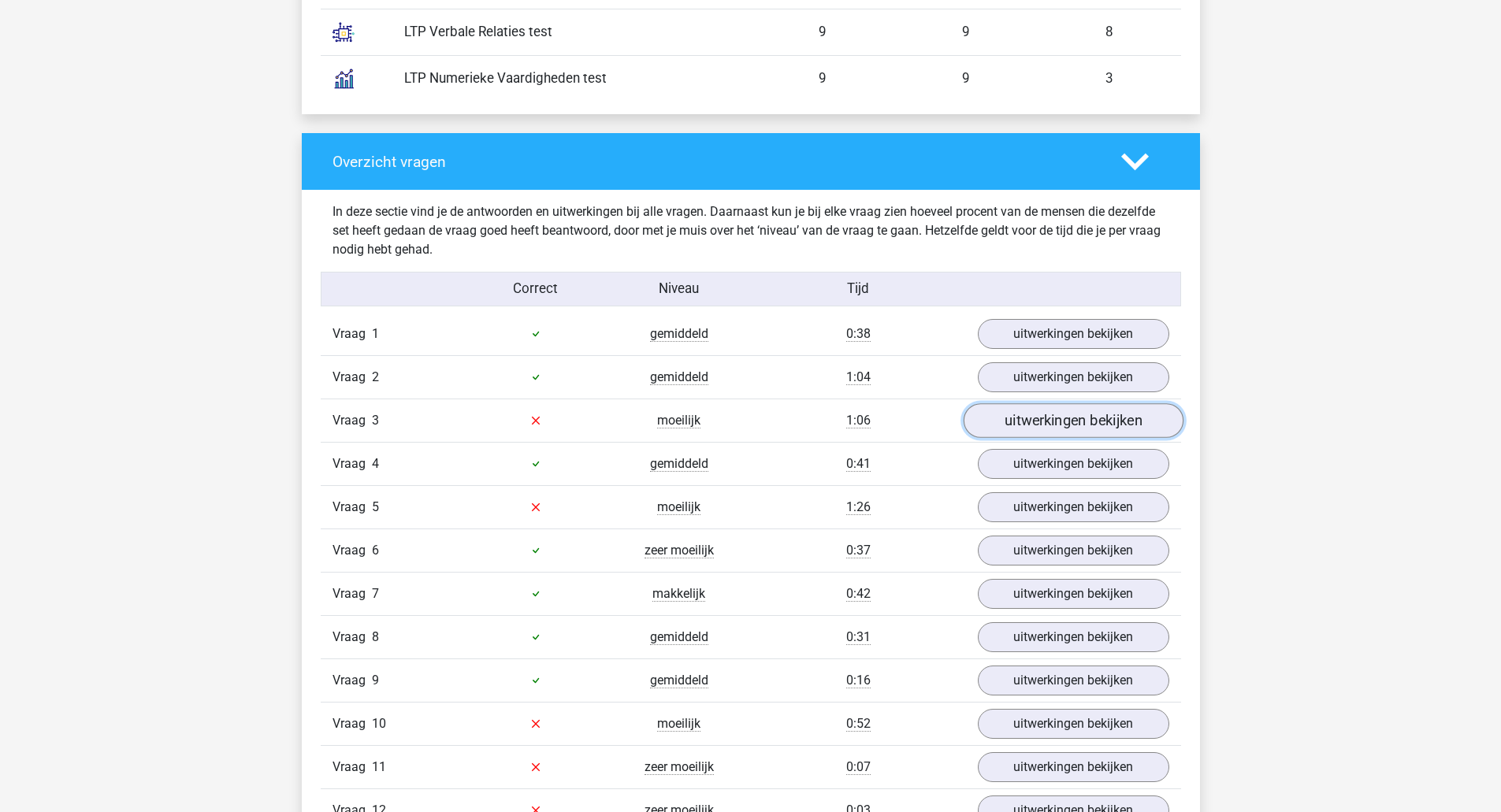
click at [1003, 423] on link "uitwerkingen bekijken" at bounding box center [1072, 420] width 219 height 35
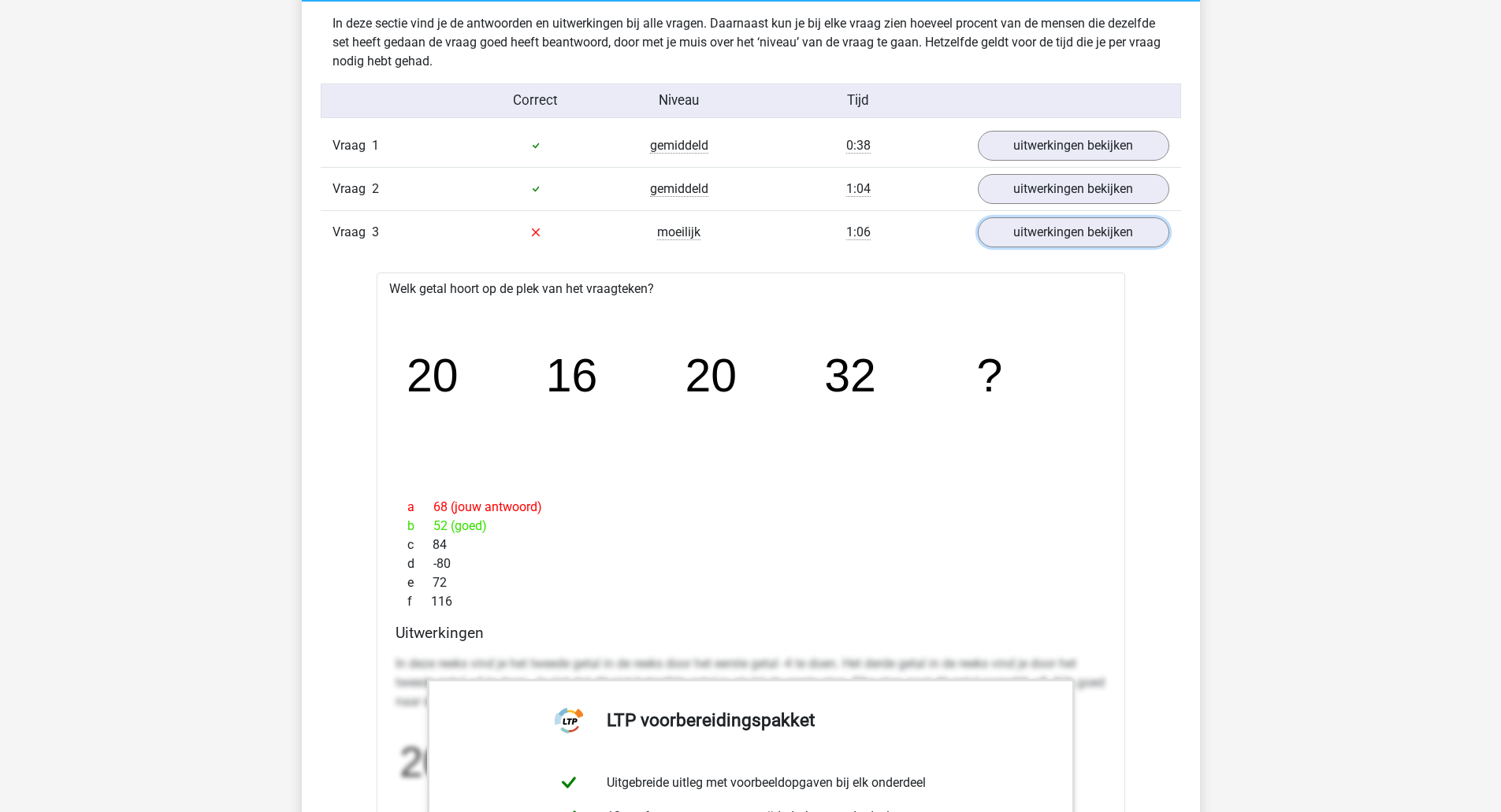
scroll to position [1684, 0]
click at [893, 552] on div "c 84" at bounding box center [750, 543] width 711 height 19
click at [1059, 140] on link "uitwerkingen bekijken" at bounding box center [1072, 144] width 219 height 35
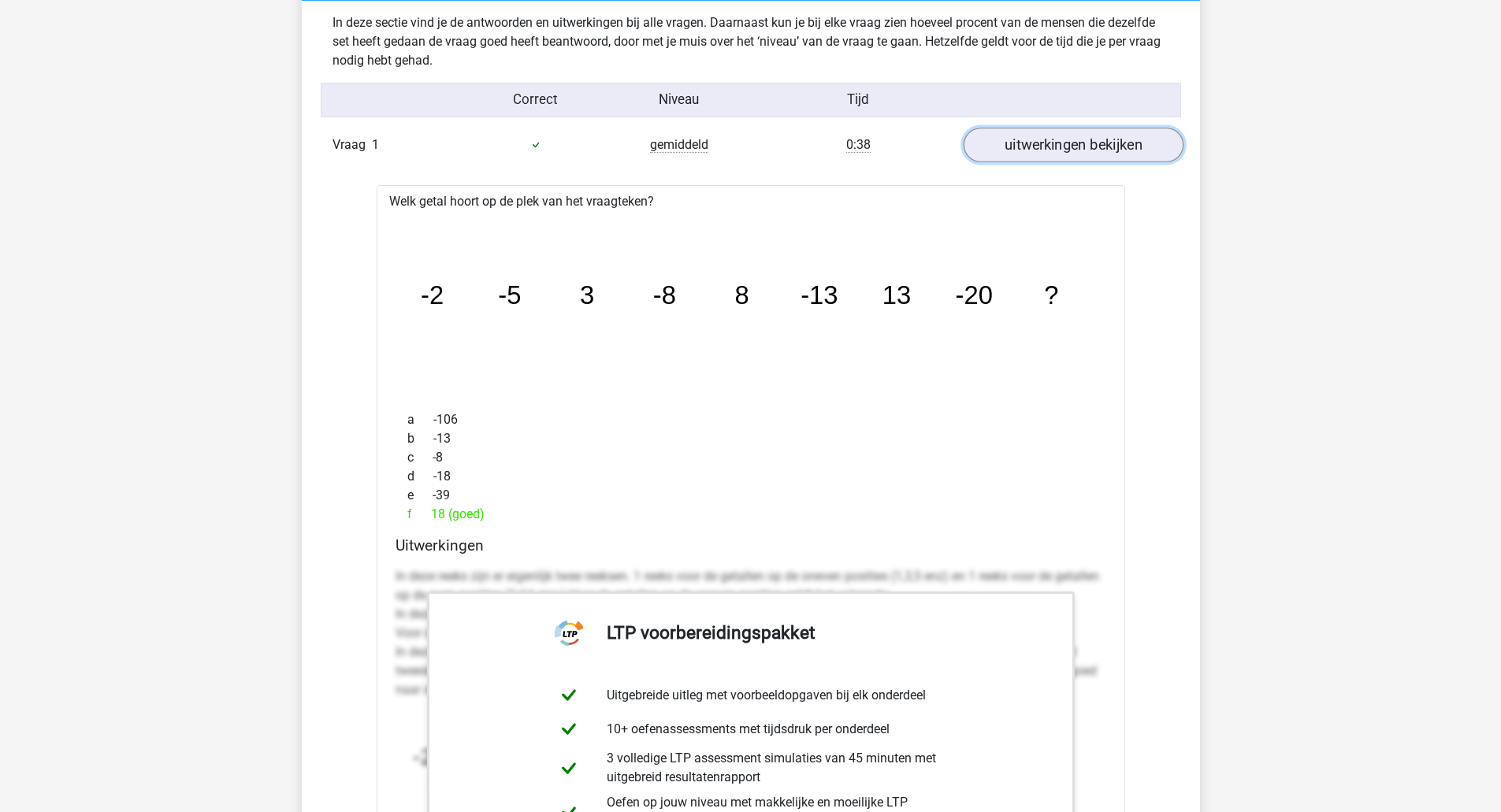
click at [1059, 140] on link "uitwerkingen bekijken" at bounding box center [1072, 144] width 219 height 35
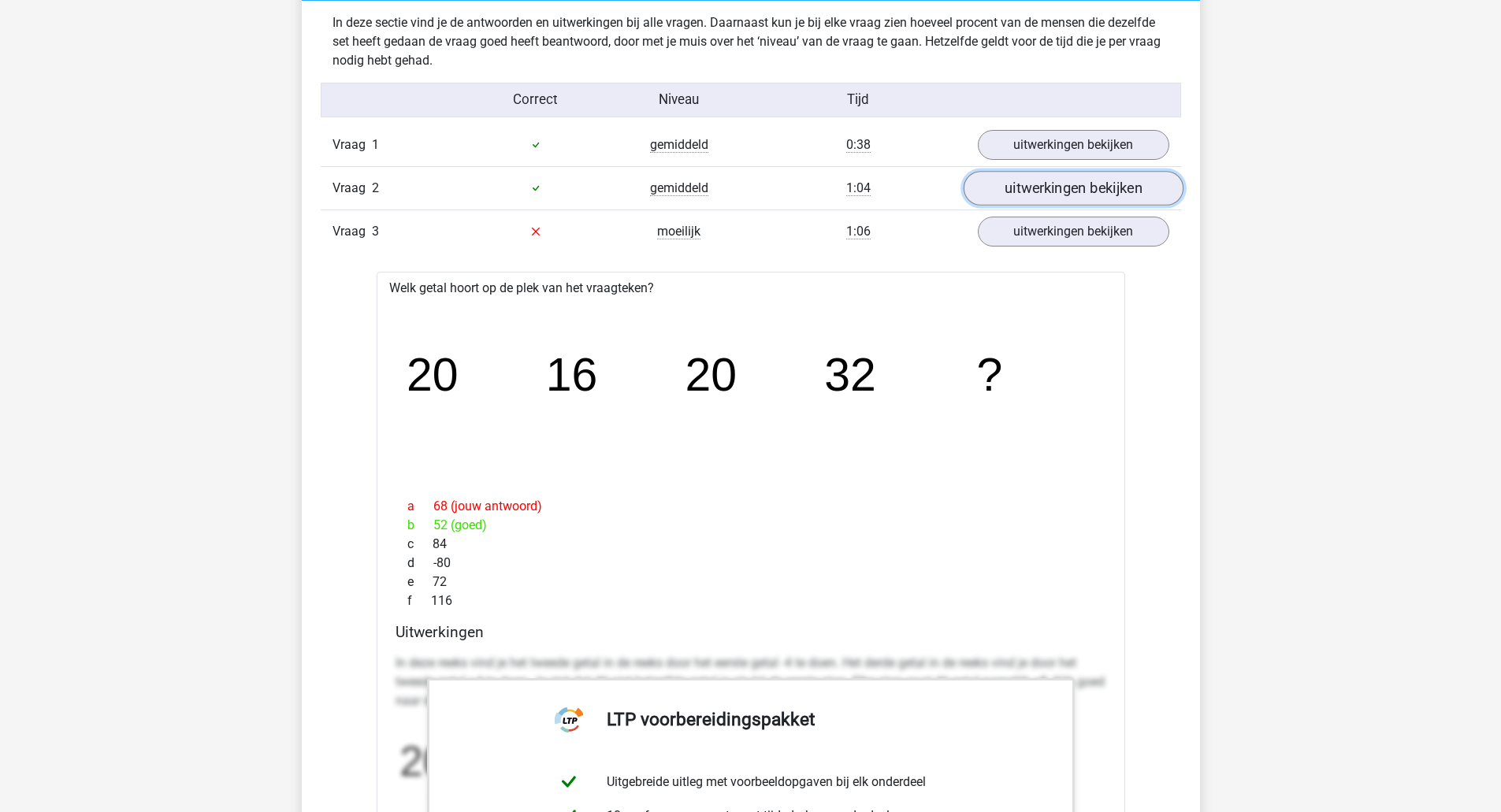
click at [1070, 199] on link "uitwerkingen bekijken" at bounding box center [1072, 188] width 219 height 35
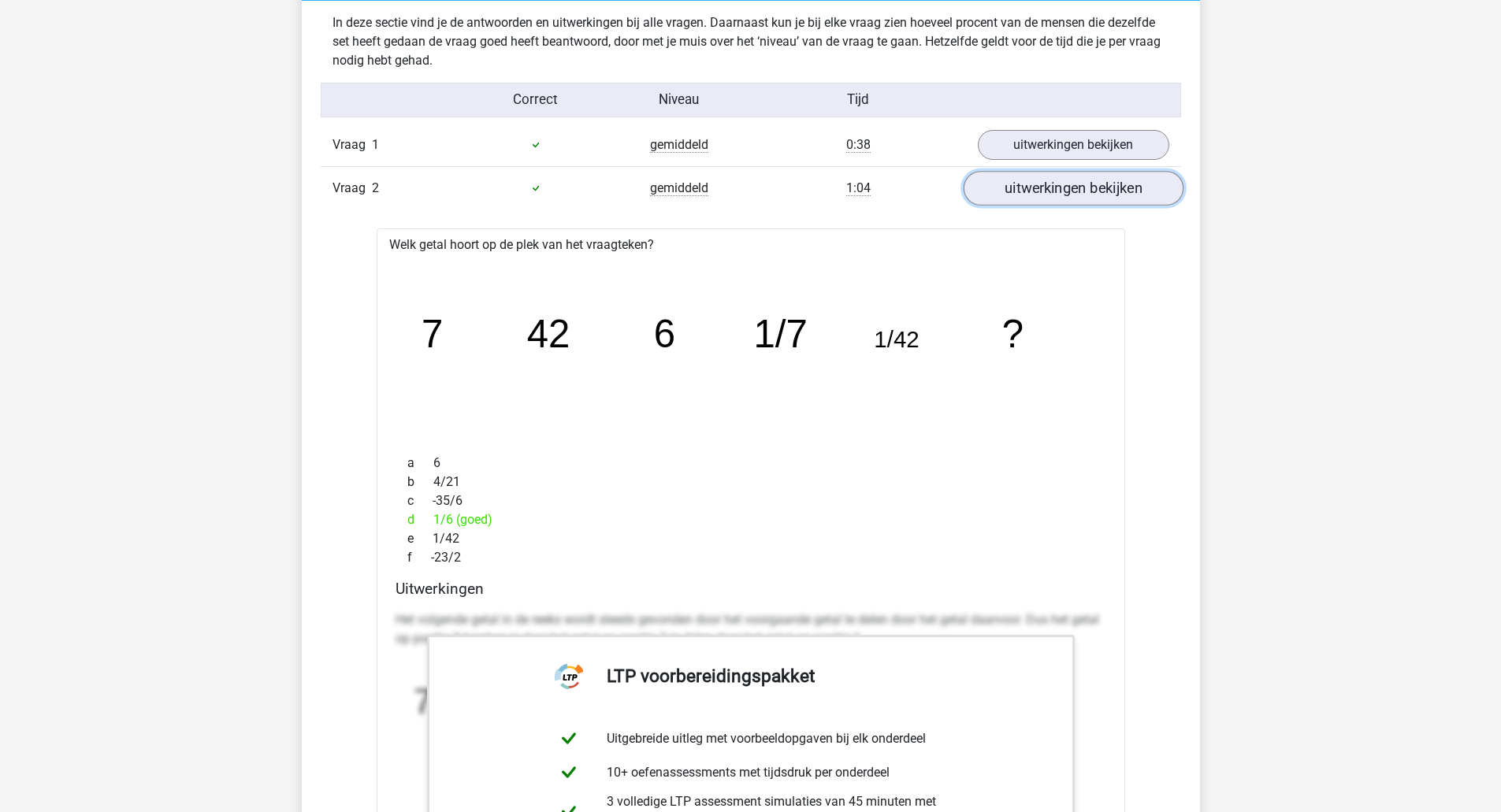
click at [1070, 199] on link "uitwerkingen bekijken" at bounding box center [1072, 188] width 219 height 35
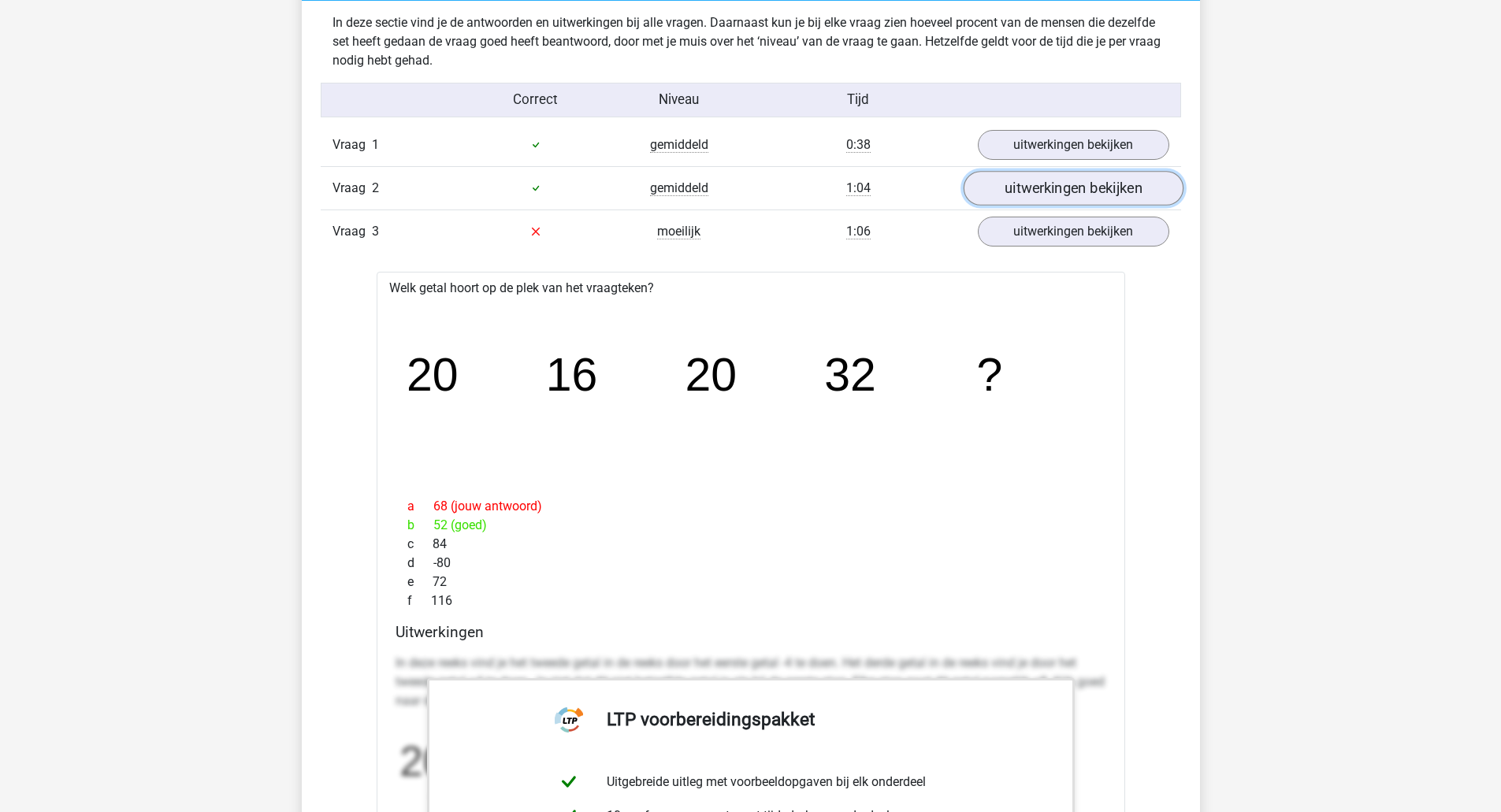
click at [1070, 199] on link "uitwerkingen bekijken" at bounding box center [1072, 188] width 219 height 35
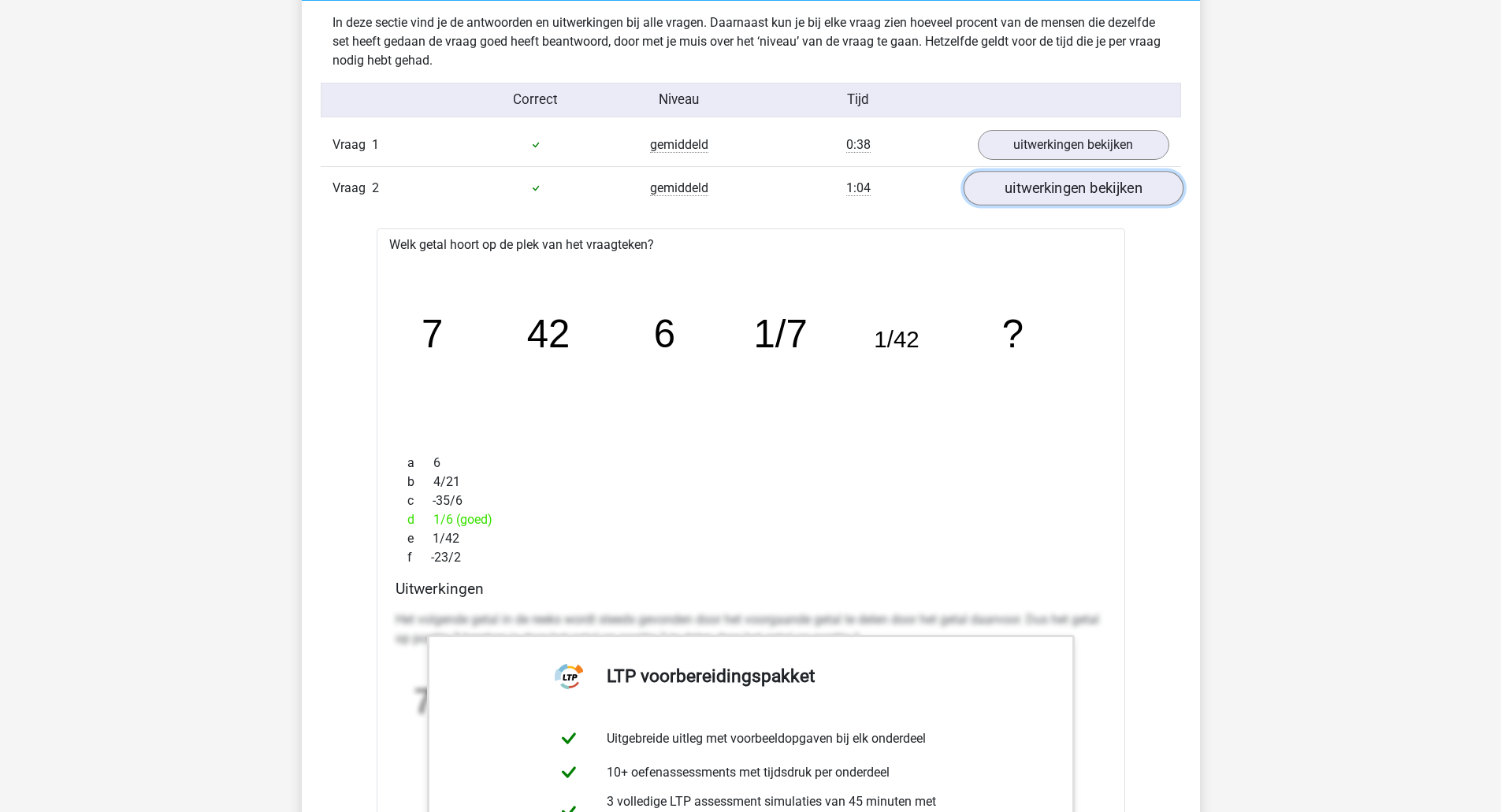
click at [1070, 199] on link "uitwerkingen bekijken" at bounding box center [1072, 188] width 219 height 35
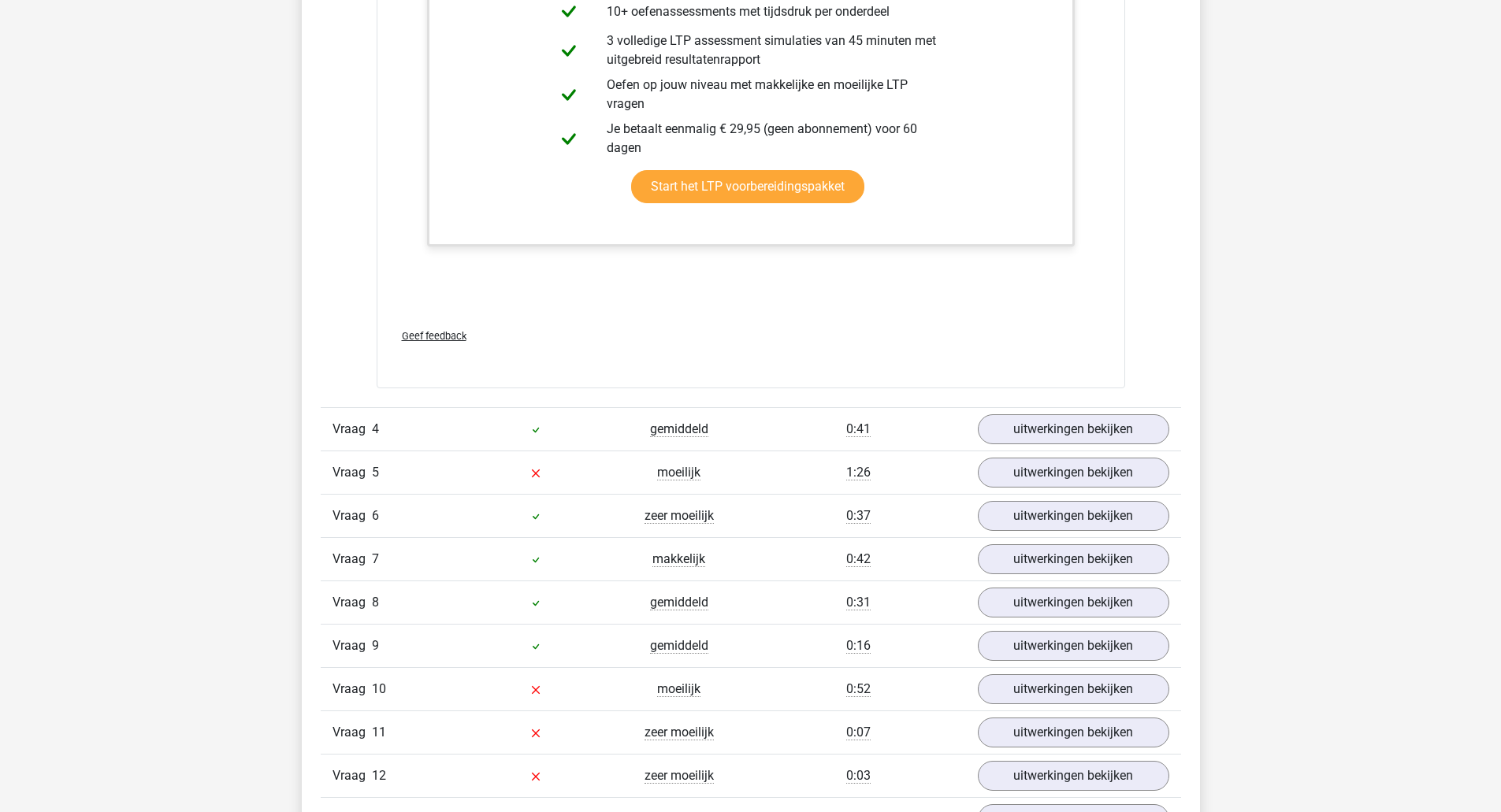
scroll to position [2488, 0]
click at [1025, 429] on link "uitwerkingen bekijken" at bounding box center [1072, 428] width 219 height 35
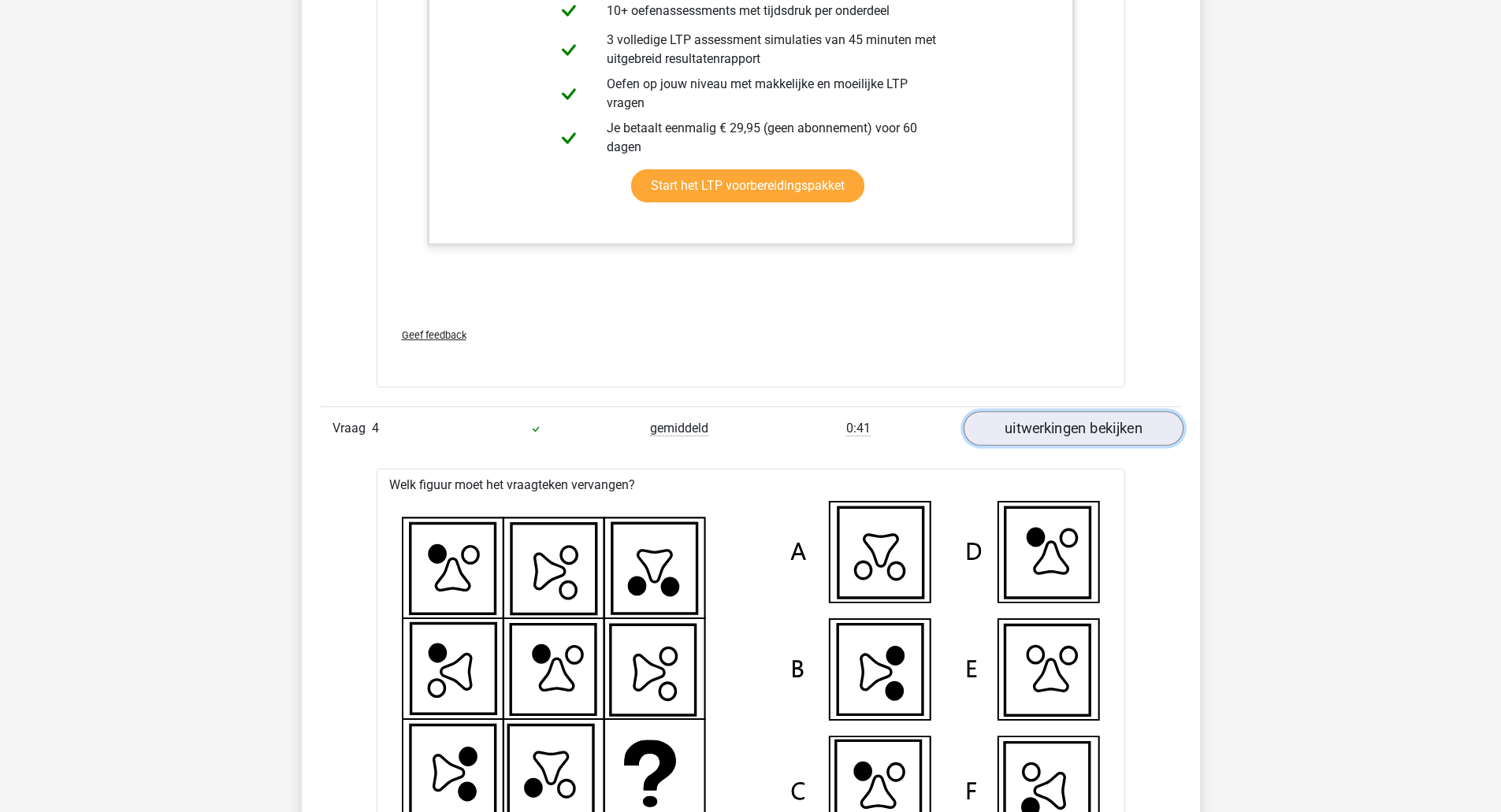
click at [1025, 429] on link "uitwerkingen bekijken" at bounding box center [1072, 428] width 219 height 35
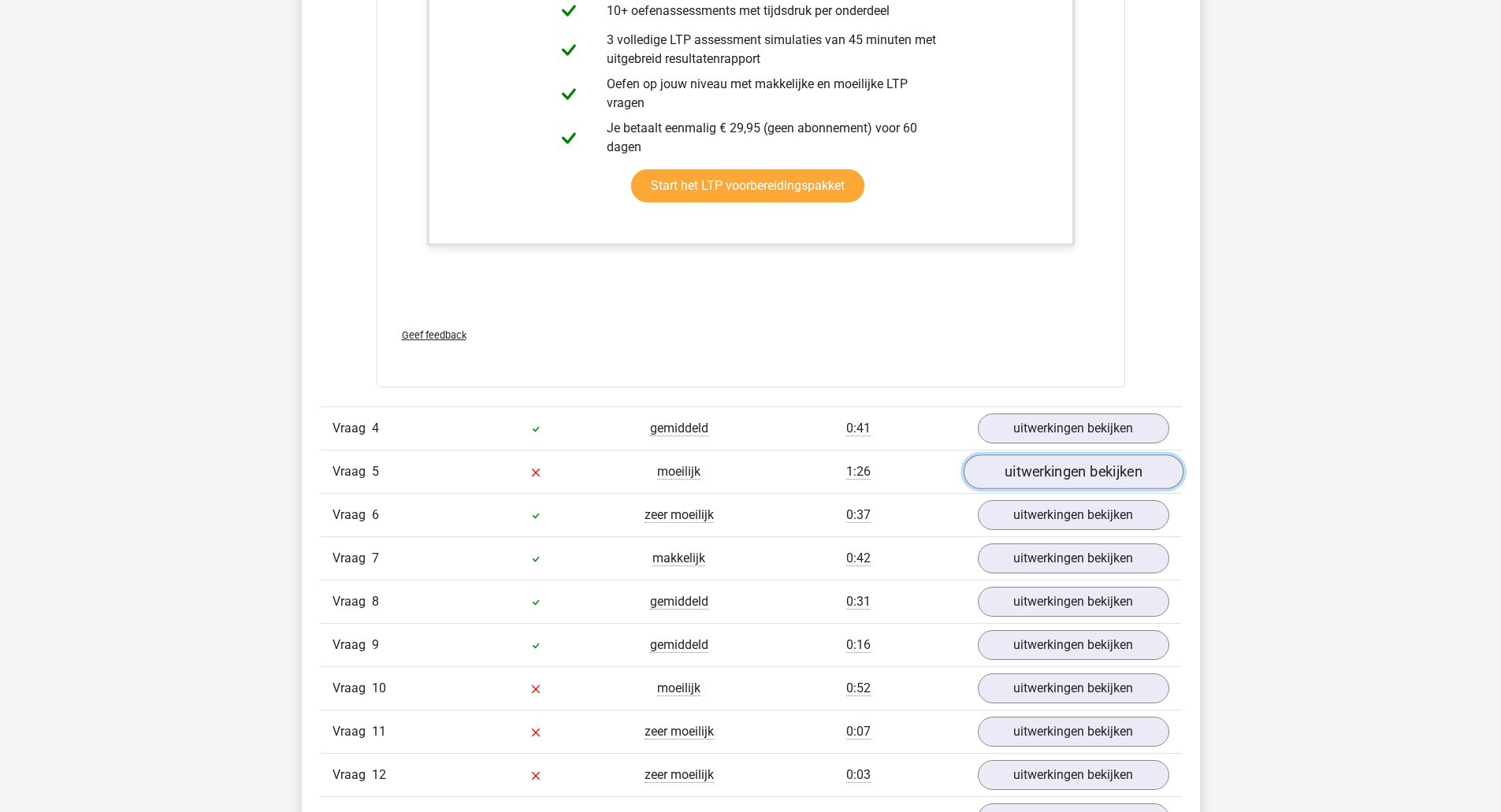
click at [1037, 478] on link "uitwerkingen bekijken" at bounding box center [1072, 472] width 219 height 35
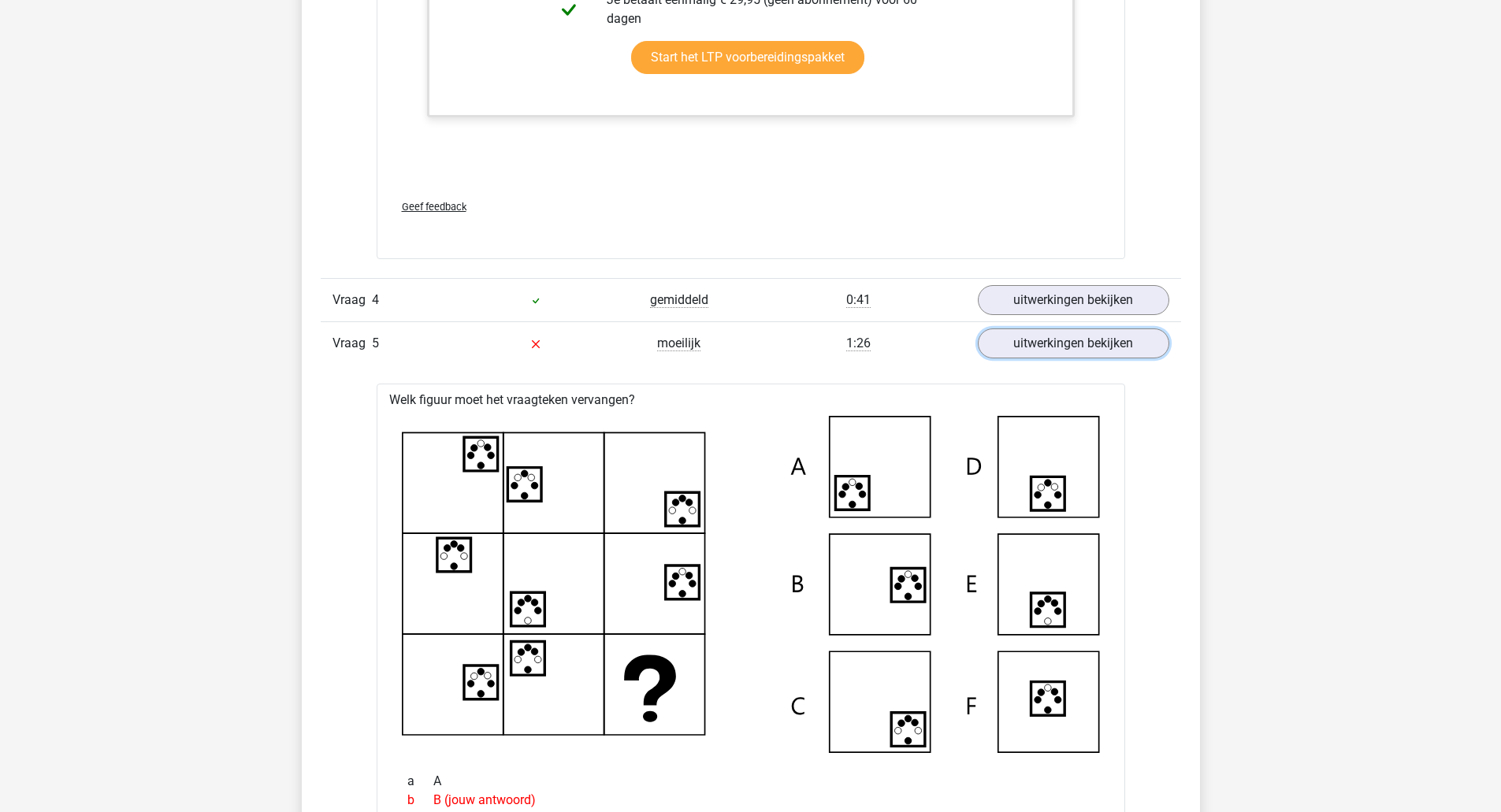
scroll to position [2613, 0]
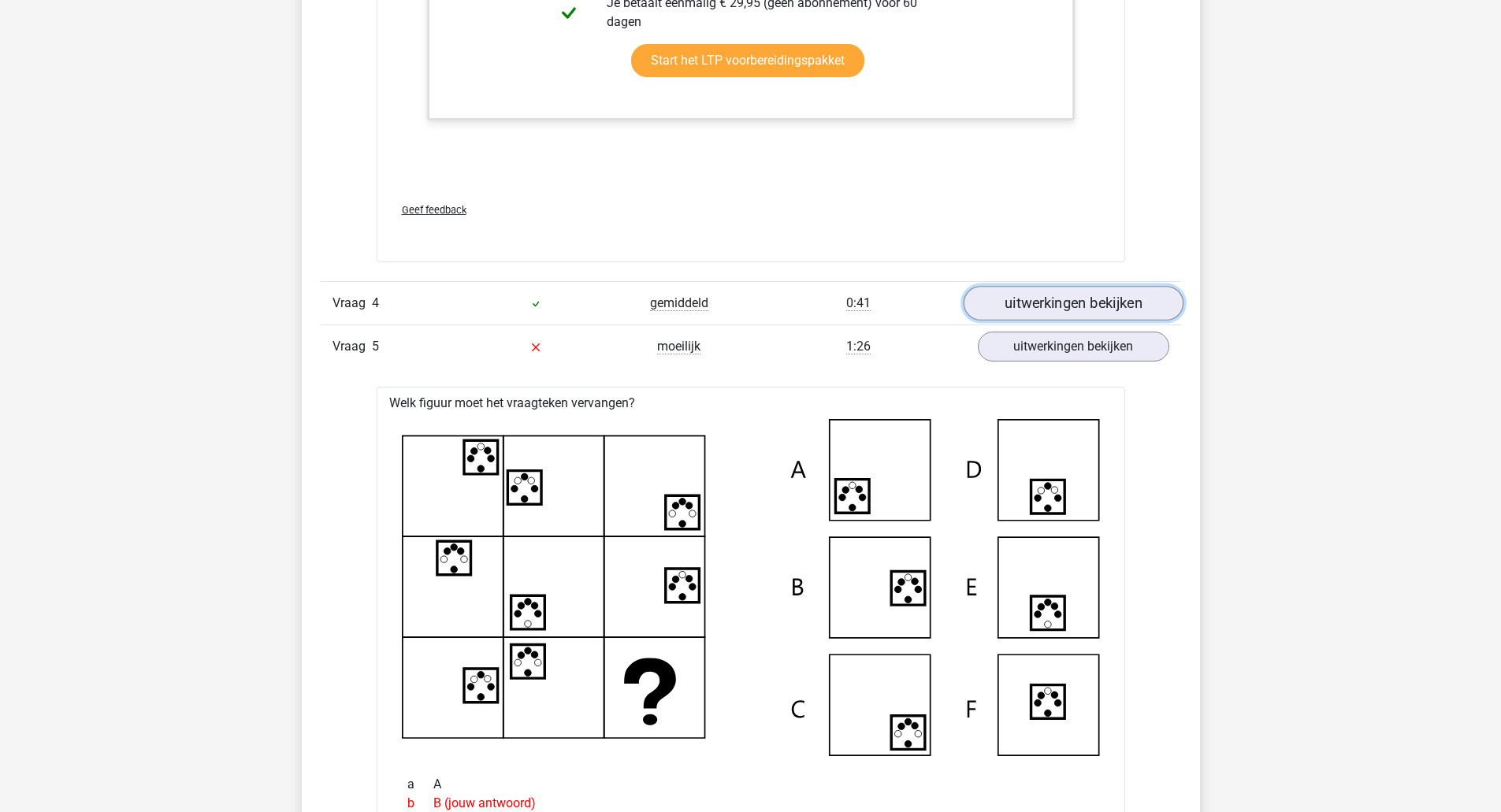
click at [1072, 311] on link "uitwerkingen bekijken" at bounding box center [1072, 303] width 219 height 35
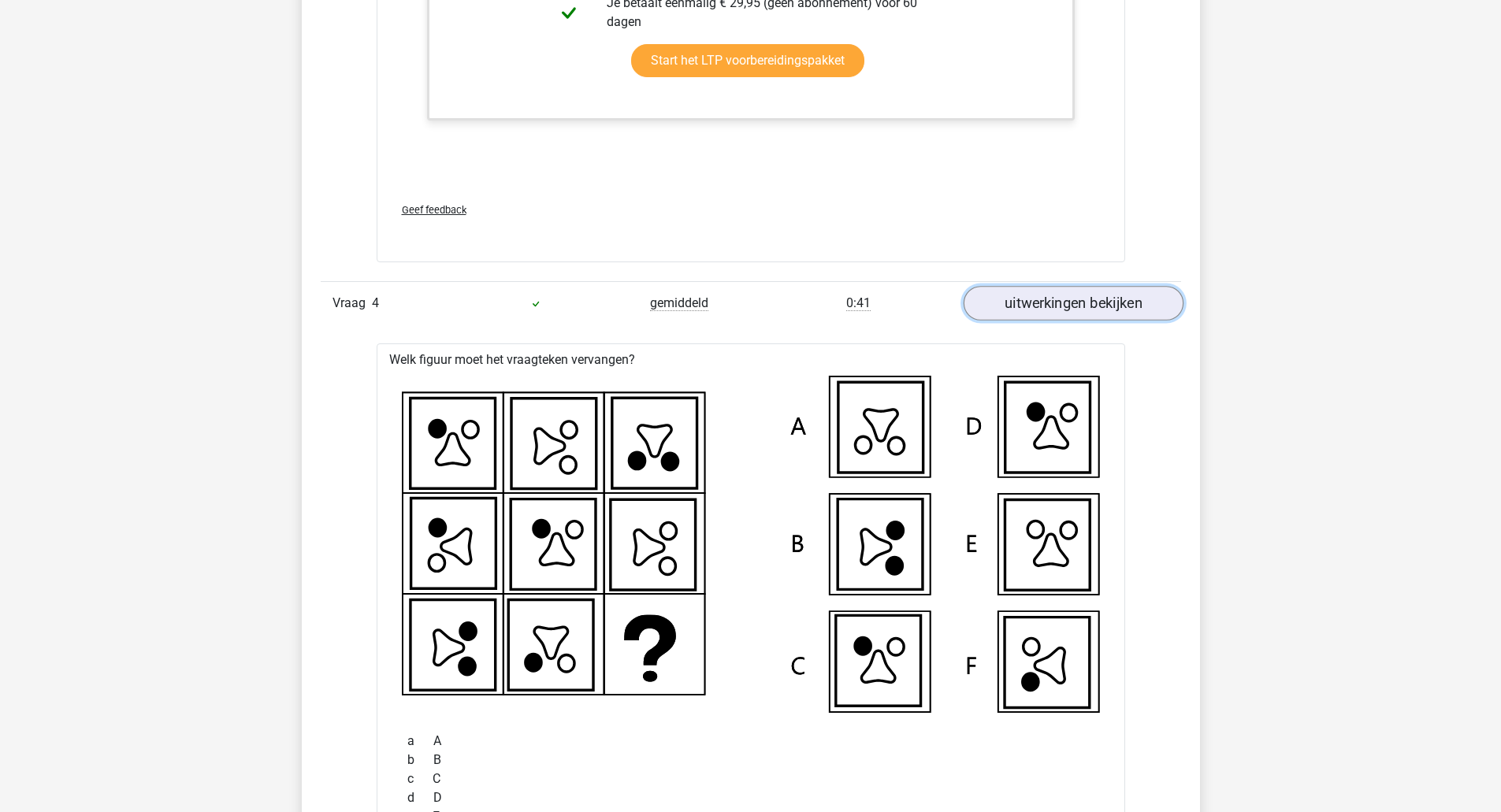
click at [1072, 311] on link "uitwerkingen bekijken" at bounding box center [1072, 303] width 219 height 35
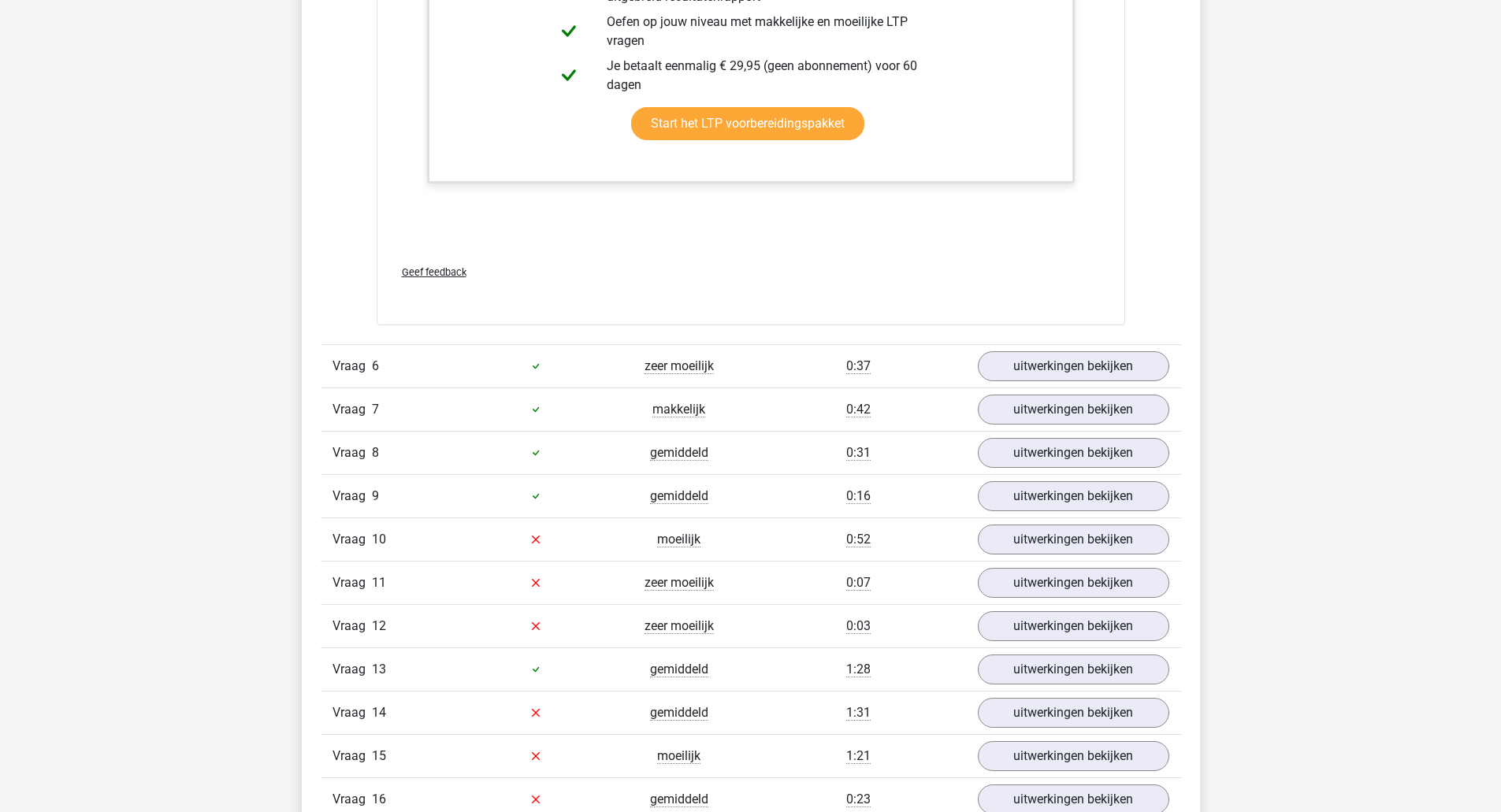
scroll to position [3761, 0]
click at [1041, 375] on link "uitwerkingen bekijken" at bounding box center [1072, 364] width 219 height 35
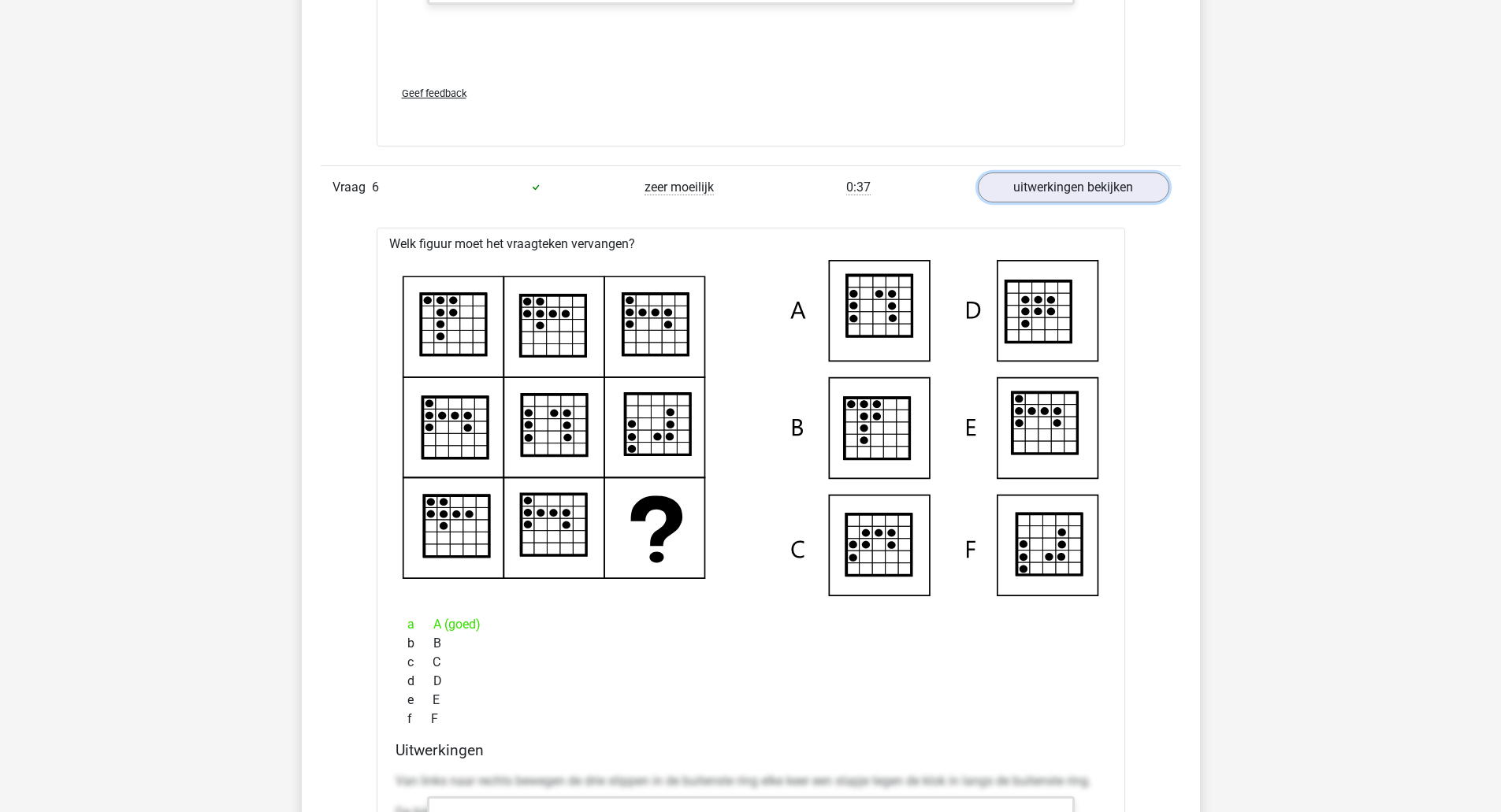
scroll to position [3929, 0]
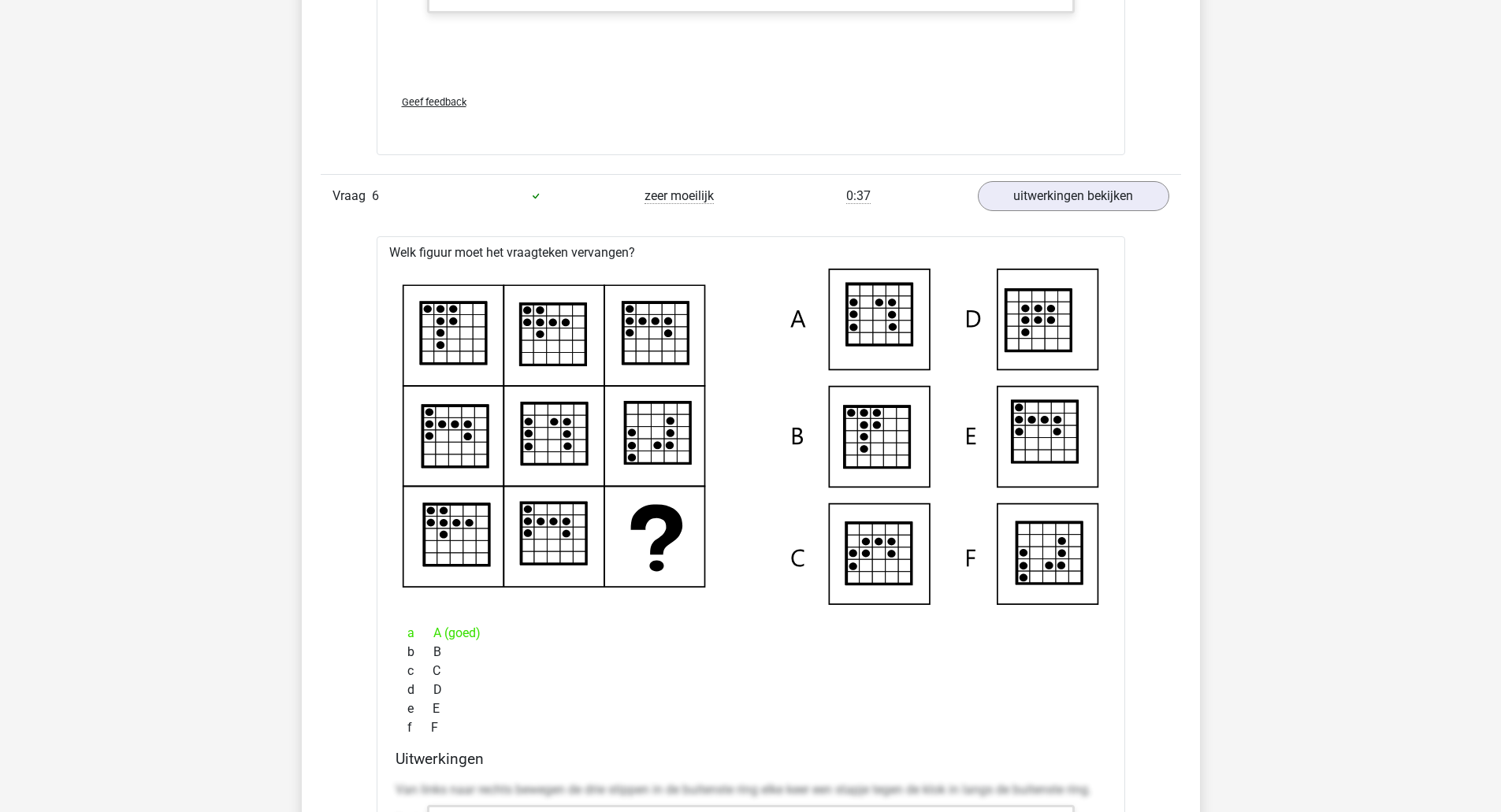
click at [731, 181] on div "Vraag 6 zeer moeilijk 0:37 uitwerkingen bekijken" at bounding box center [750, 196] width 860 height 44
click at [737, 194] on div "zeer moeilijk" at bounding box center [679, 195] width 144 height 19
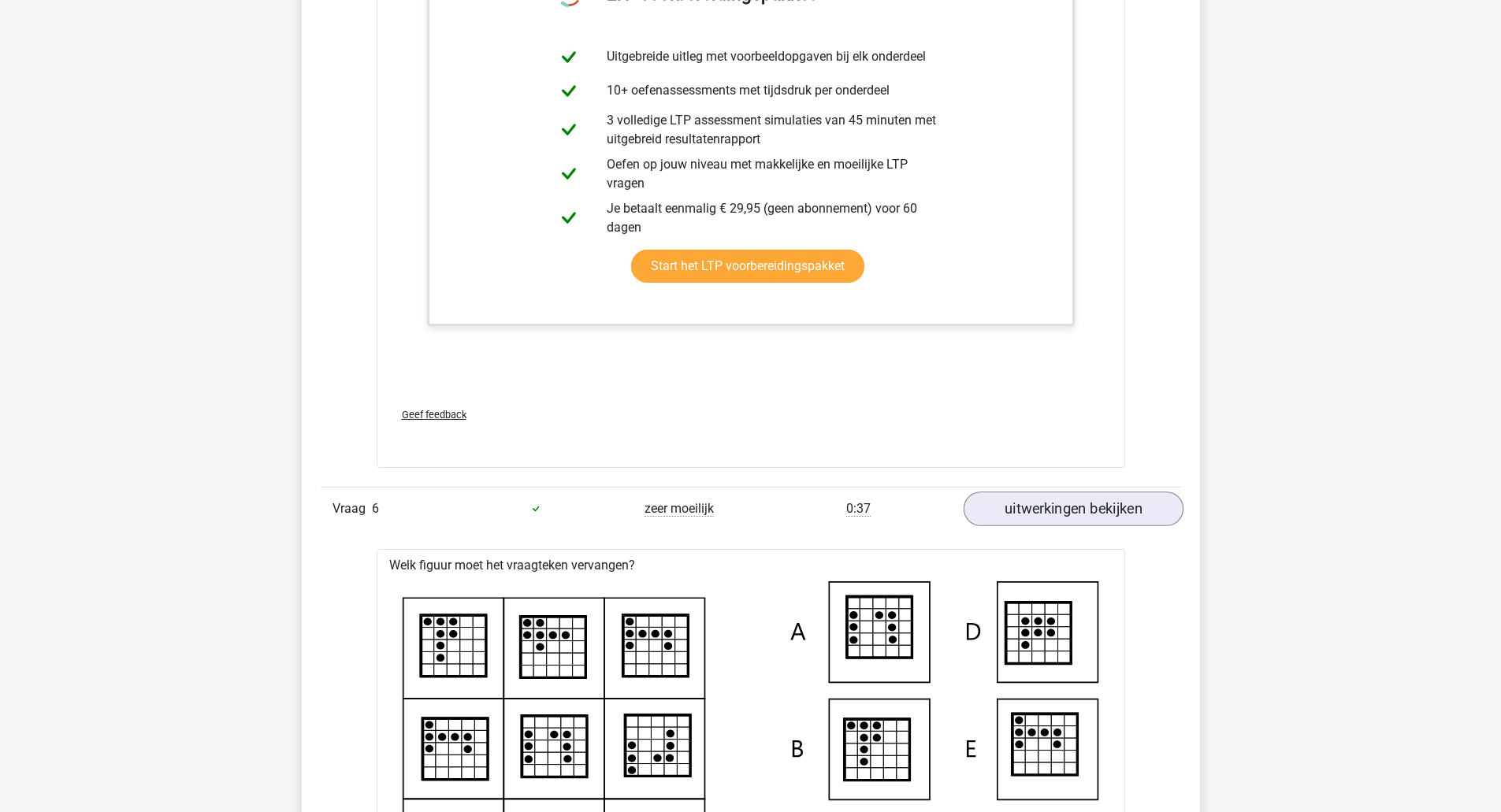
scroll to position [3617, 0]
click at [1026, 510] on link "uitwerkingen bekijken" at bounding box center [1072, 509] width 219 height 35
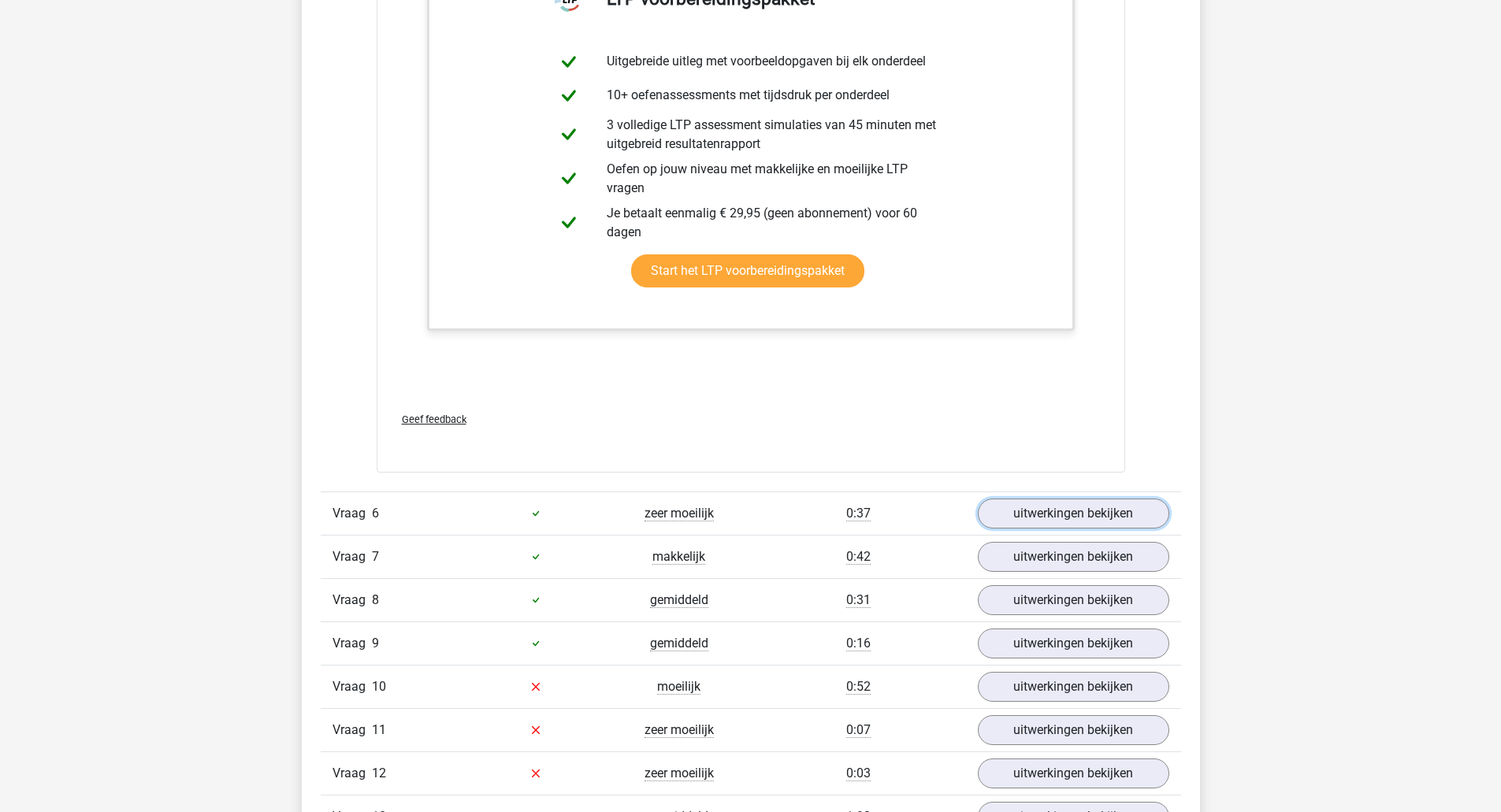
scroll to position [3629, 0]
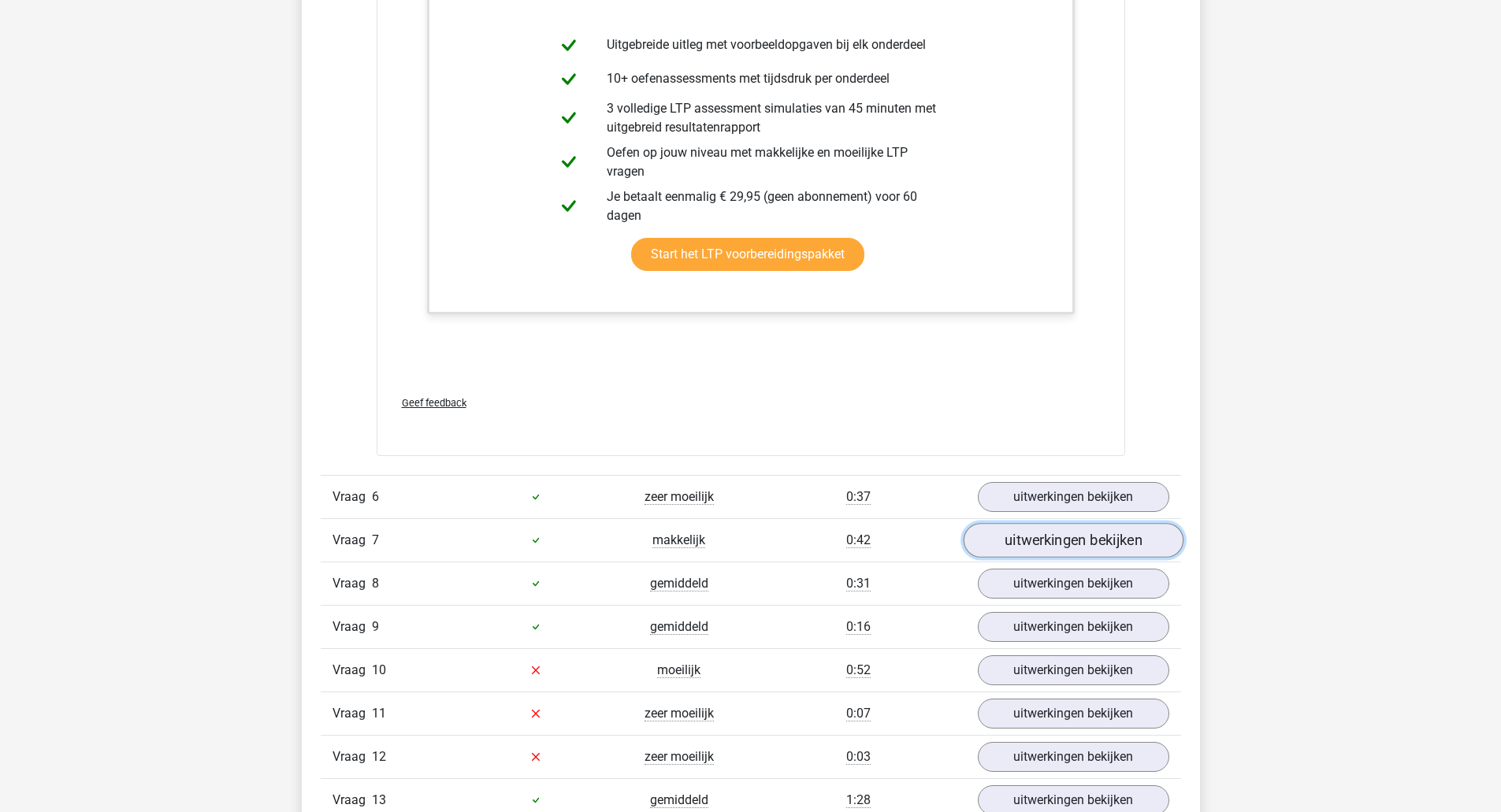
click at [1099, 548] on link "uitwerkingen bekijken" at bounding box center [1072, 539] width 219 height 35
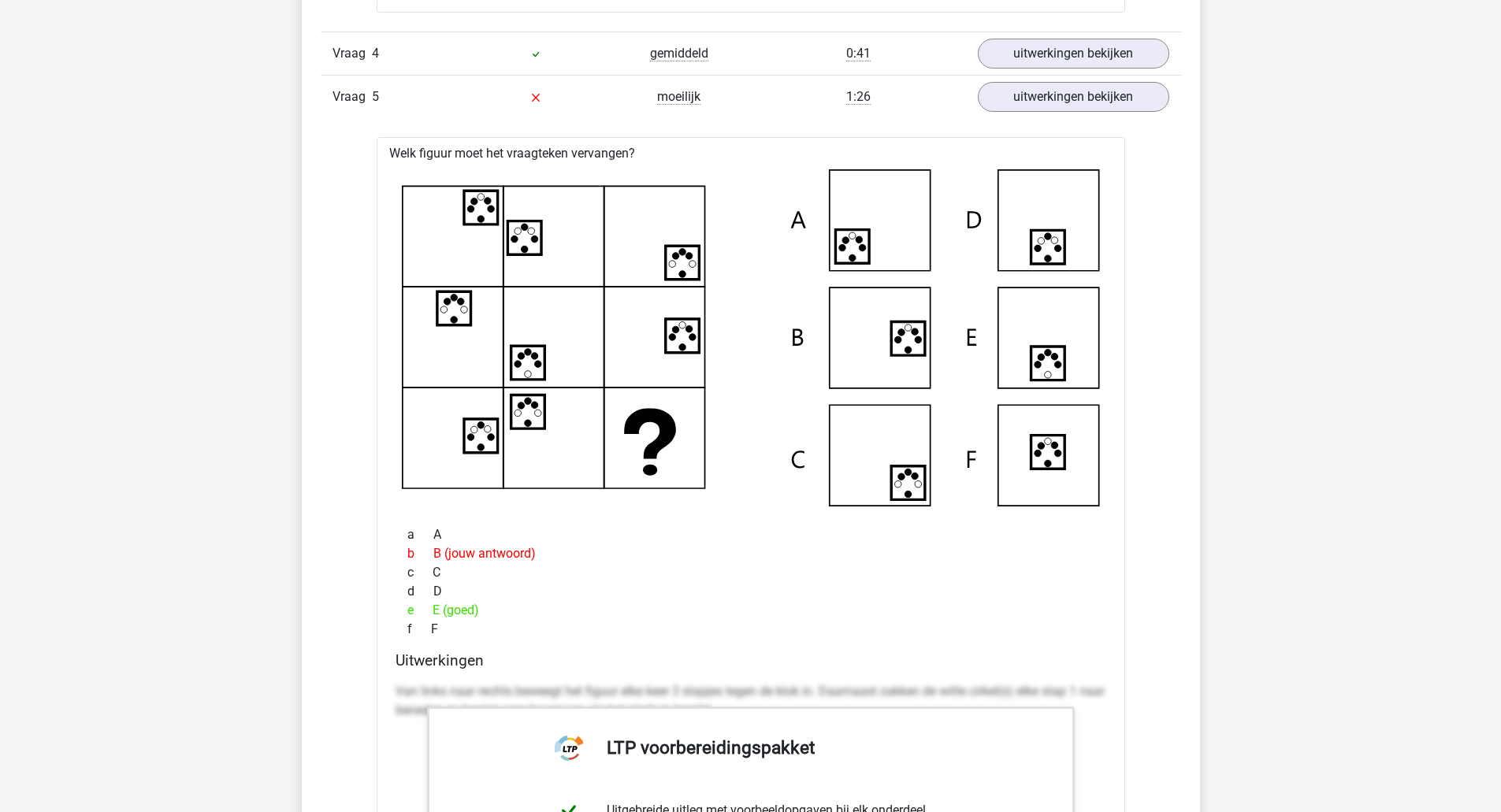
scroll to position [2719, 0]
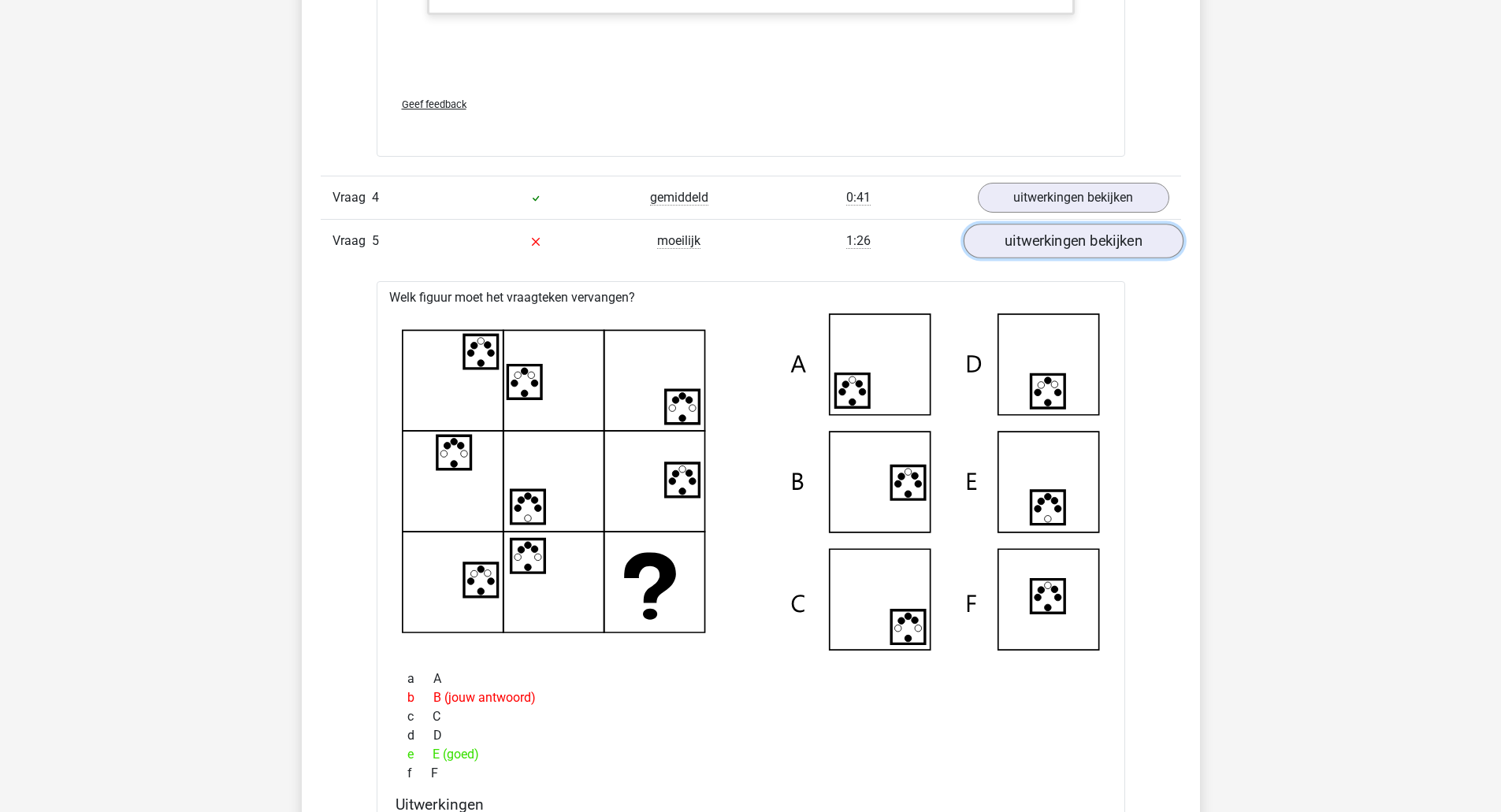
click at [1084, 246] on link "uitwerkingen bekijken" at bounding box center [1072, 240] width 219 height 35
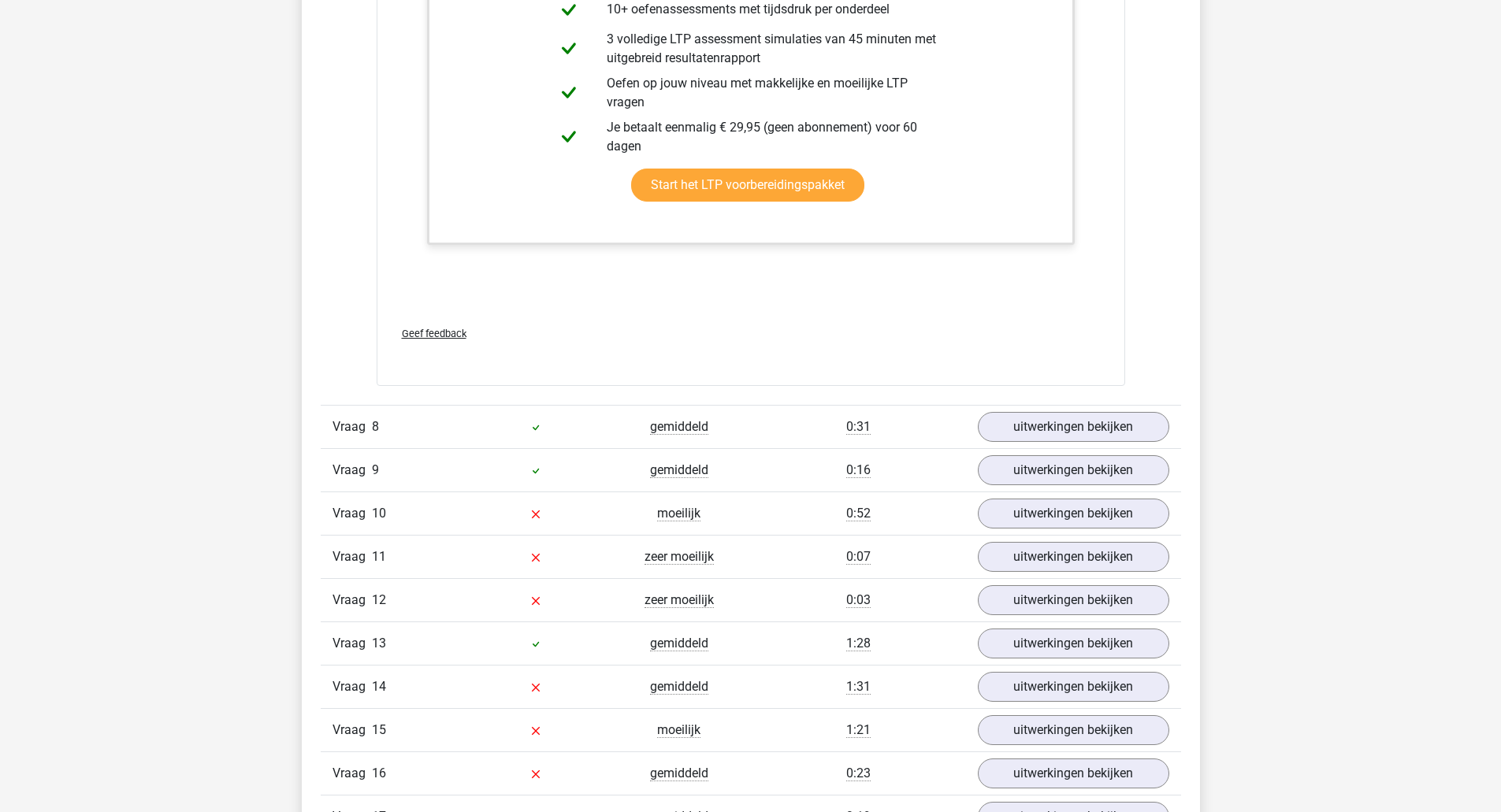
scroll to position [3604, 0]
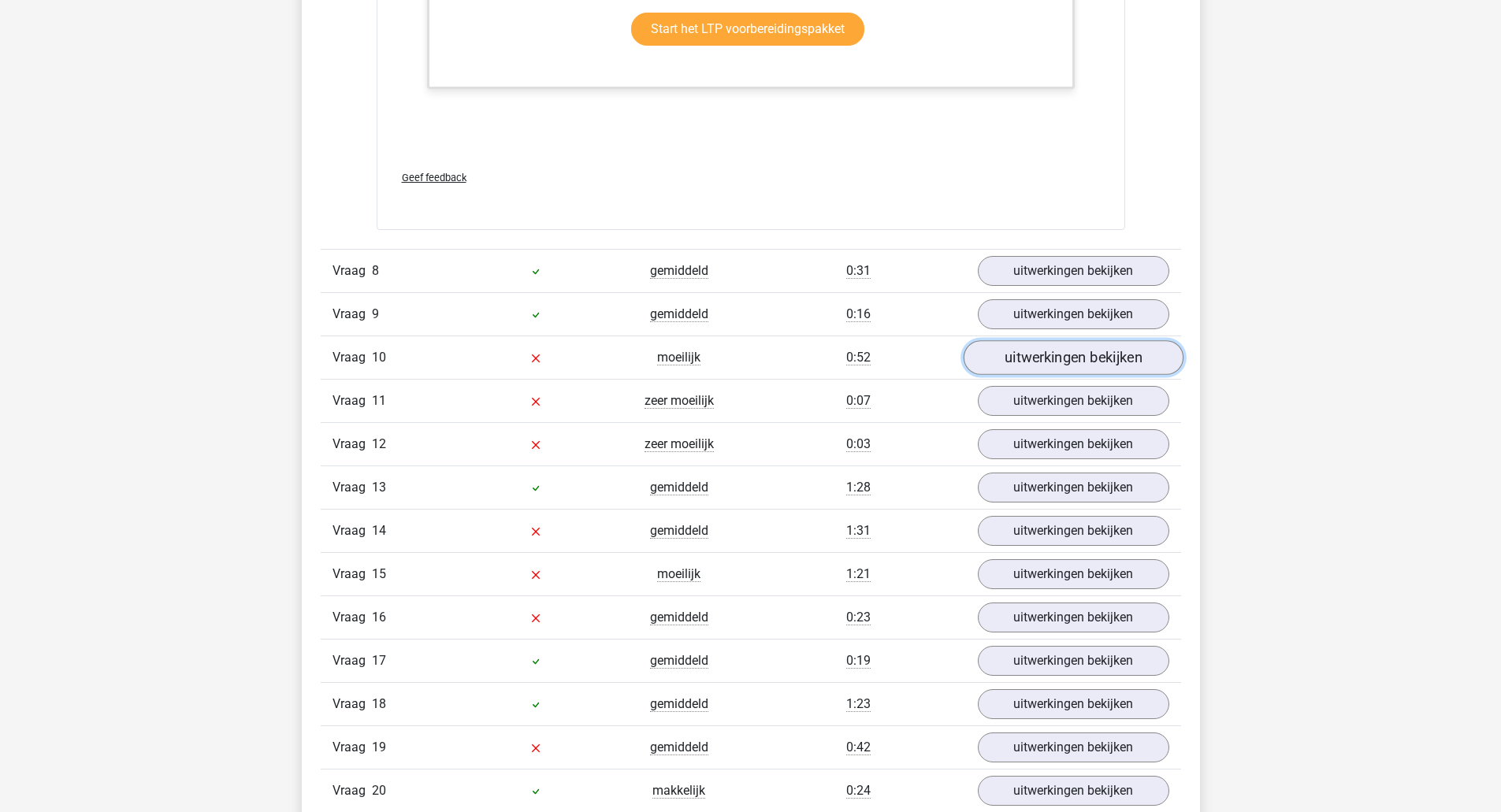
click at [1065, 349] on link "uitwerkingen bekijken" at bounding box center [1072, 358] width 219 height 35
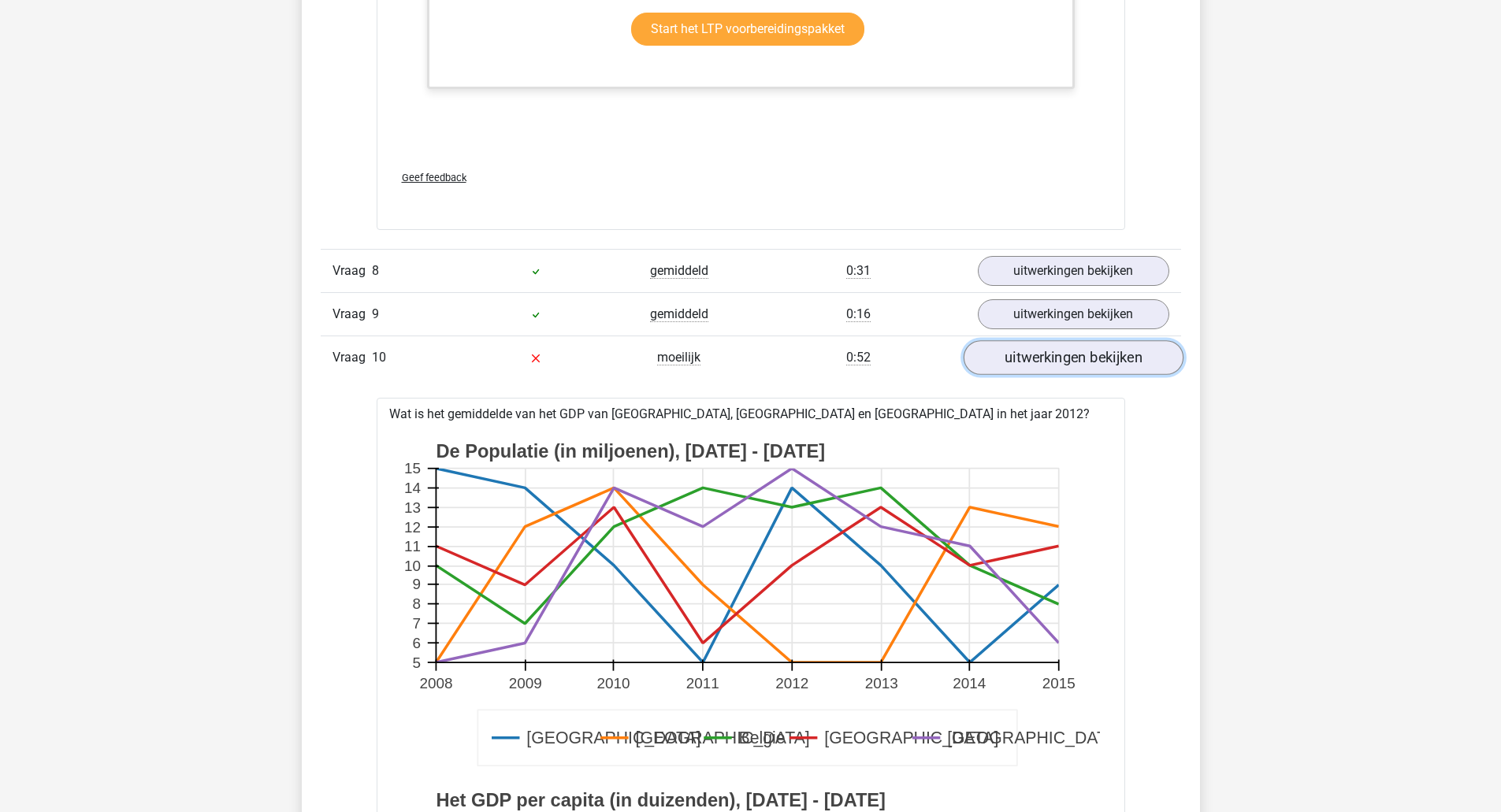
click at [1065, 349] on link "uitwerkingen bekijken" at bounding box center [1072, 358] width 219 height 35
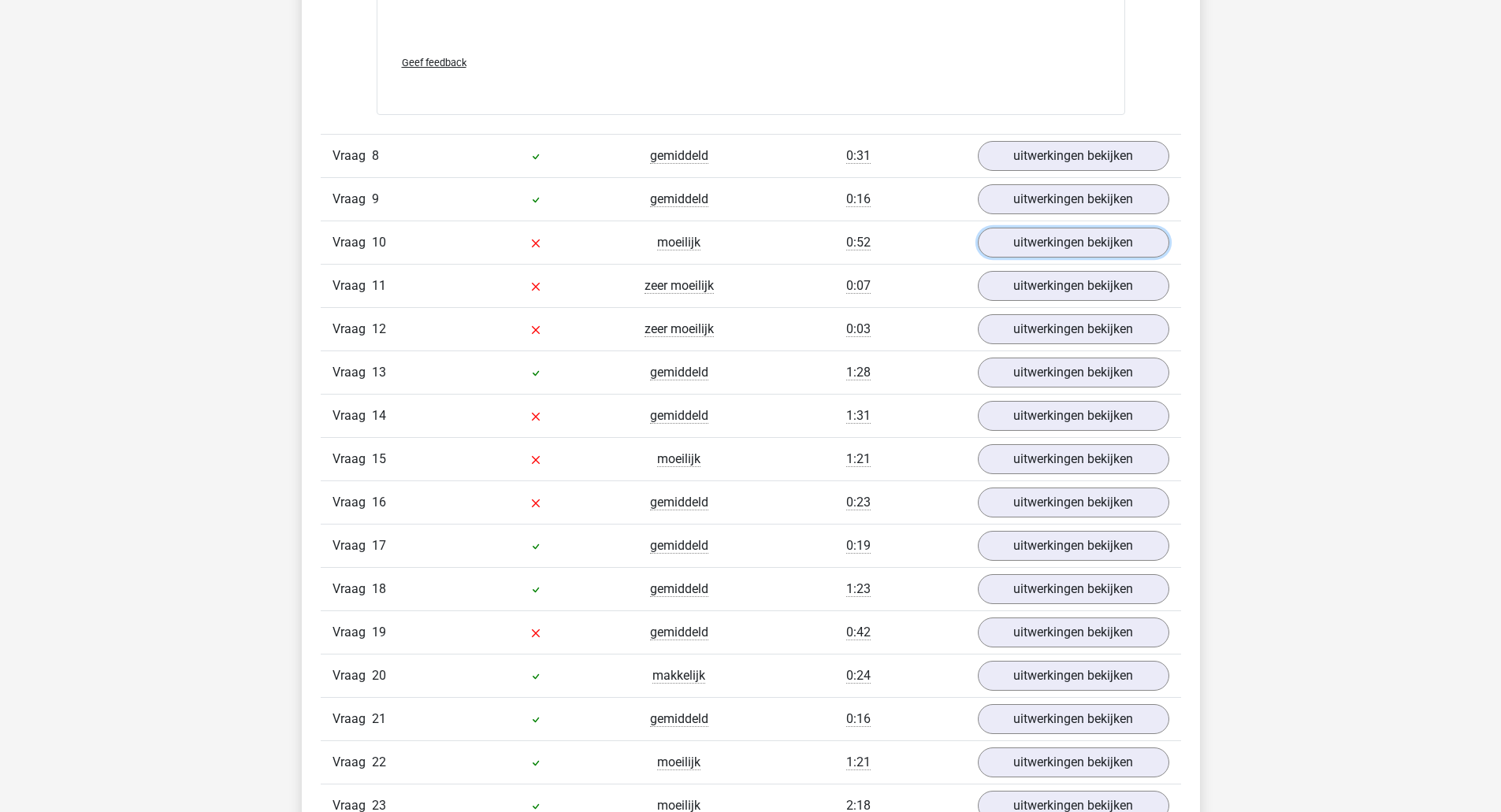
scroll to position [3727, 0]
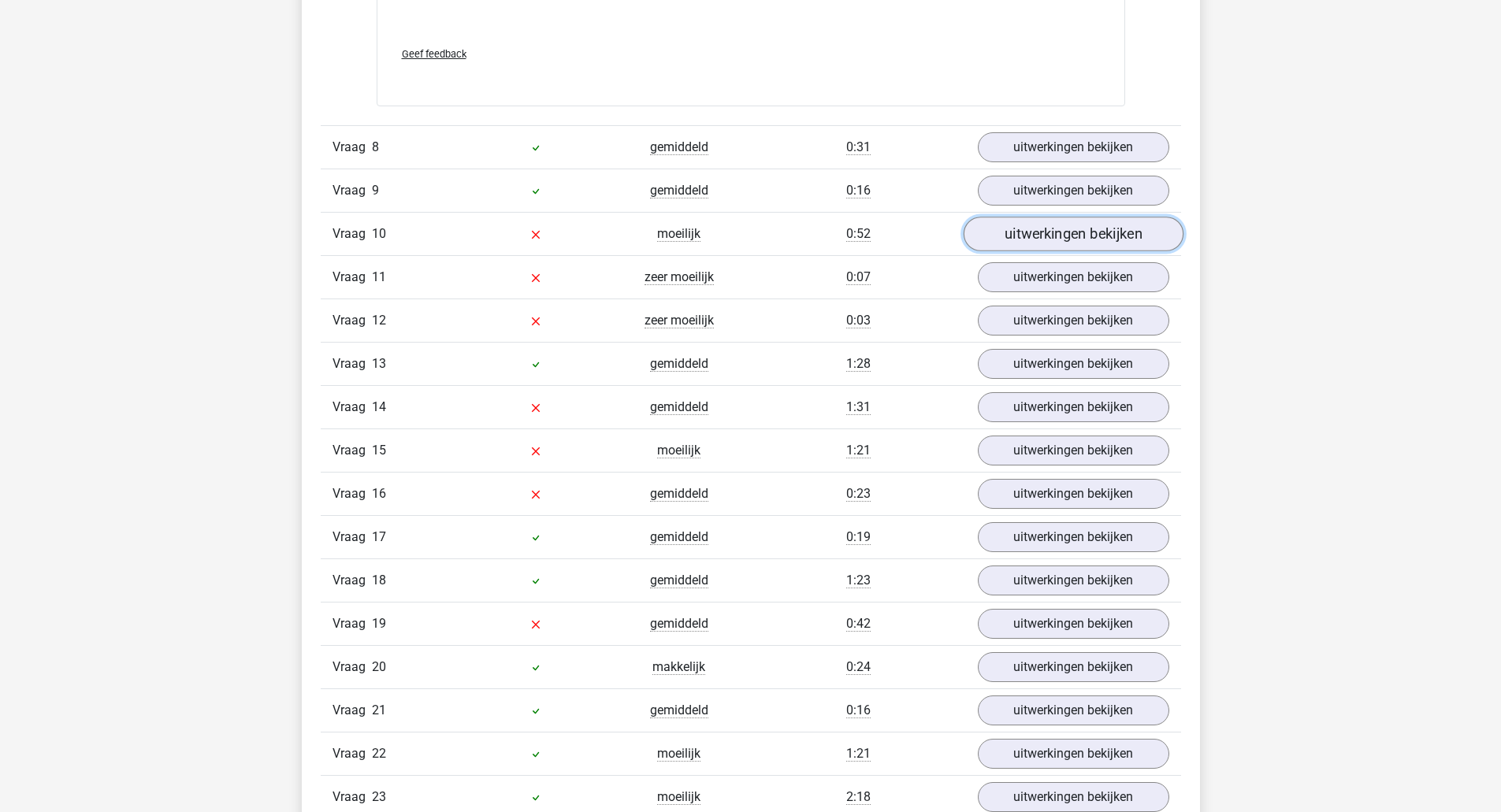
click at [1044, 245] on link "uitwerkingen bekijken" at bounding box center [1072, 235] width 219 height 35
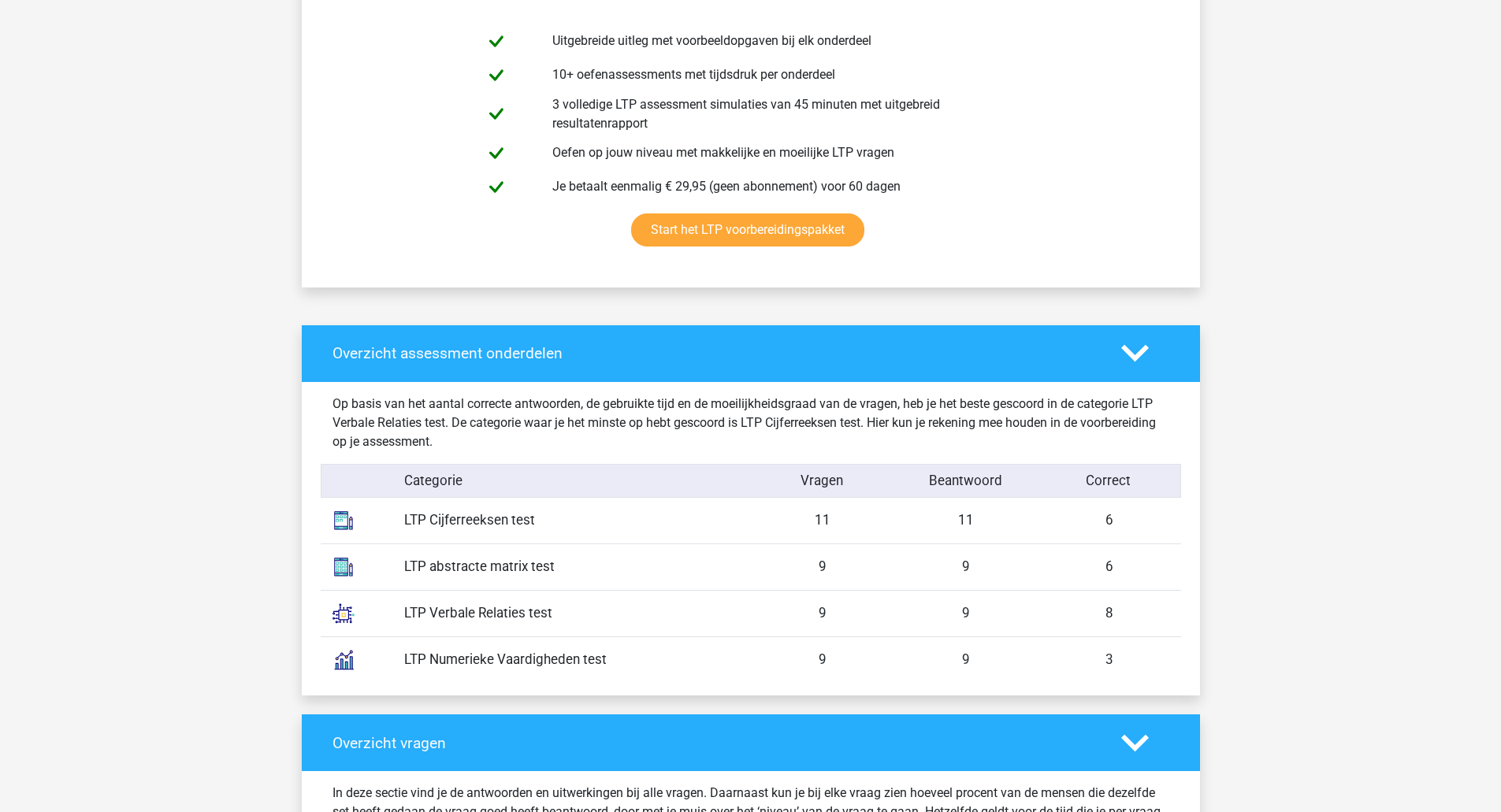
scroll to position [913, 0]
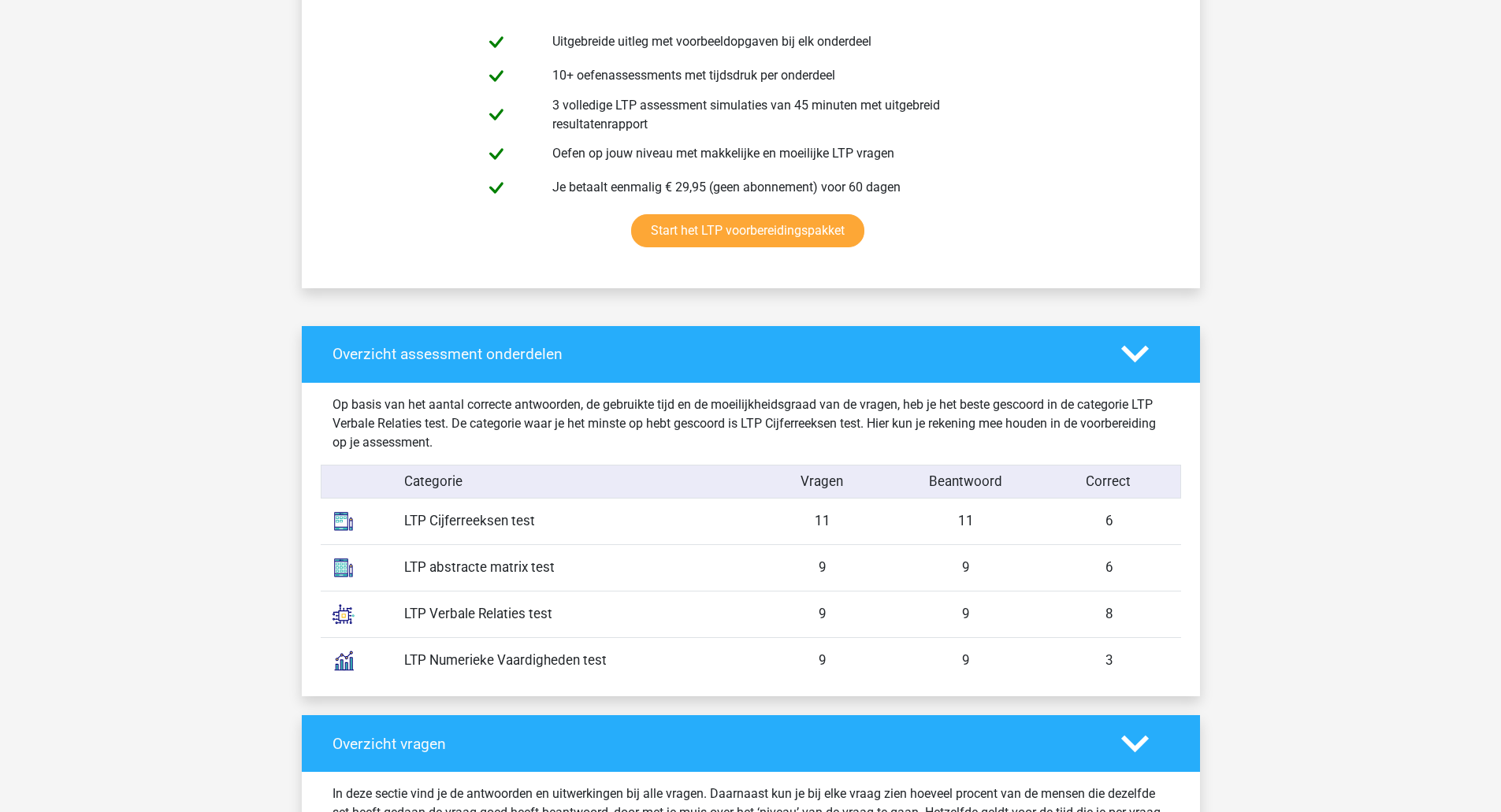
click at [1124, 743] on icon at bounding box center [1135, 743] width 27 height 27
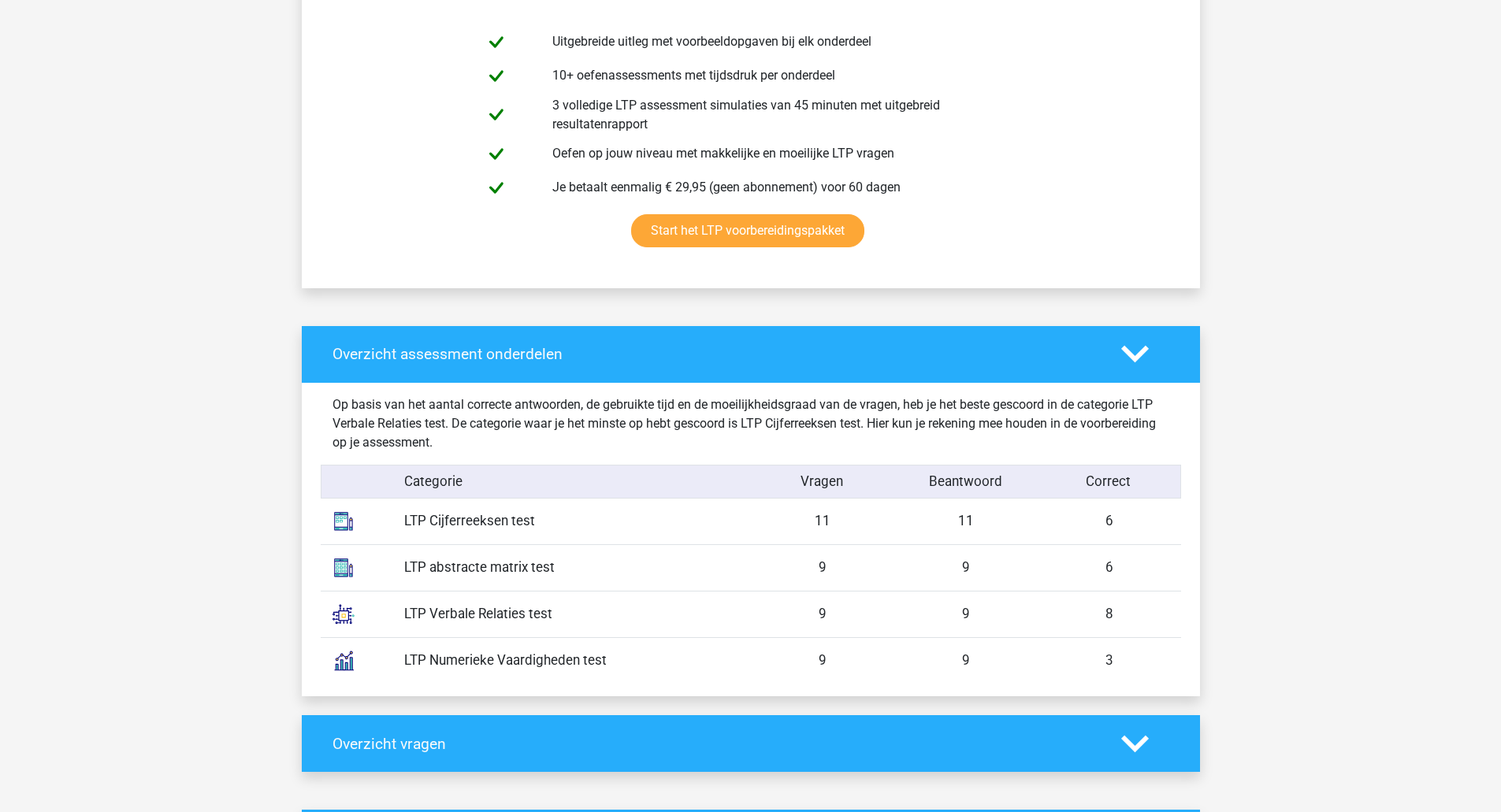
scroll to position [1292, 0]
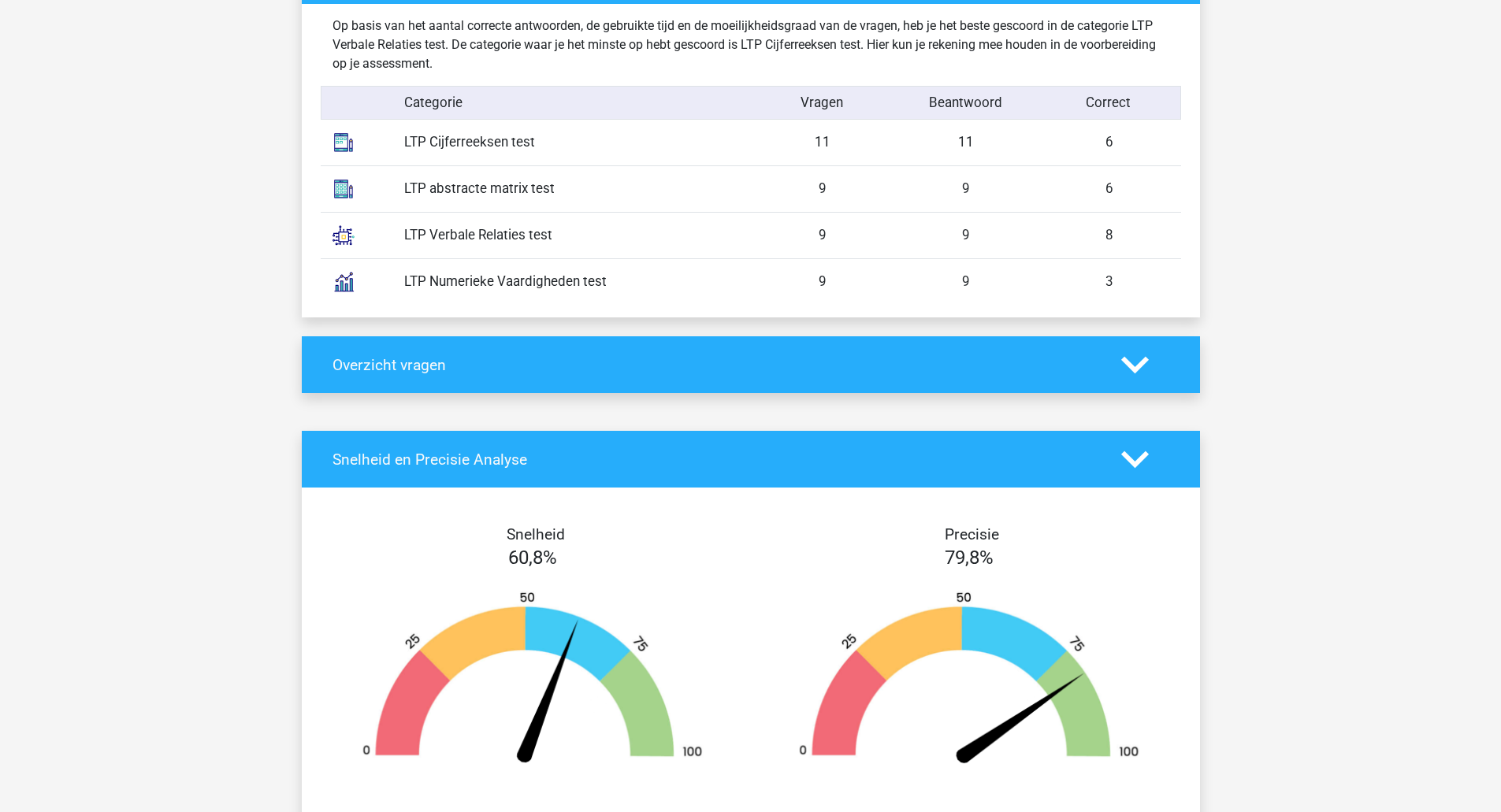
click at [1149, 464] on div at bounding box center [1145, 460] width 72 height 27
click at [1128, 452] on icon at bounding box center [1135, 460] width 27 height 27
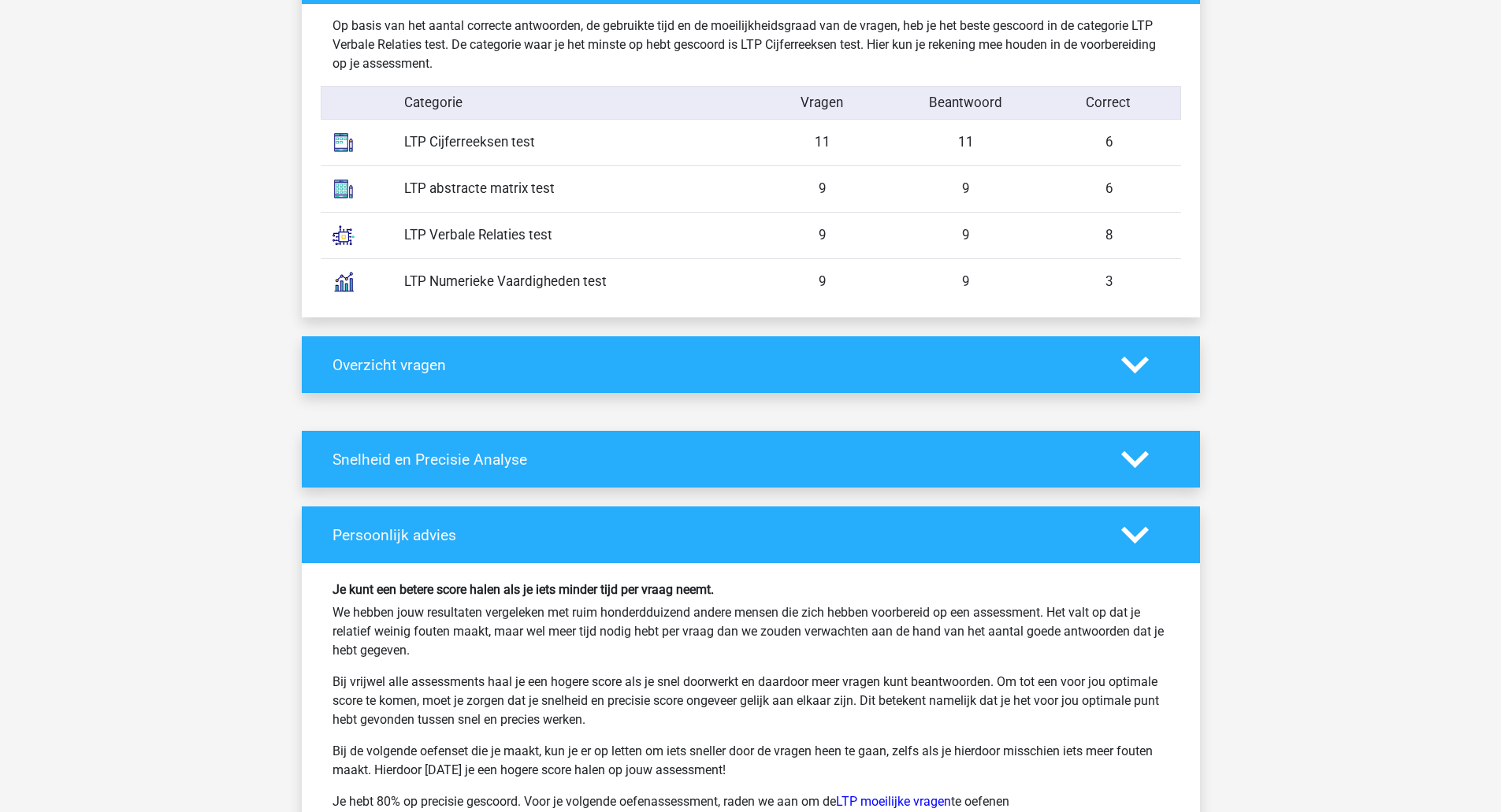
click at [1140, 547] on icon at bounding box center [1135, 535] width 27 height 27
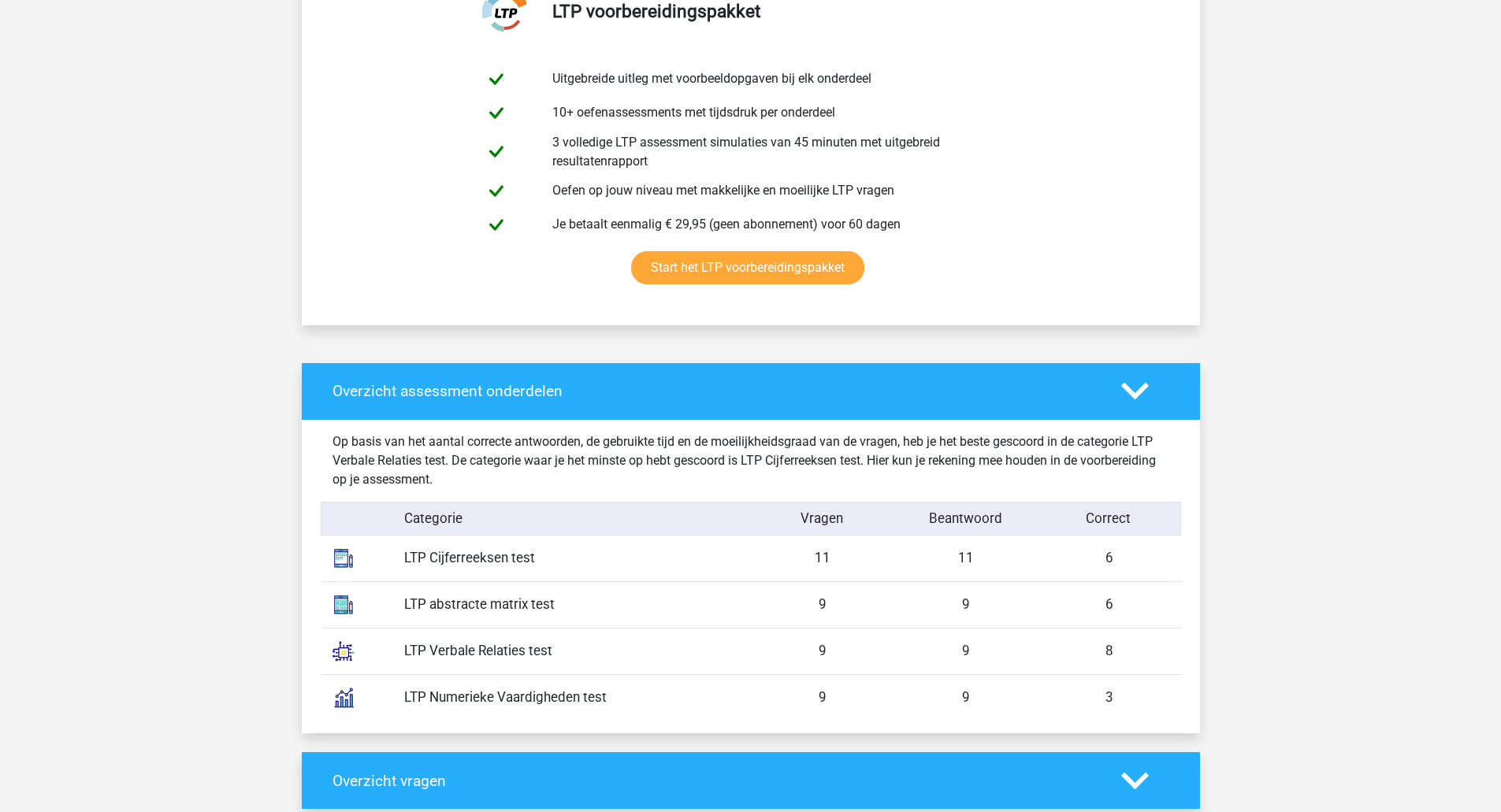
scroll to position [875, 0]
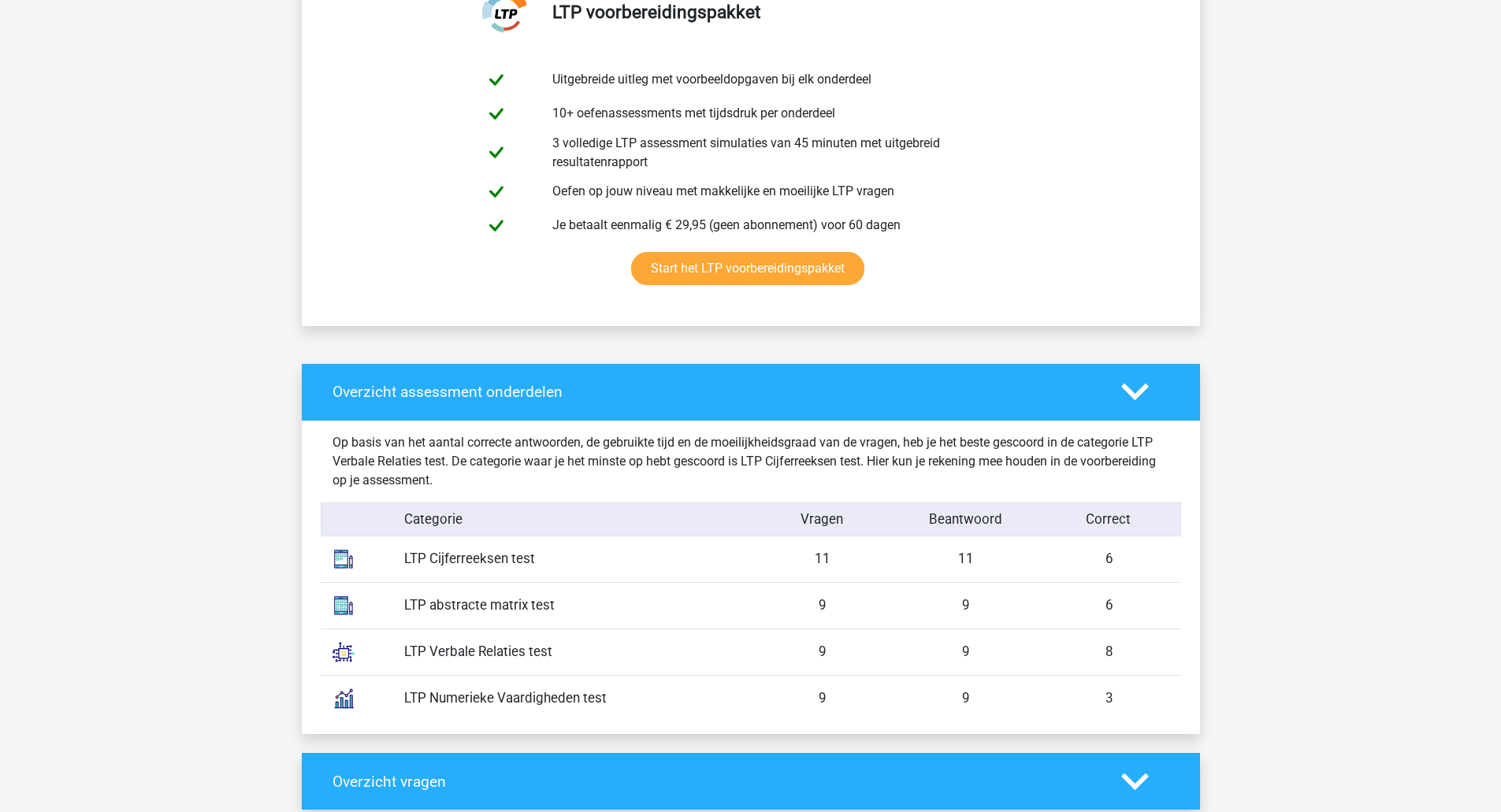
click at [1107, 648] on div "8" at bounding box center [1109, 652] width 144 height 19
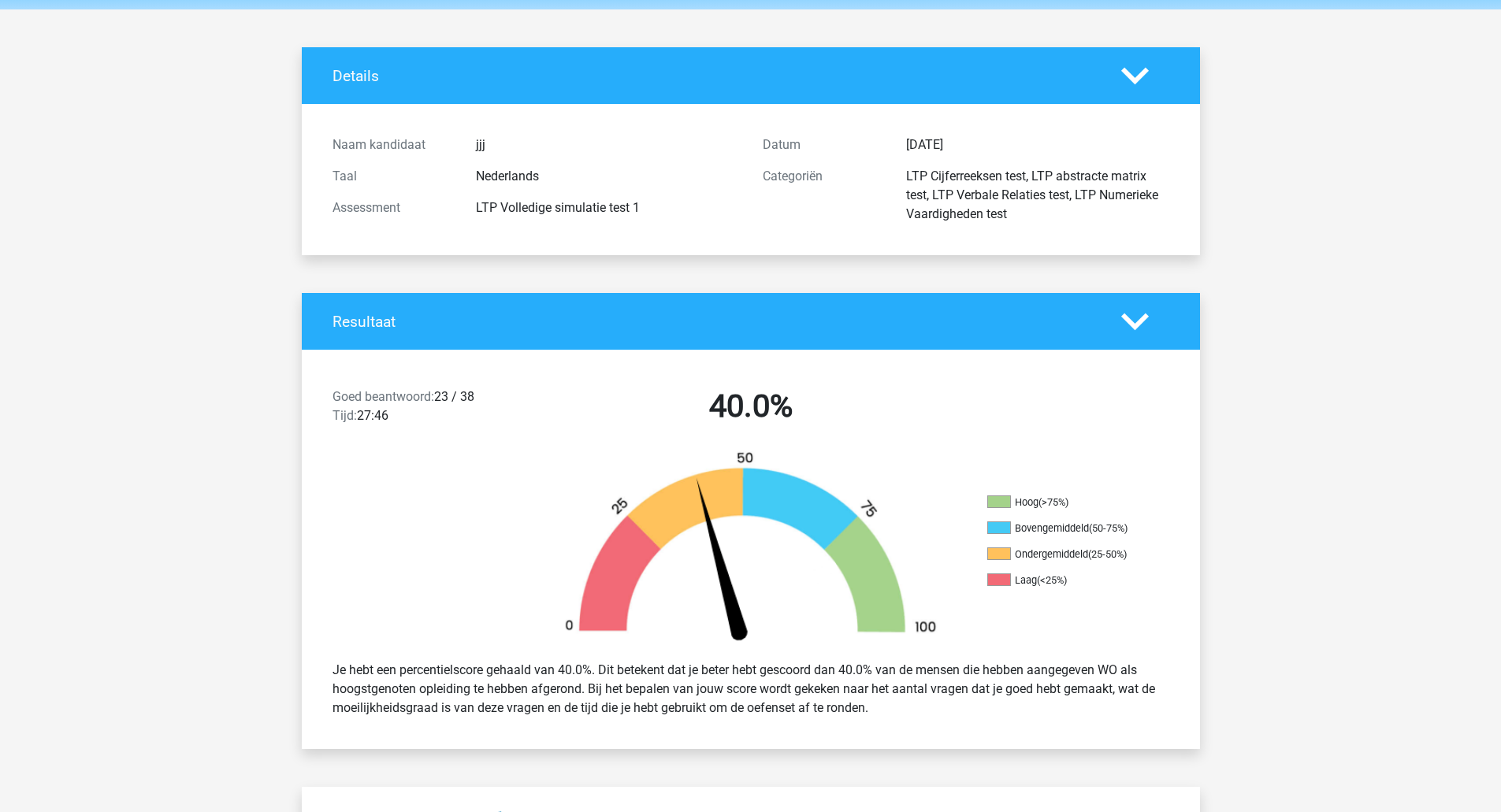
scroll to position [0, 0]
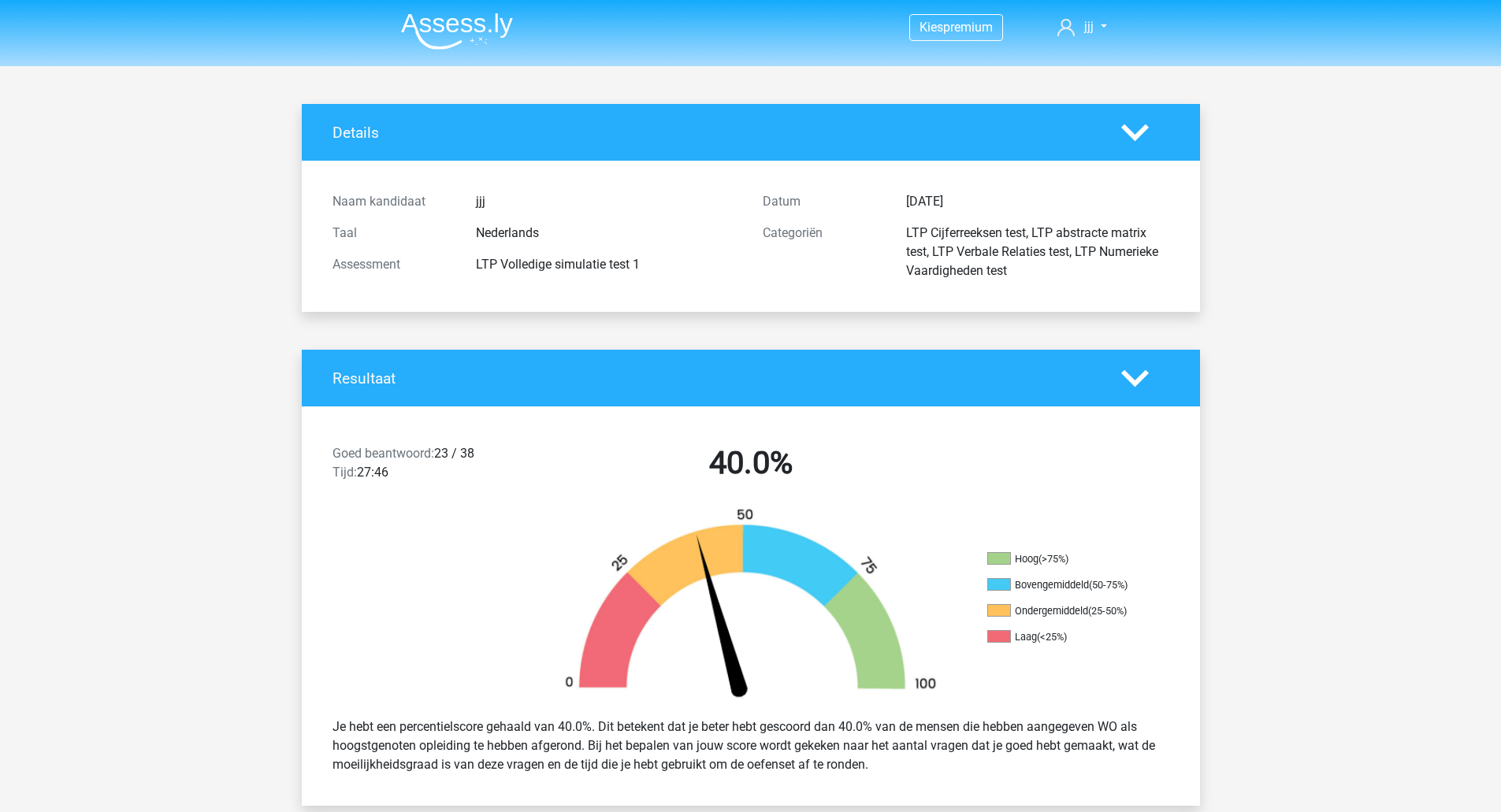
click at [1123, 384] on icon at bounding box center [1135, 378] width 27 height 27
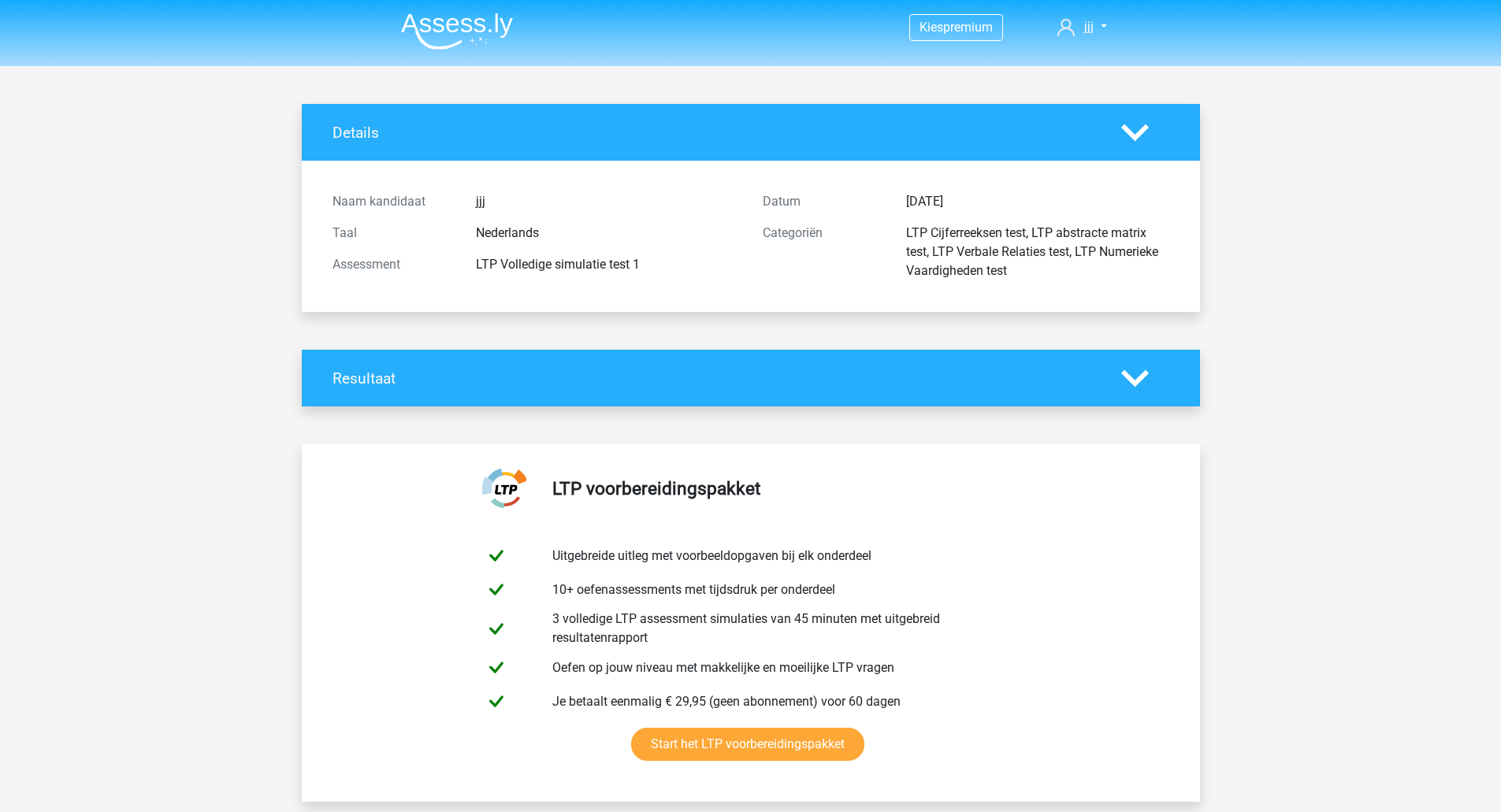
click at [1129, 384] on icon at bounding box center [1135, 378] width 27 height 27
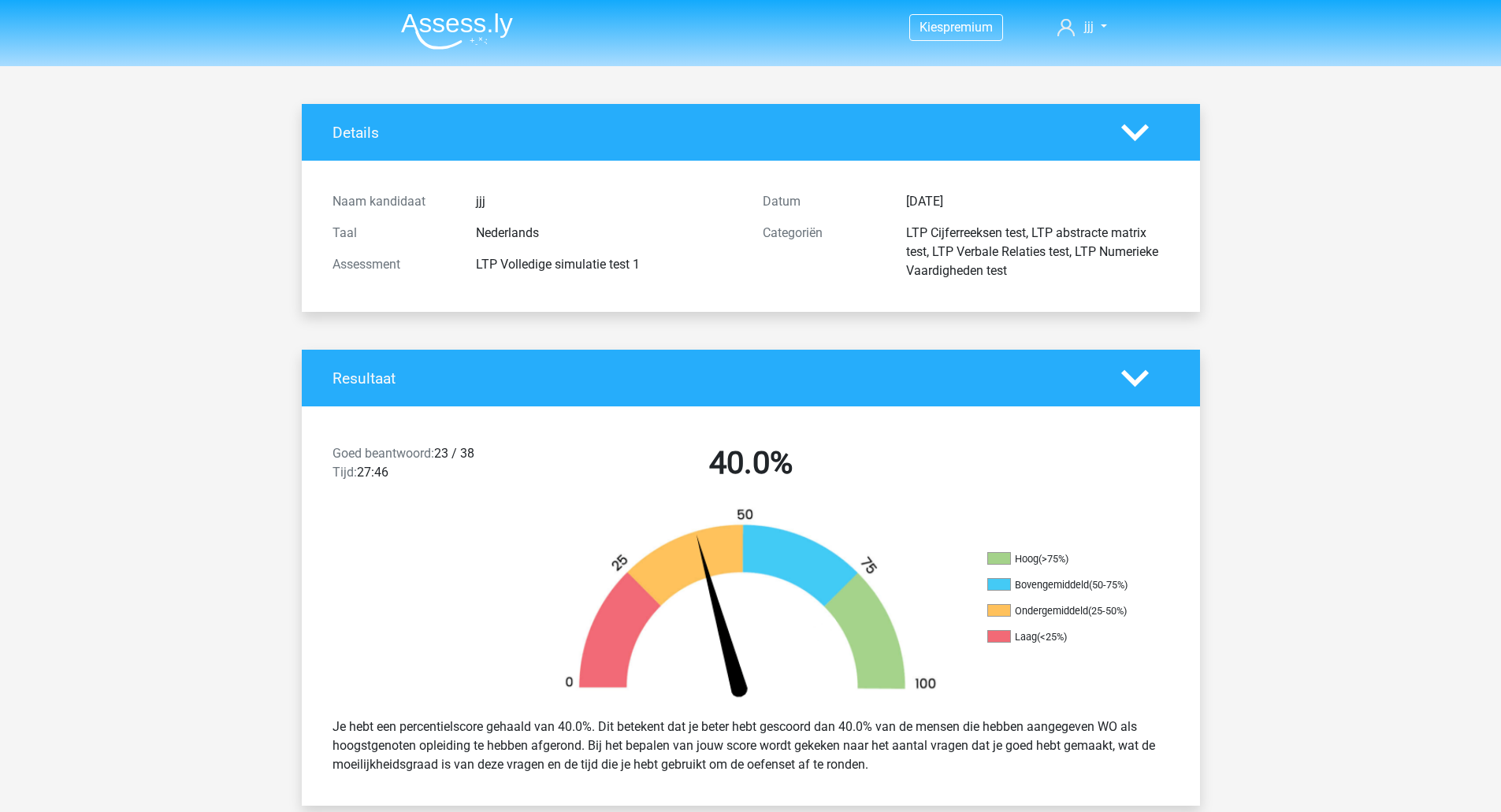
click at [1129, 384] on icon at bounding box center [1135, 378] width 27 height 27
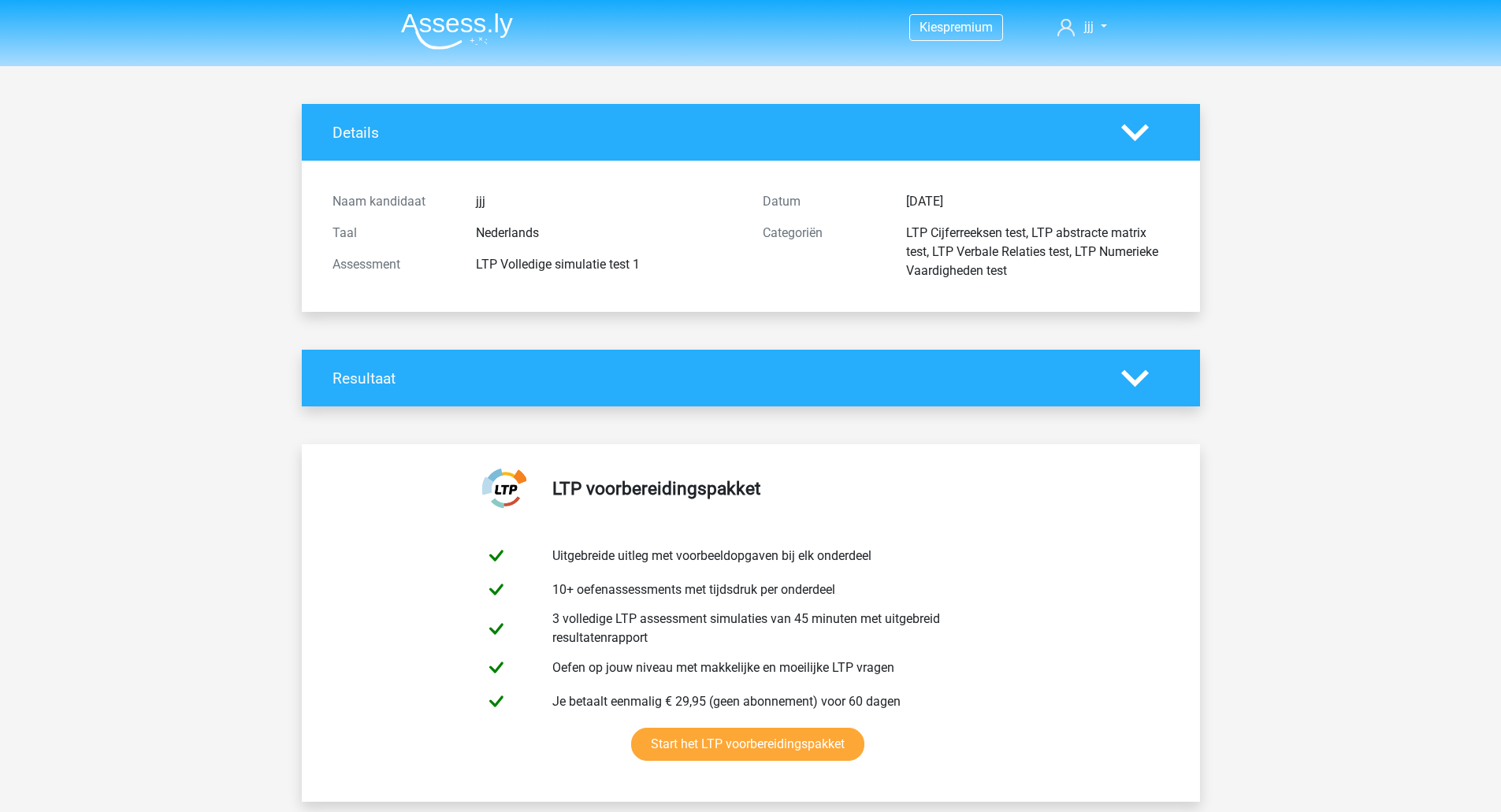
click at [452, 17] on img at bounding box center [457, 31] width 112 height 37
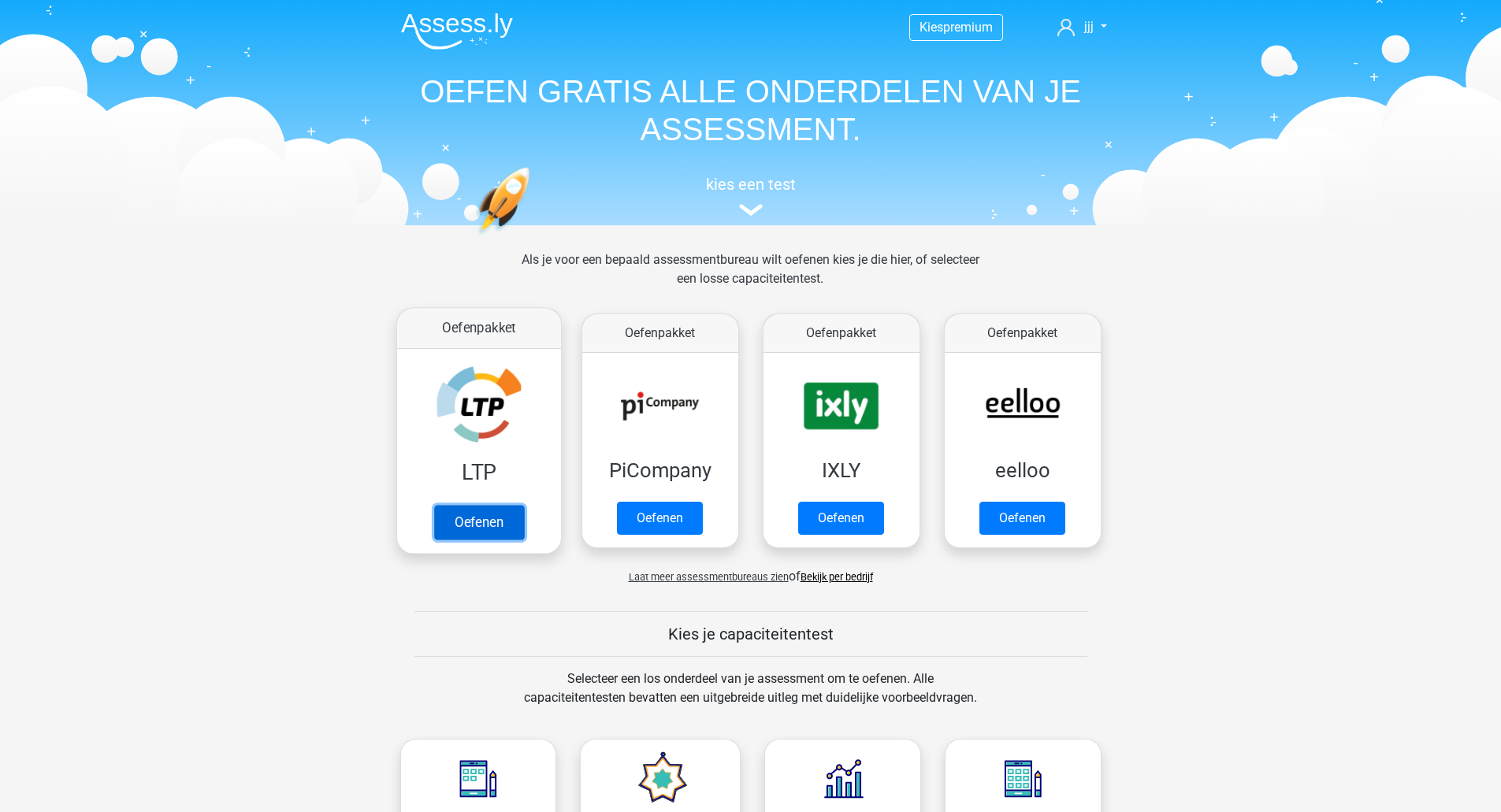
click at [473, 527] on link "Oefenen" at bounding box center [477, 522] width 90 height 35
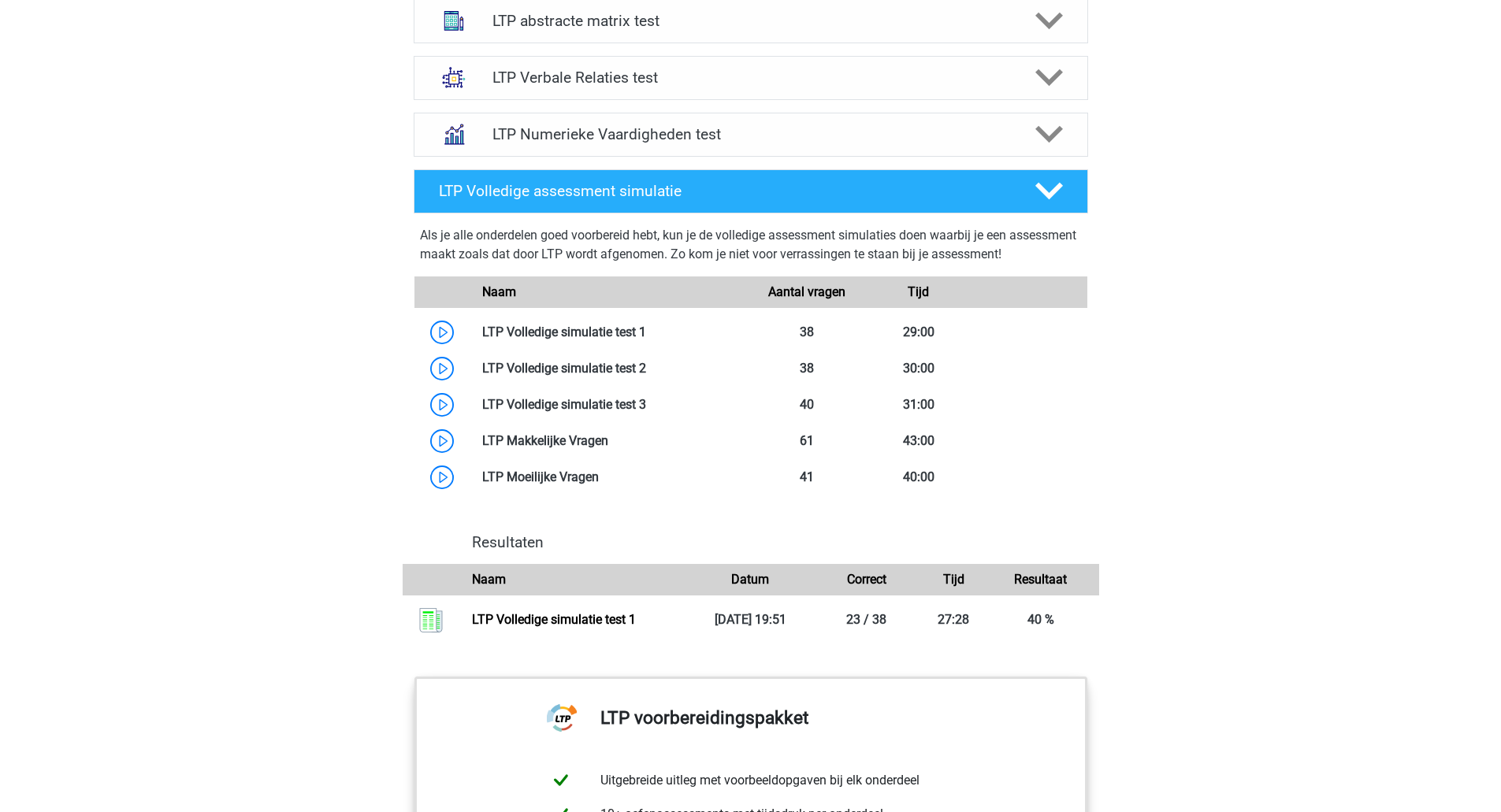
scroll to position [1127, 0]
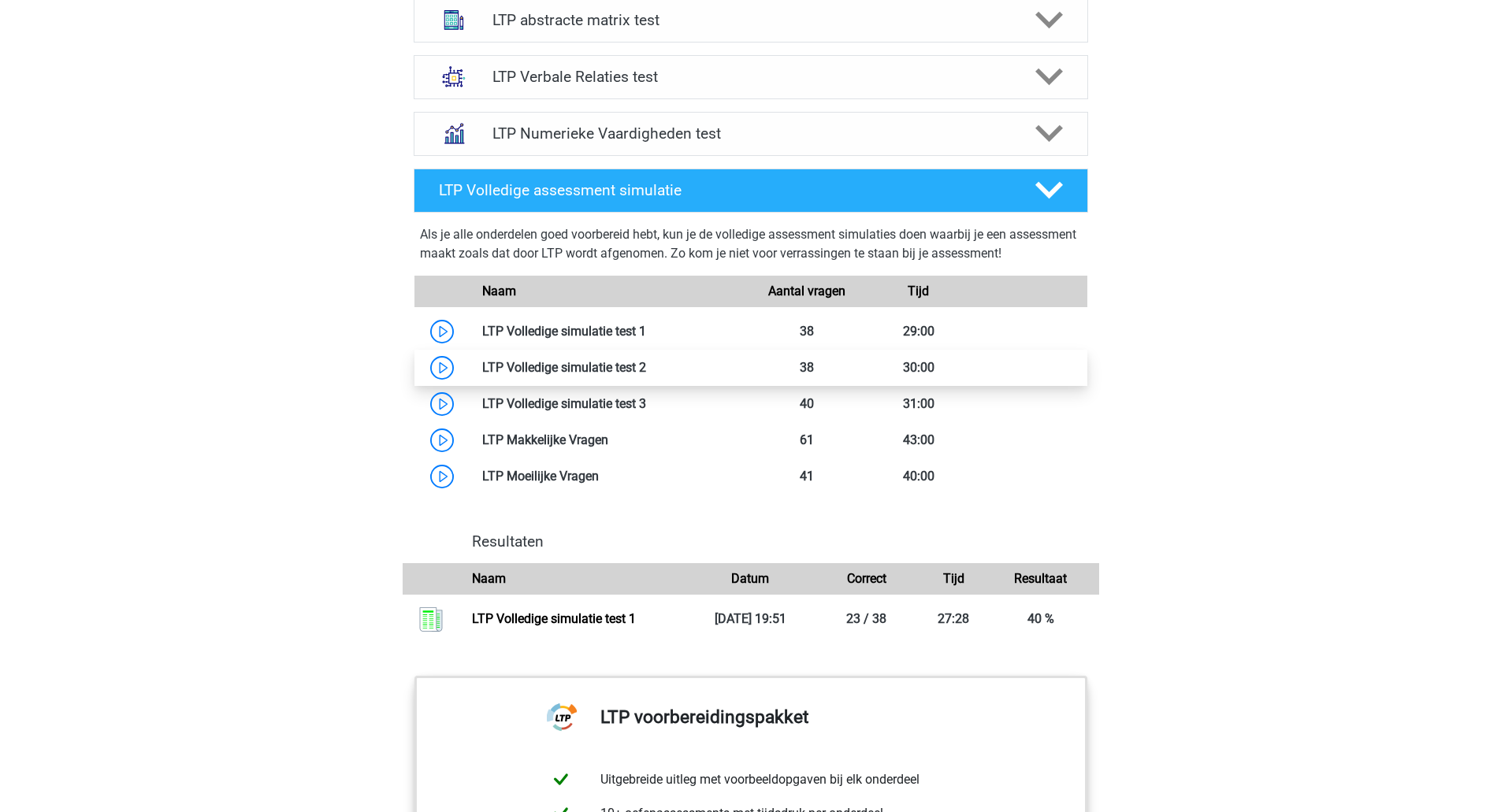
click at [646, 366] on link at bounding box center [646, 367] width 0 height 15
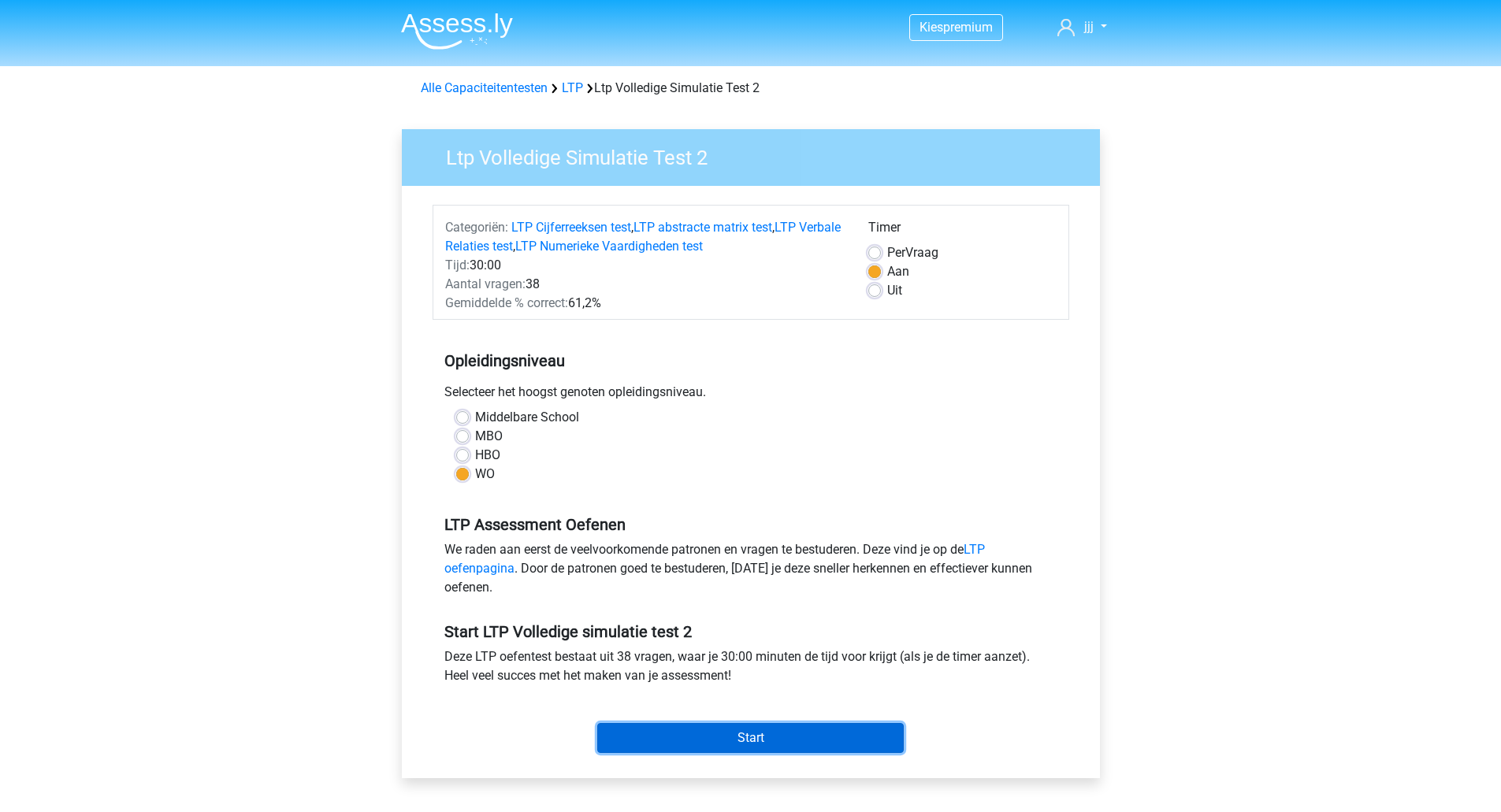
click at [773, 749] on input "Start" at bounding box center [750, 738] width 306 height 30
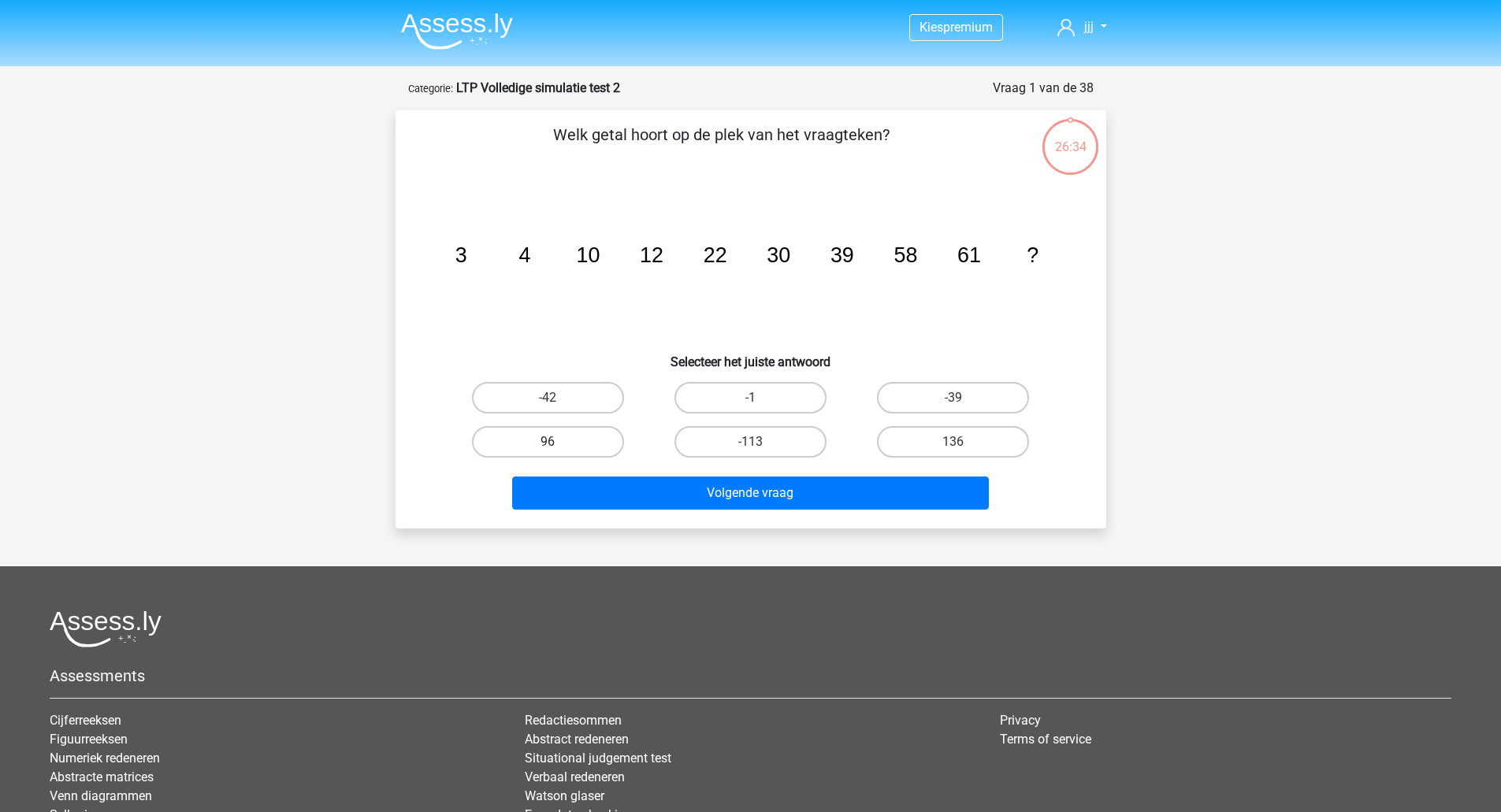
click at [583, 455] on label "96" at bounding box center [548, 441] width 152 height 31
click at [557, 452] on input "96" at bounding box center [552, 447] width 10 height 10
radio input "true"
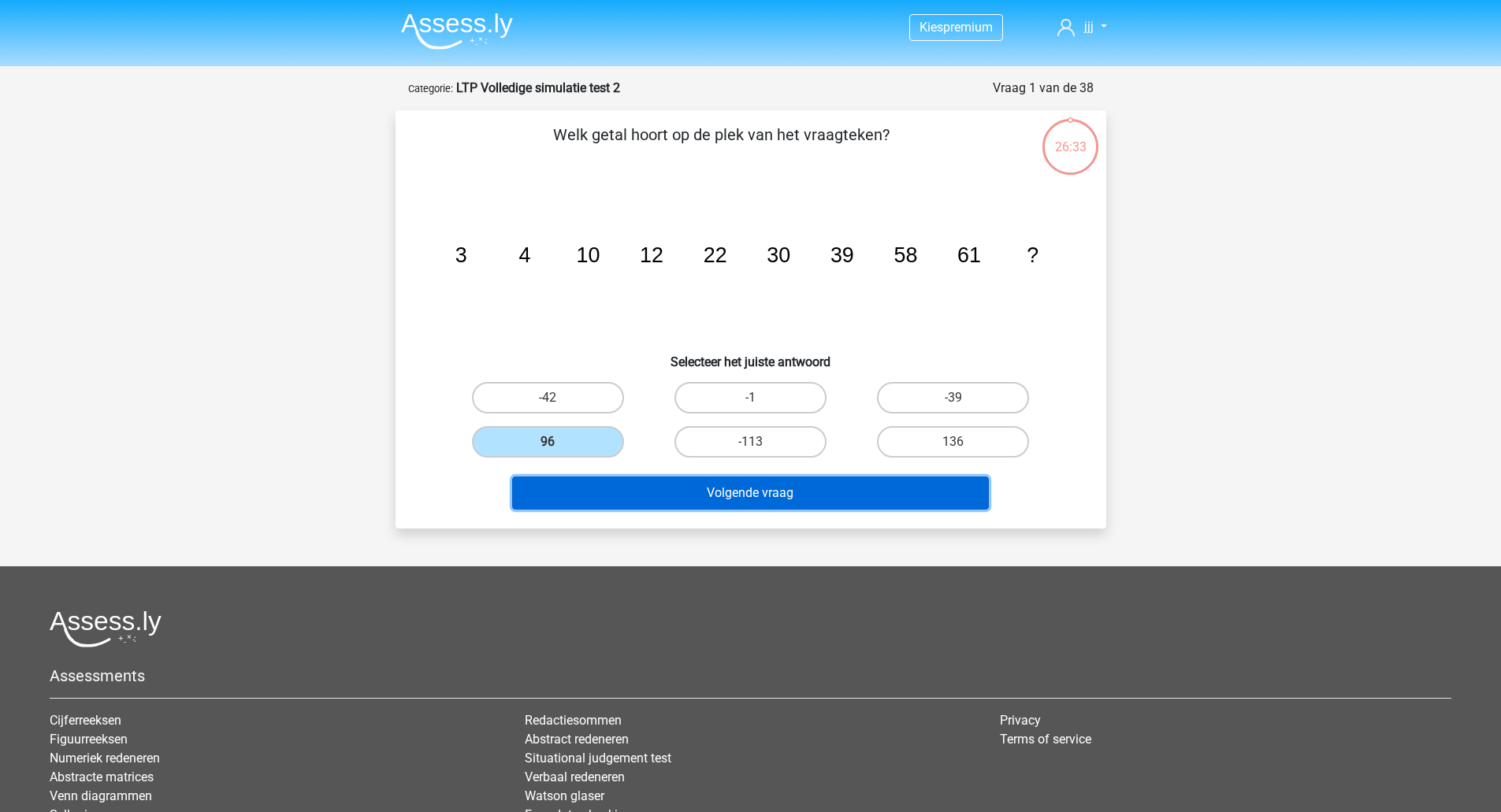
click at [654, 487] on button "Volgende vraag" at bounding box center [750, 493] width 477 height 33
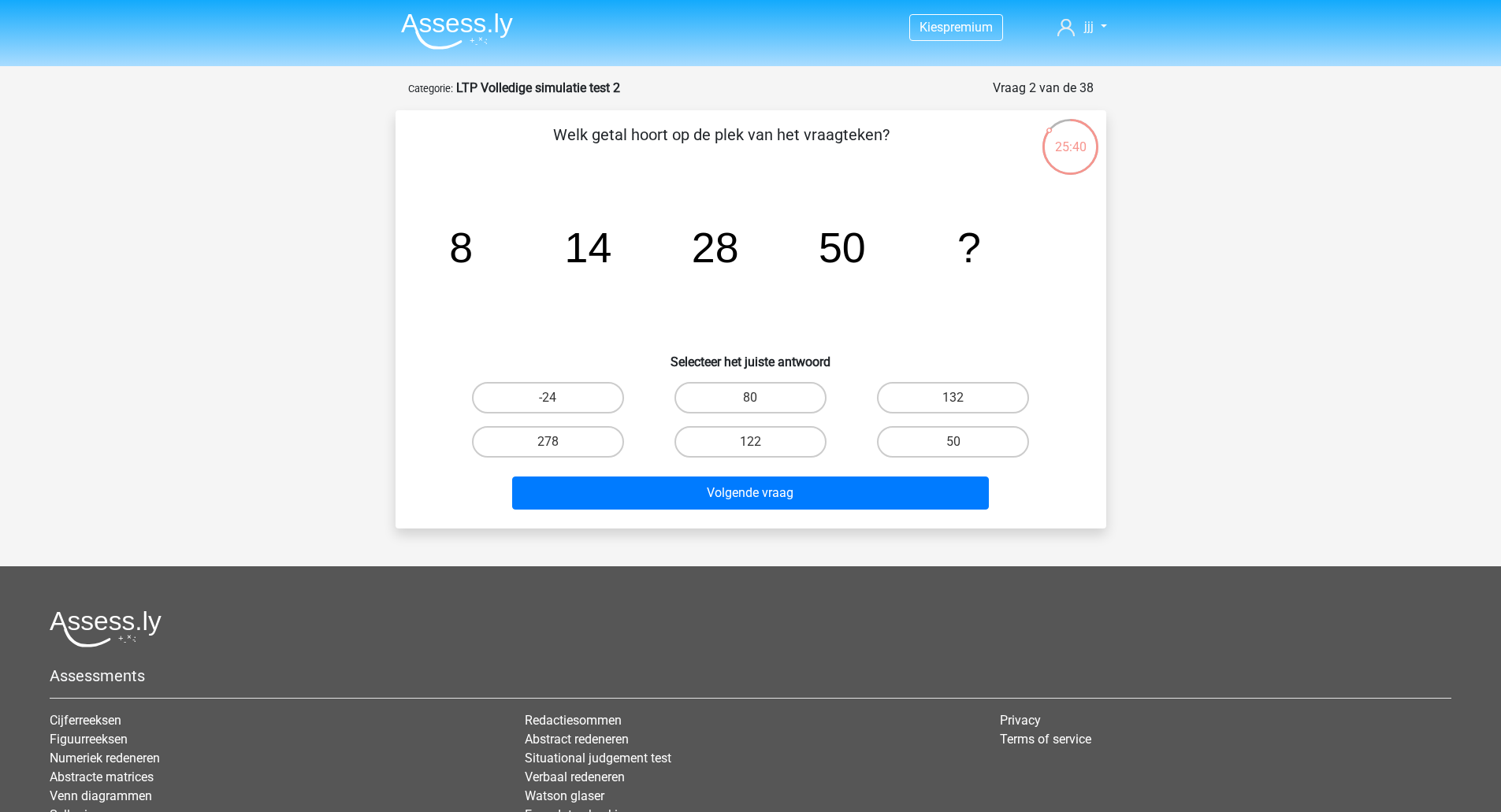
click at [752, 398] on input "80" at bounding box center [755, 402] width 10 height 10
radio input "true"
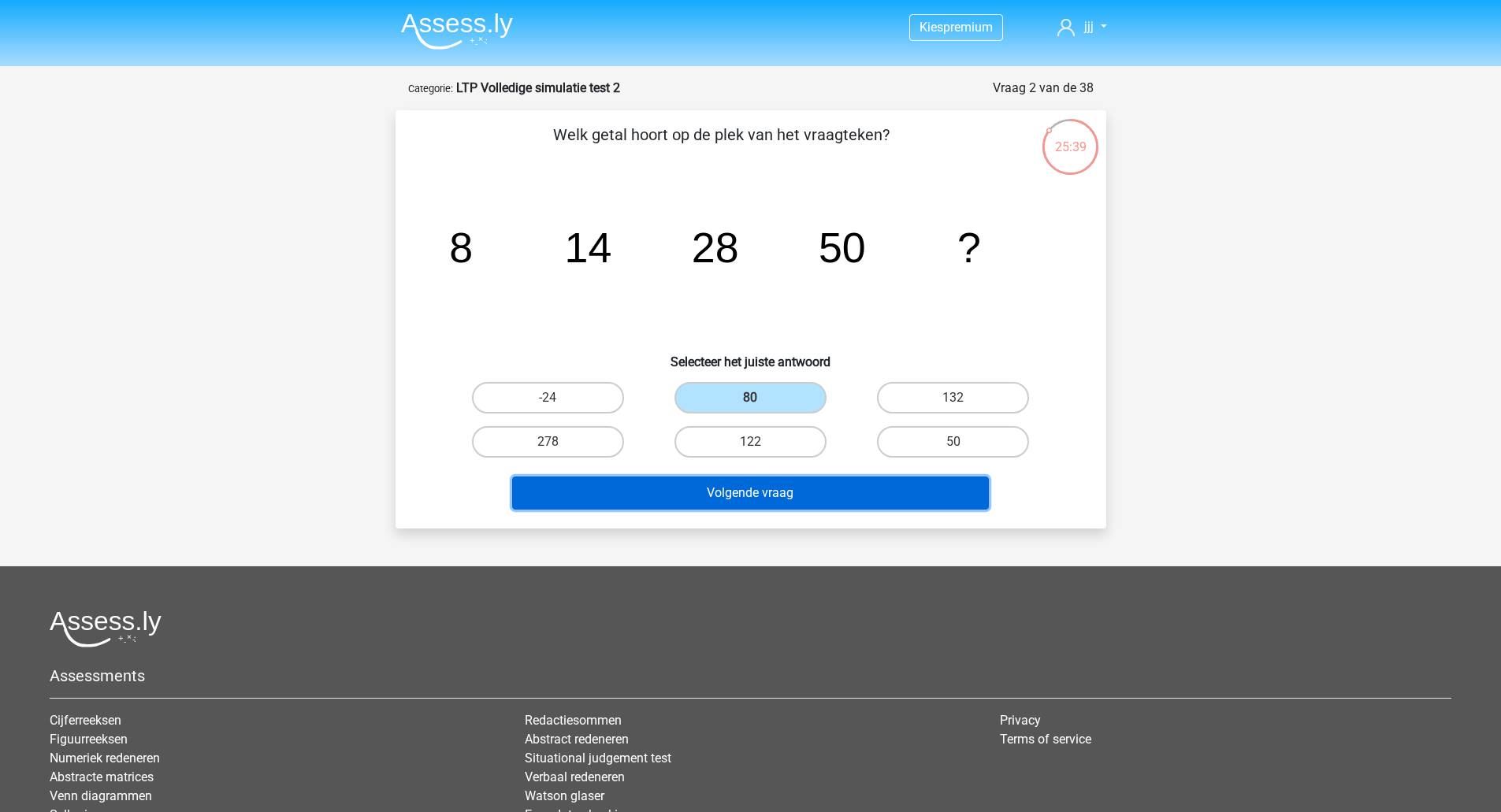
click at [807, 501] on button "Volgende vraag" at bounding box center [750, 493] width 477 height 33
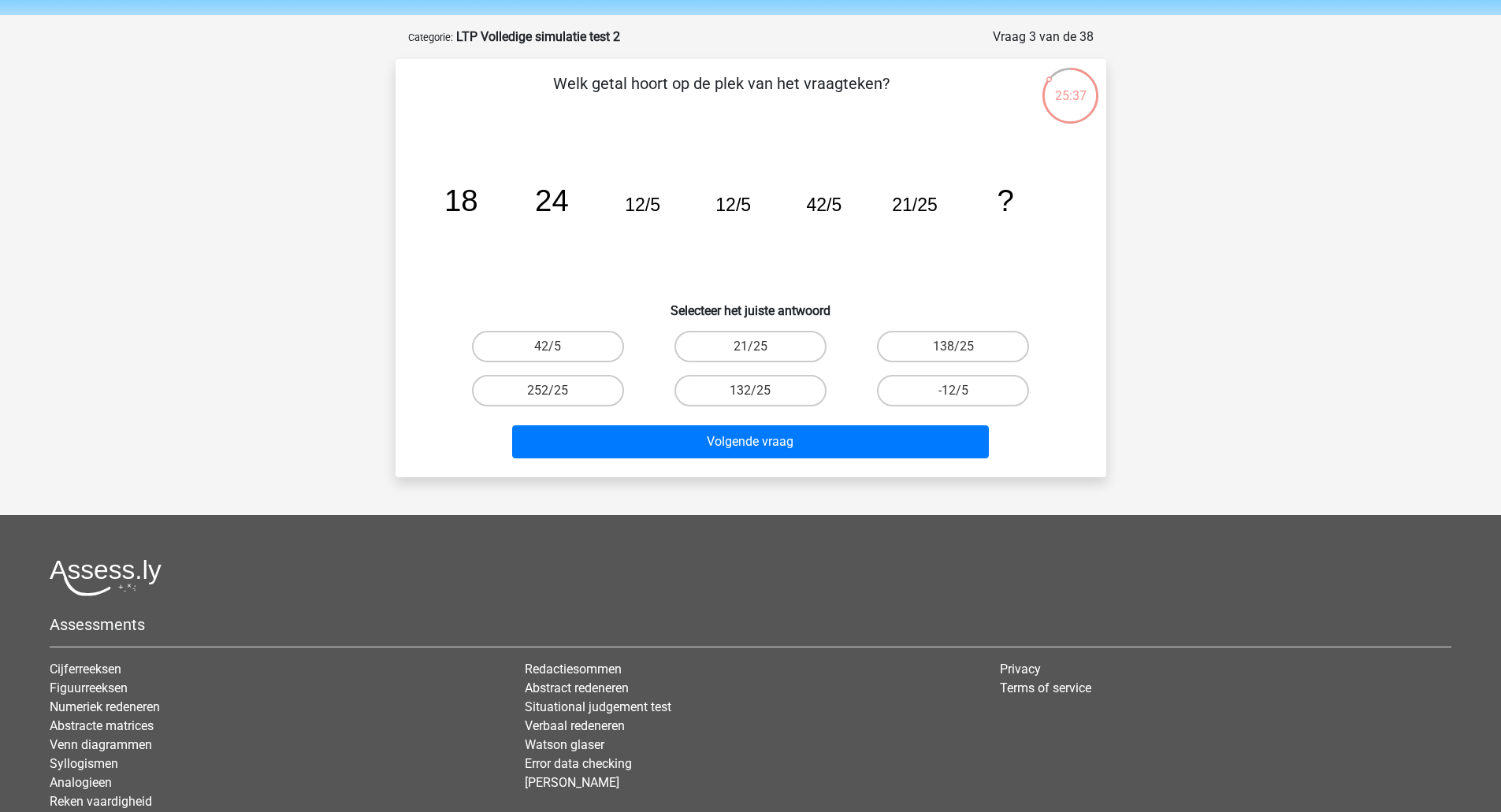
scroll to position [51, 0]
click at [780, 335] on label "21/25" at bounding box center [750, 347] width 152 height 31
click at [760, 348] on input "21/25" at bounding box center [755, 352] width 10 height 10
radio input "true"
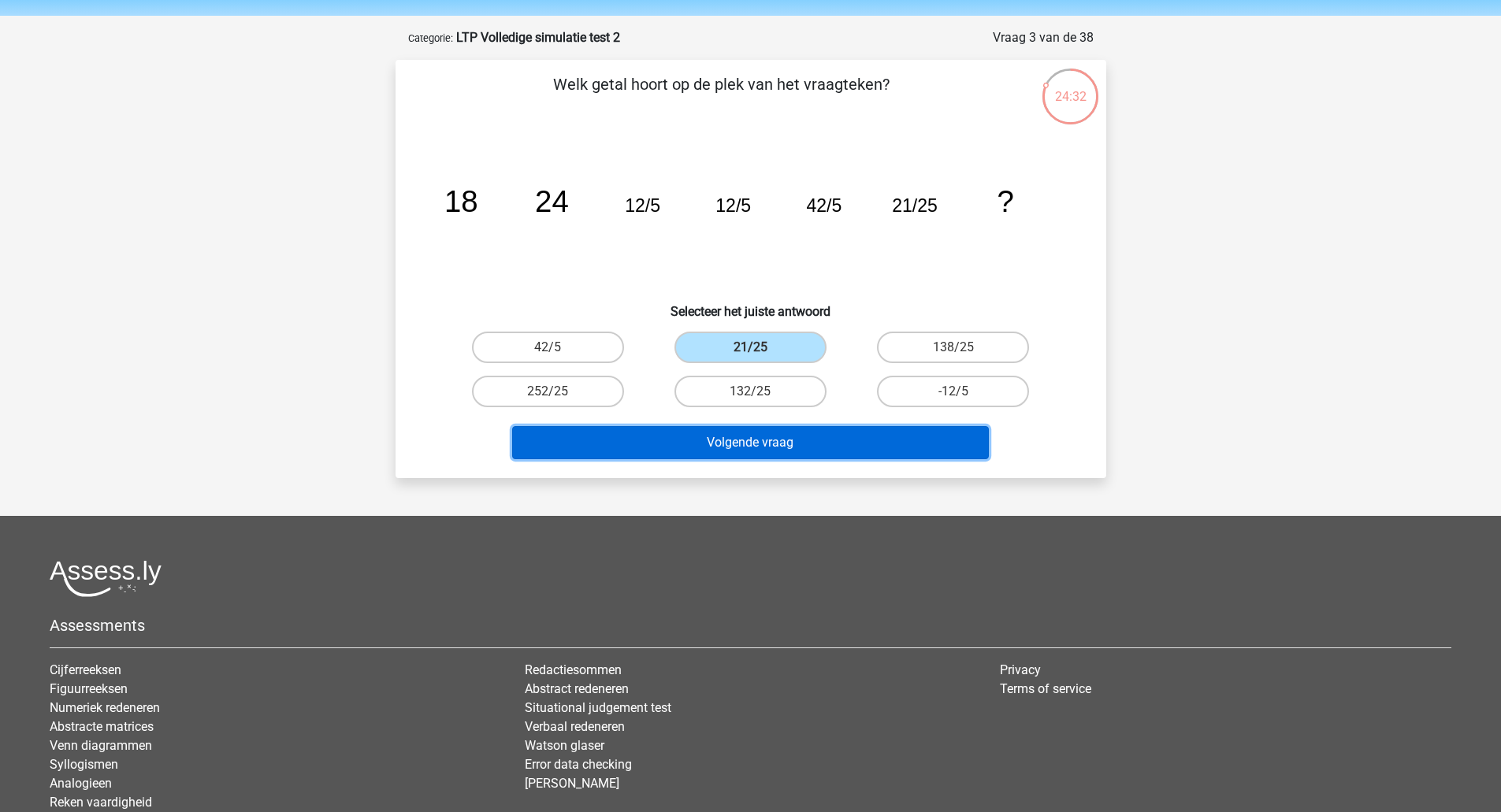
click at [836, 443] on button "Volgende vraag" at bounding box center [750, 442] width 477 height 33
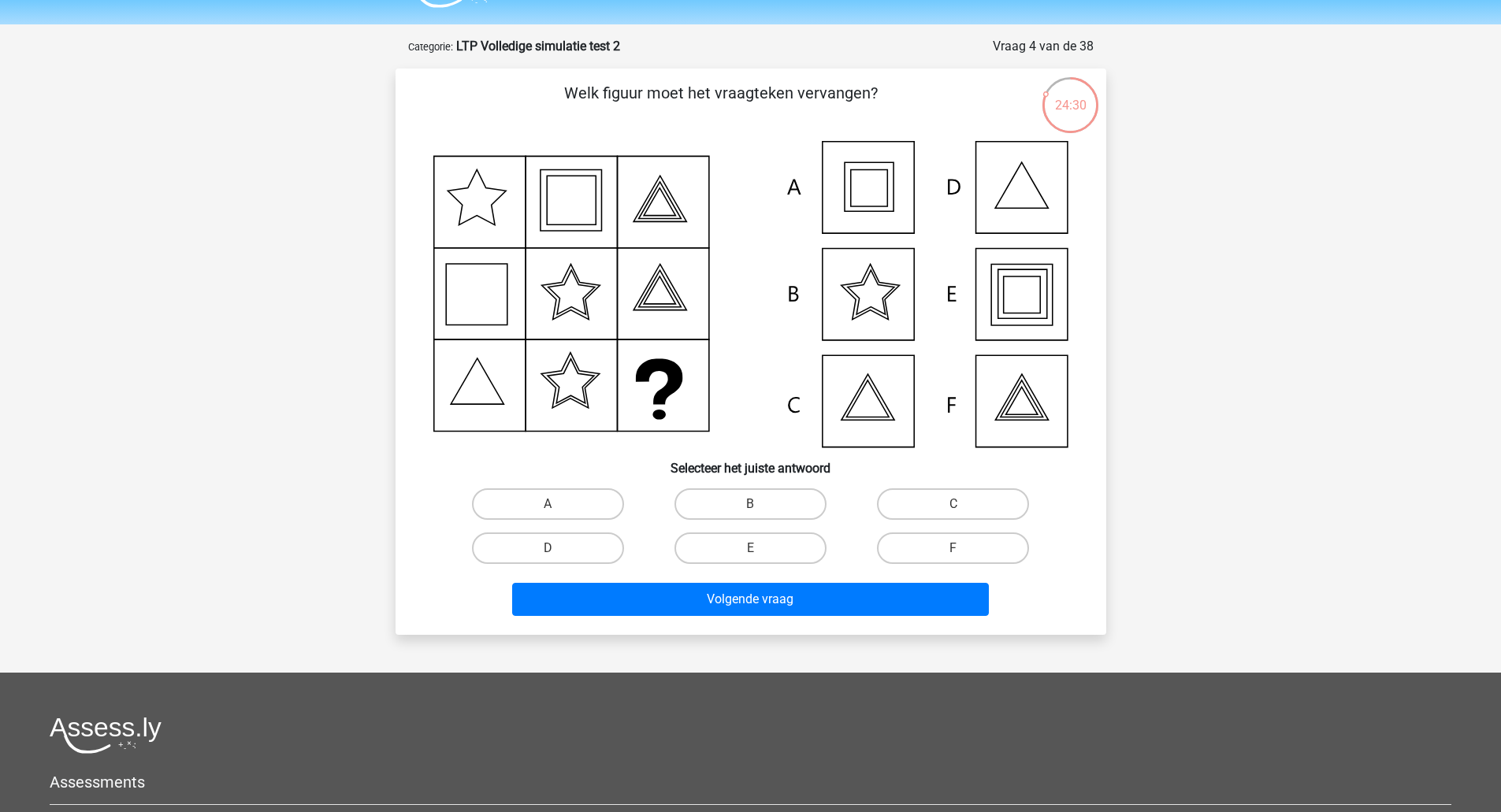
scroll to position [41, 0]
click at [1022, 297] on icon at bounding box center [750, 295] width 635 height 306
click at [793, 539] on label "E" at bounding box center [750, 548] width 152 height 31
click at [760, 549] on input "E" at bounding box center [755, 554] width 10 height 10
radio input "true"
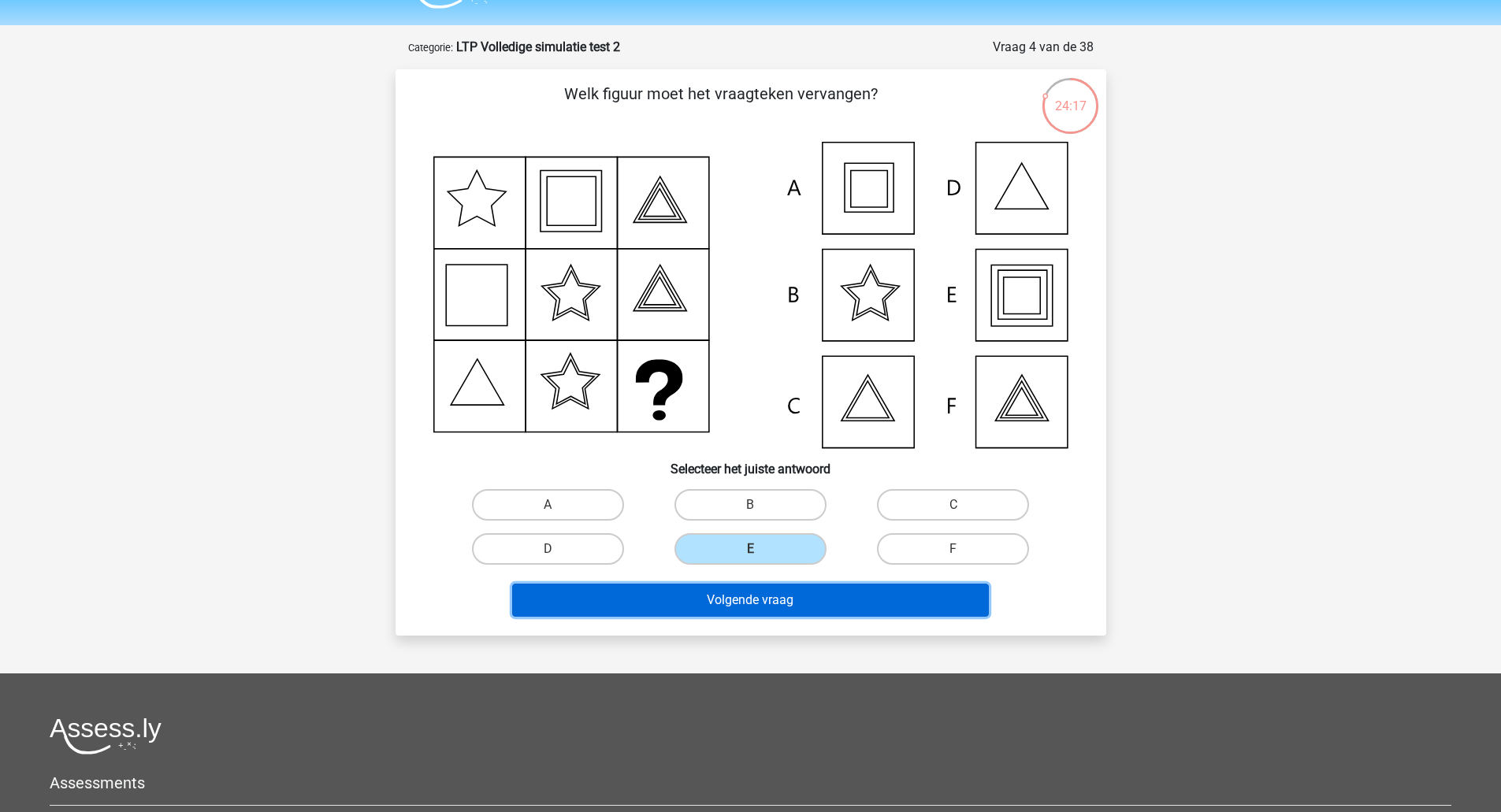
click at [787, 601] on button "Volgende vraag" at bounding box center [750, 600] width 477 height 33
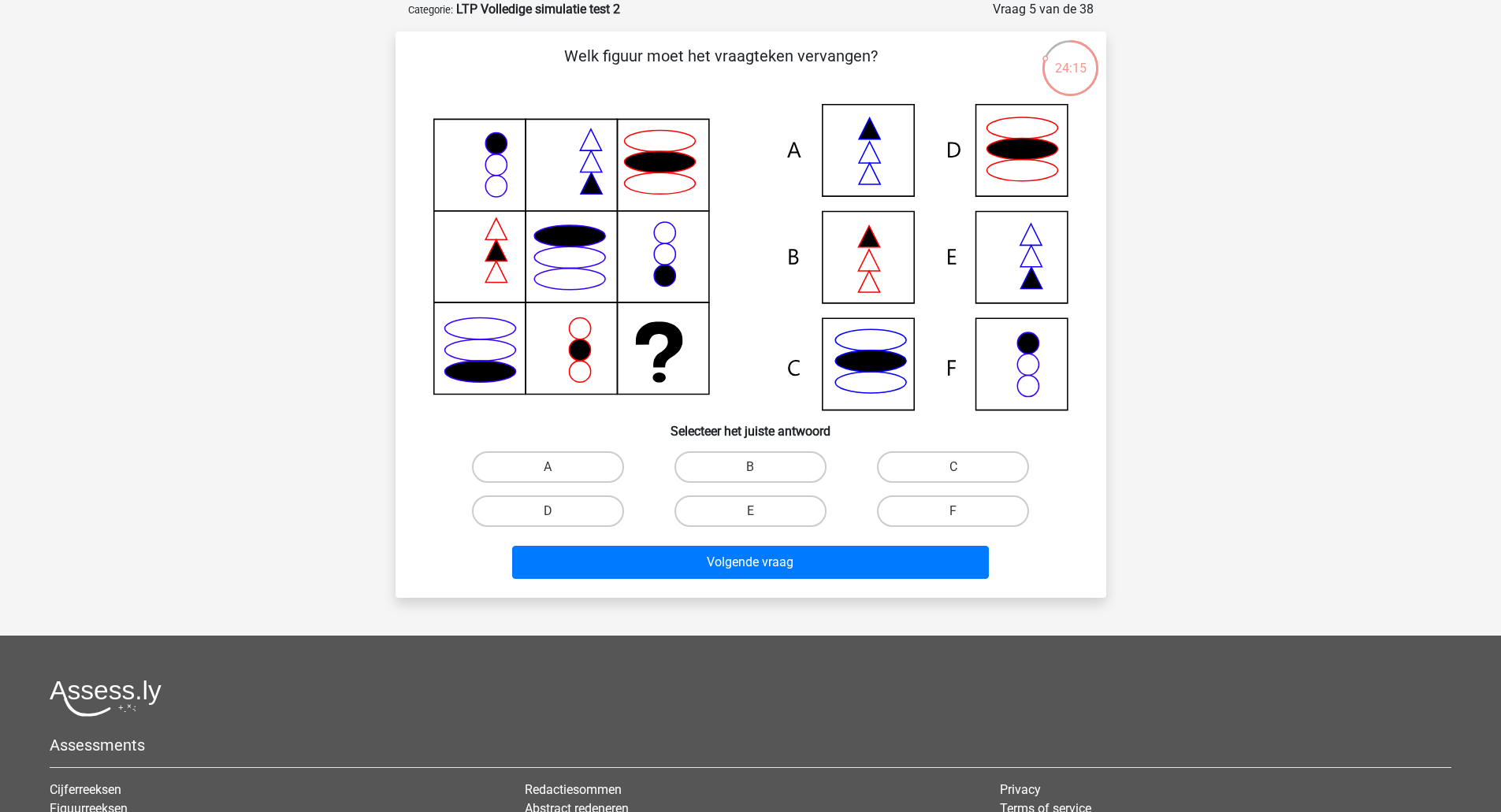
scroll to position [35, 0]
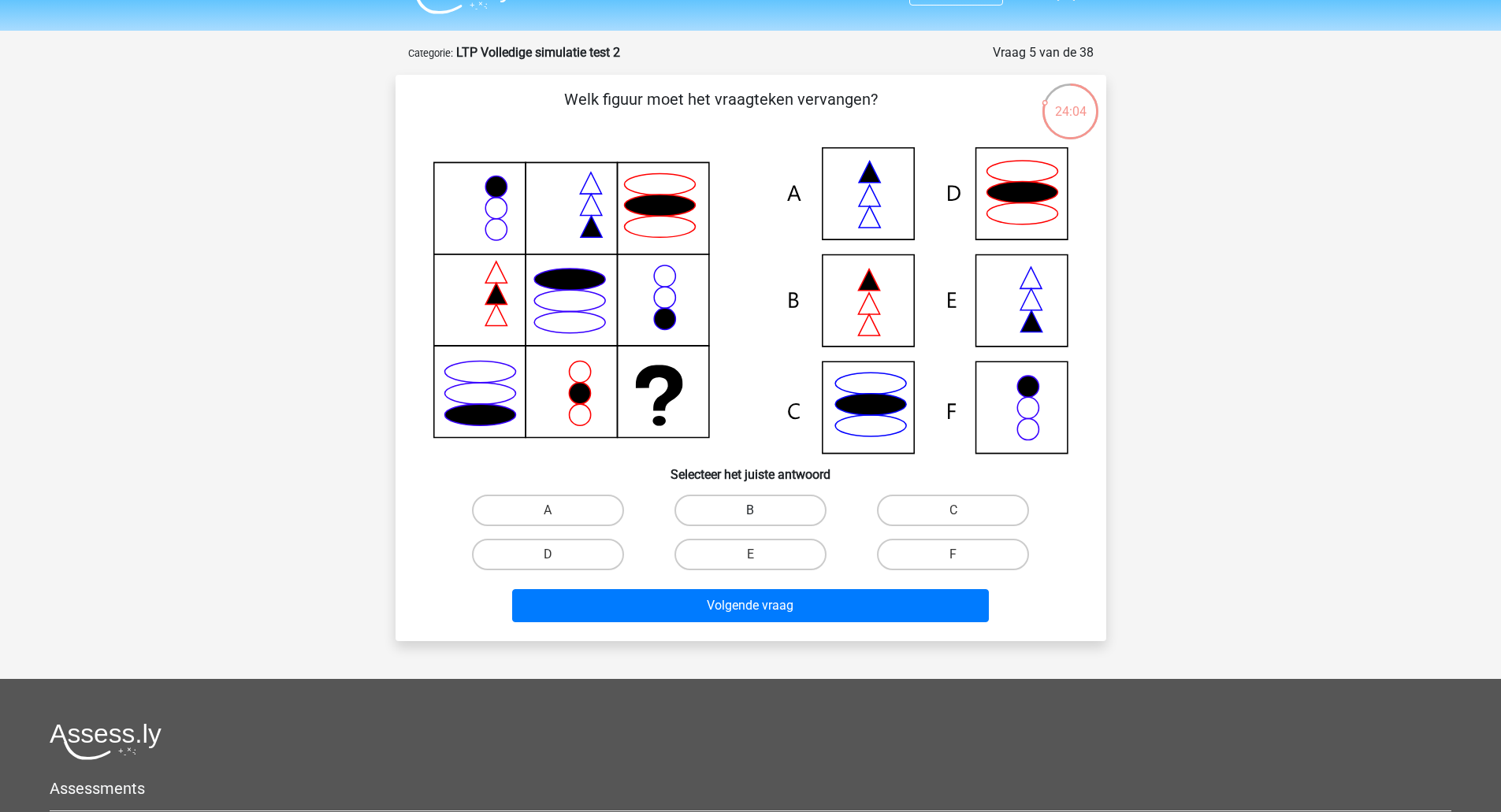
click at [732, 494] on label "B" at bounding box center [750, 510] width 152 height 31
click at [750, 510] on input "B" at bounding box center [755, 515] width 10 height 10
radio input "true"
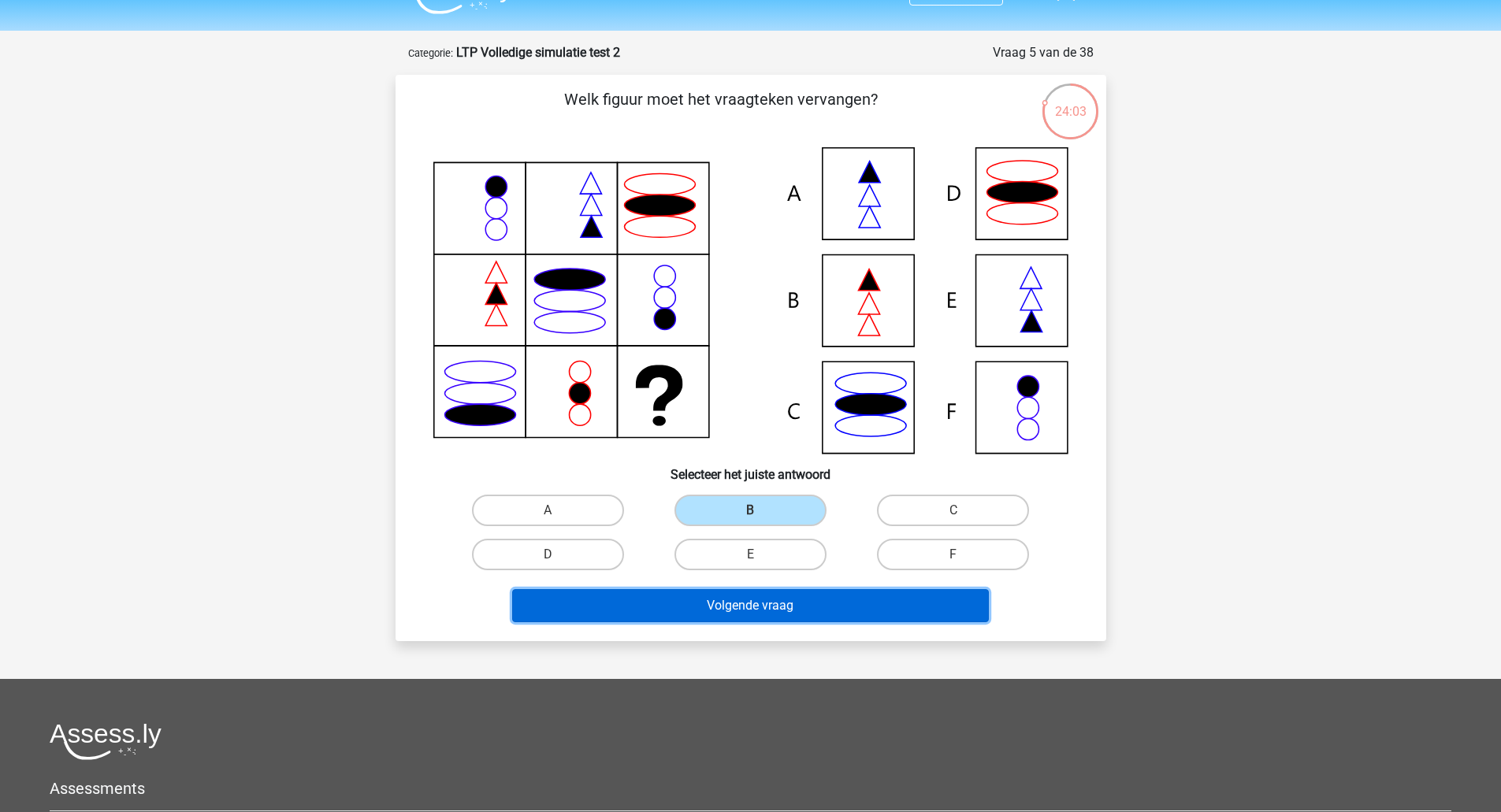
click at [765, 601] on button "Volgende vraag" at bounding box center [750, 606] width 477 height 33
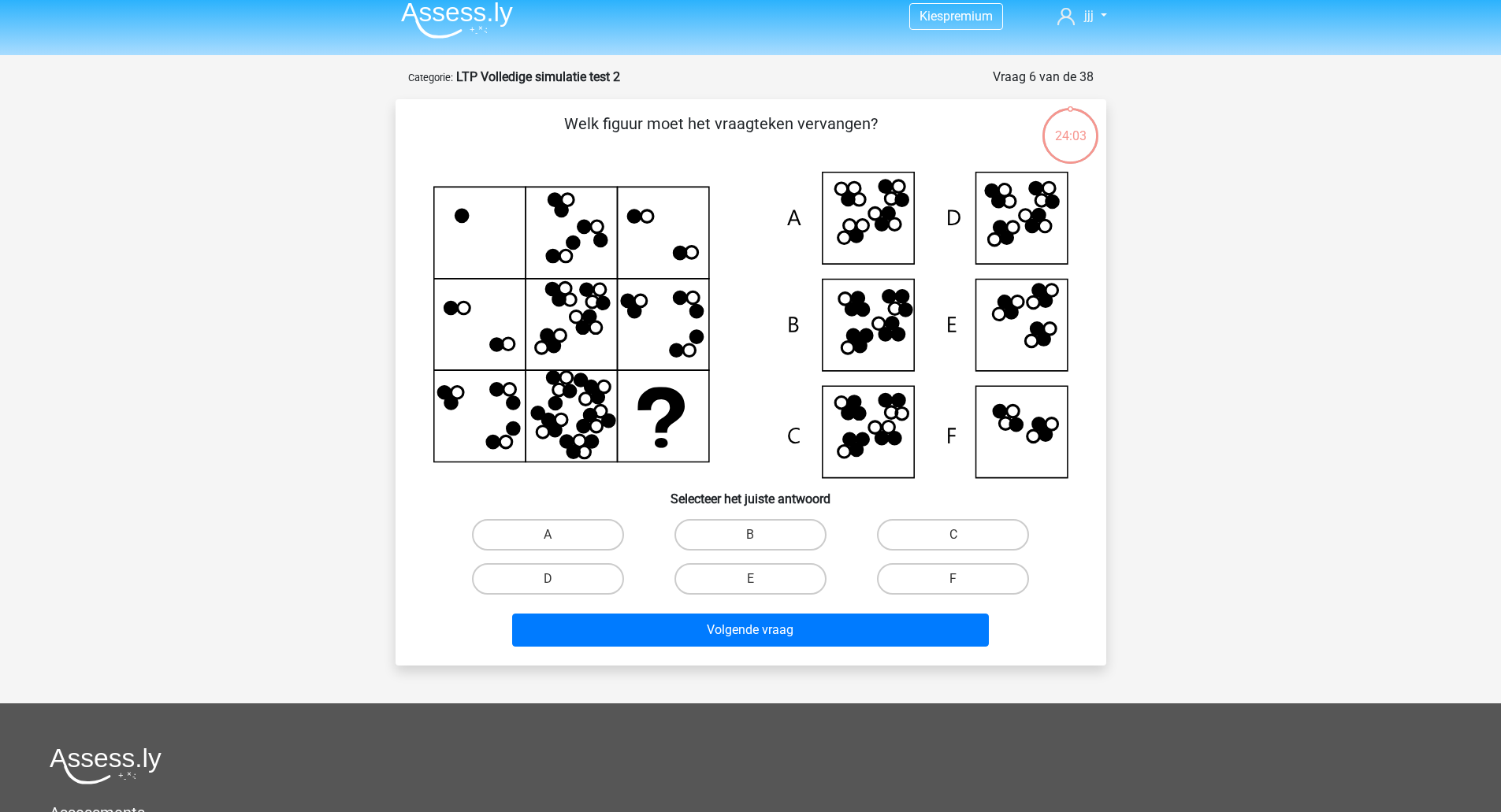
scroll to position [8, 0]
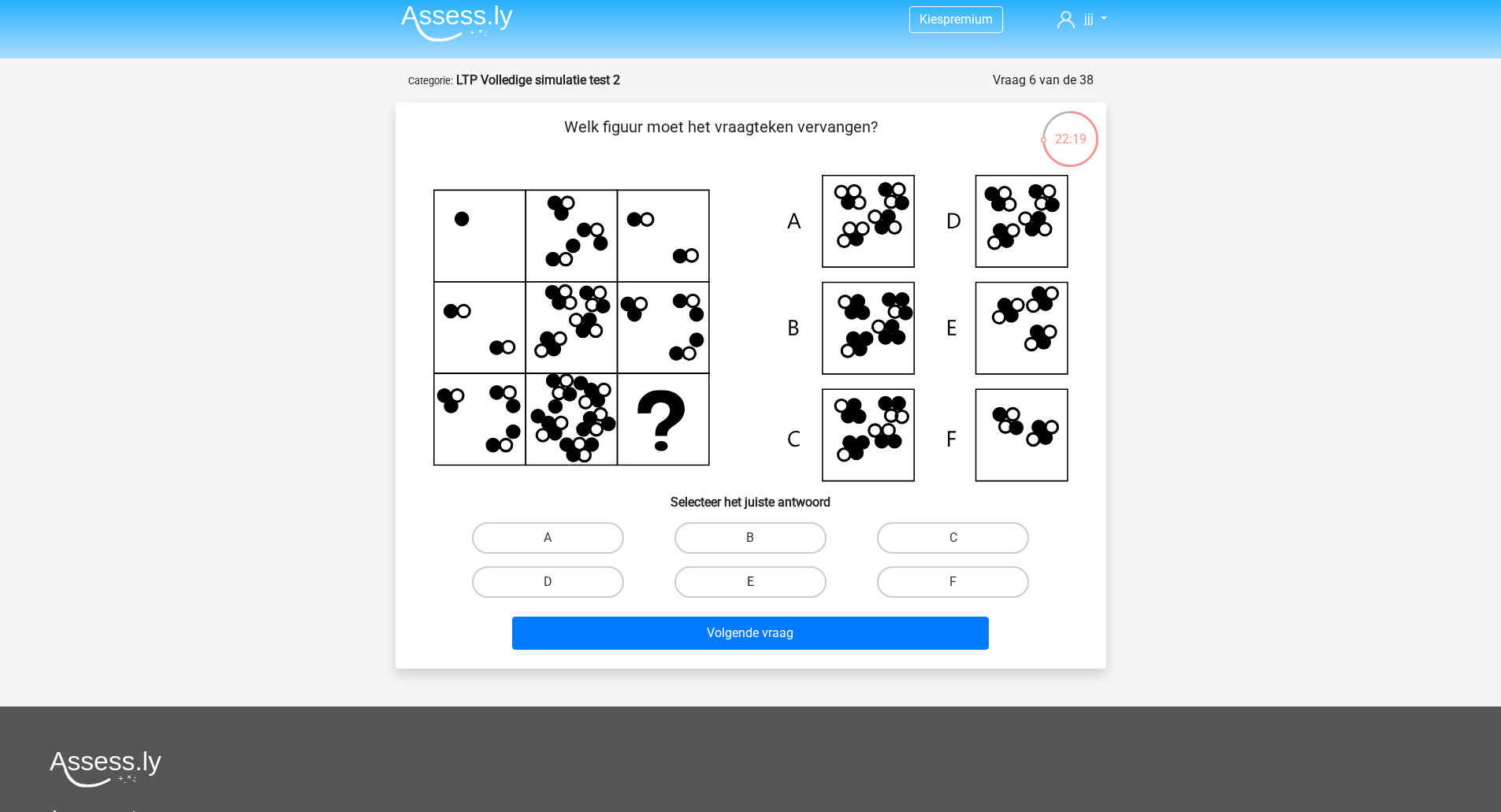
click at [769, 592] on label "E" at bounding box center [750, 581] width 152 height 31
click at [760, 592] on input "E" at bounding box center [755, 587] width 10 height 10
radio input "true"
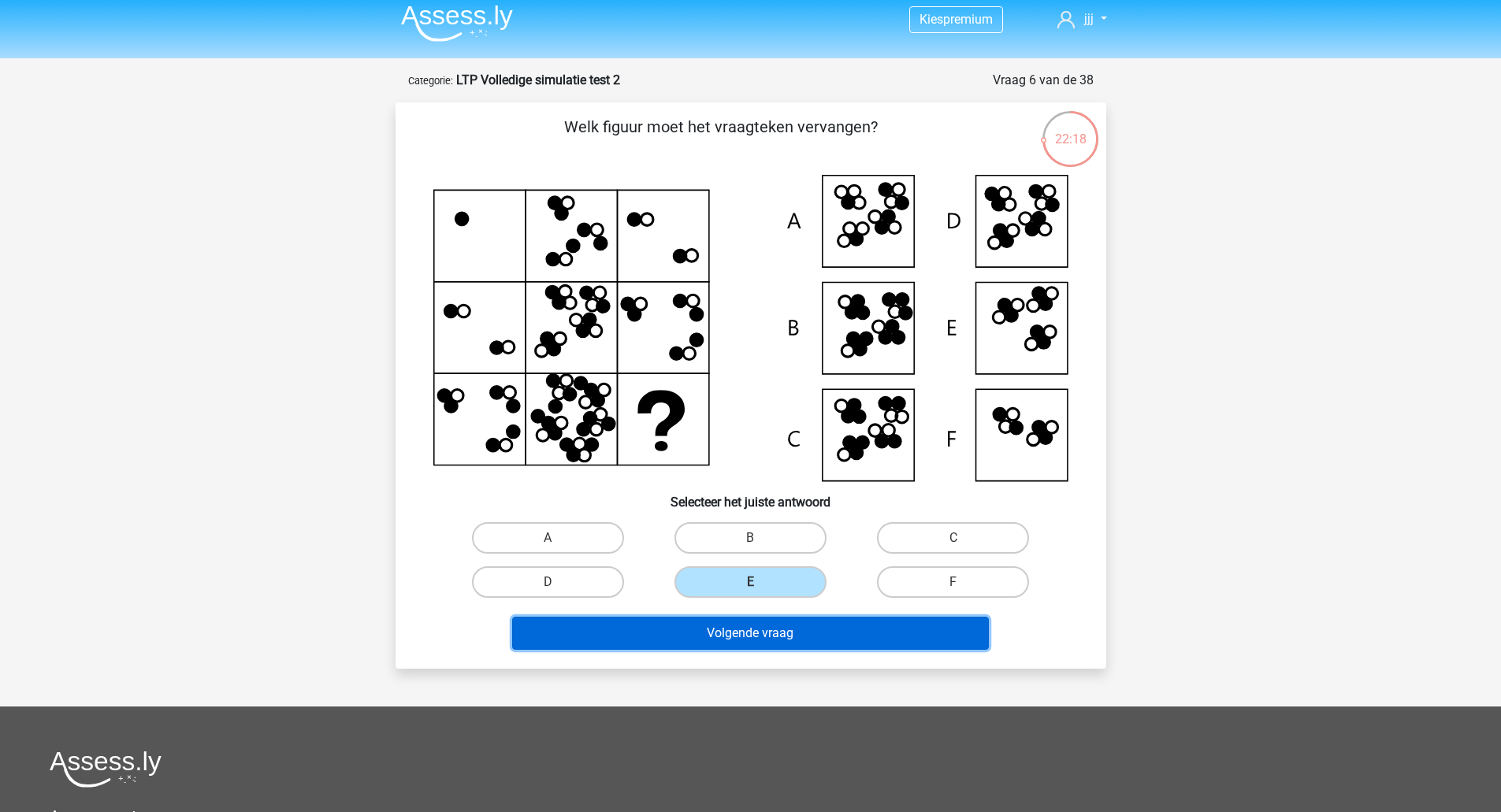
click at [786, 619] on button "Volgende vraag" at bounding box center [750, 633] width 477 height 33
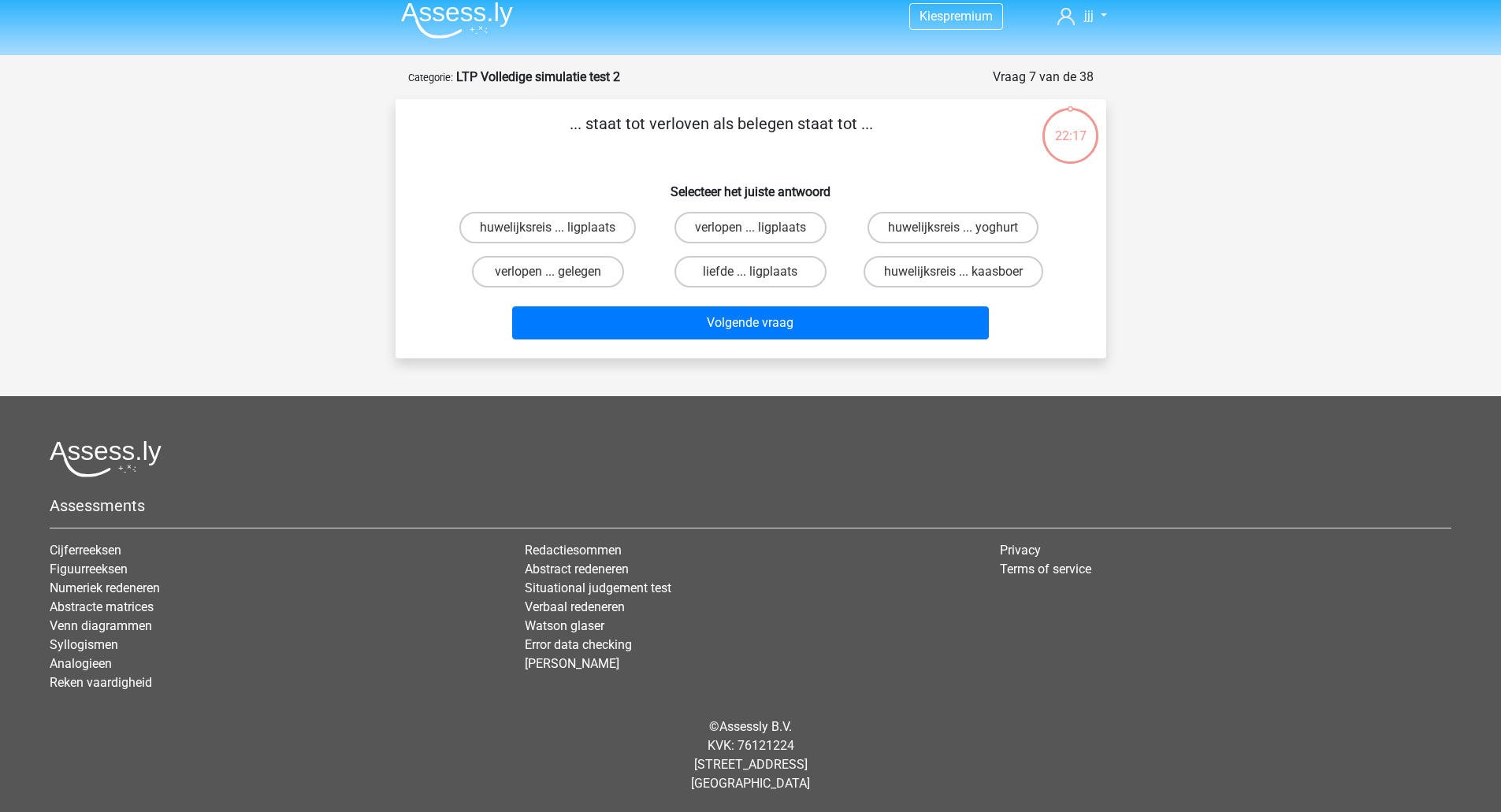
scroll to position [0, 0]
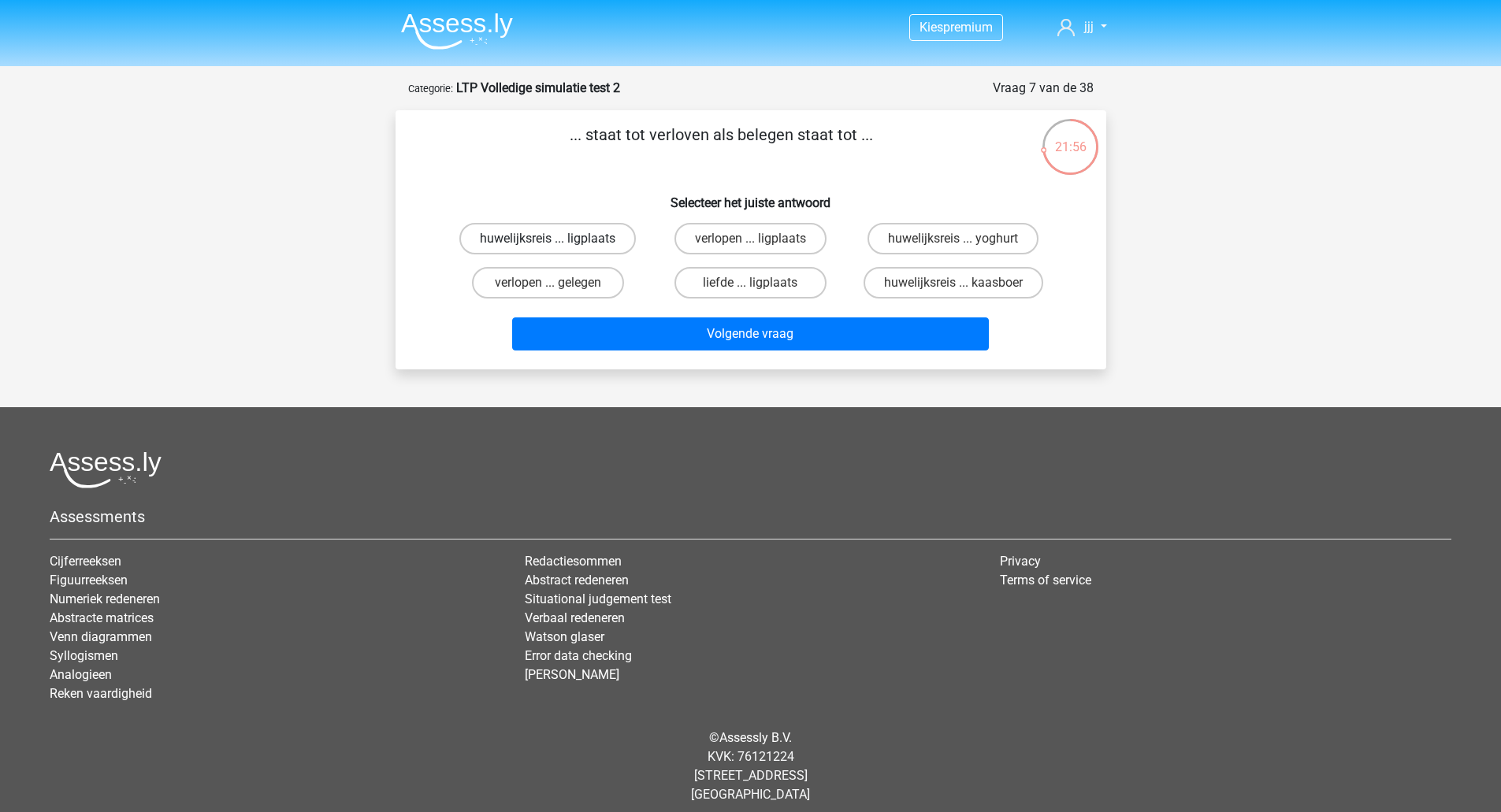
click at [627, 240] on label "huwelijksreis ... ligplaats" at bounding box center [547, 238] width 177 height 31
click at [557, 240] on input "huwelijksreis ... ligplaats" at bounding box center [552, 244] width 10 height 10
radio input "true"
click at [605, 285] on label "verlopen ... gelegen" at bounding box center [548, 282] width 152 height 31
click at [557, 285] on input "verlopen ... gelegen" at bounding box center [552, 288] width 10 height 10
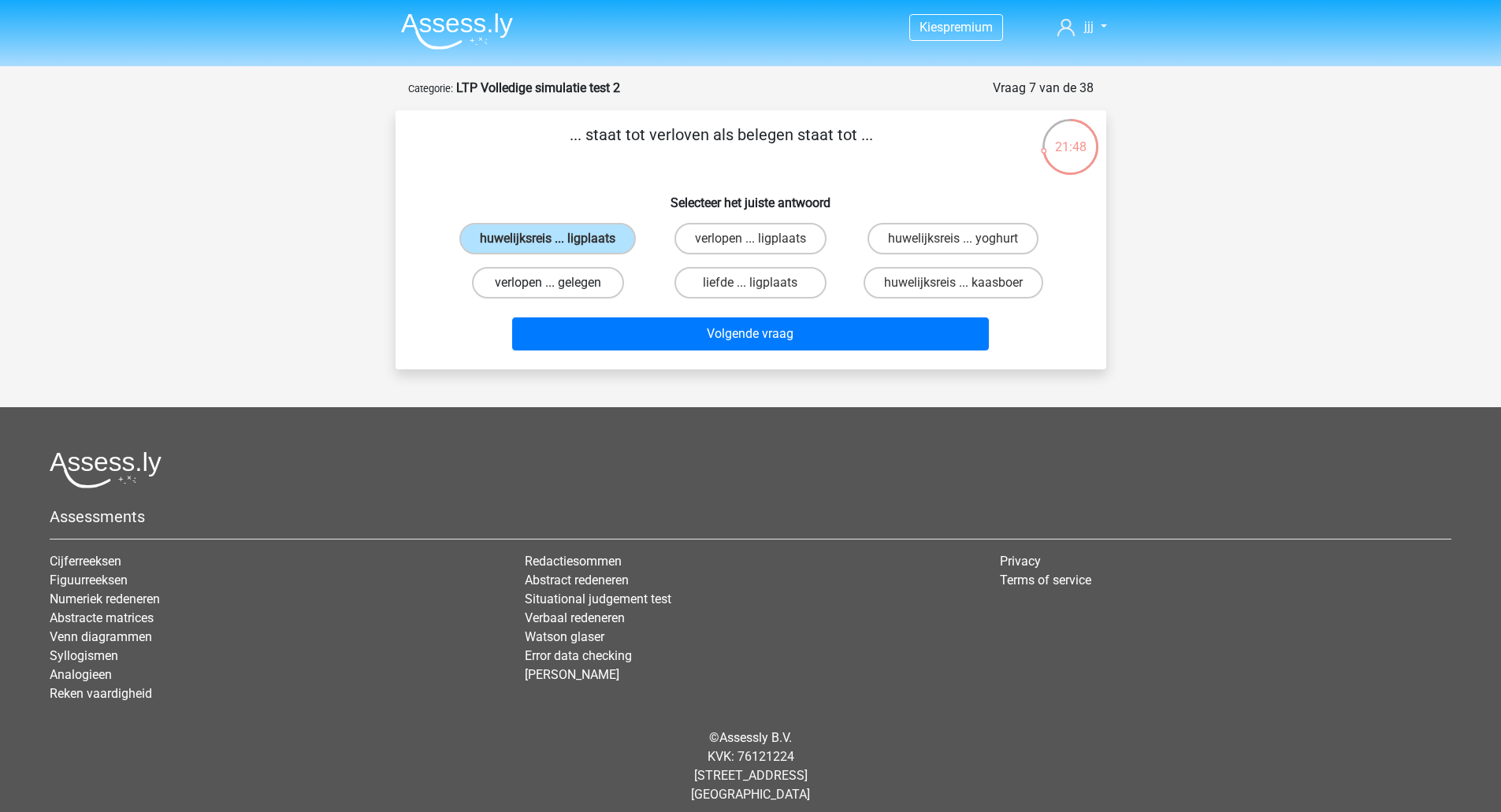
radio input "true"
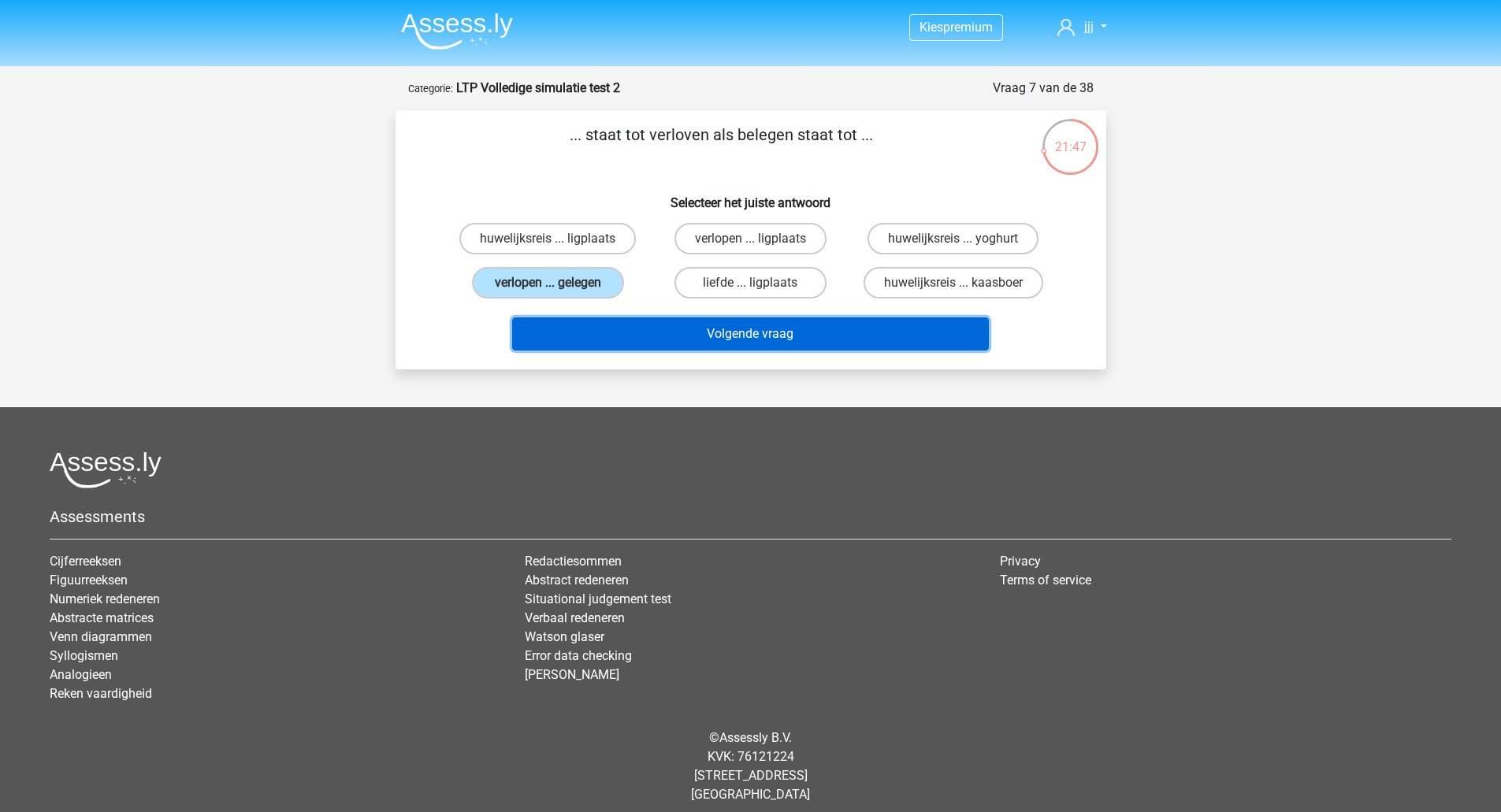
click at [655, 329] on button "Volgende vraag" at bounding box center [750, 334] width 477 height 33
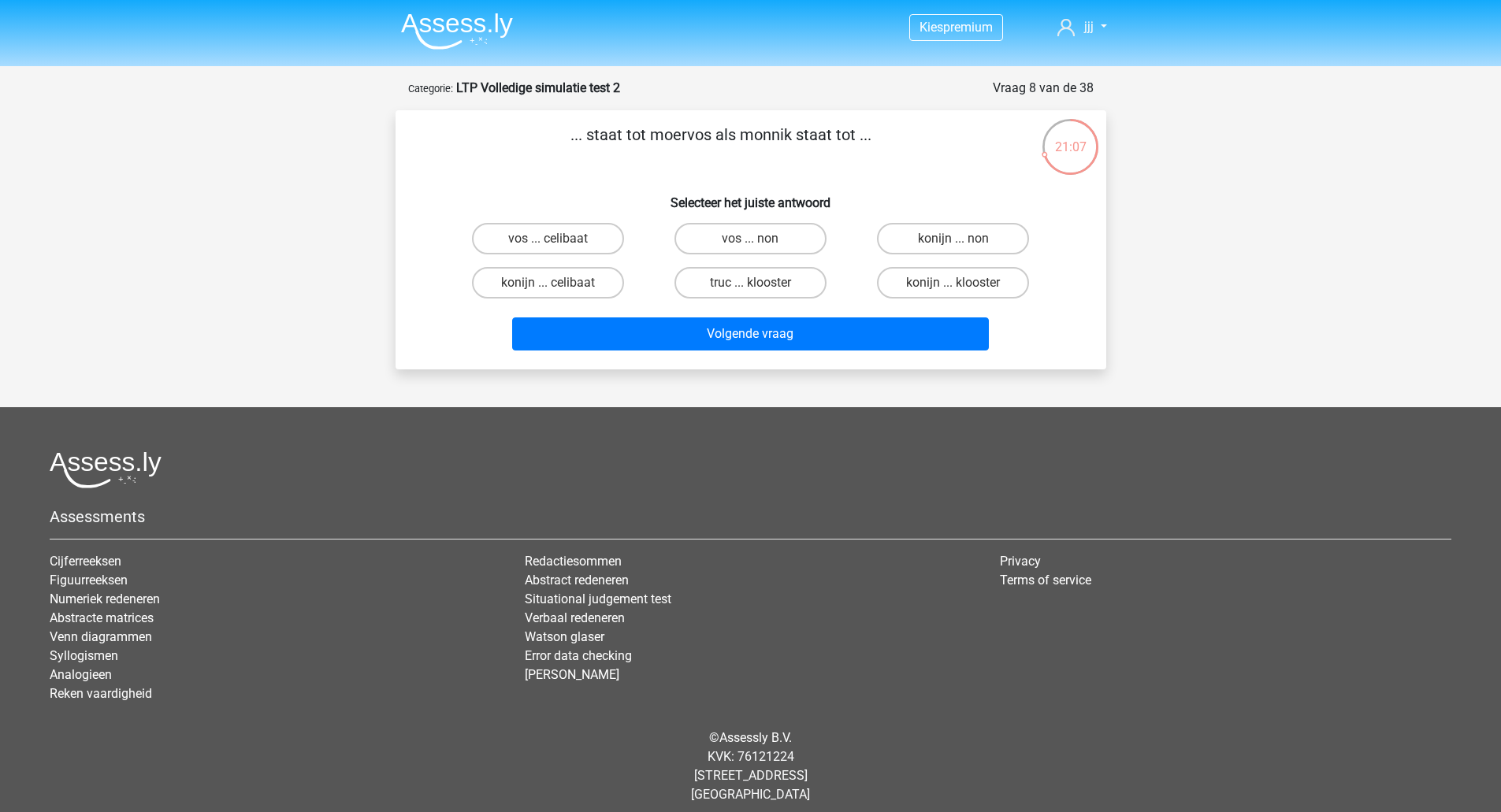
click at [928, 305] on div "konijn ... klooster" at bounding box center [953, 282] width 202 height 44
click at [807, 278] on label "truc ... klooster" at bounding box center [750, 282] width 152 height 31
click at [760, 283] on input "truc ... klooster" at bounding box center [755, 288] width 10 height 10
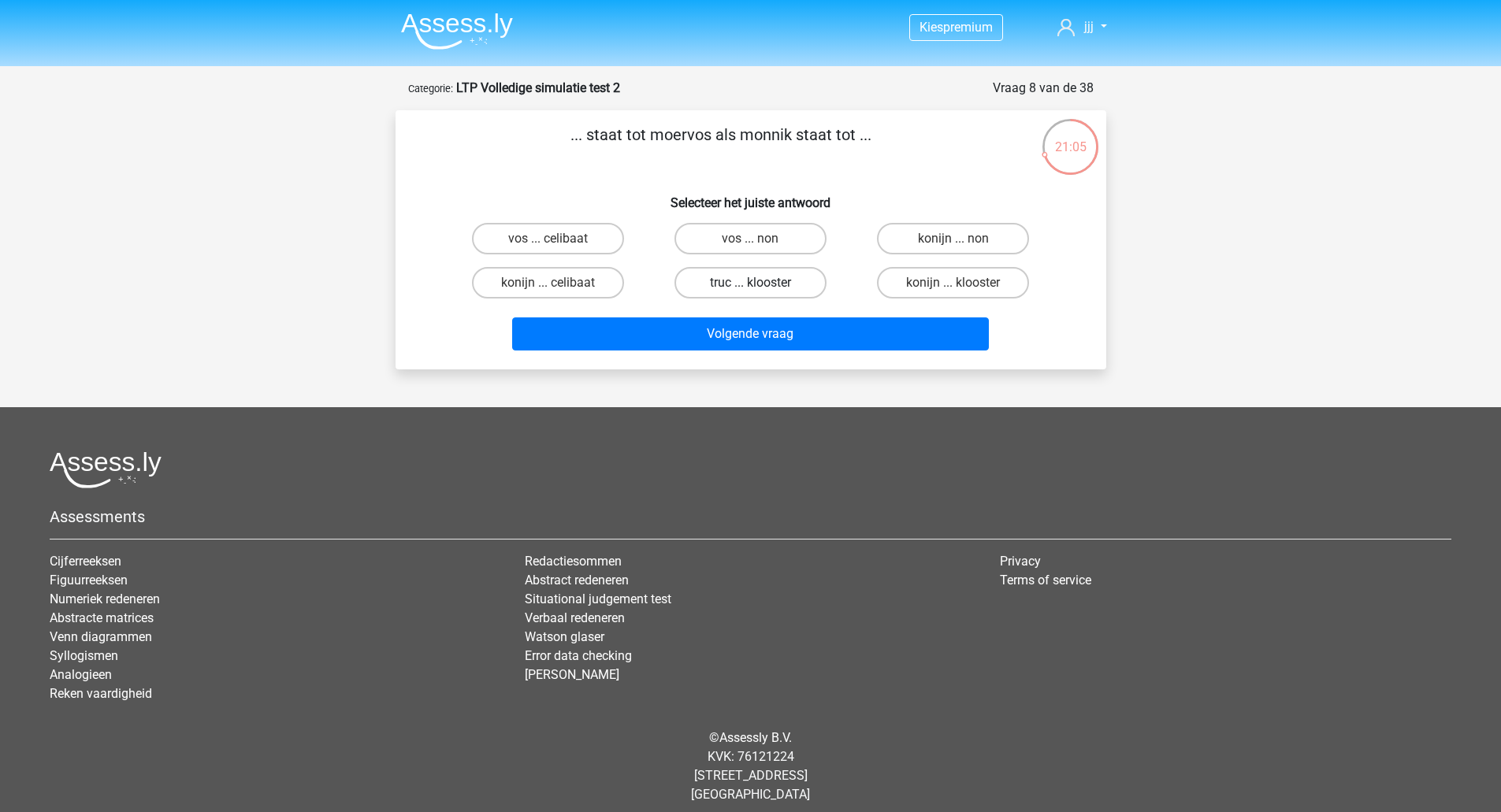
radio input "true"
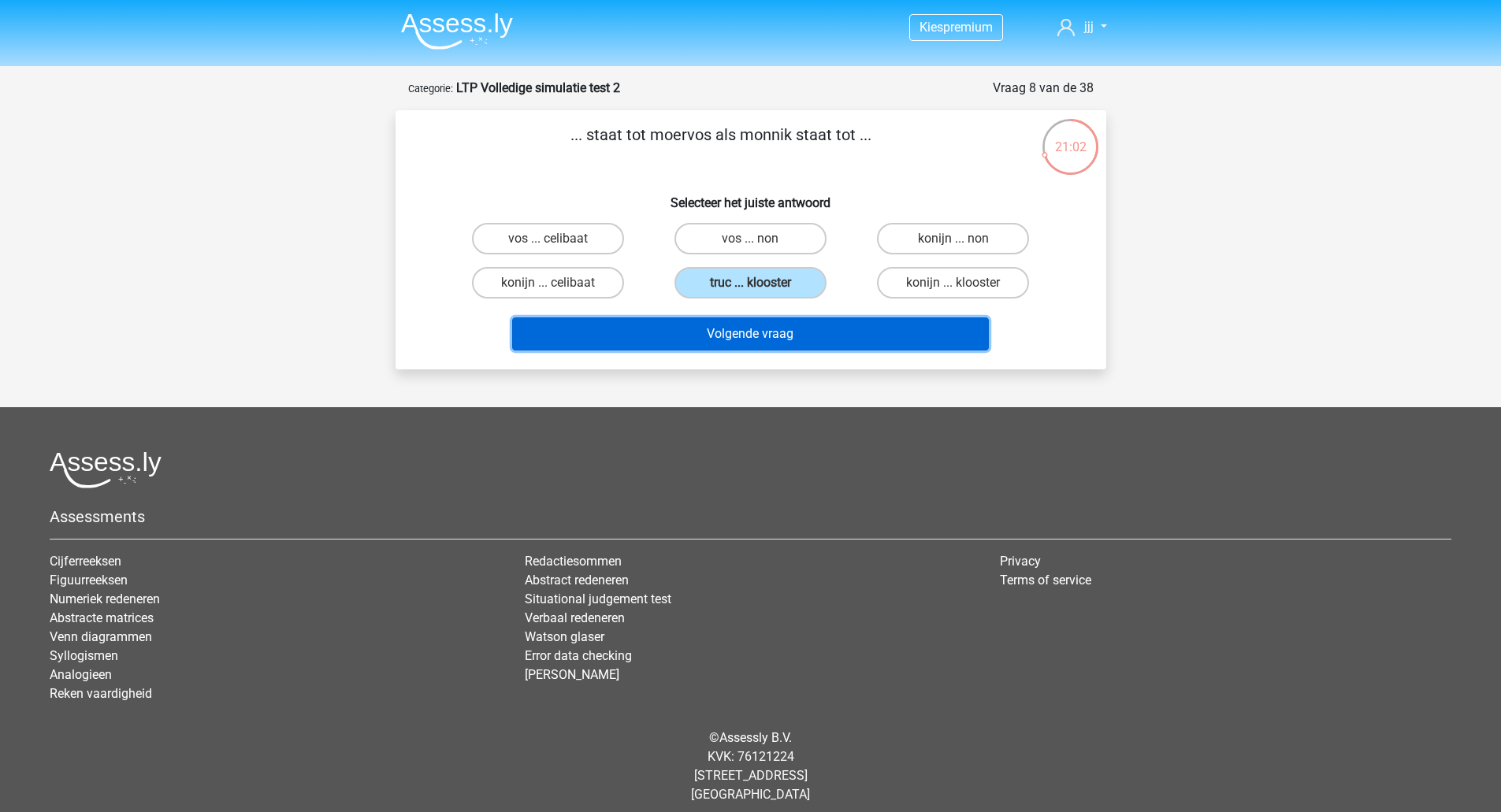
click at [844, 333] on button "Volgende vraag" at bounding box center [750, 334] width 477 height 33
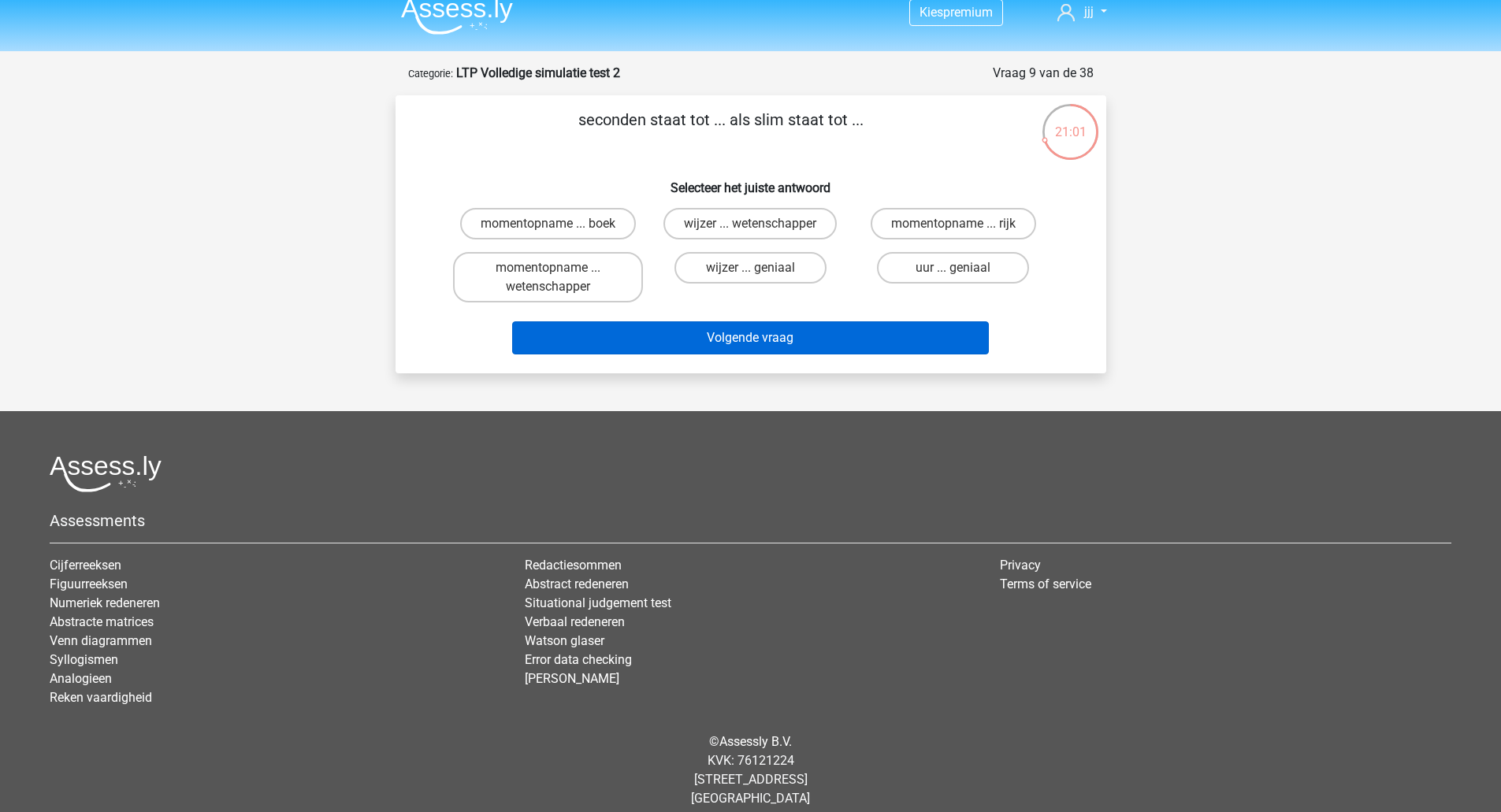
scroll to position [15, 0]
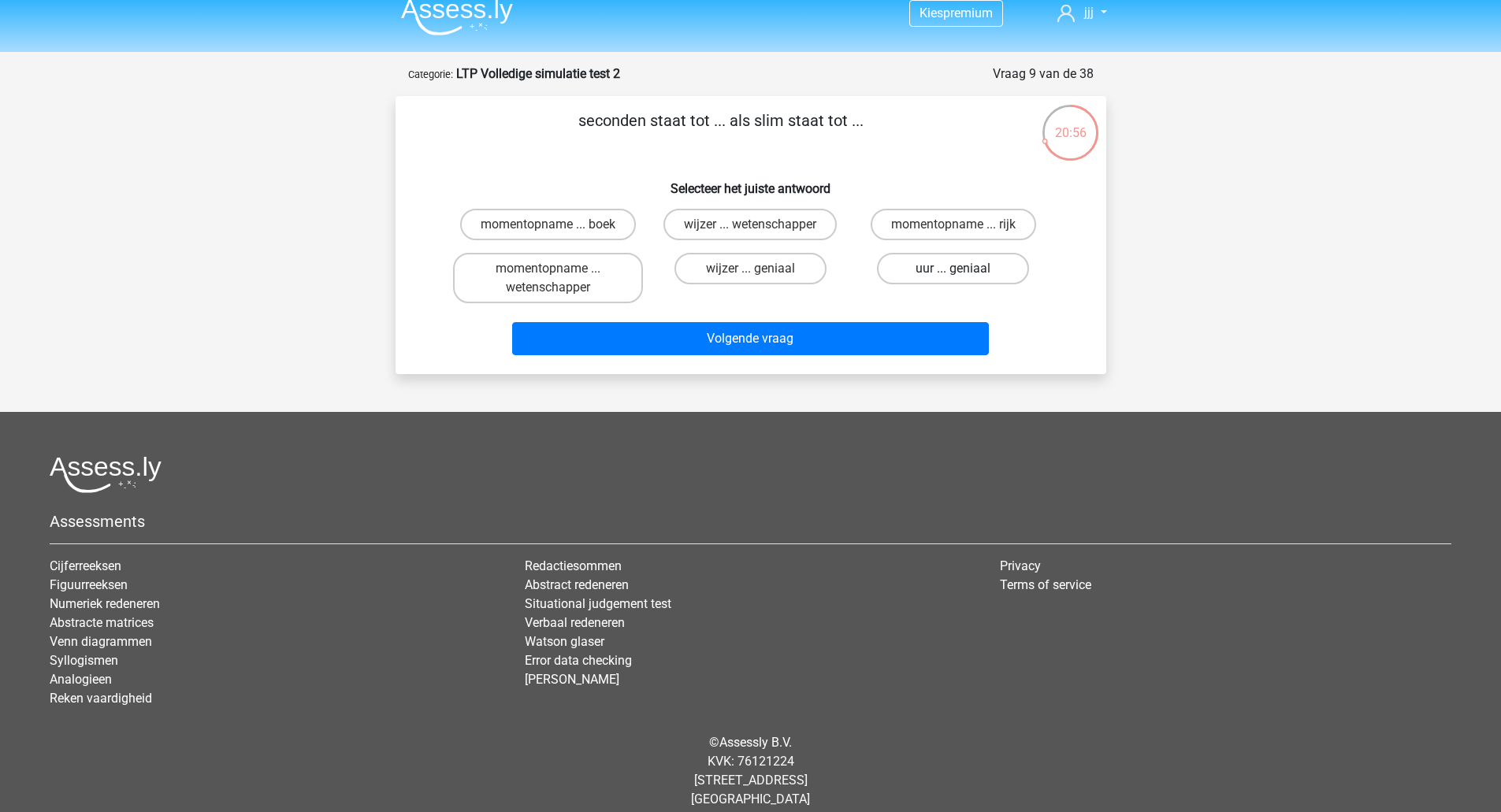
click at [956, 256] on label "uur ... geniaal" at bounding box center [953, 269] width 152 height 31
click at [956, 269] on input "uur ... geniaal" at bounding box center [958, 273] width 10 height 10
radio input "true"
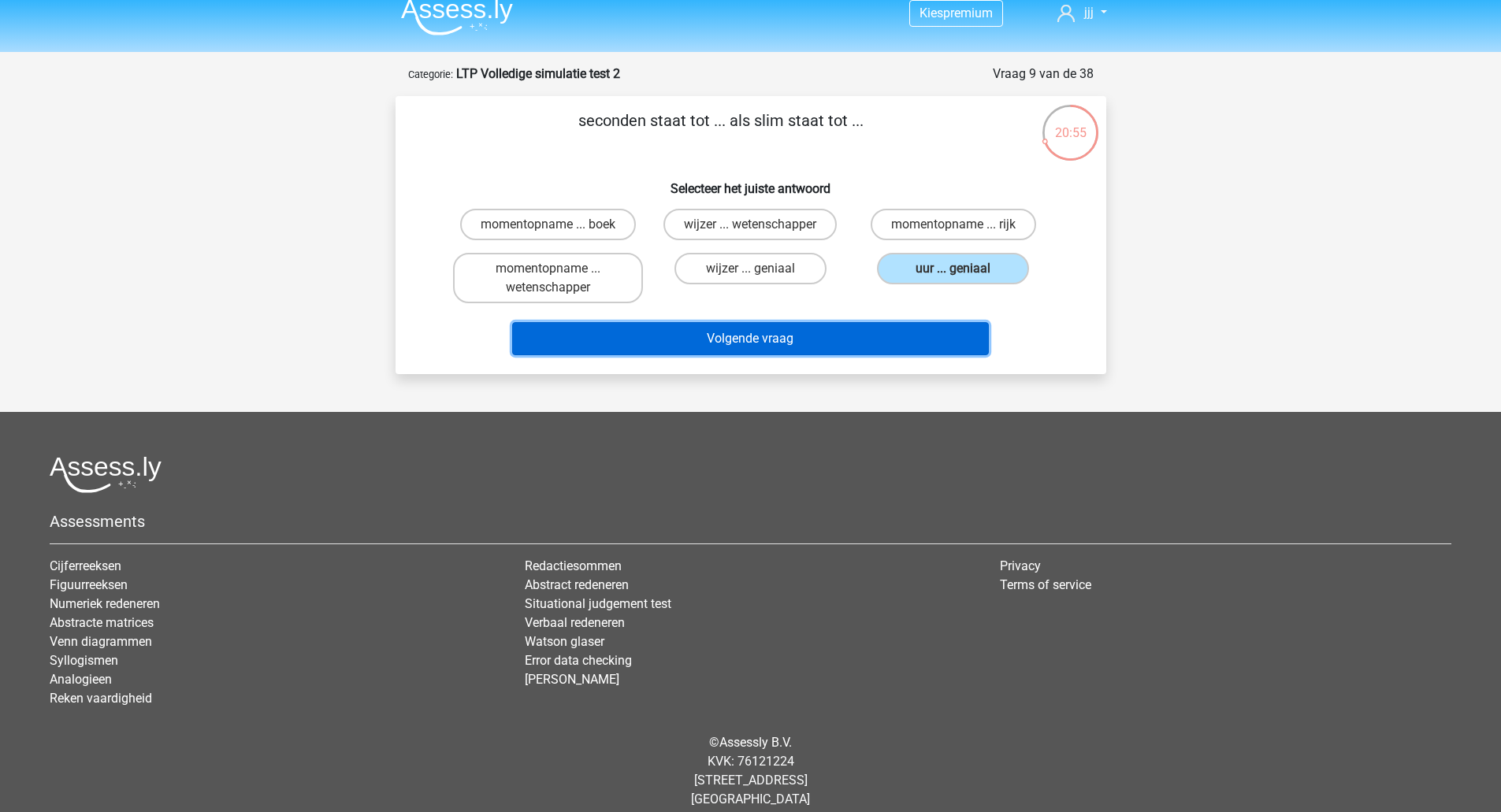
click at [912, 324] on button "Volgende vraag" at bounding box center [750, 338] width 477 height 33
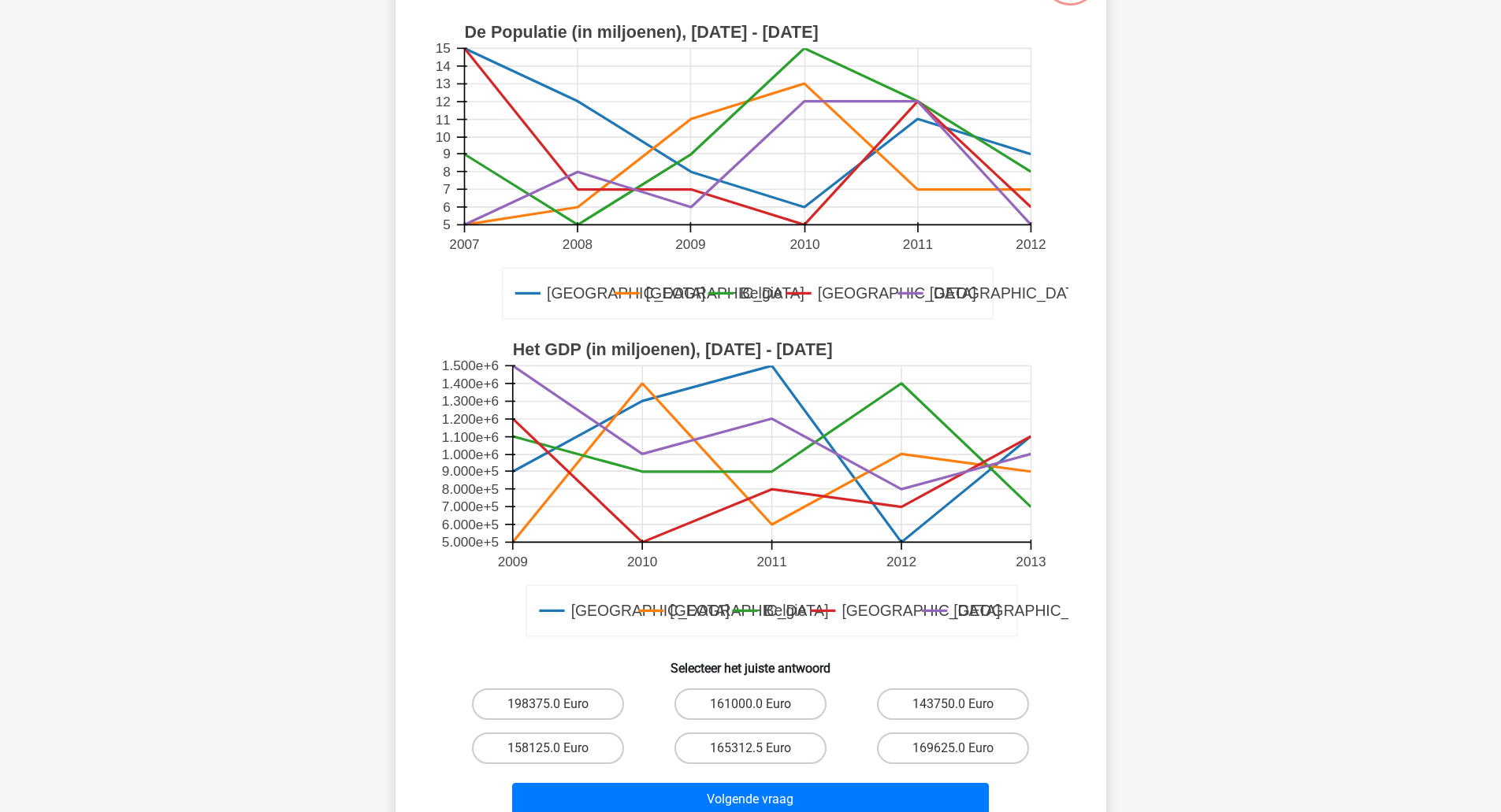
scroll to position [170, 0]
click at [986, 697] on label "143750.0 Euro" at bounding box center [953, 703] width 152 height 31
click at [963, 703] on input "143750.0 Euro" at bounding box center [958, 708] width 10 height 10
radio input "true"
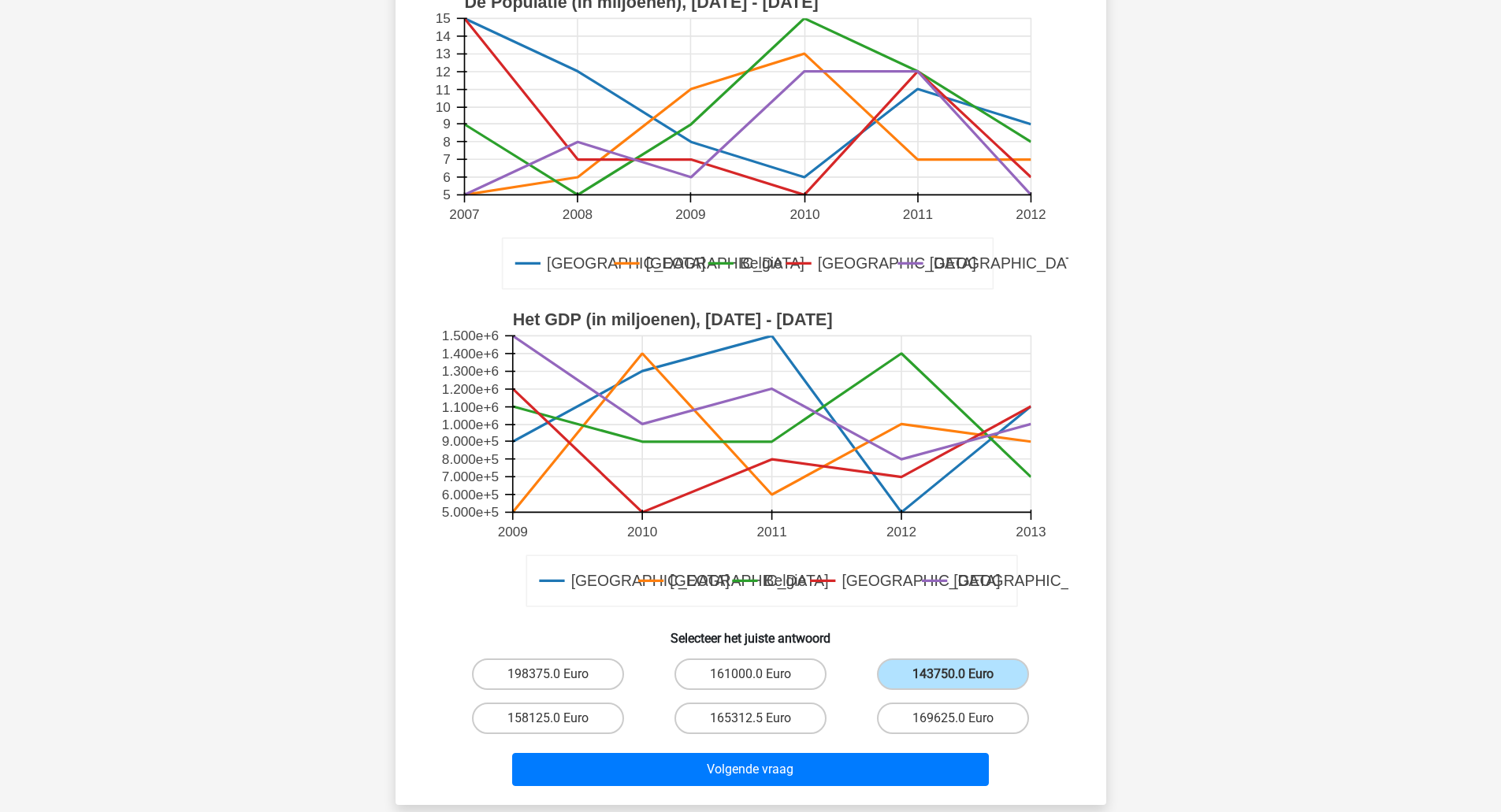
scroll to position [200, 0]
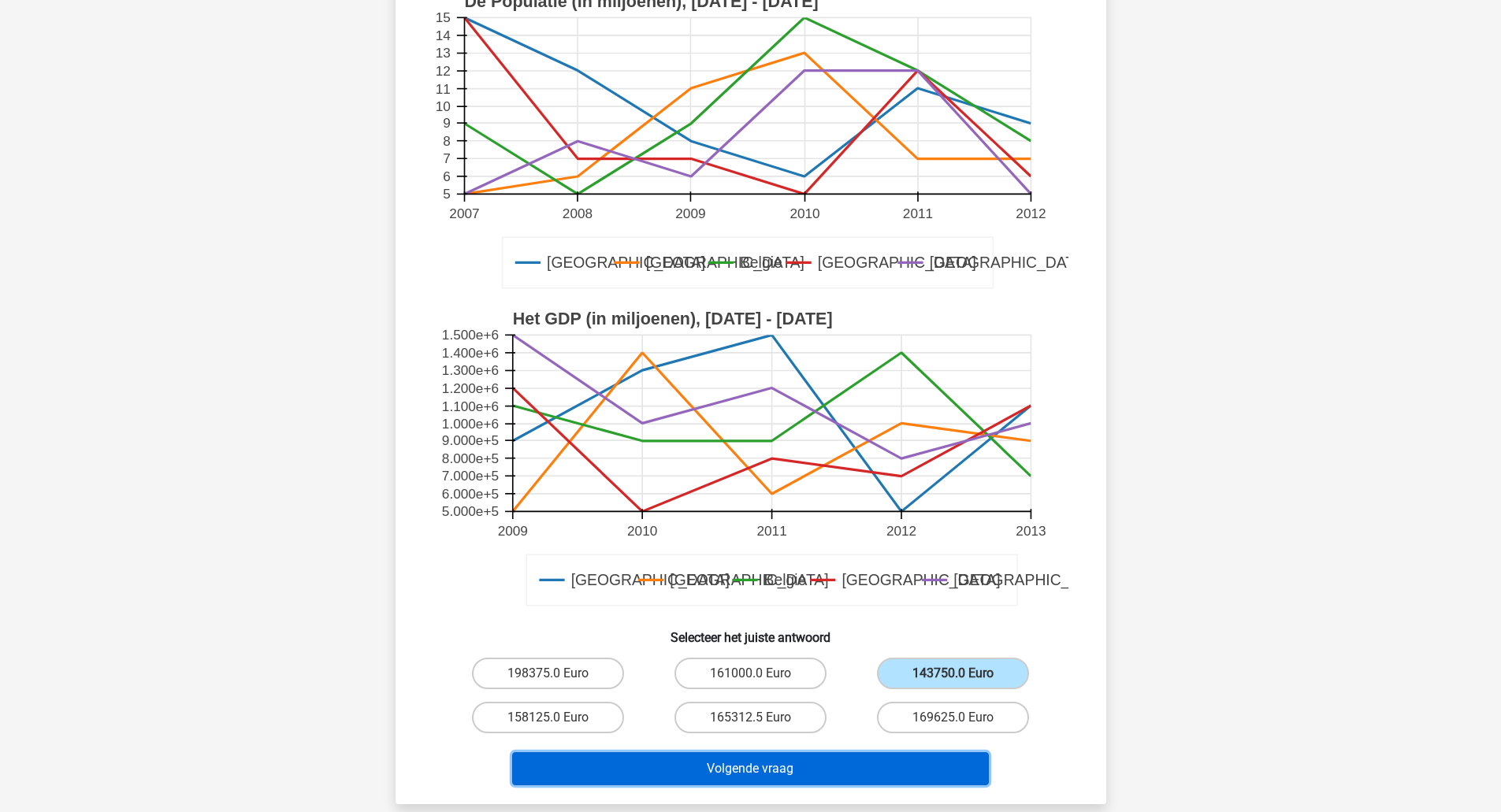
click at [961, 768] on button "Volgende vraag" at bounding box center [750, 768] width 477 height 33
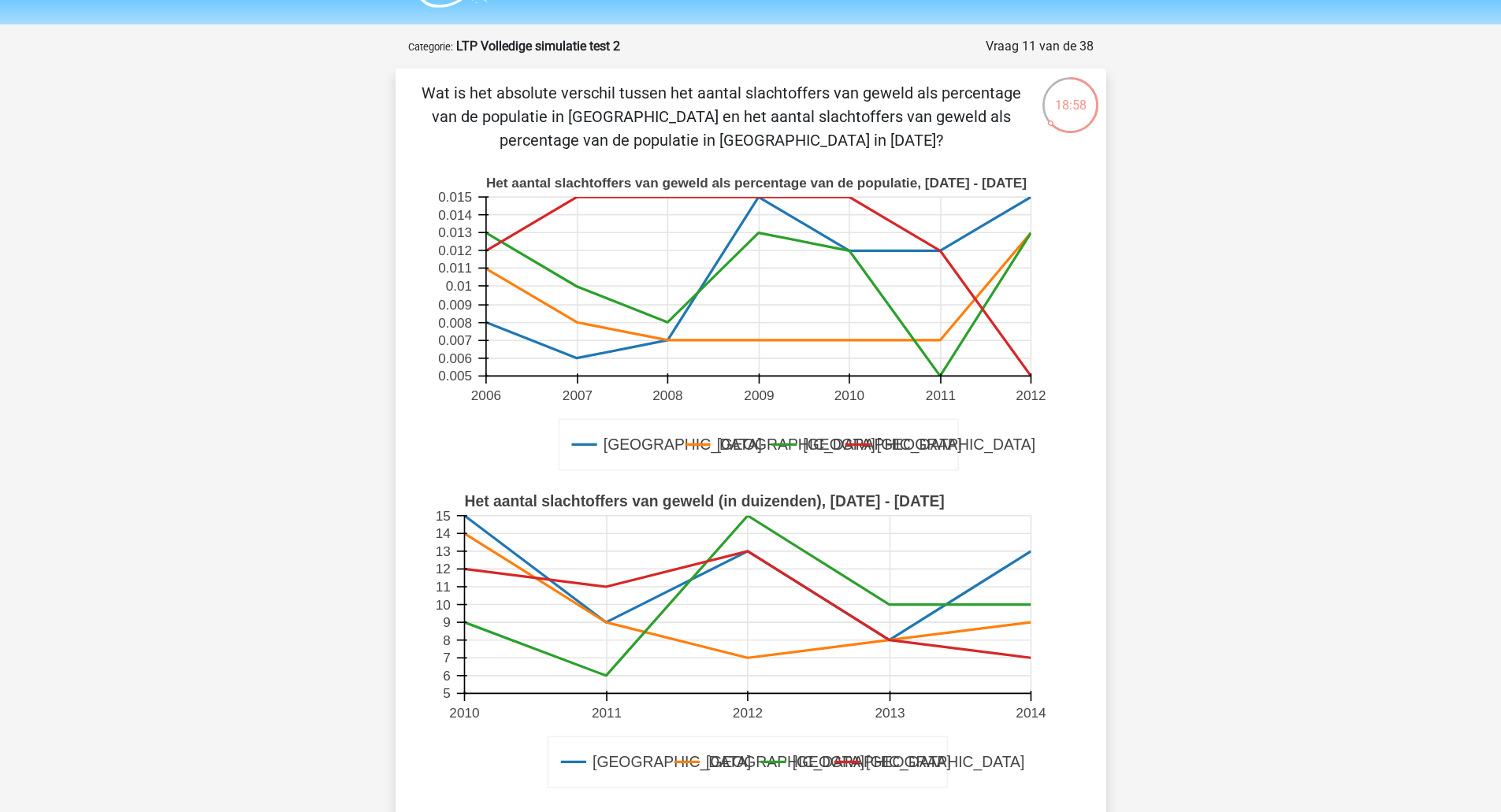
scroll to position [41, 0]
click at [905, 566] on rect at bounding box center [747, 606] width 566 height 178
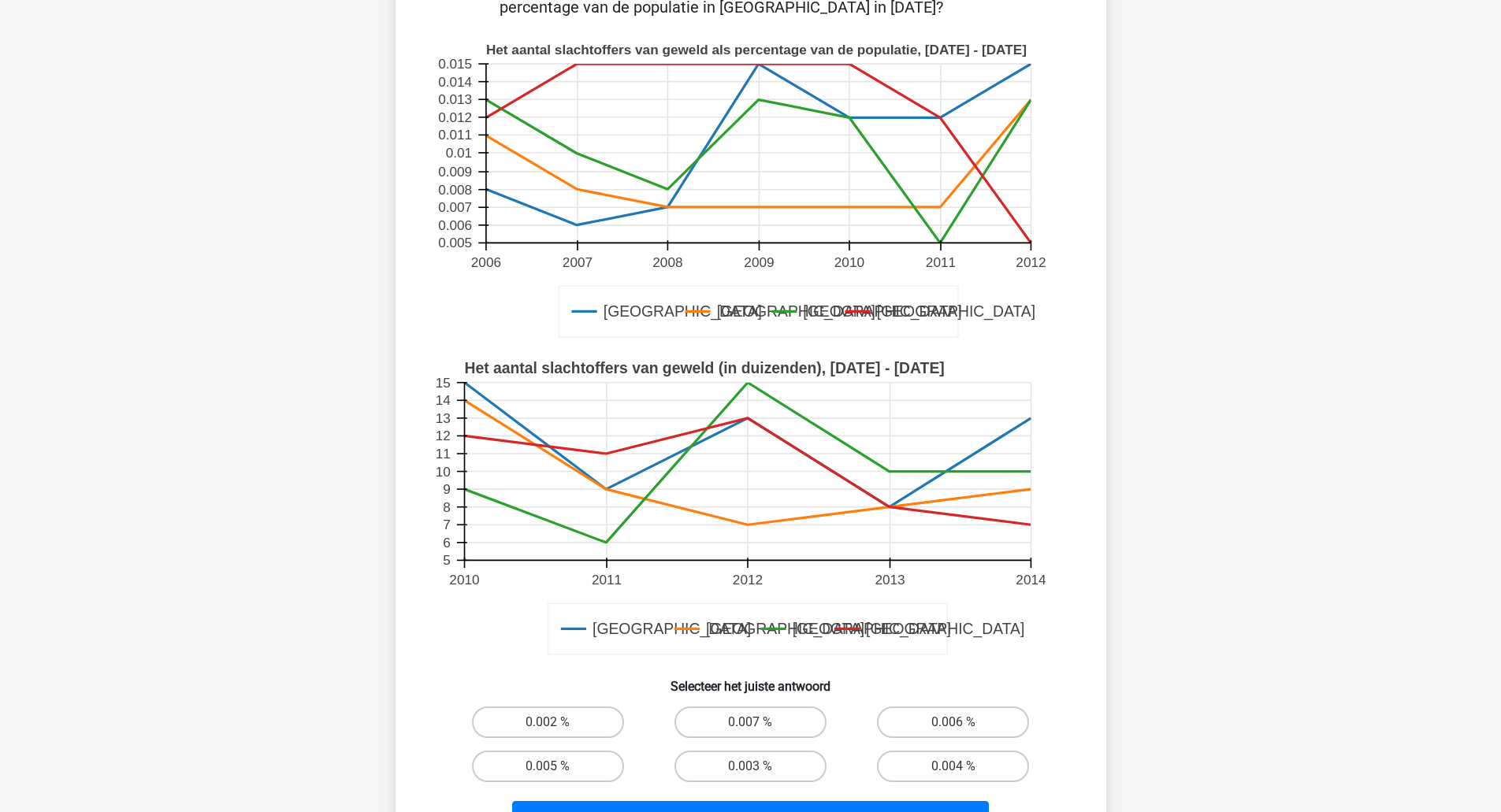
scroll to position [176, 0]
click at [761, 713] on label "0.007 %" at bounding box center [750, 721] width 152 height 31
click at [760, 722] on input "0.007 %" at bounding box center [755, 727] width 10 height 10
radio input "true"
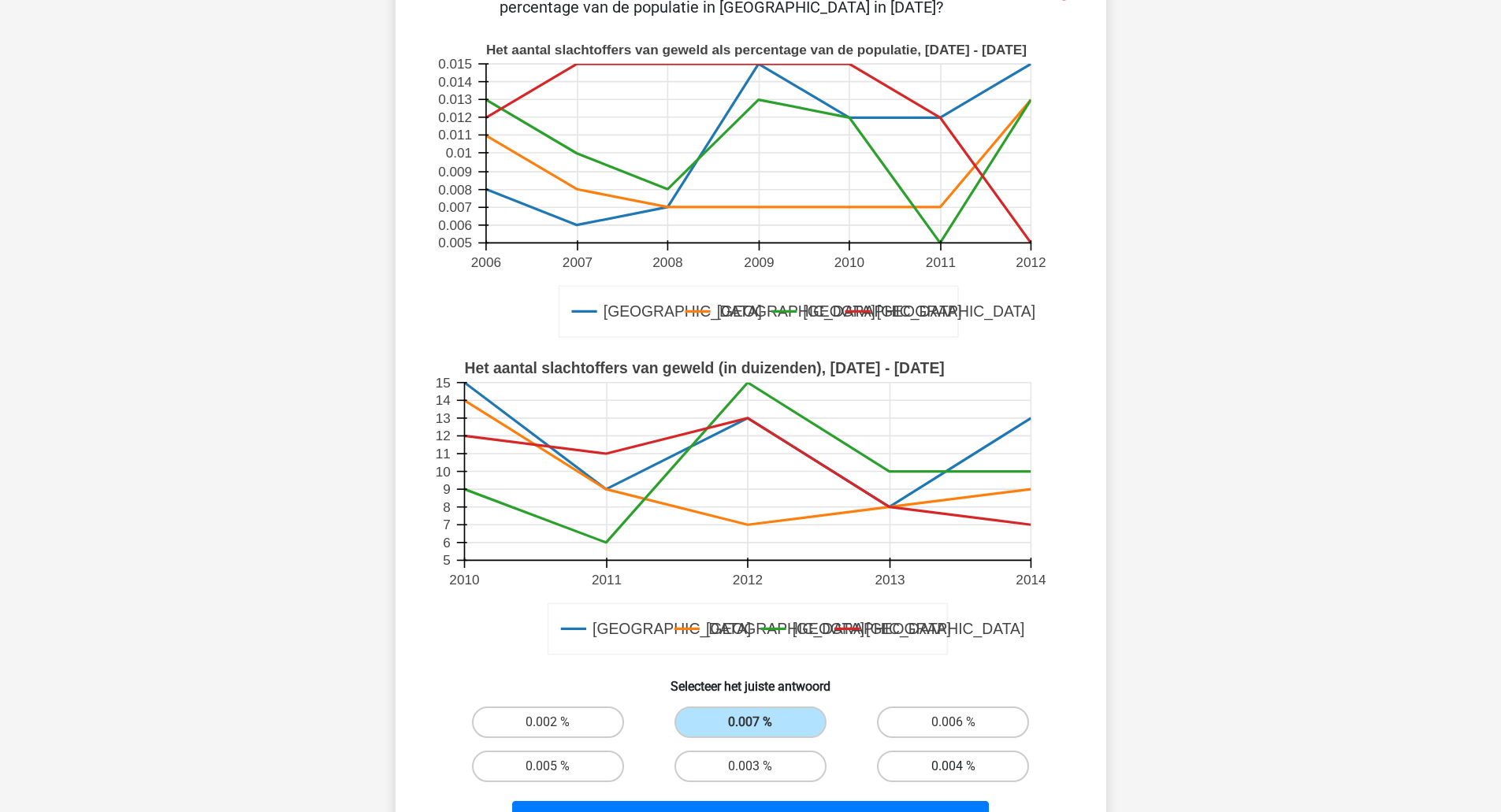
click at [976, 766] on label "0.004 %" at bounding box center [953, 766] width 152 height 31
click at [963, 766] on input "0.004 %" at bounding box center [958, 771] width 10 height 10
radio input "true"
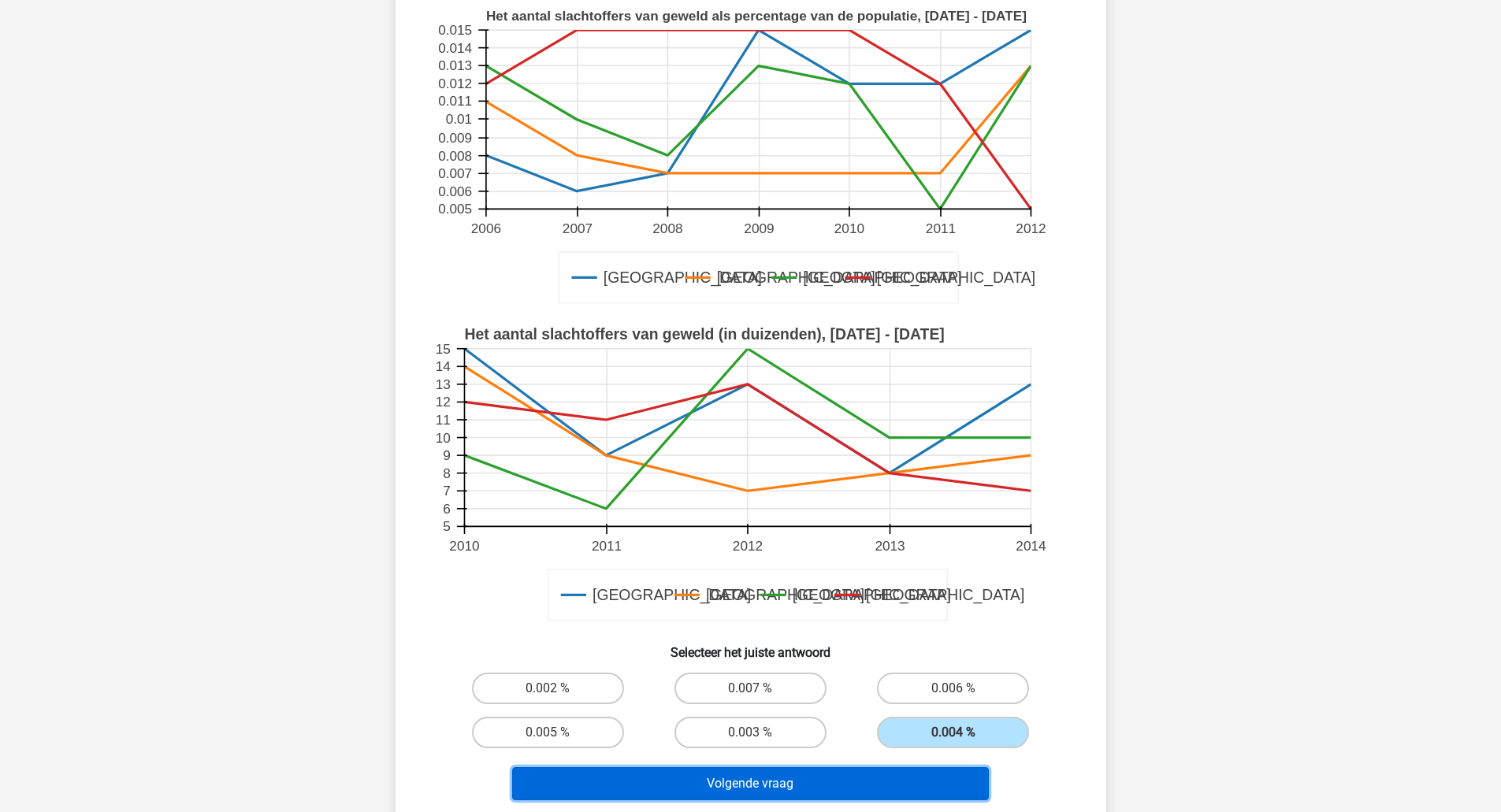
click at [903, 777] on button "Volgende vraag" at bounding box center [750, 783] width 477 height 33
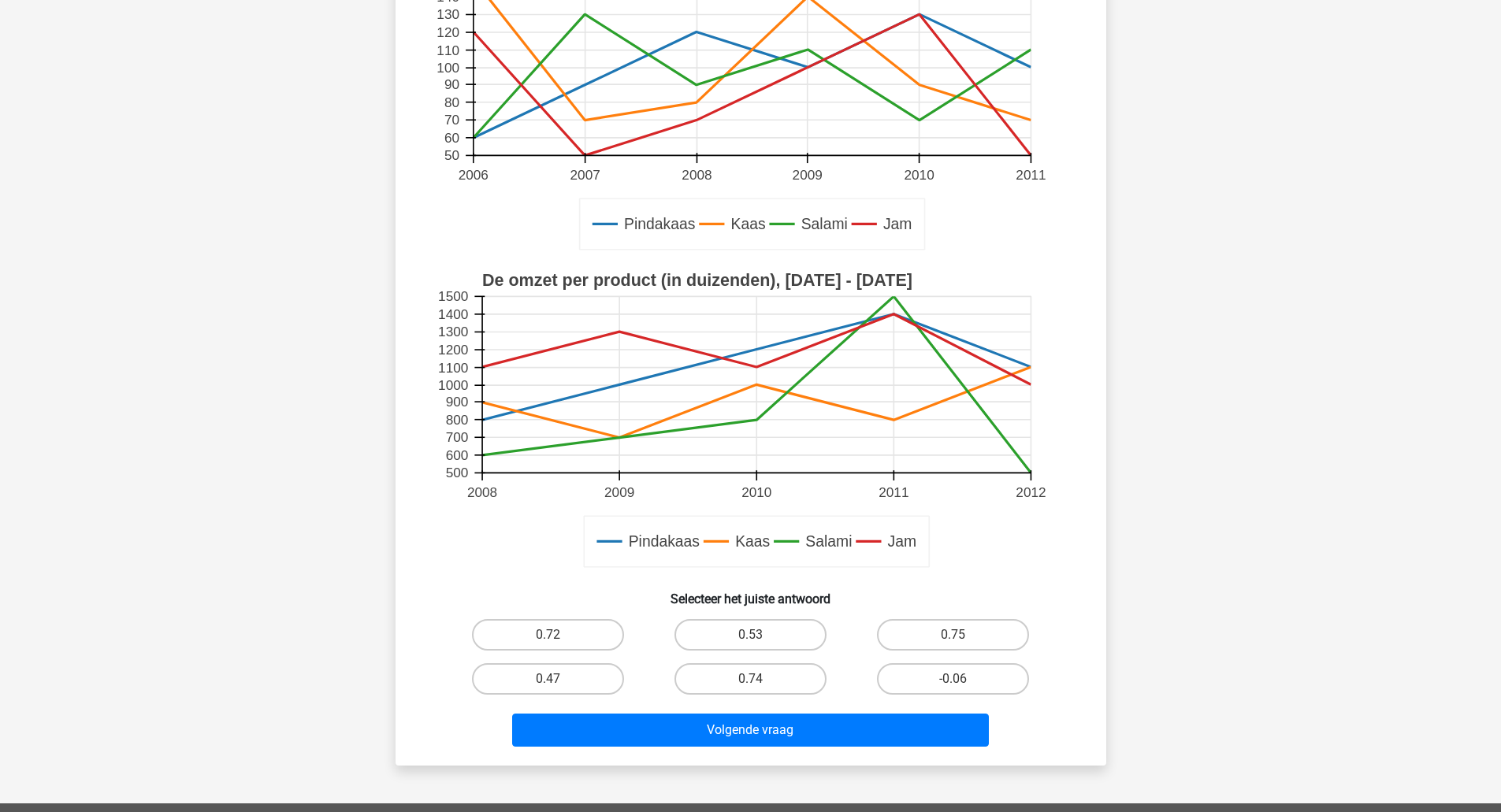
scroll to position [260, 0]
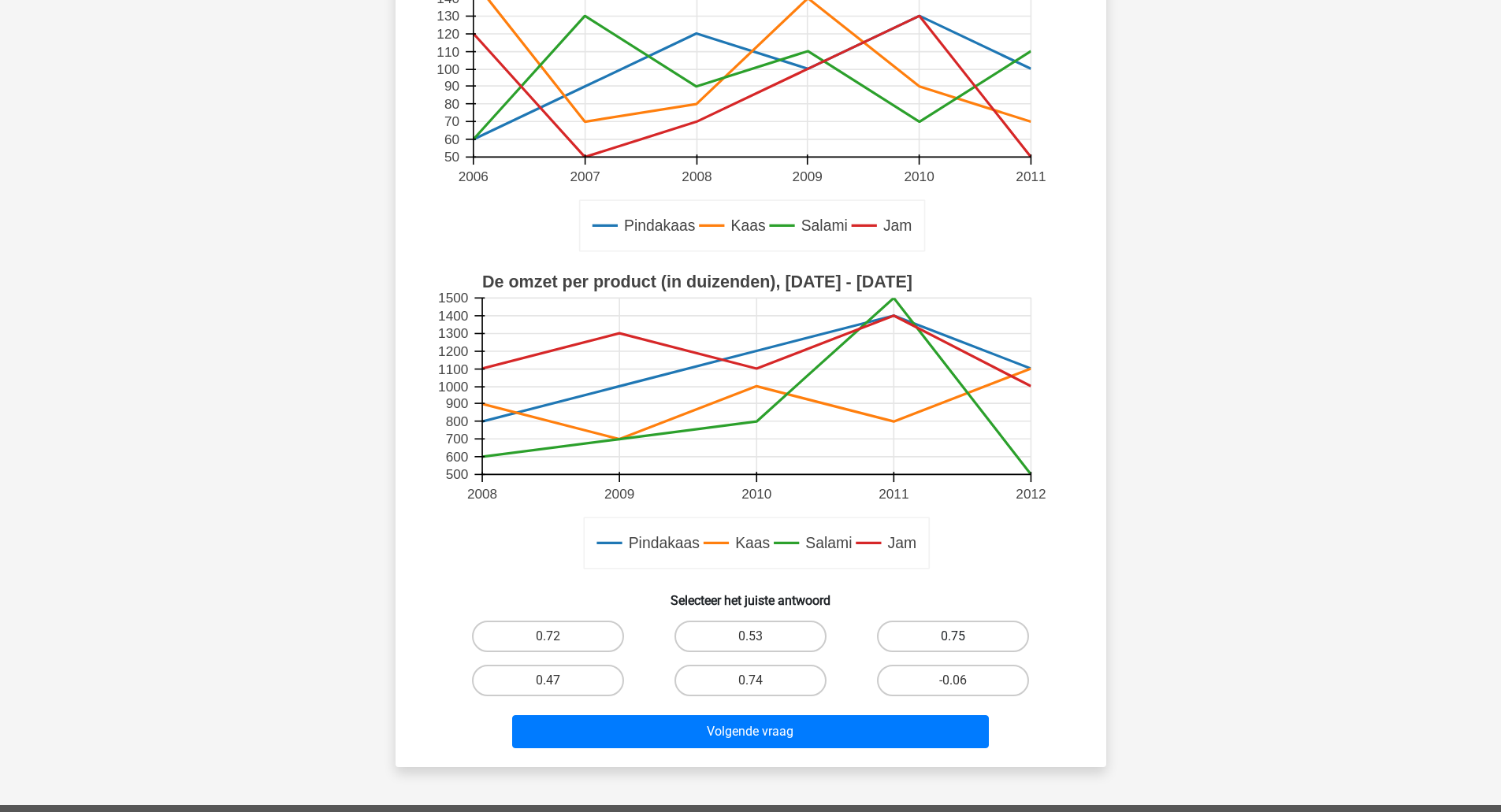
click at [915, 638] on label "0.75" at bounding box center [953, 636] width 152 height 31
click at [953, 638] on input "0.75" at bounding box center [958, 641] width 10 height 10
radio input "true"
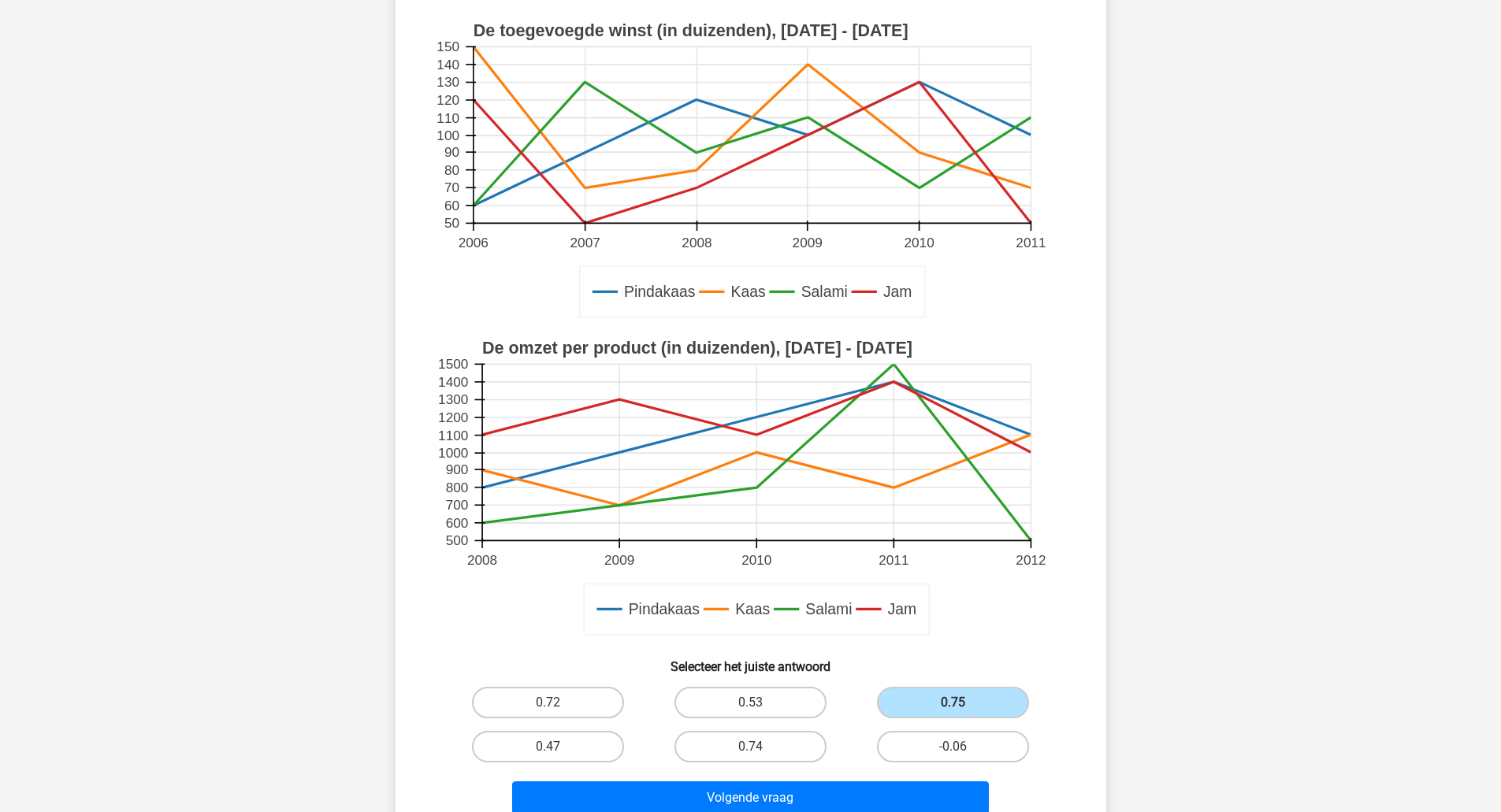
scroll to position [204, 0]
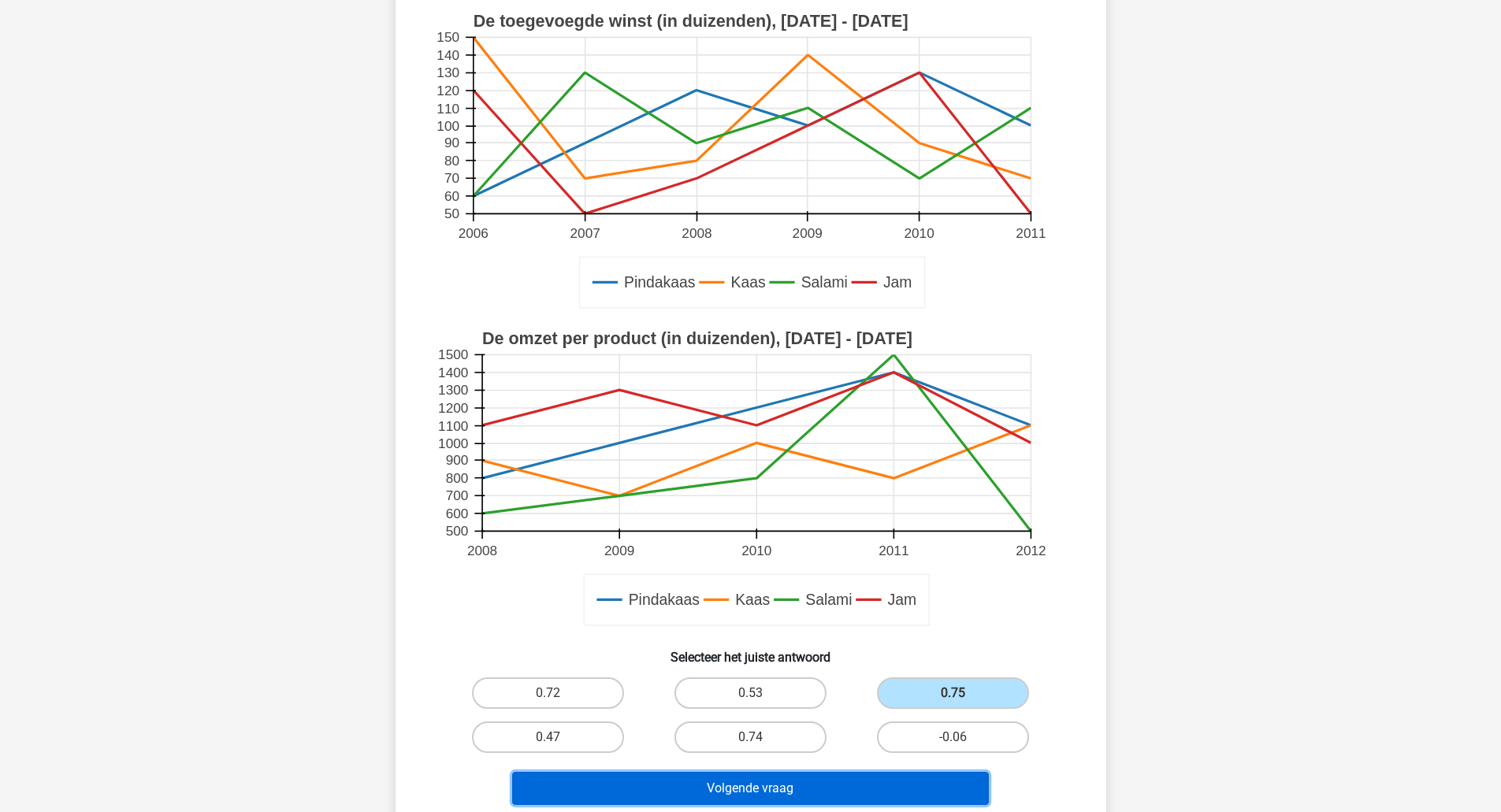
click at [801, 773] on button "Volgende vraag" at bounding box center [750, 788] width 477 height 33
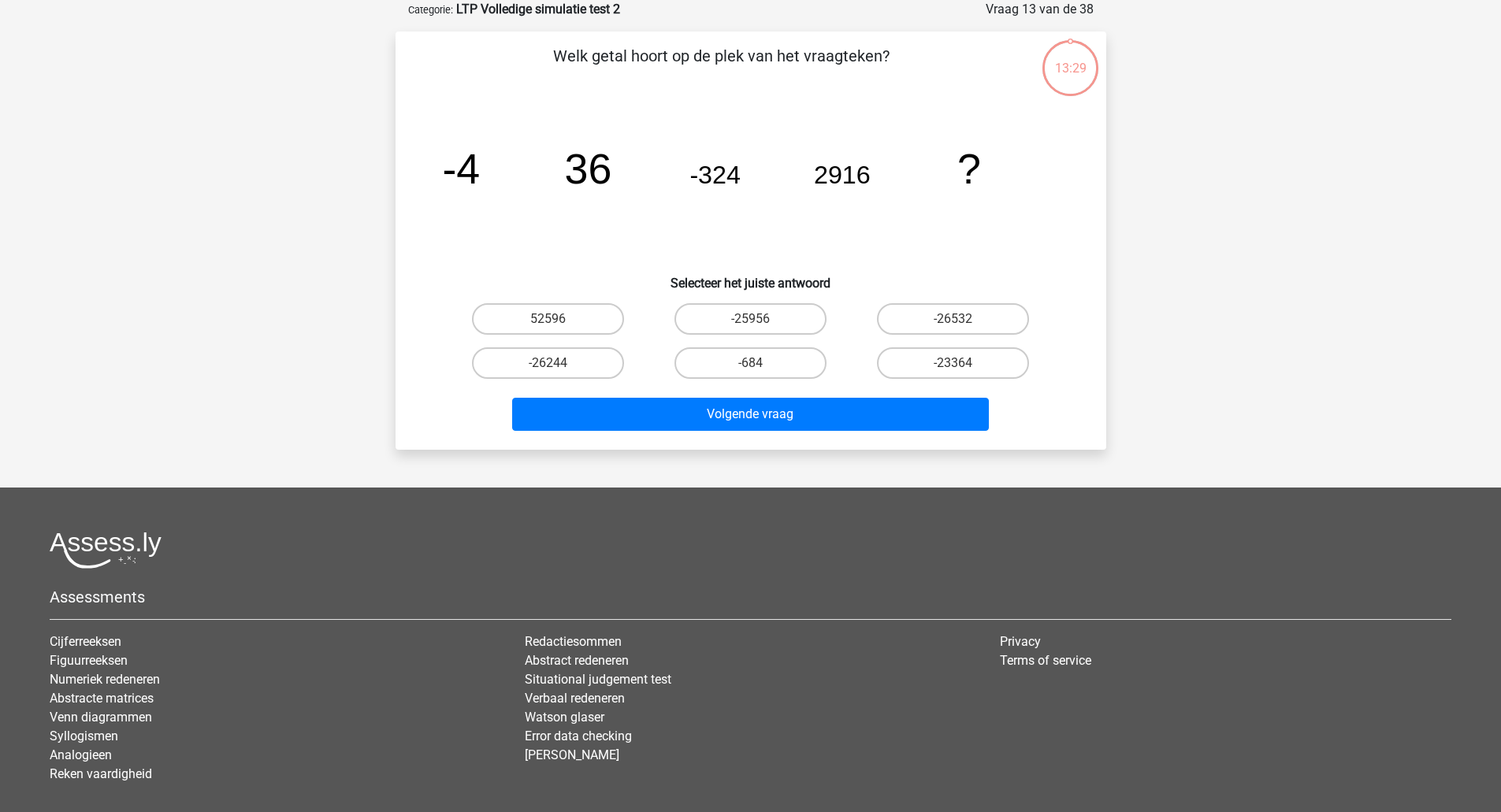
scroll to position [0, 0]
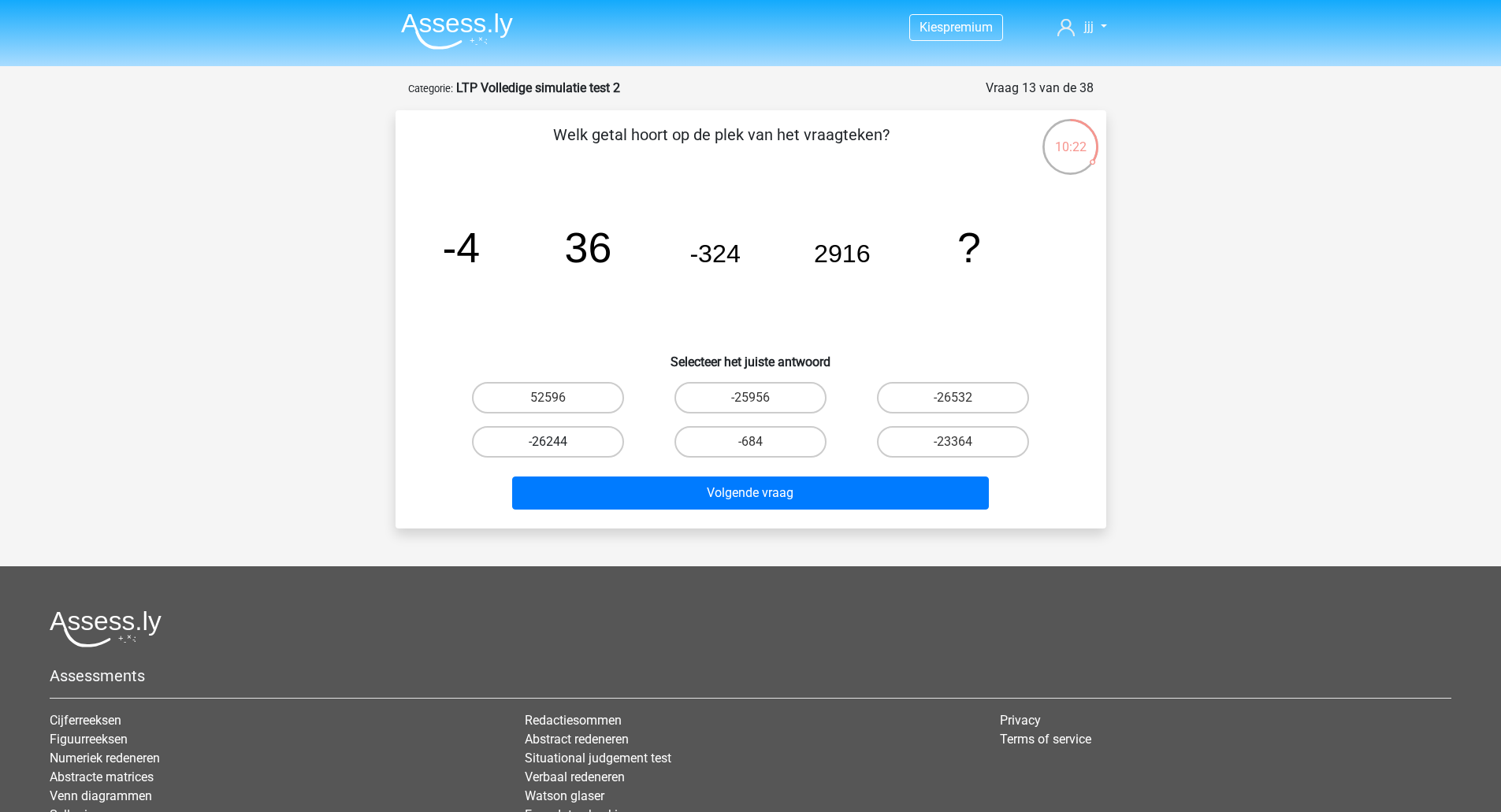
click at [567, 444] on label "-26244" at bounding box center [548, 441] width 152 height 31
click at [557, 444] on input "-26244" at bounding box center [552, 447] width 10 height 10
radio input "true"
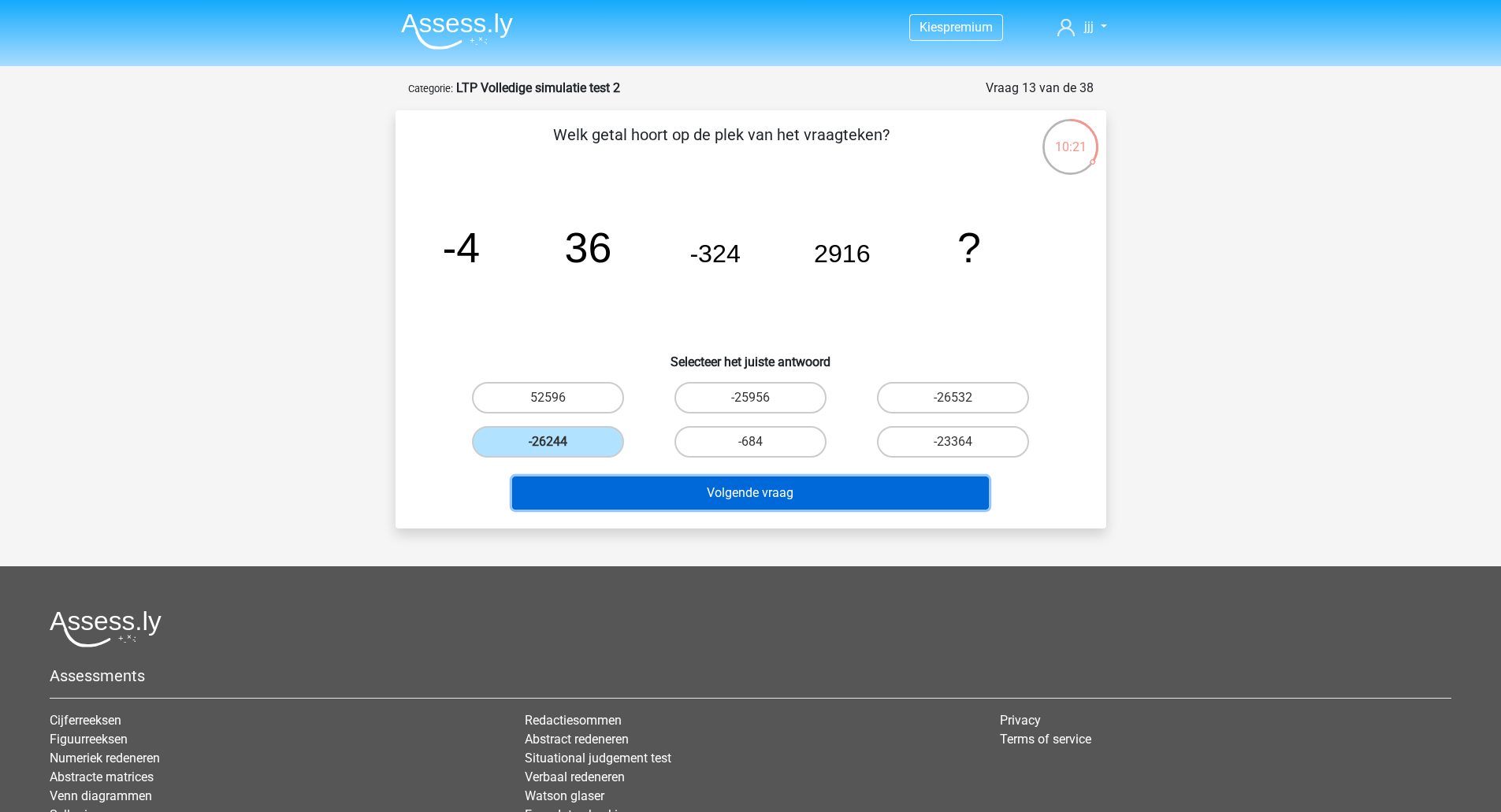
click at [648, 478] on button "Volgende vraag" at bounding box center [750, 493] width 477 height 33
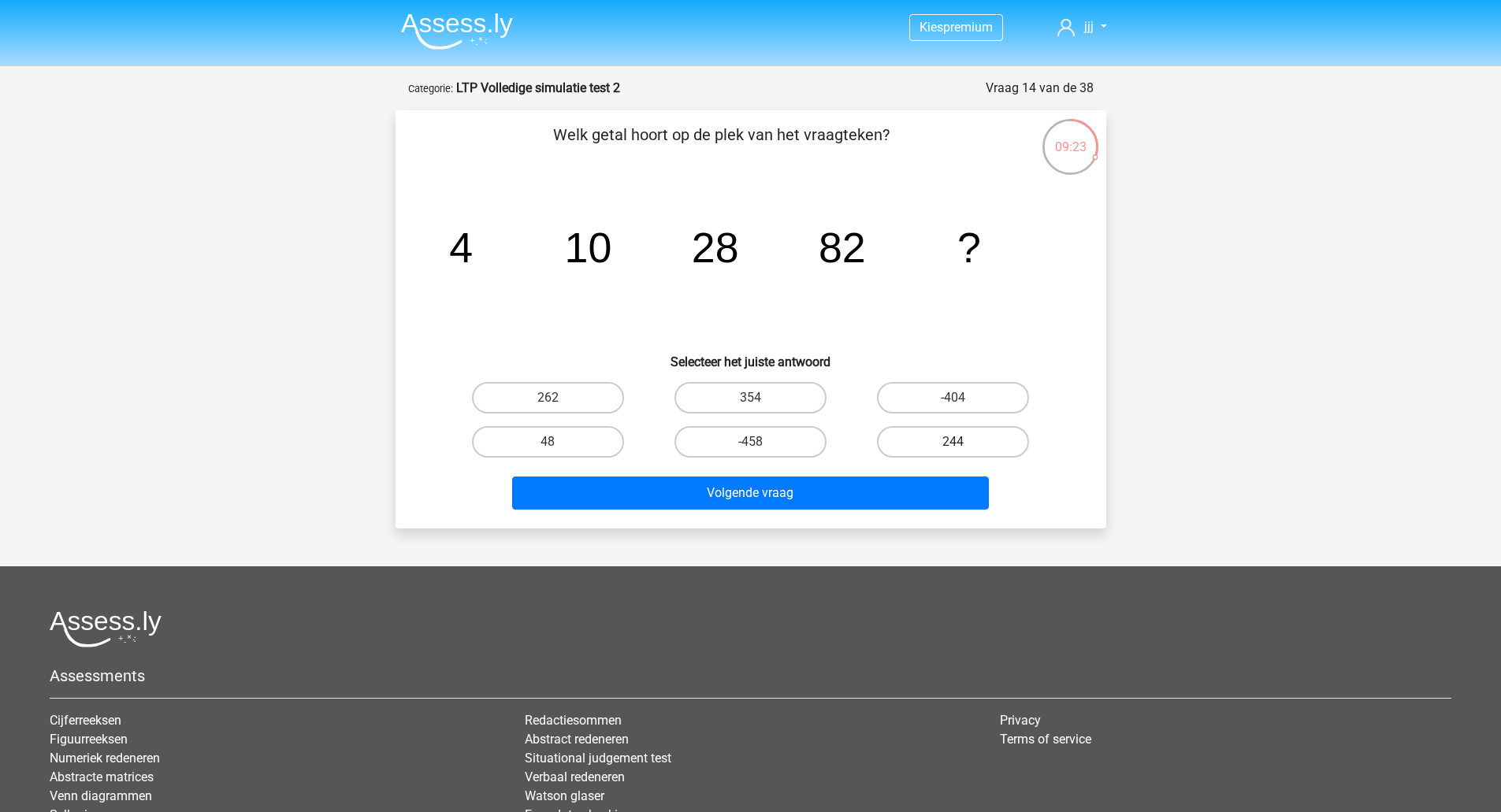
click at [957, 439] on label "244" at bounding box center [953, 441] width 152 height 31
click at [957, 442] on input "244" at bounding box center [958, 447] width 10 height 10
radio input "true"
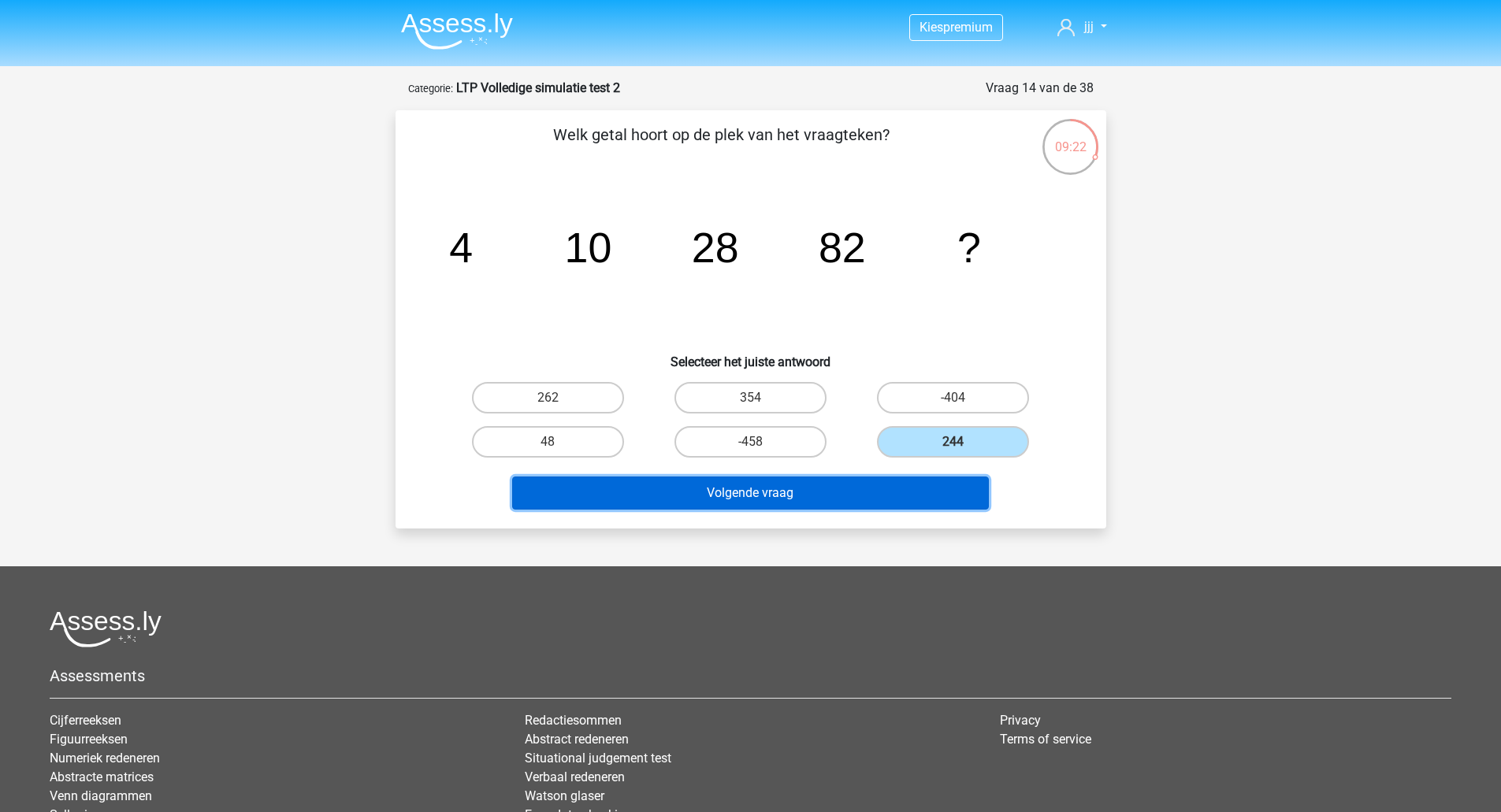
click at [944, 496] on button "Volgende vraag" at bounding box center [750, 493] width 477 height 33
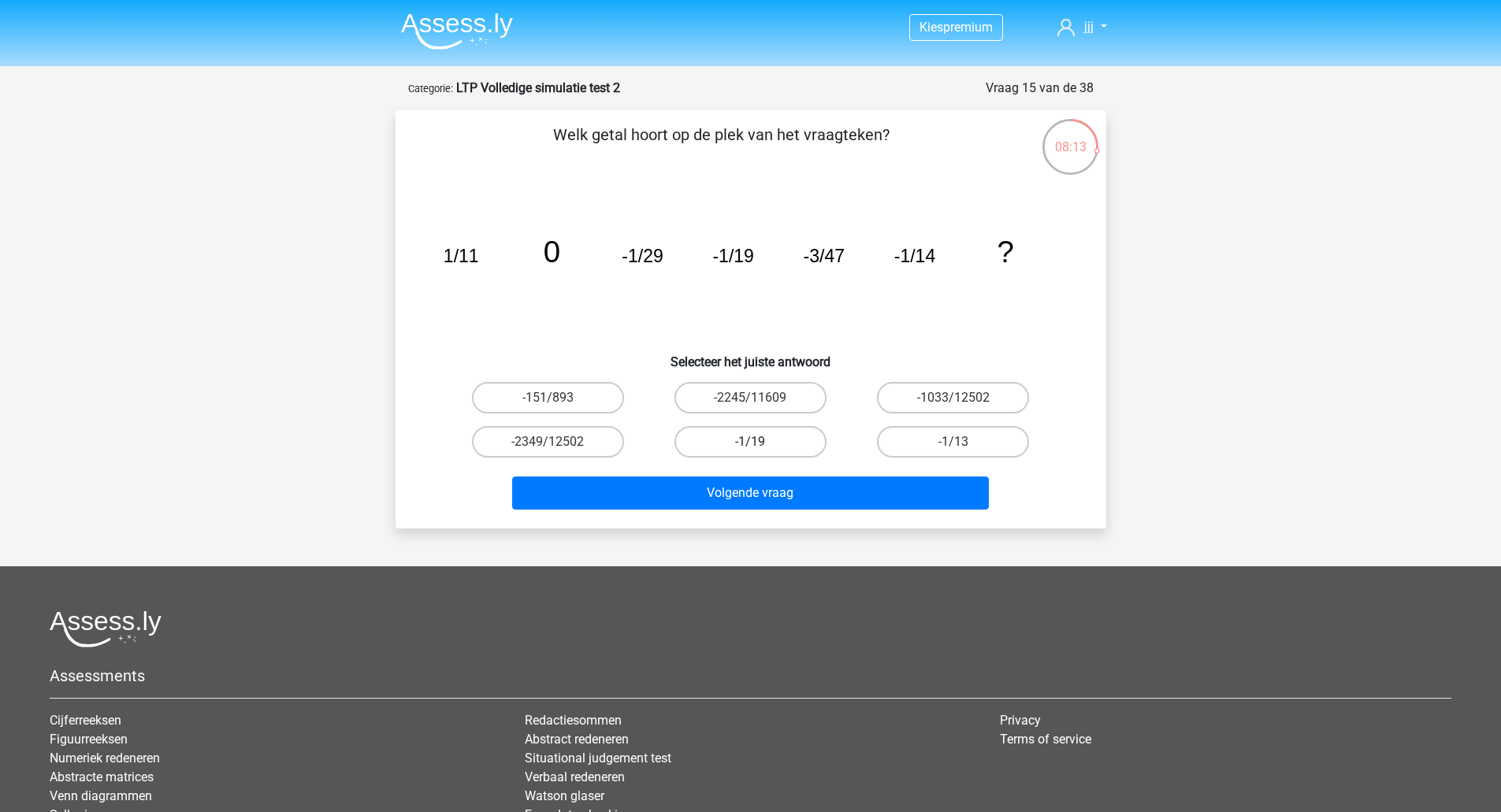
click at [700, 442] on label "-1/19" at bounding box center [750, 441] width 152 height 31
click at [750, 442] on input "-1/19" at bounding box center [755, 447] width 10 height 10
radio input "true"
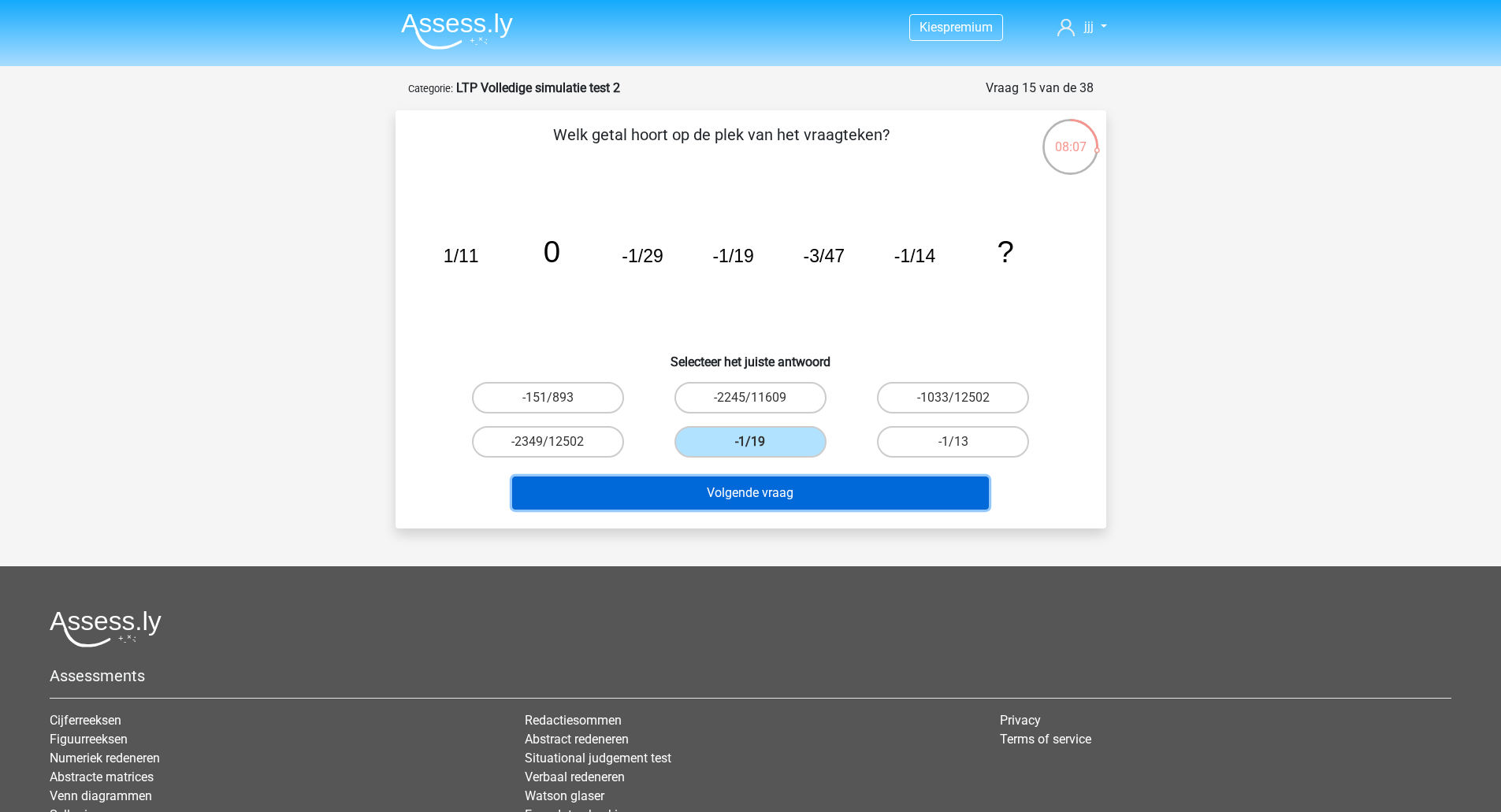
click at [793, 481] on button "Volgende vraag" at bounding box center [750, 493] width 477 height 33
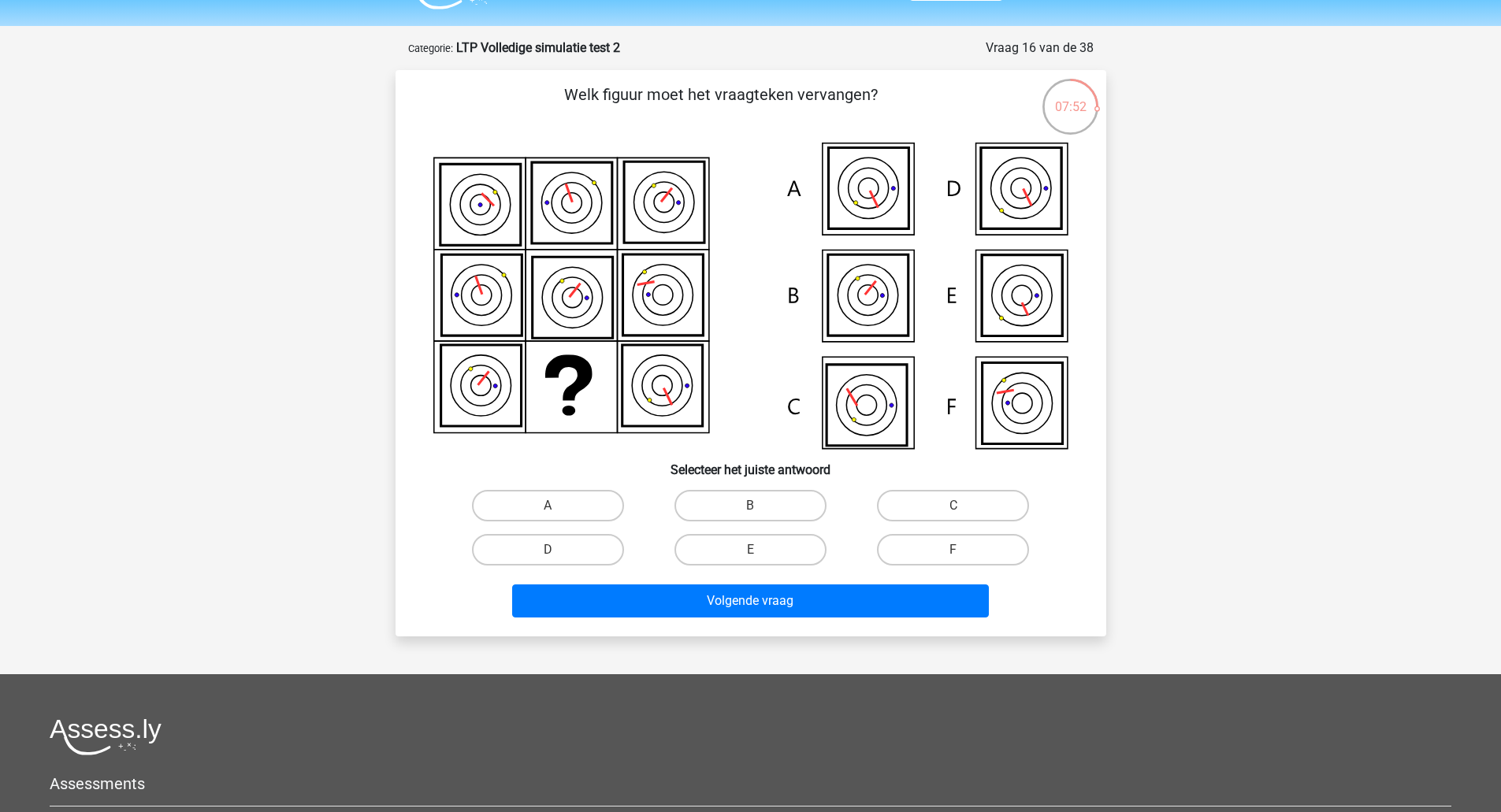
scroll to position [40, 0]
click at [1053, 402] on icon at bounding box center [1022, 404] width 81 height 81
click at [951, 557] on label "F" at bounding box center [953, 550] width 152 height 31
click at [953, 557] on input "F" at bounding box center [958, 556] width 10 height 10
radio input "true"
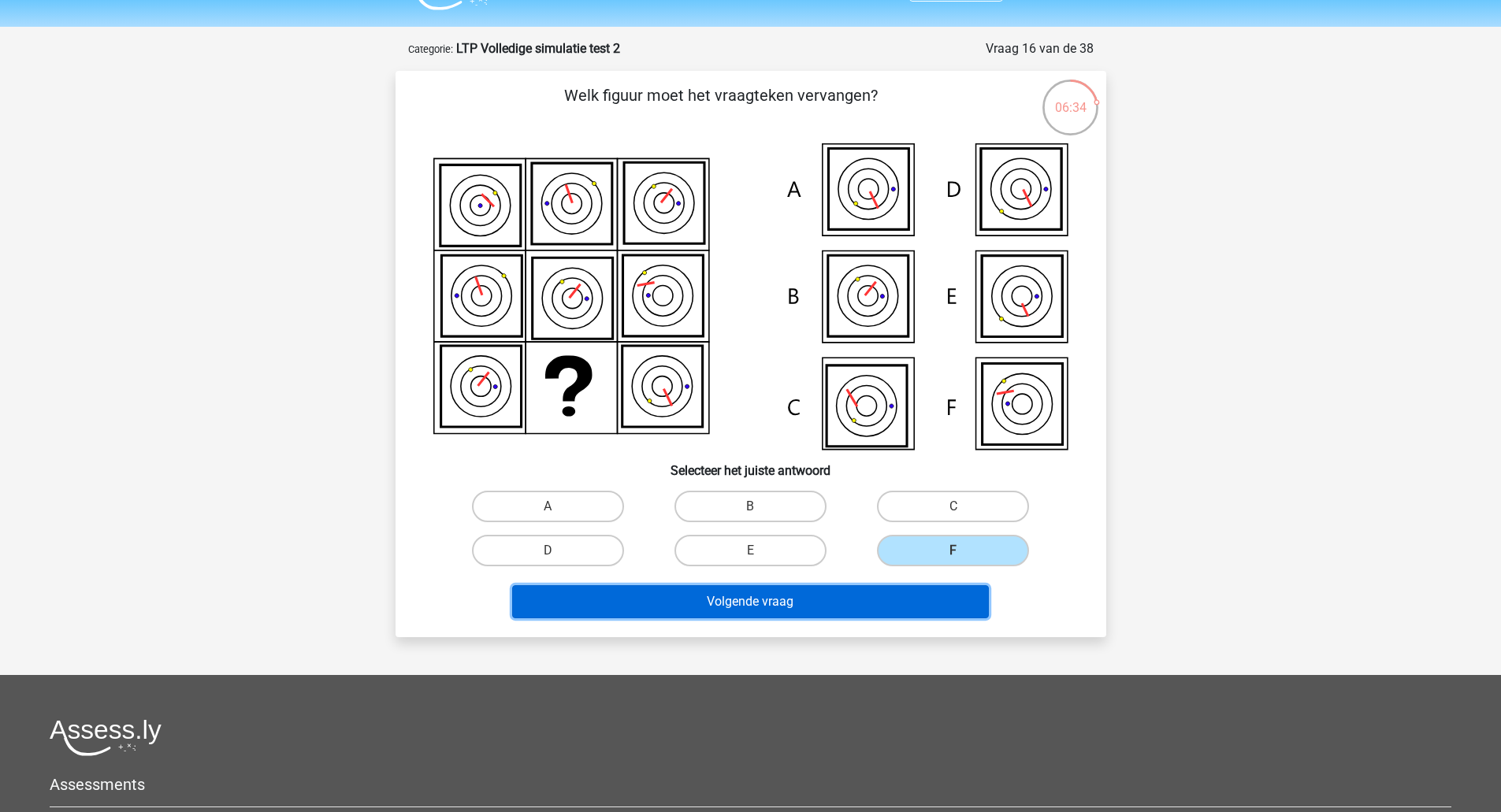
click at [938, 585] on button "Volgende vraag" at bounding box center [750, 602] width 477 height 33
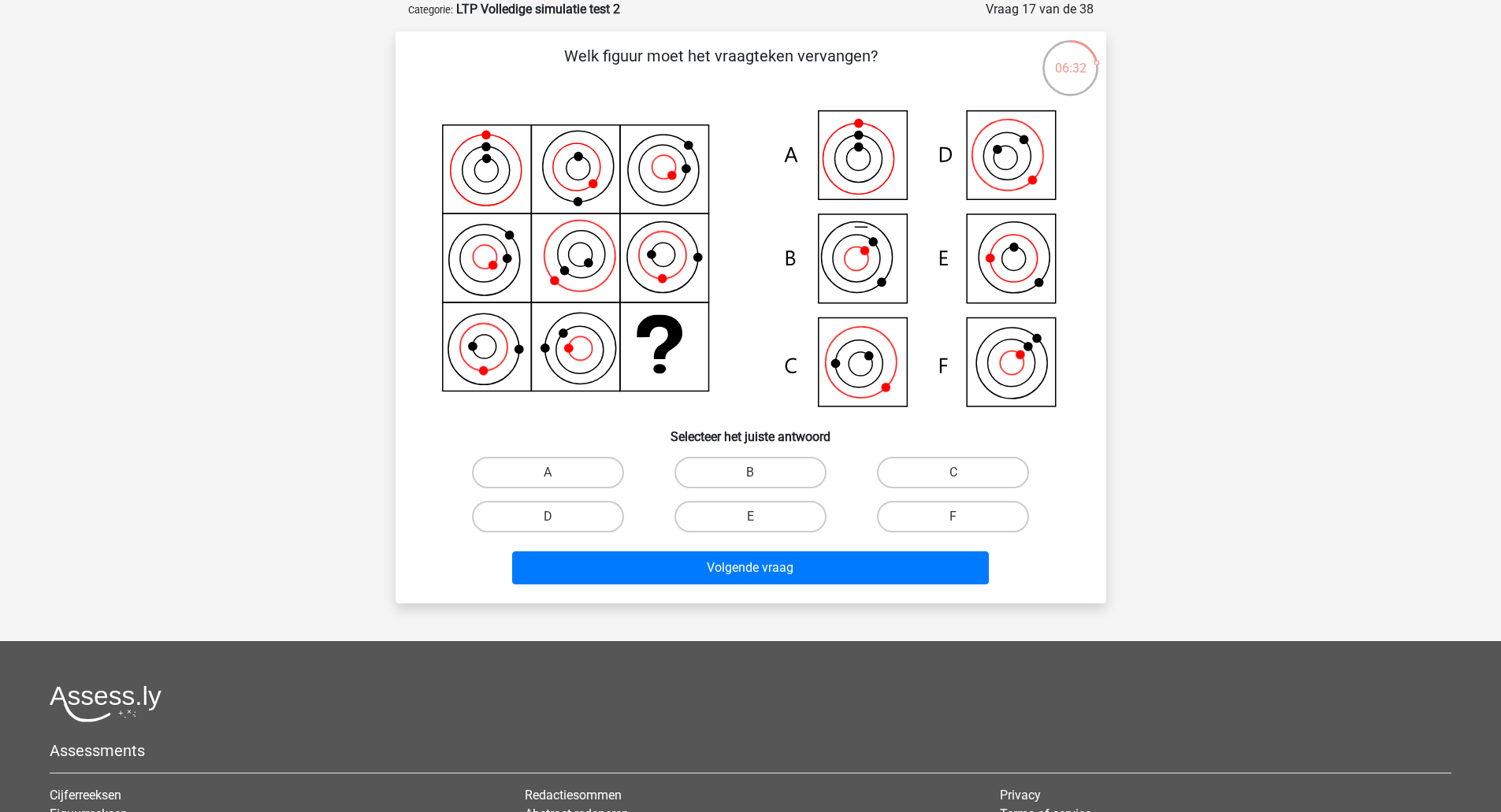
scroll to position [0, 0]
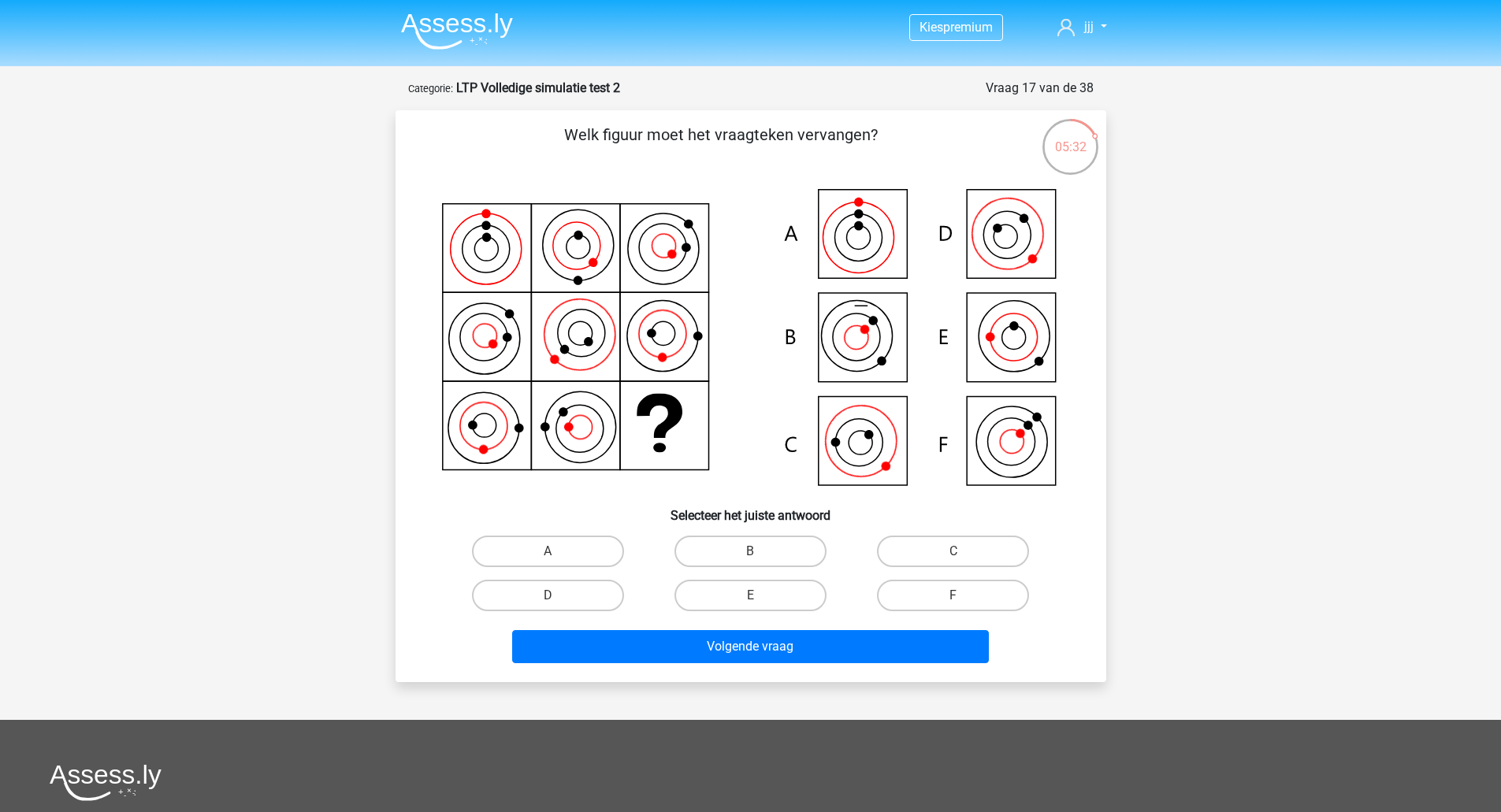
click at [881, 227] on icon at bounding box center [750, 339] width 635 height 313
click at [605, 600] on label "D" at bounding box center [548, 595] width 152 height 31
click at [557, 600] on input "D" at bounding box center [552, 600] width 10 height 10
radio input "true"
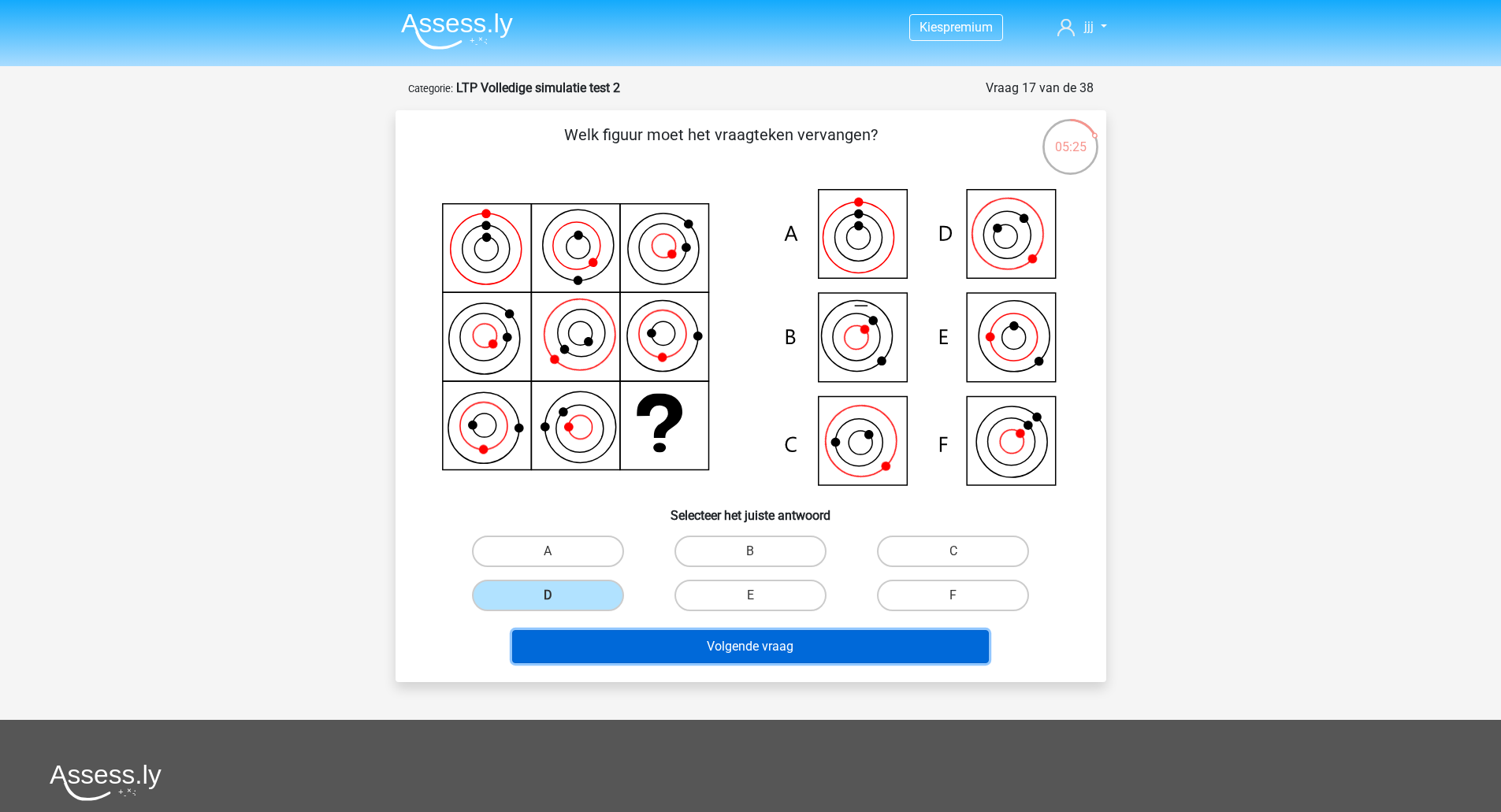
click at [685, 643] on button "Volgende vraag" at bounding box center [750, 646] width 477 height 33
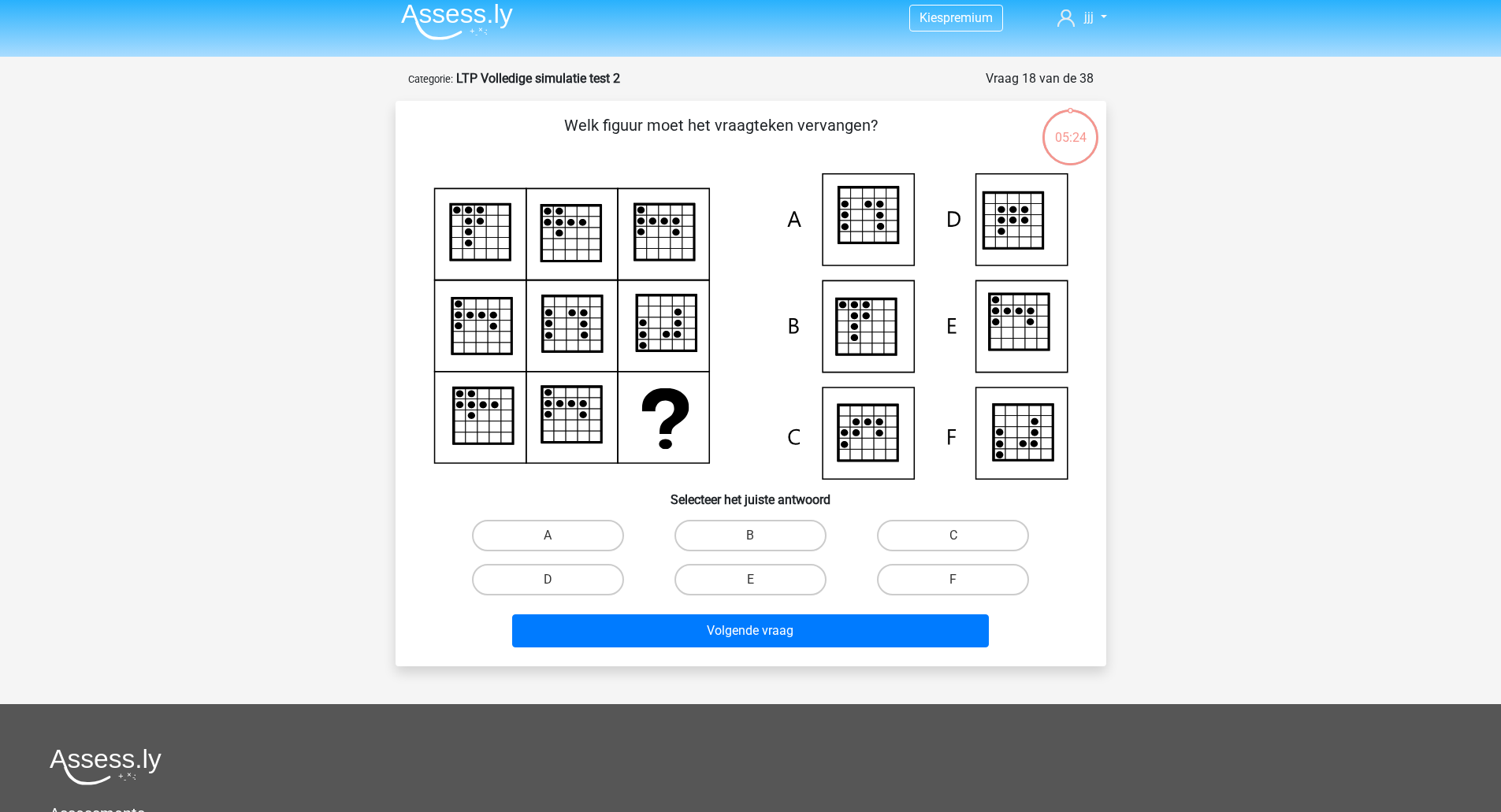
scroll to position [9, 0]
click at [573, 536] on label "A" at bounding box center [548, 536] width 152 height 31
click at [557, 536] on input "A" at bounding box center [552, 541] width 10 height 10
radio input "true"
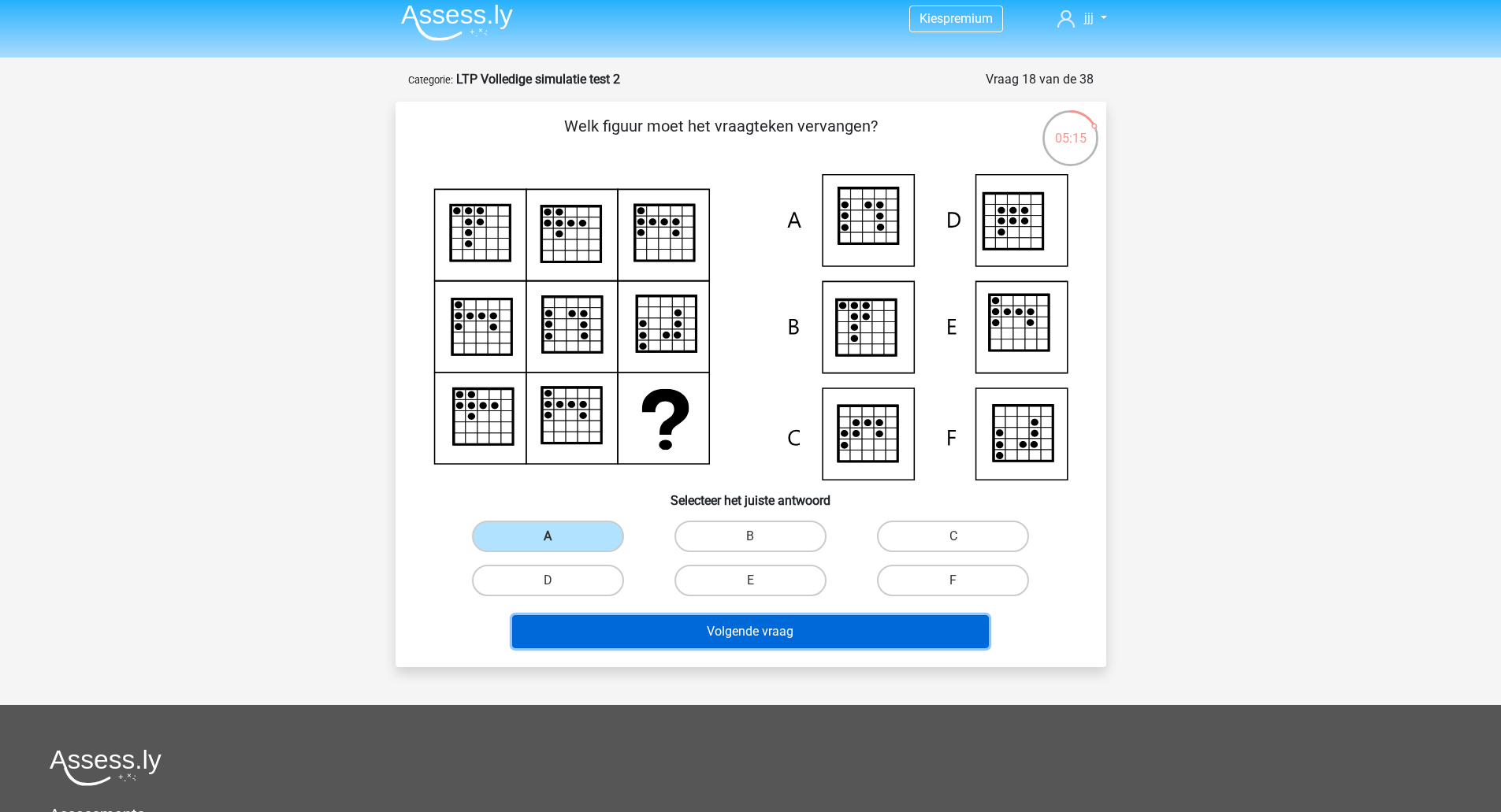
click at [665, 623] on button "Volgende vraag" at bounding box center [750, 631] width 477 height 33
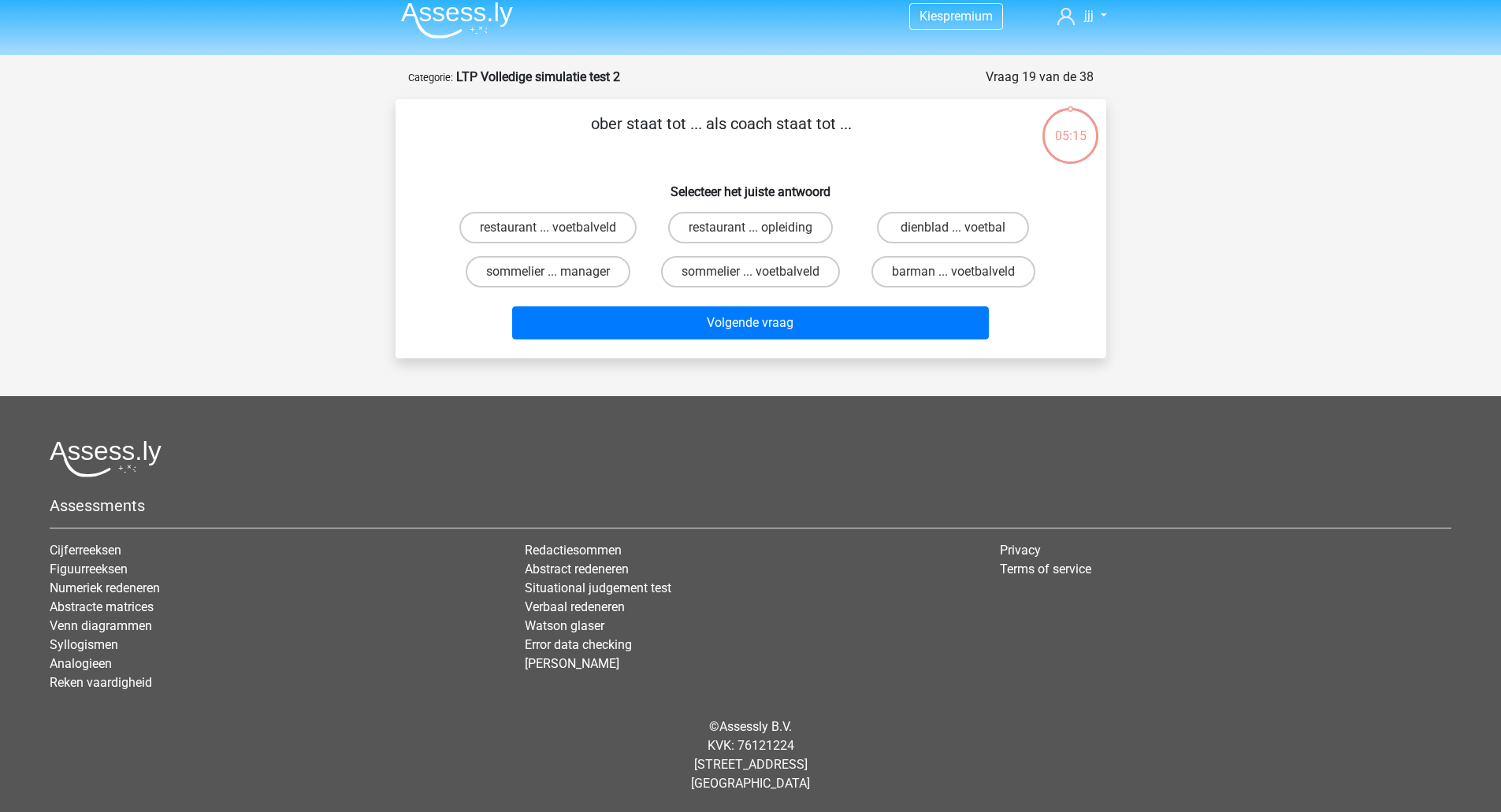
scroll to position [0, 0]
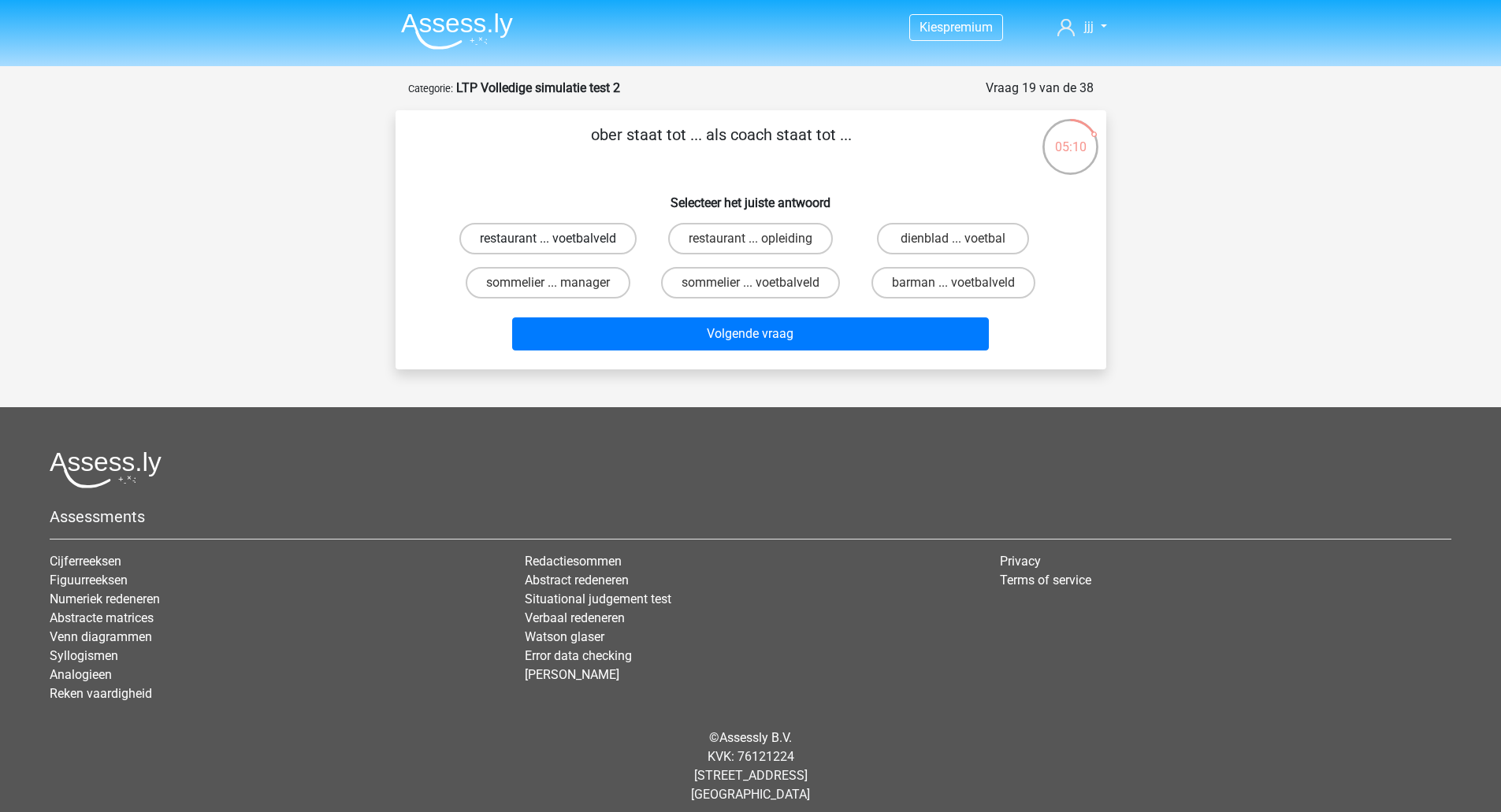
click at [597, 239] on label "restaurant ... voetbalveld" at bounding box center [548, 238] width 177 height 31
click at [557, 239] on input "restaurant ... voetbalveld" at bounding box center [552, 244] width 10 height 10
radio input "true"
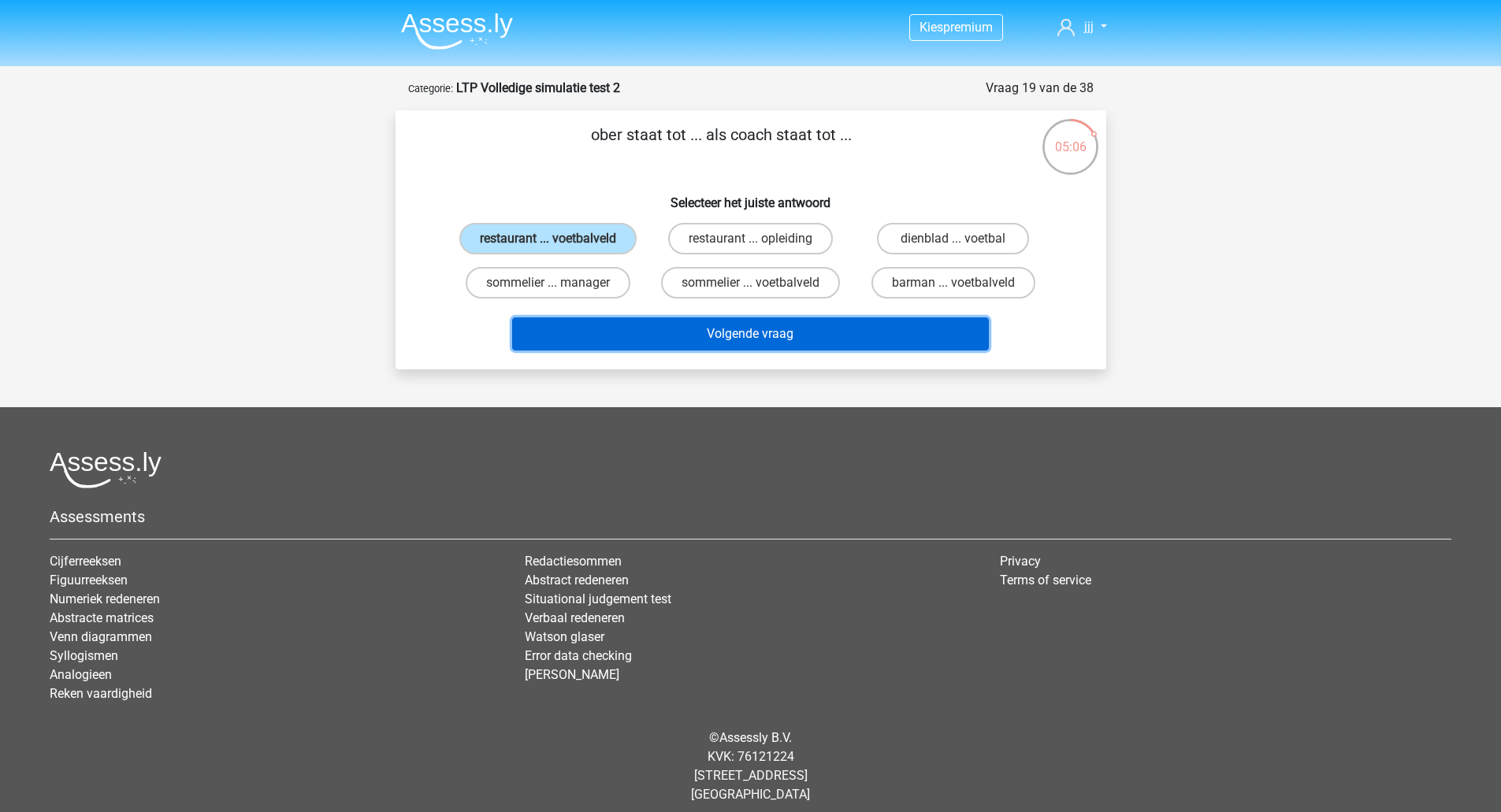
click at [681, 338] on button "Volgende vraag" at bounding box center [750, 334] width 477 height 33
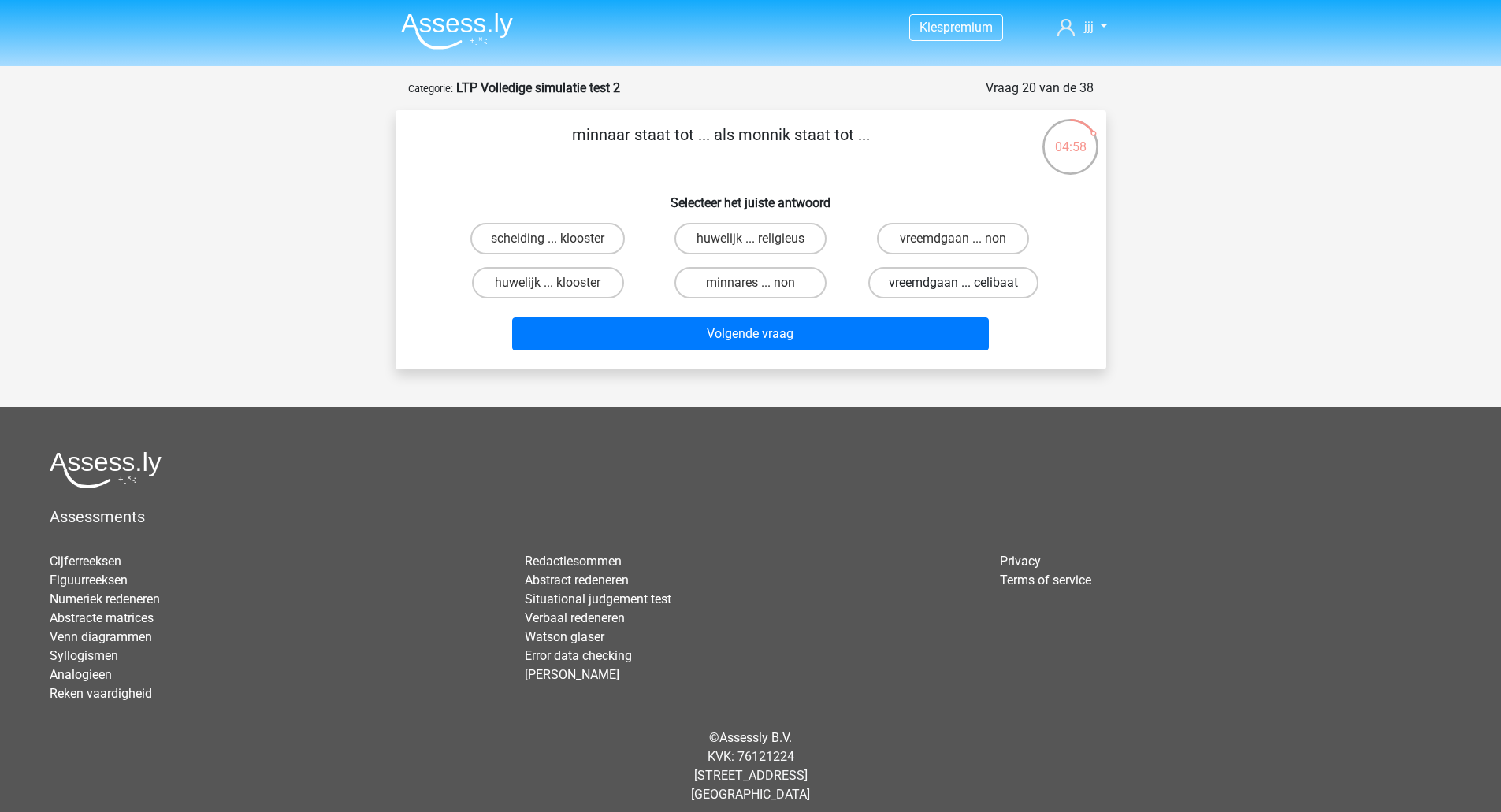
click at [909, 281] on label "vreemdgaan ... celibaat" at bounding box center [953, 282] width 170 height 31
click at [953, 283] on input "vreemdgaan ... celibaat" at bounding box center [958, 288] width 10 height 10
radio input "true"
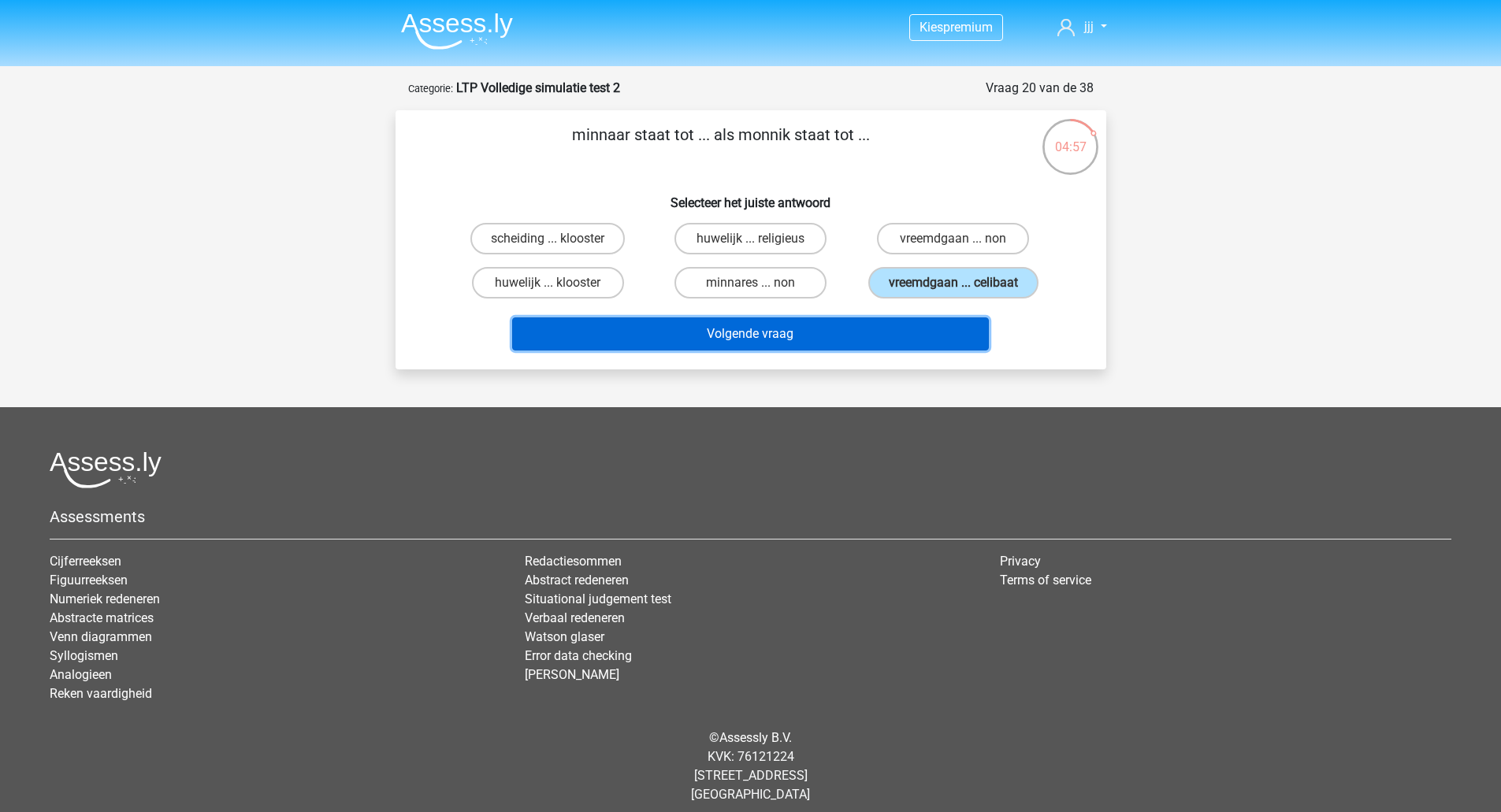
click at [904, 331] on button "Volgende vraag" at bounding box center [750, 334] width 477 height 33
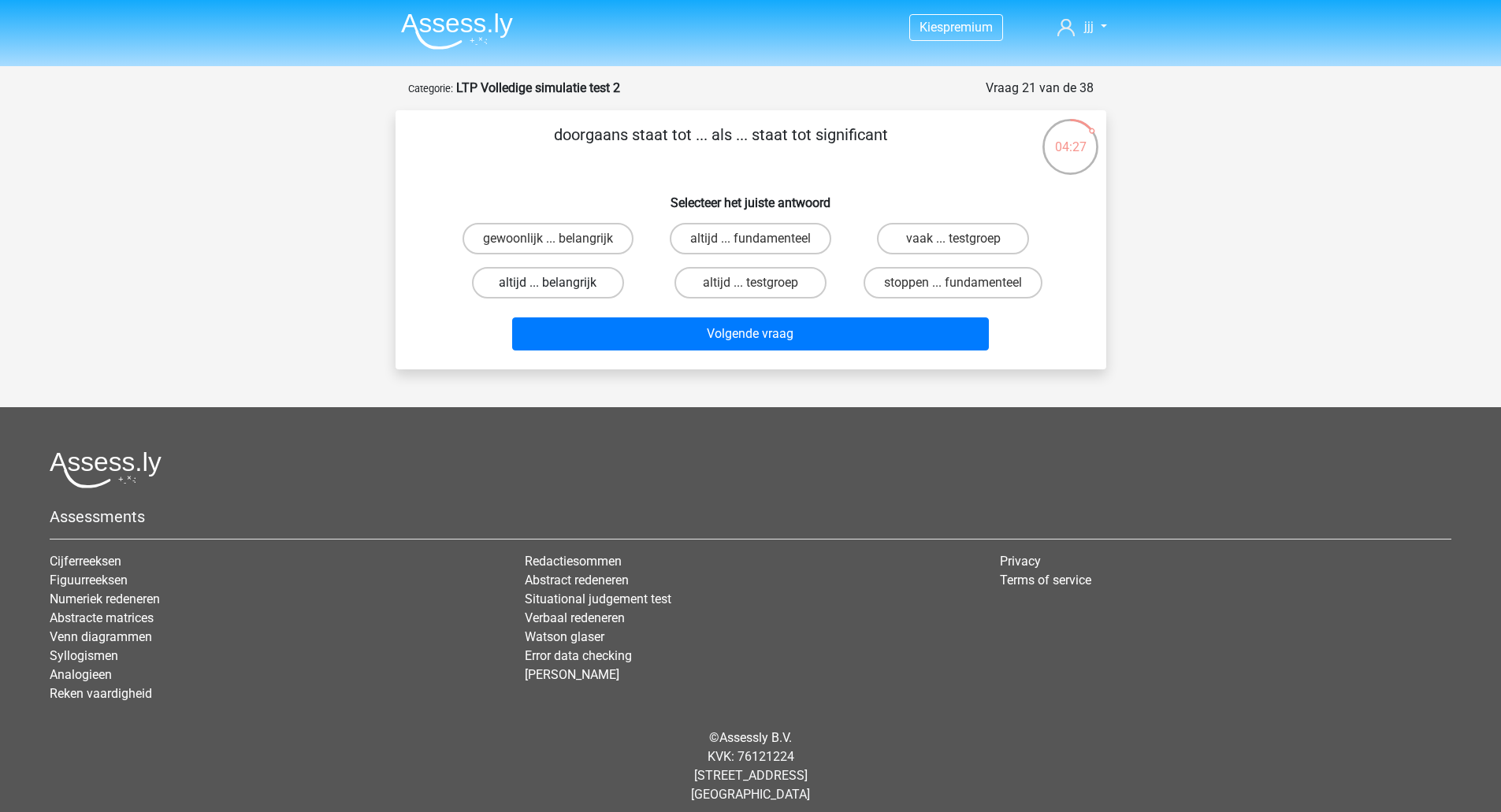
click at [584, 269] on label "altijd ... belangrijk" at bounding box center [548, 282] width 152 height 31
click at [557, 283] on input "altijd ... belangrijk" at bounding box center [552, 288] width 10 height 10
radio input "true"
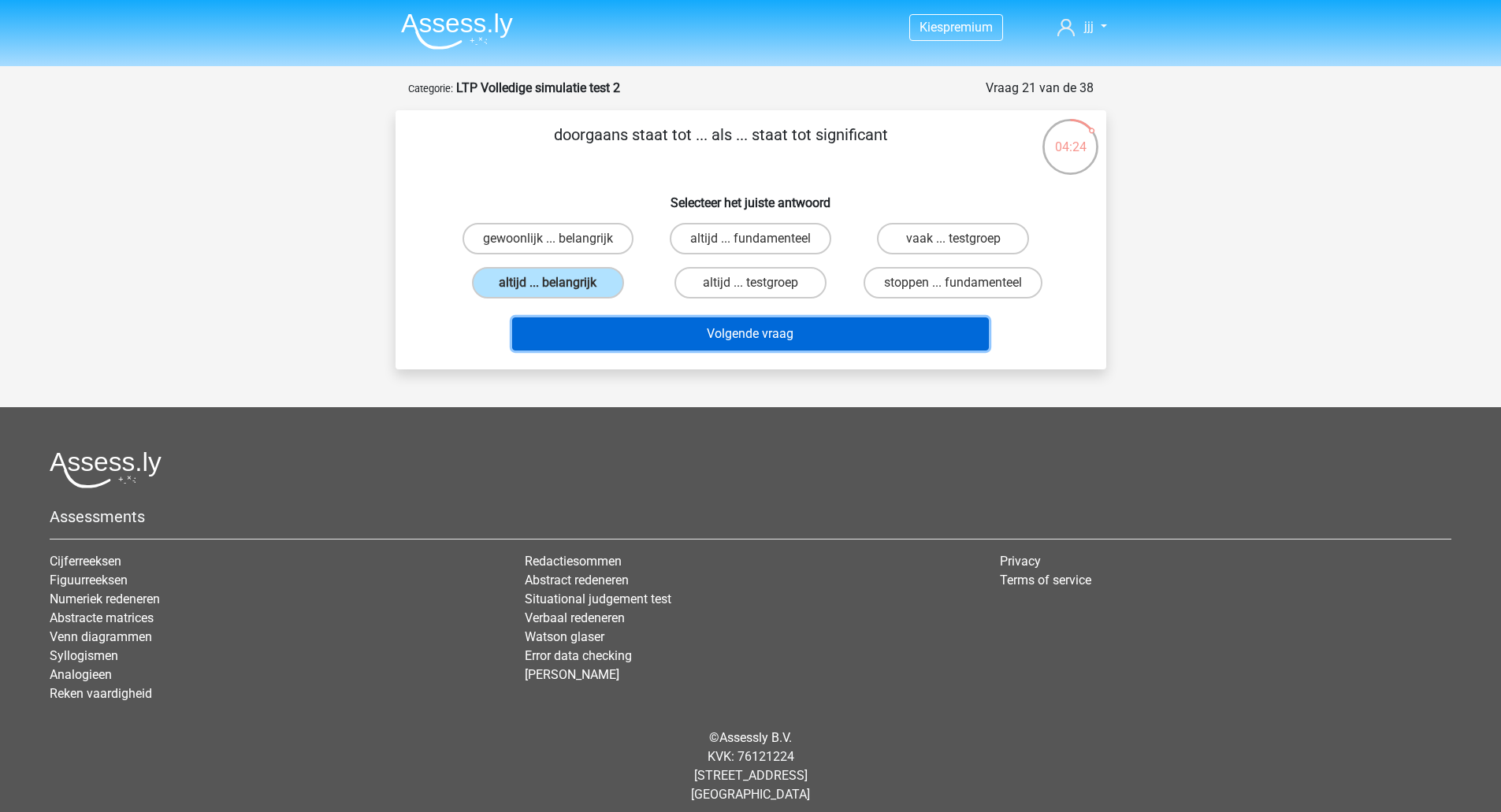
click at [644, 347] on button "Volgende vraag" at bounding box center [750, 334] width 477 height 33
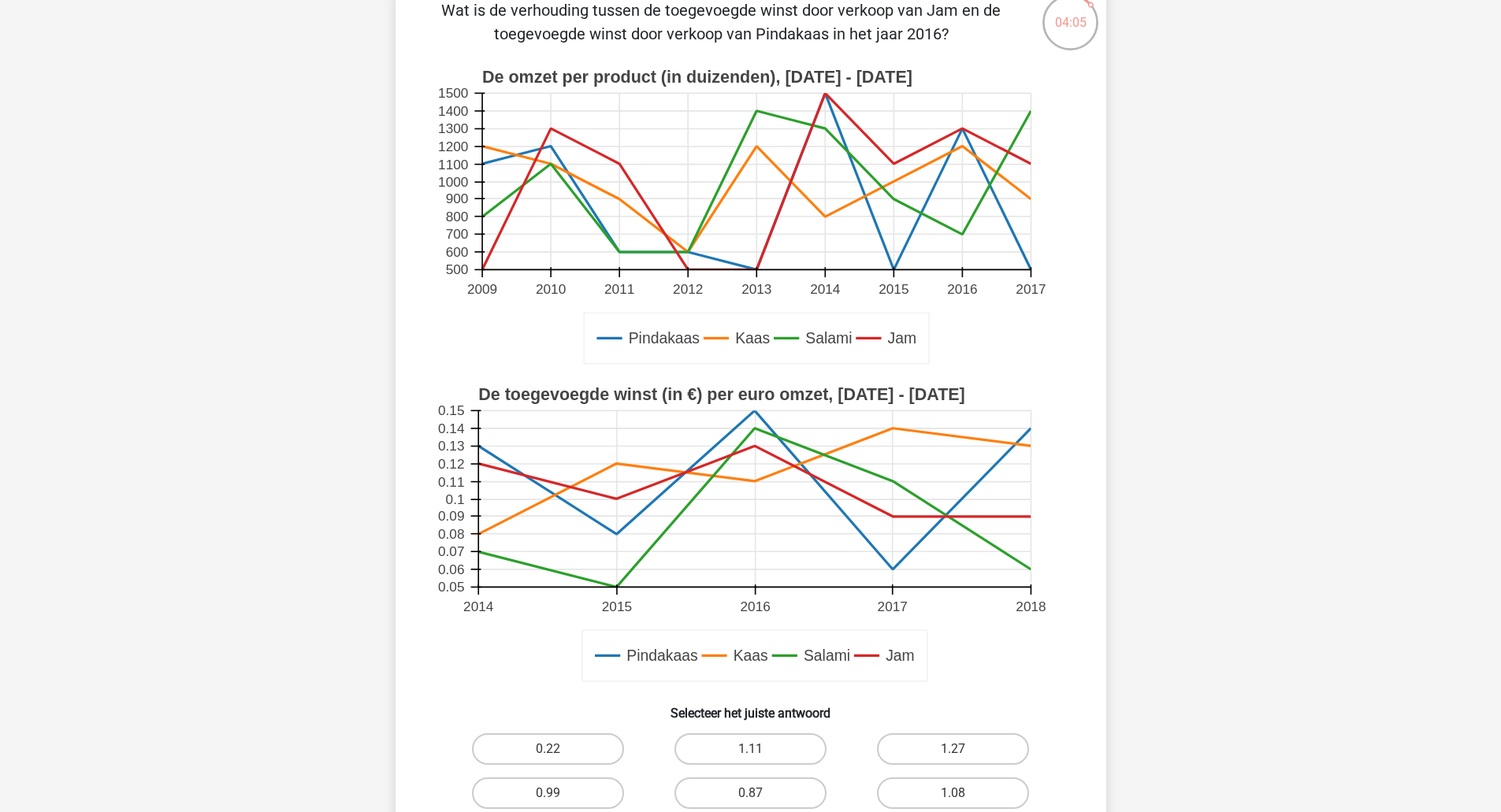
scroll to position [101, 0]
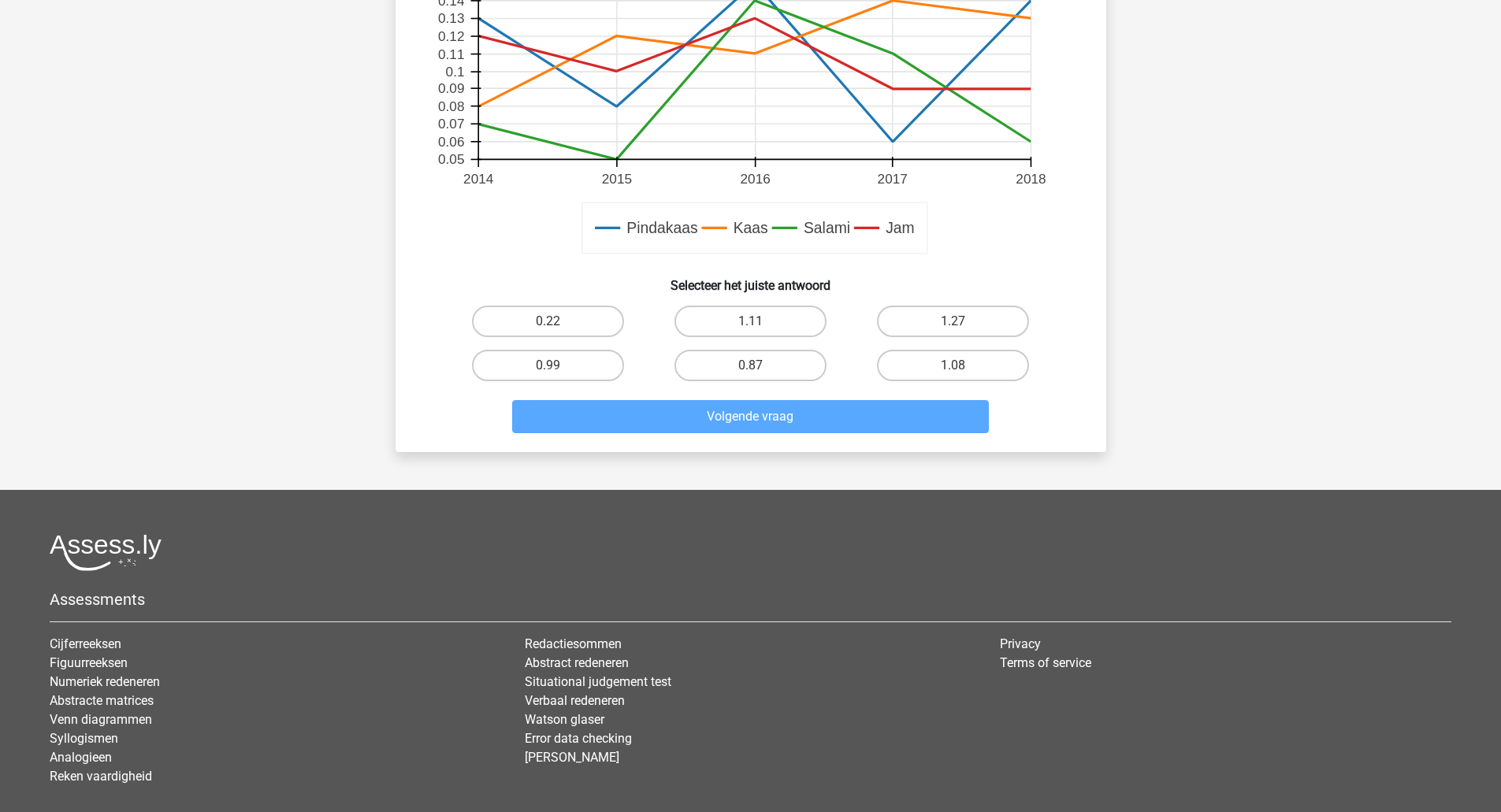
scroll to position [555, 0]
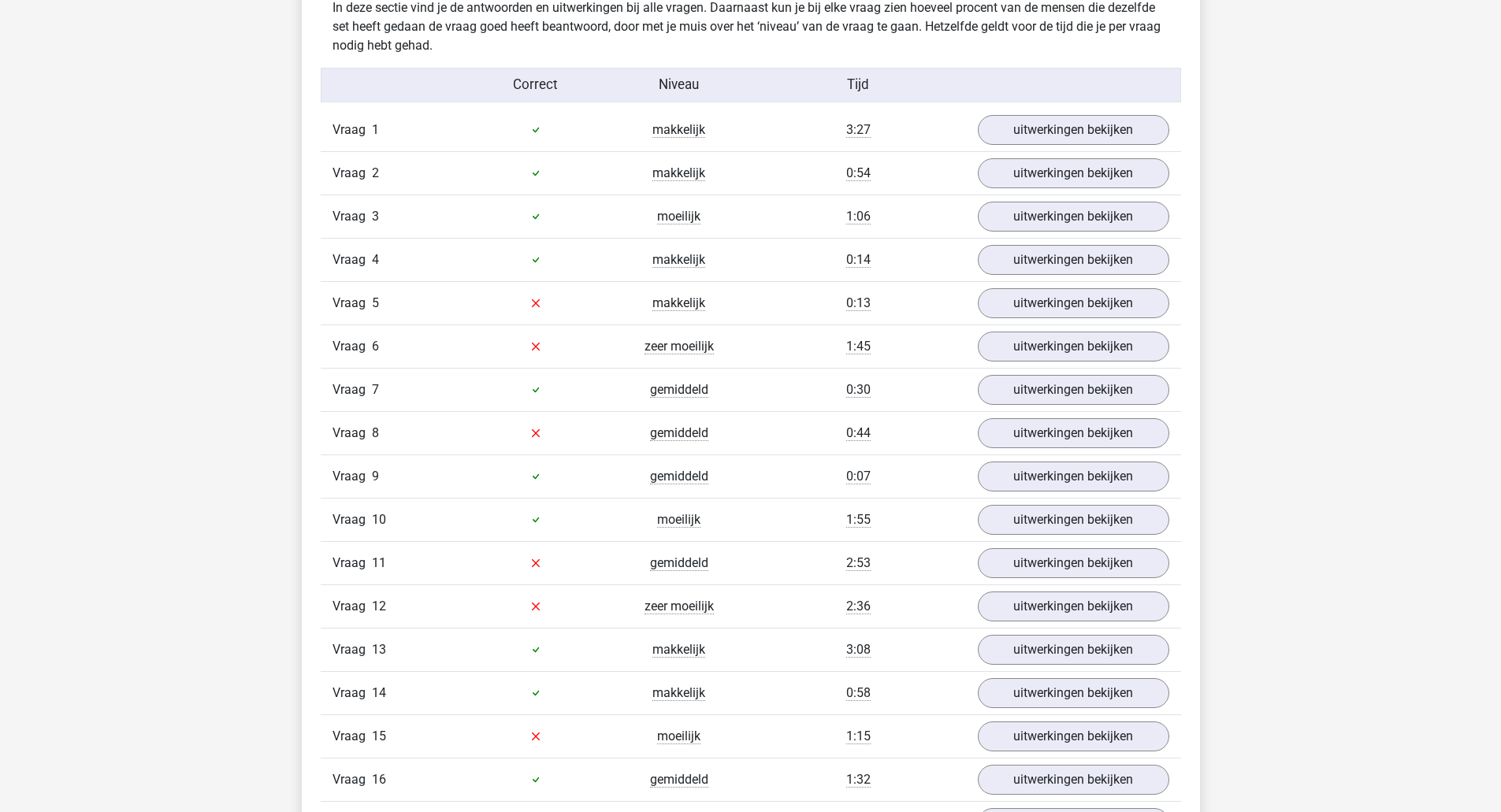
scroll to position [1698, 0]
click at [1075, 310] on link "uitwerkingen bekijken" at bounding box center [1072, 303] width 219 height 35
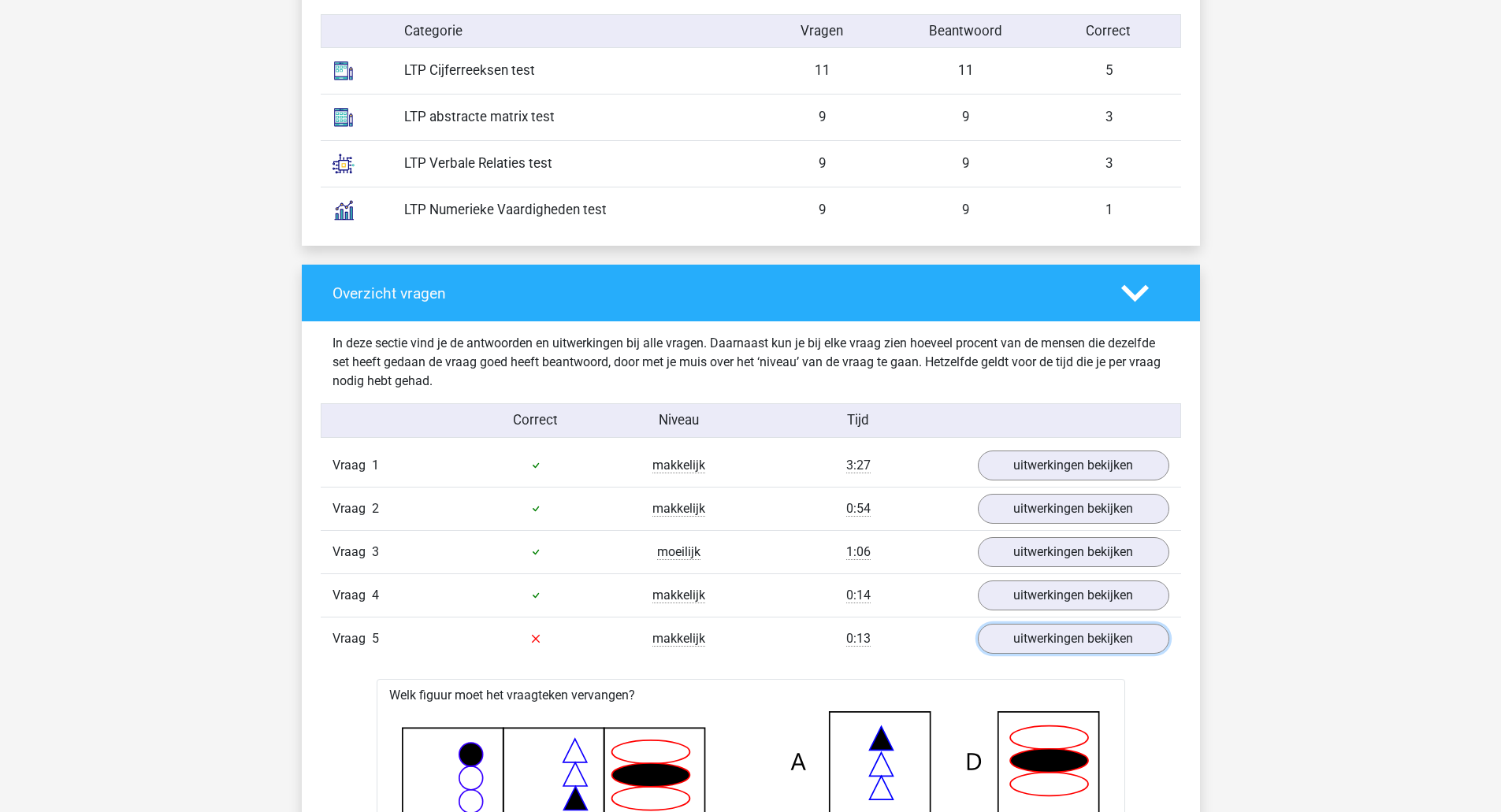
scroll to position [1355, 0]
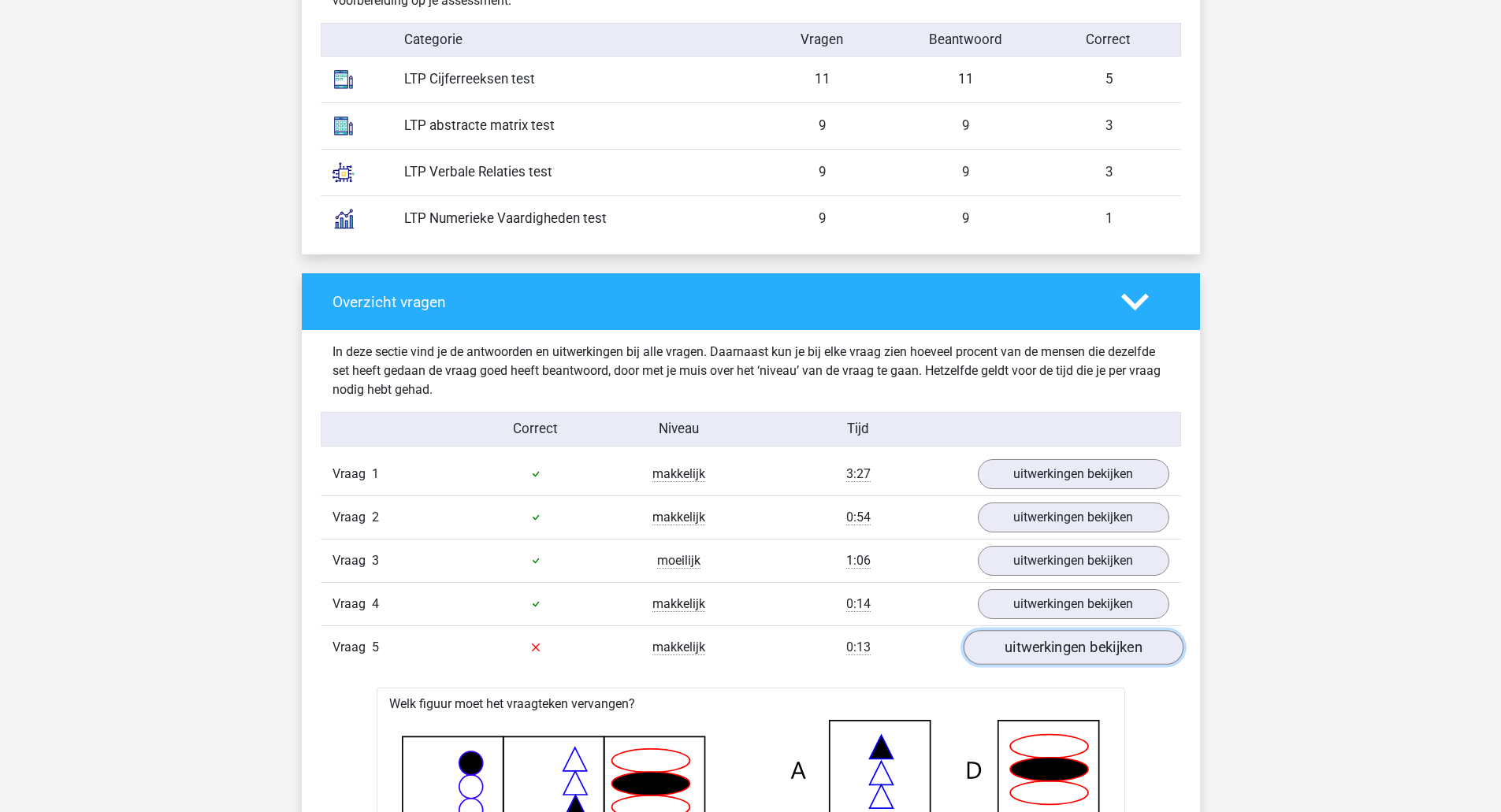
click at [1012, 635] on link "uitwerkingen bekijken" at bounding box center [1072, 647] width 219 height 35
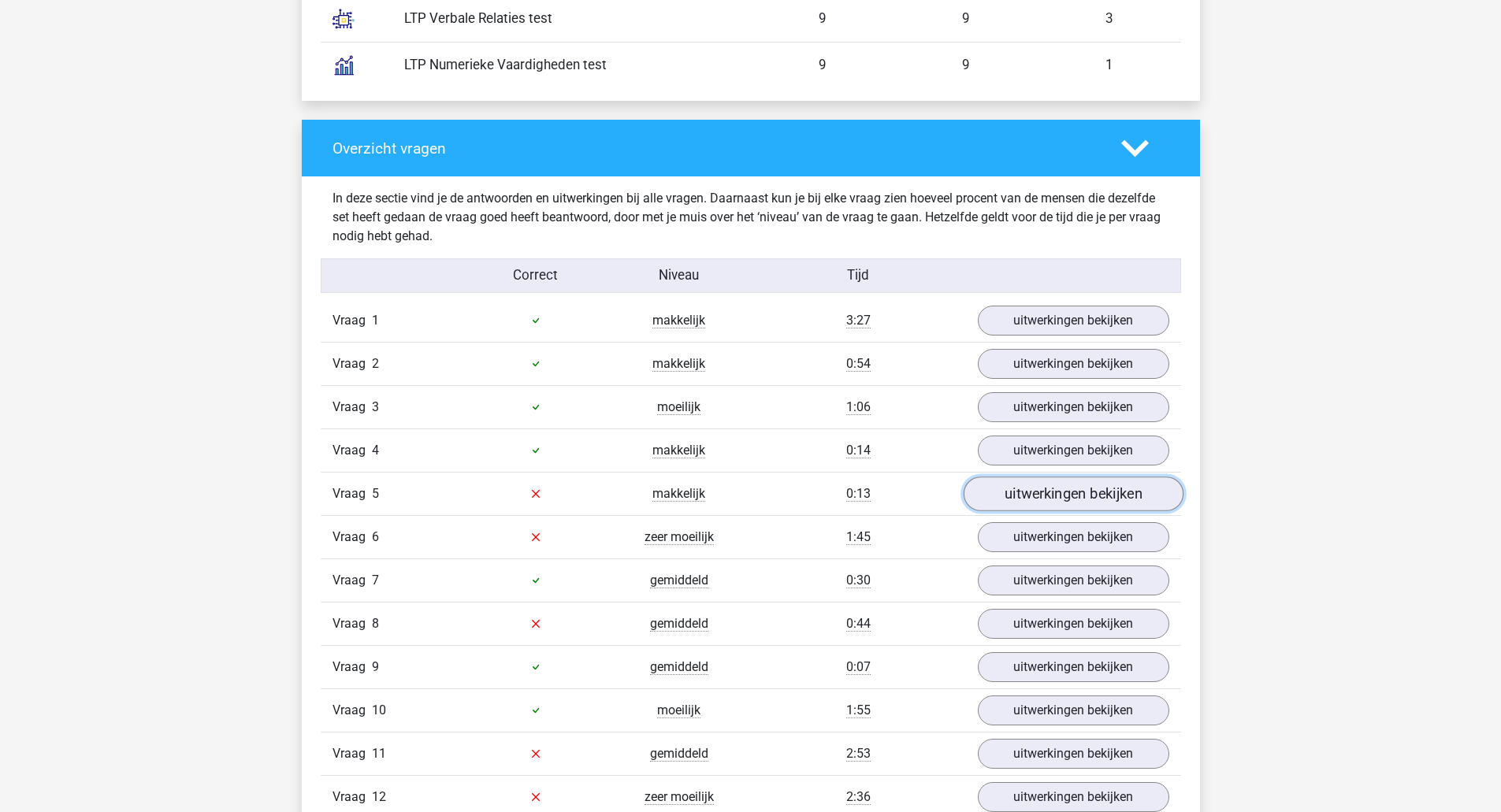
scroll to position [1514, 0]
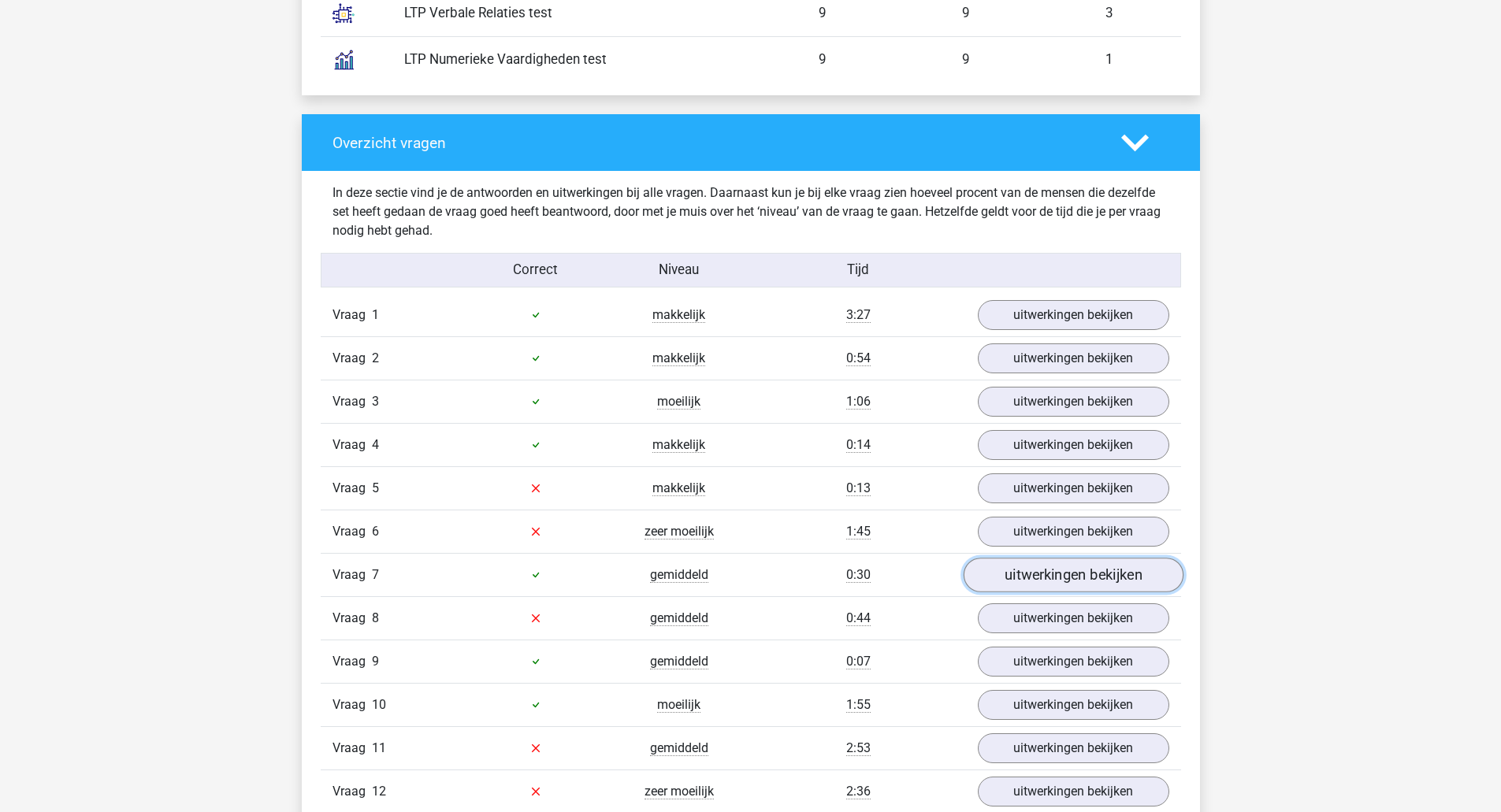
click at [1049, 579] on link "uitwerkingen bekijken" at bounding box center [1072, 574] width 219 height 35
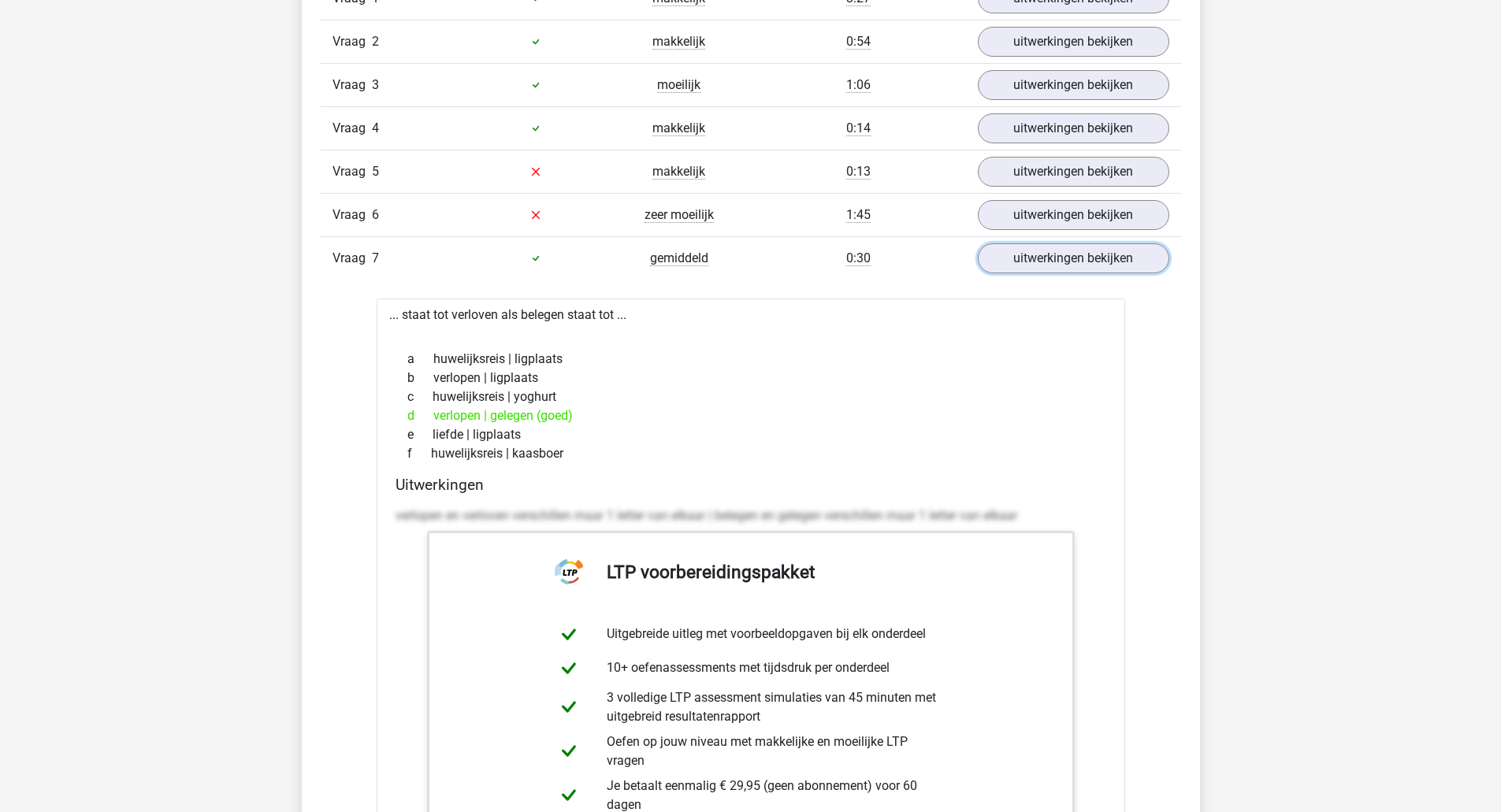
scroll to position [1831, 0]
click at [1075, 252] on link "uitwerkingen bekijken" at bounding box center [1072, 257] width 219 height 35
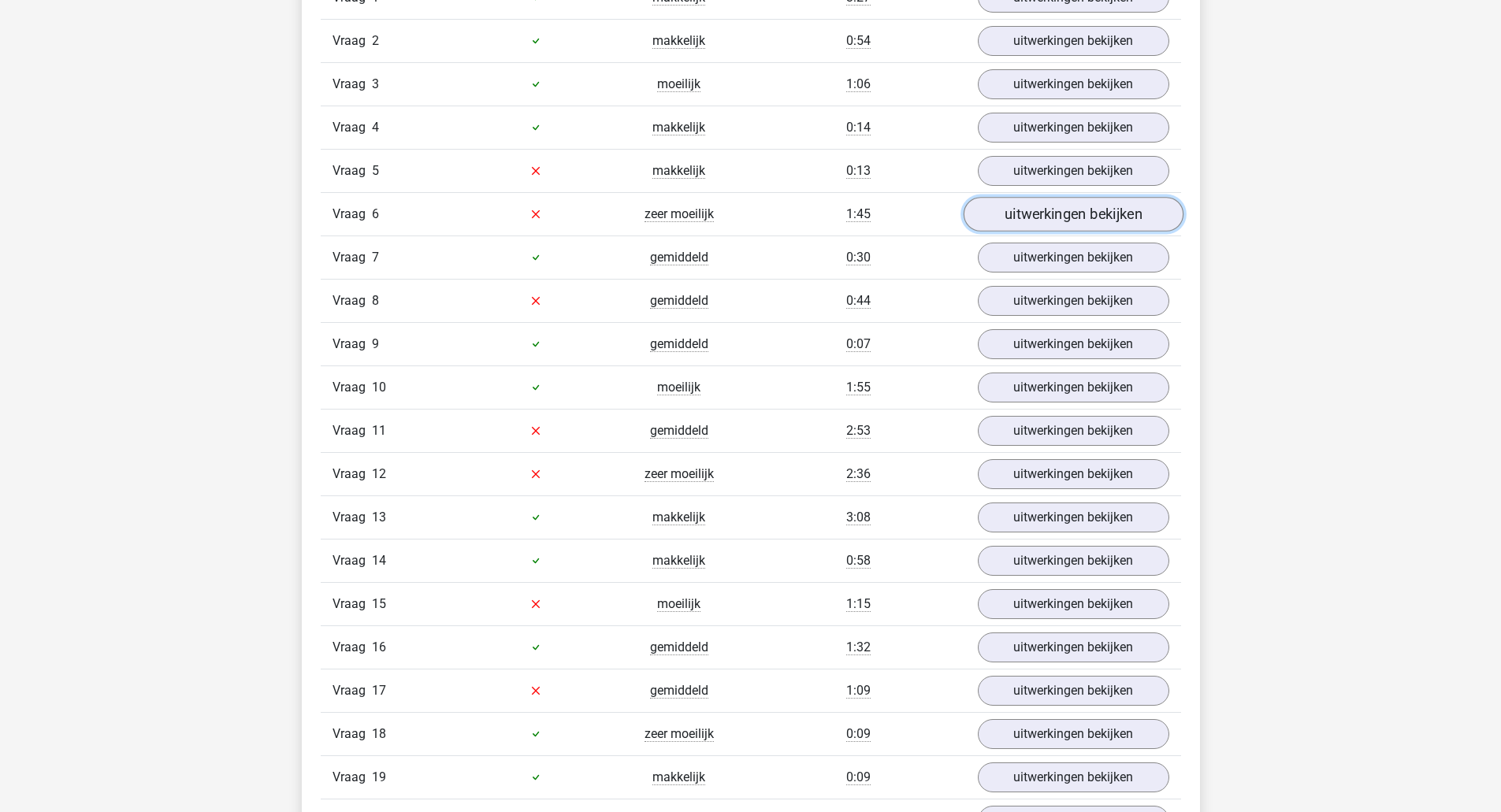
click at [1059, 206] on link "uitwerkingen bekijken" at bounding box center [1072, 214] width 219 height 35
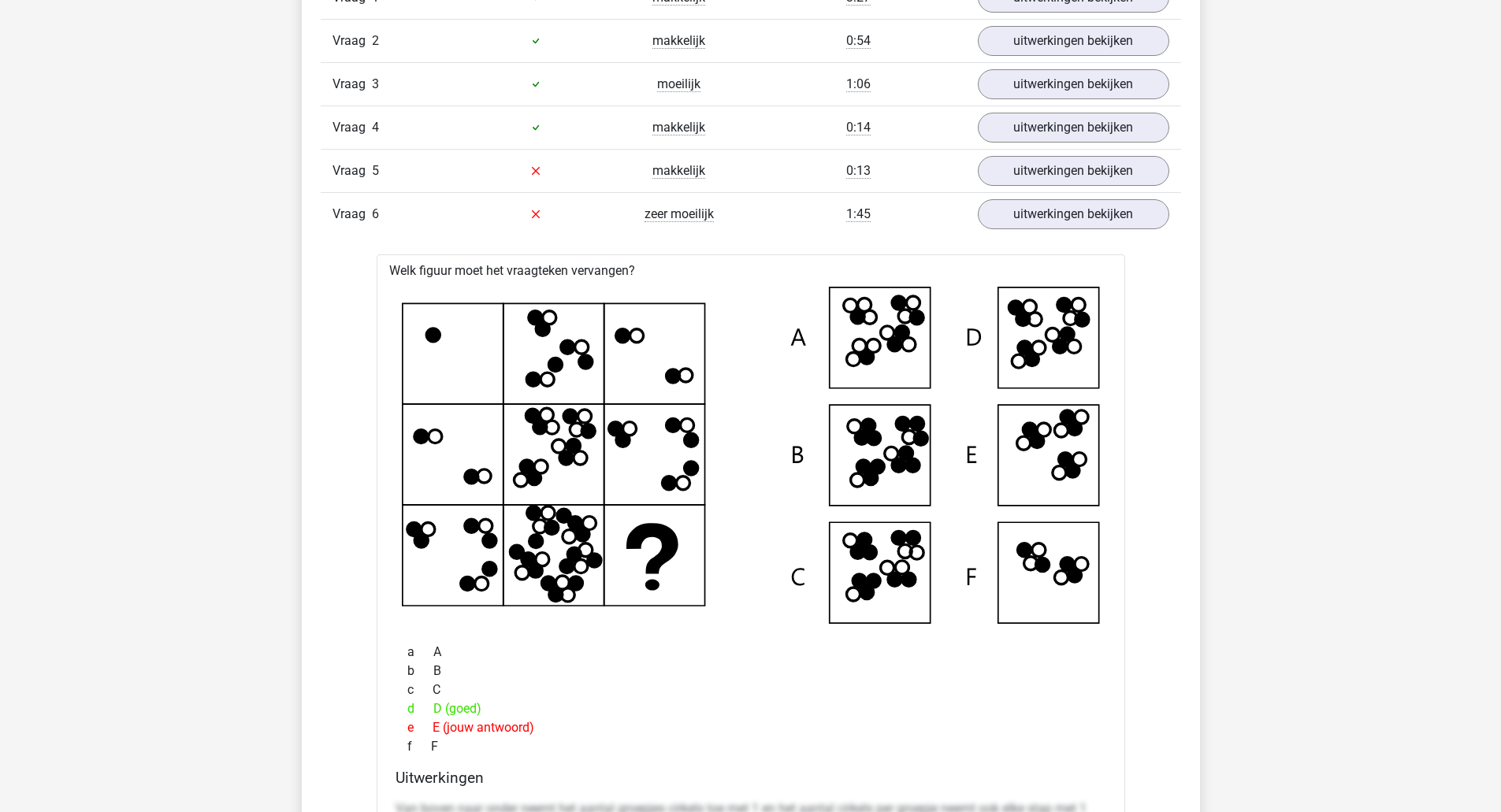
click at [799, 219] on div "1:45" at bounding box center [858, 214] width 215 height 19
click at [364, 215] on span "Vraag" at bounding box center [352, 214] width 40 height 19
click at [997, 212] on link "uitwerkingen bekijken" at bounding box center [1072, 214] width 219 height 35
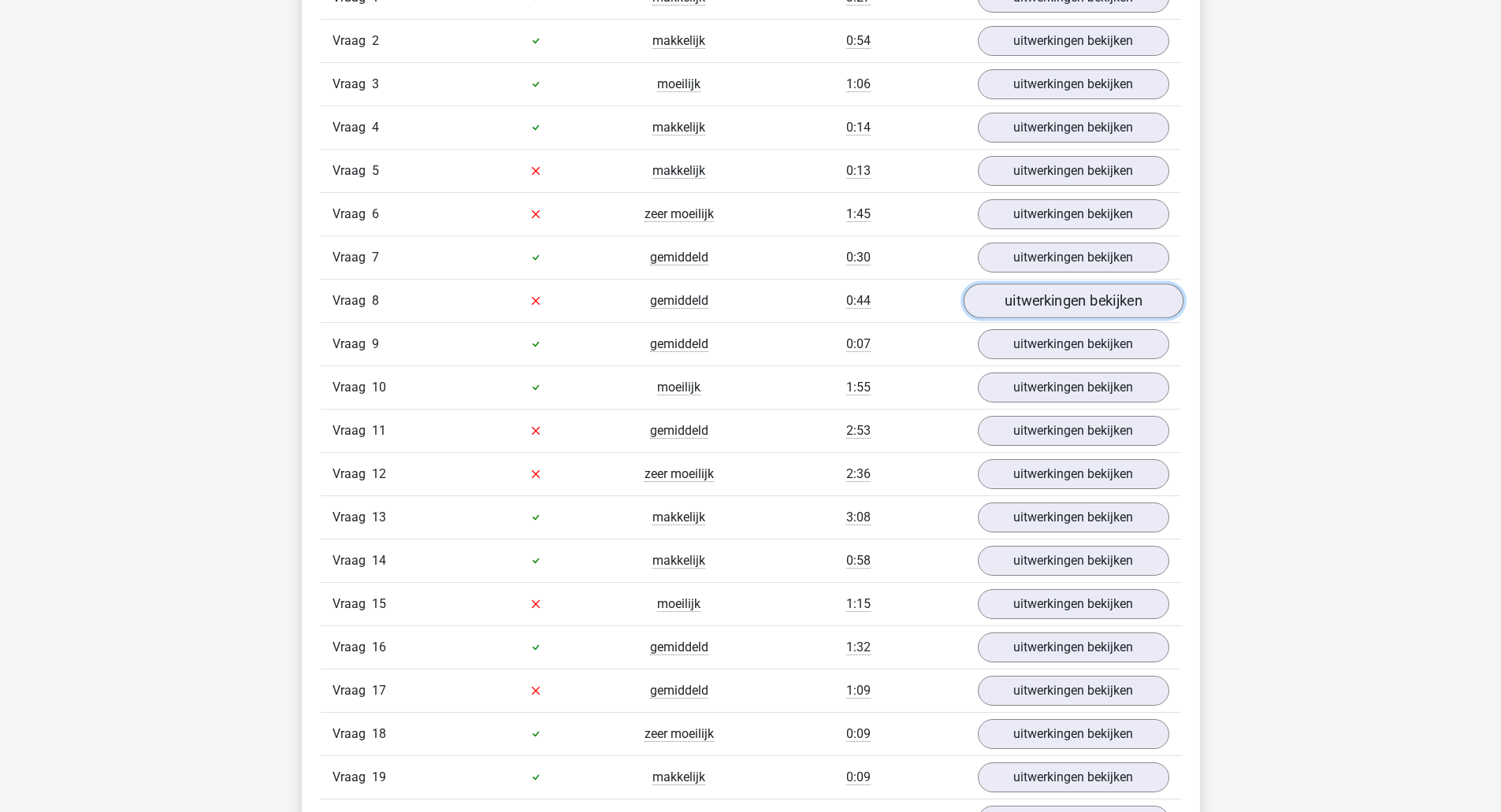
click at [1015, 305] on link "uitwerkingen bekijken" at bounding box center [1072, 301] width 219 height 35
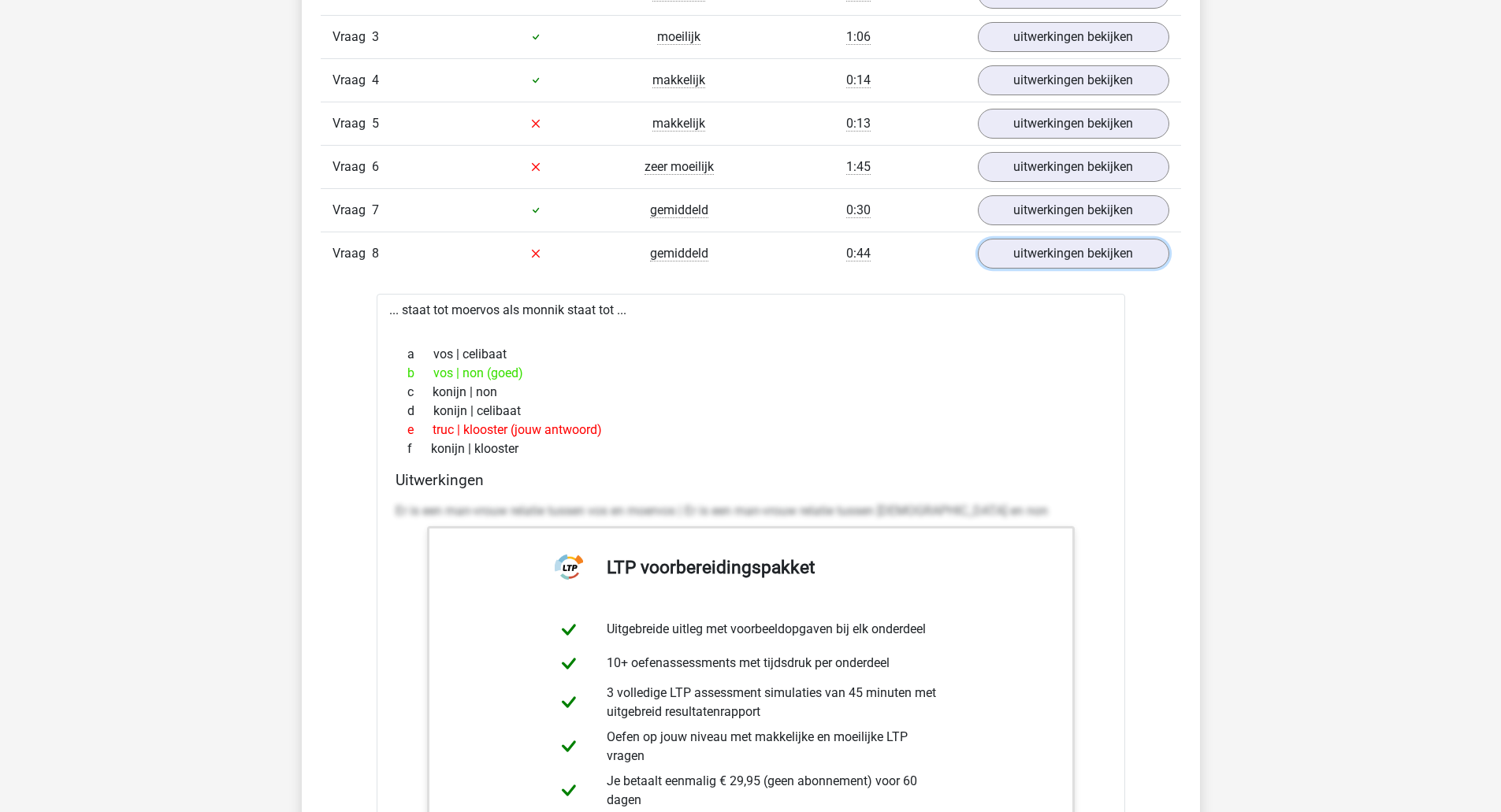
scroll to position [1879, 0]
click at [890, 234] on div "Vraag 8 gemiddeld 0:44 uitwerkingen bekijken" at bounding box center [750, 252] width 860 height 44
click at [1024, 262] on link "uitwerkingen bekijken" at bounding box center [1072, 252] width 219 height 35
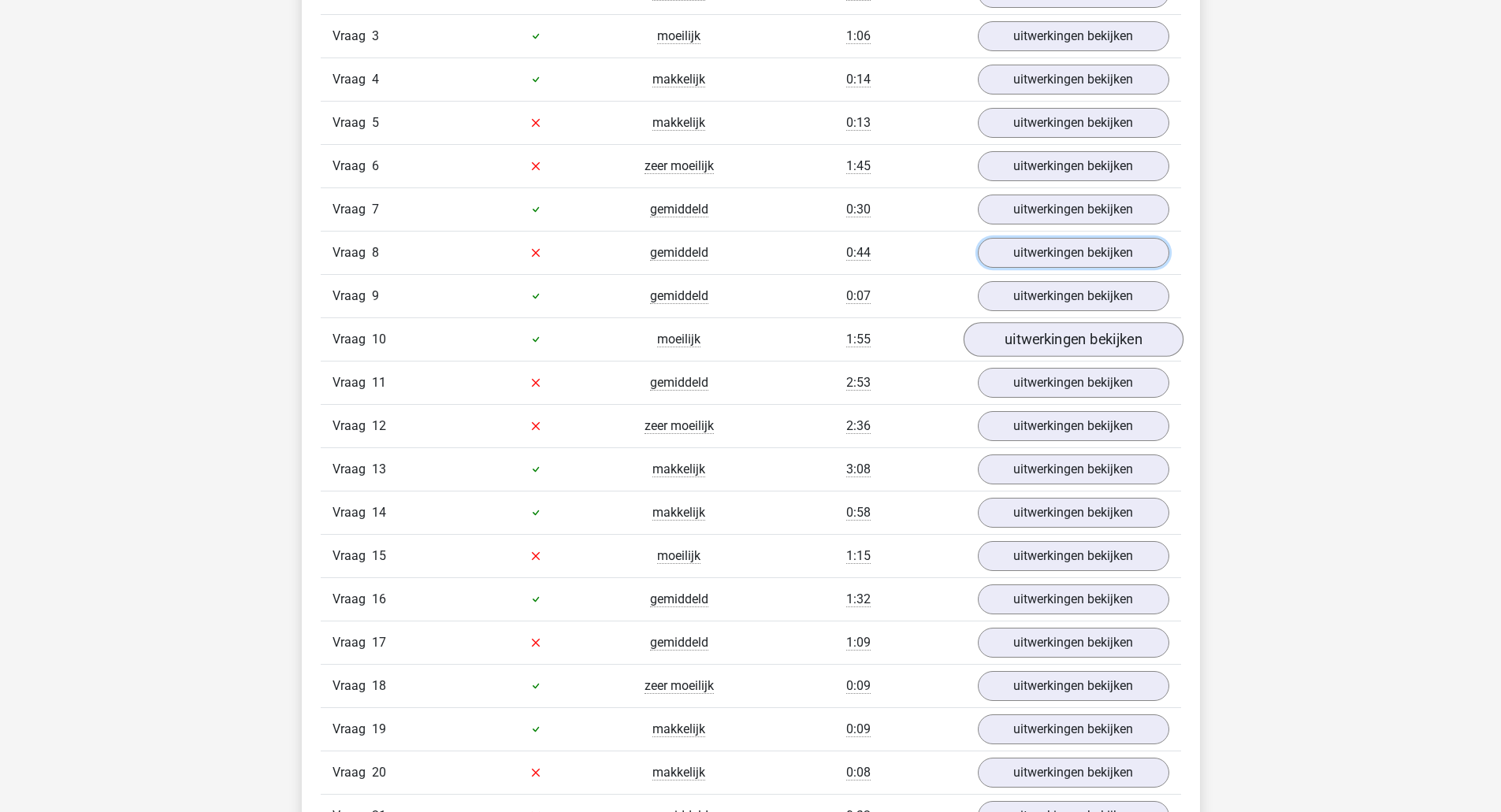
scroll to position [1917, 0]
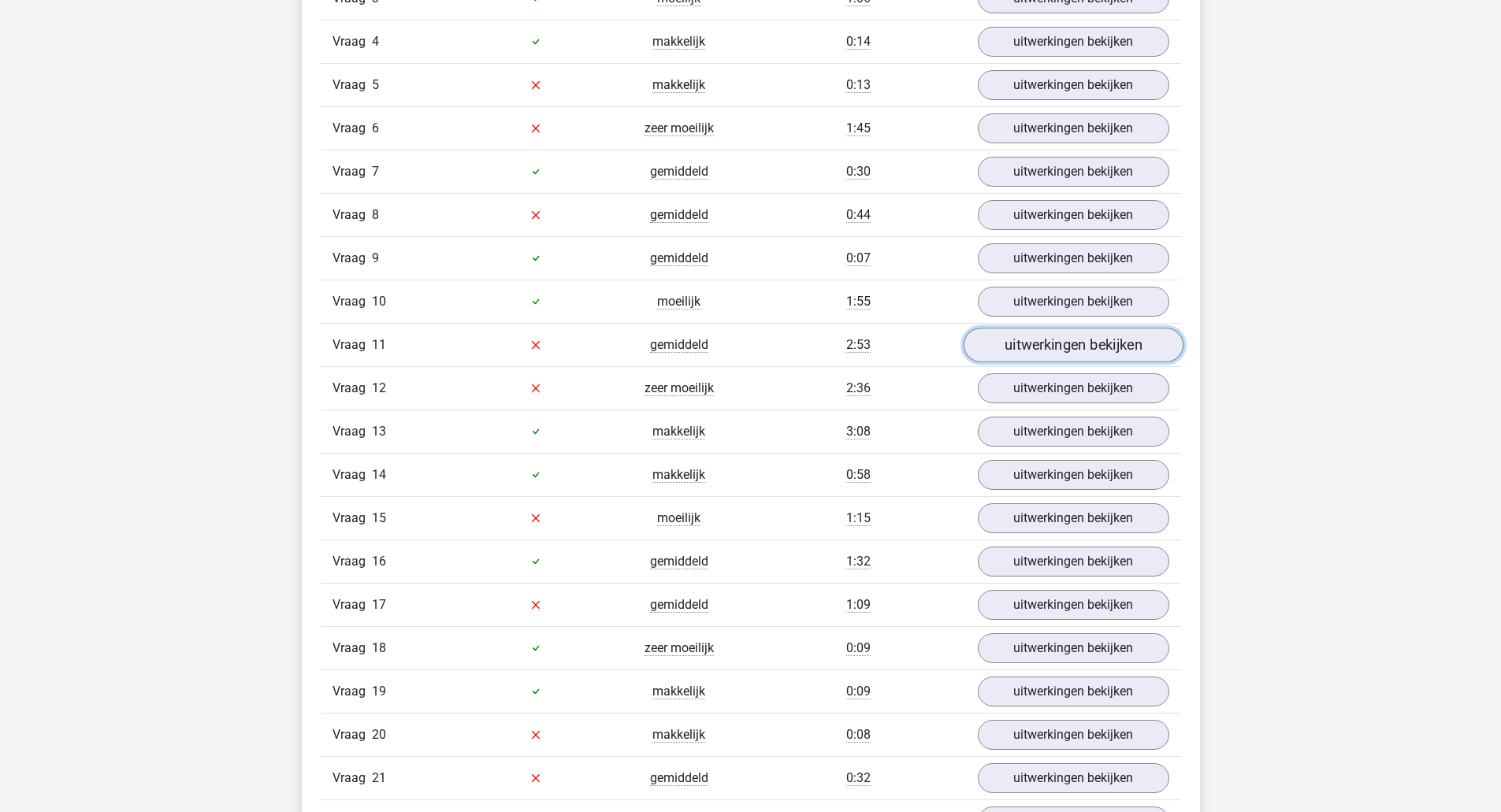
click at [1045, 351] on link "uitwerkingen bekijken" at bounding box center [1072, 344] width 219 height 35
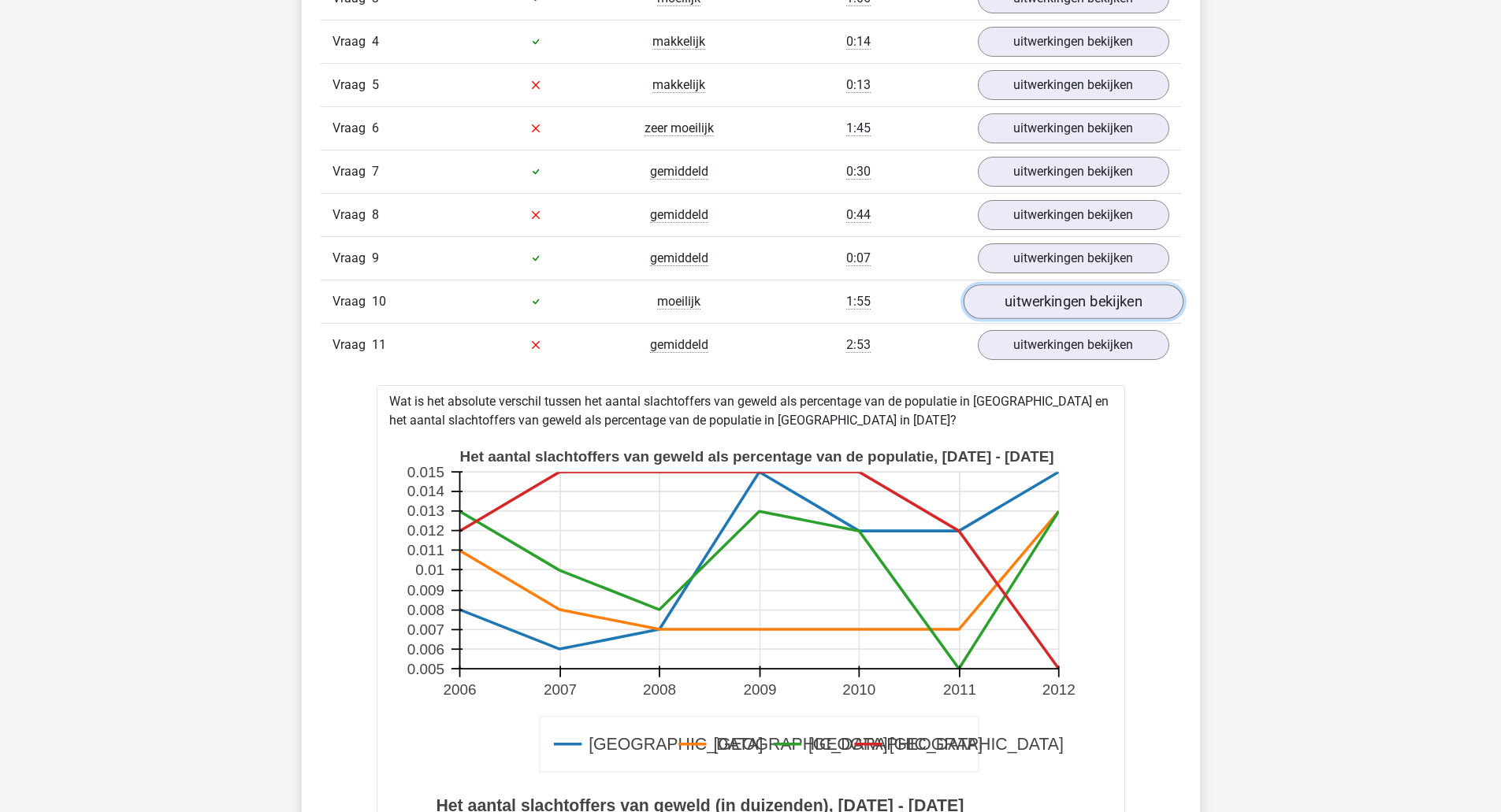
click at [1045, 302] on link "uitwerkingen bekijken" at bounding box center [1072, 302] width 219 height 35
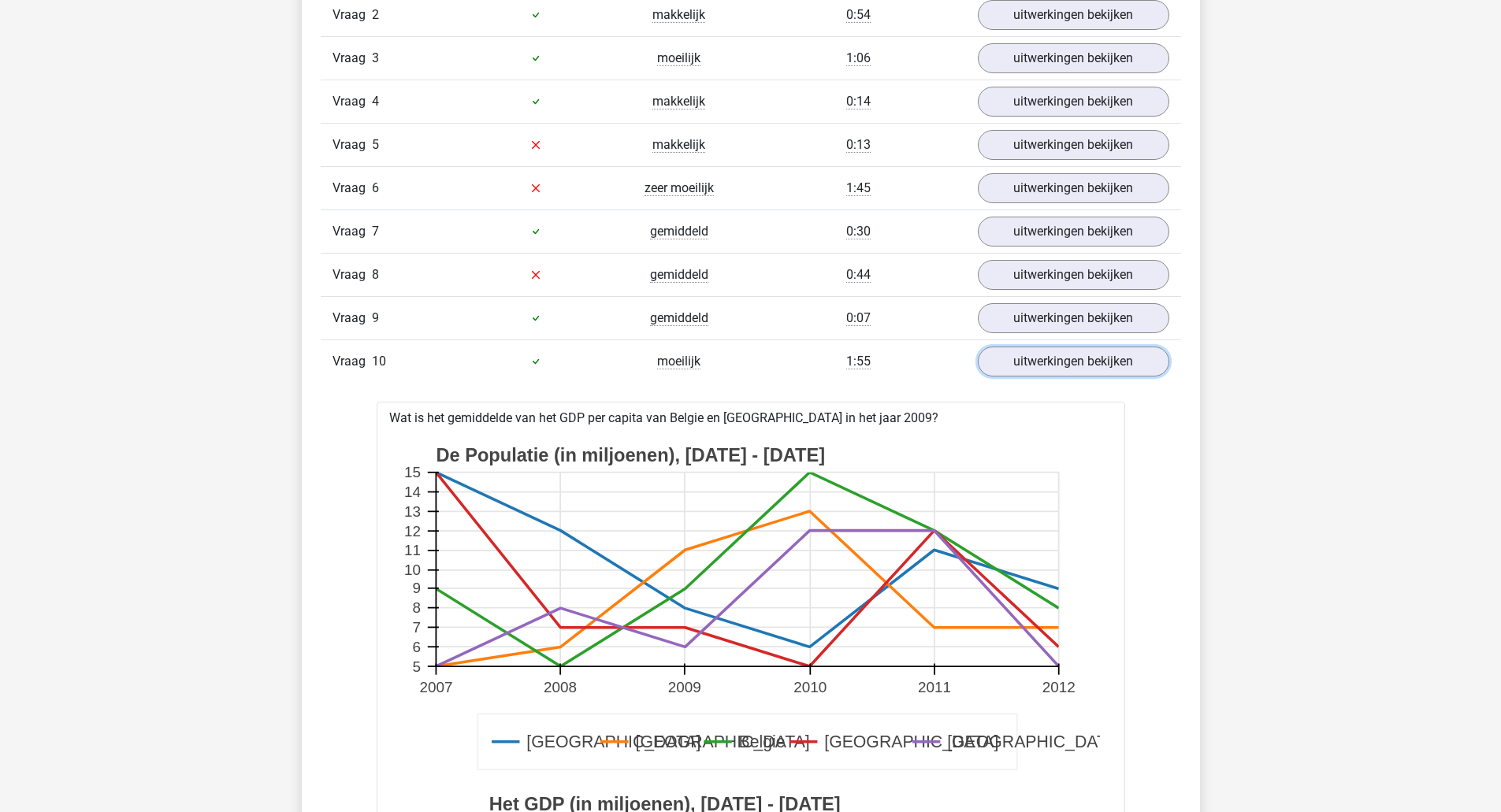
scroll to position [1853, 0]
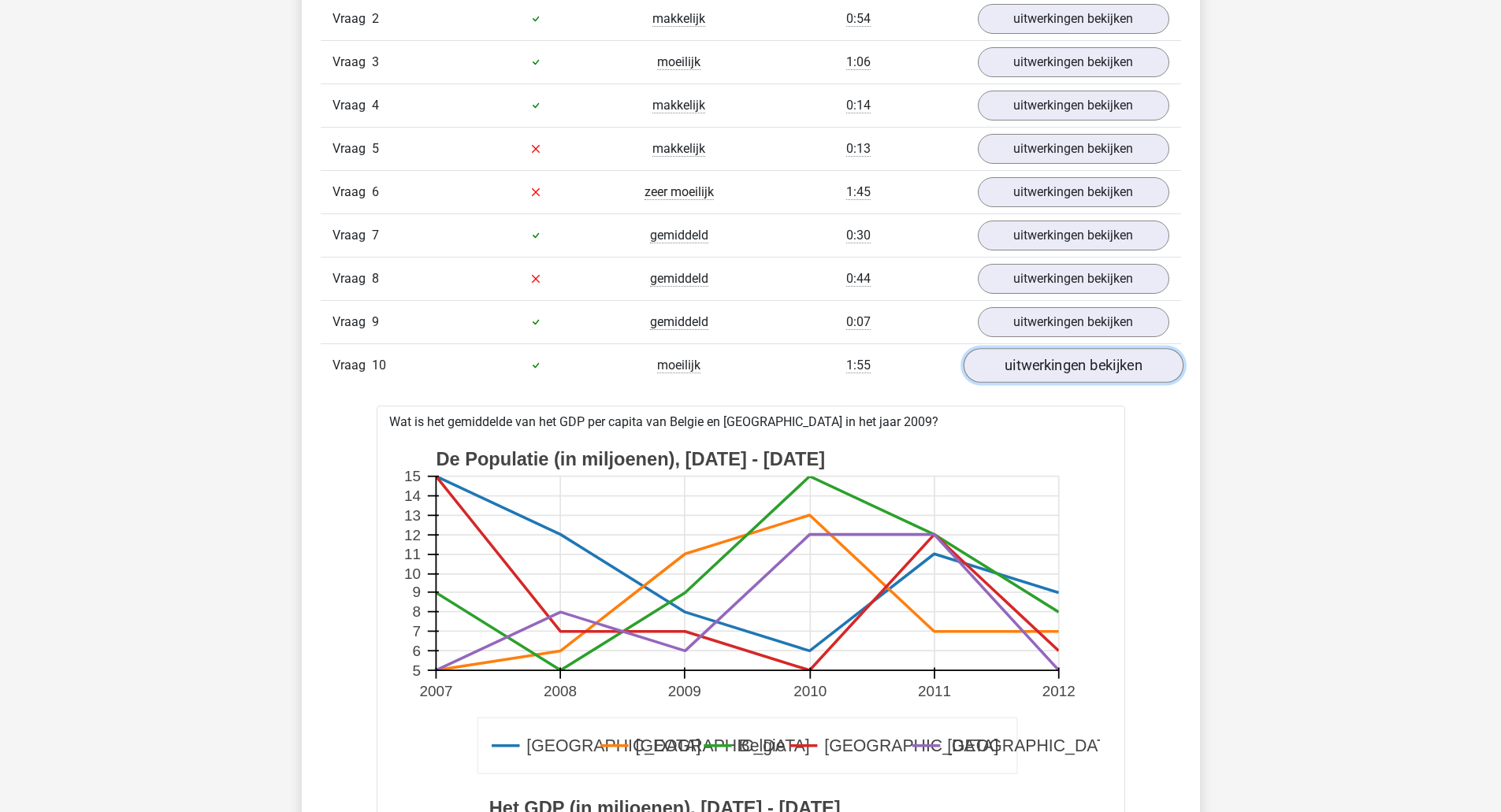
click at [1028, 372] on link "uitwerkingen bekijken" at bounding box center [1072, 365] width 219 height 35
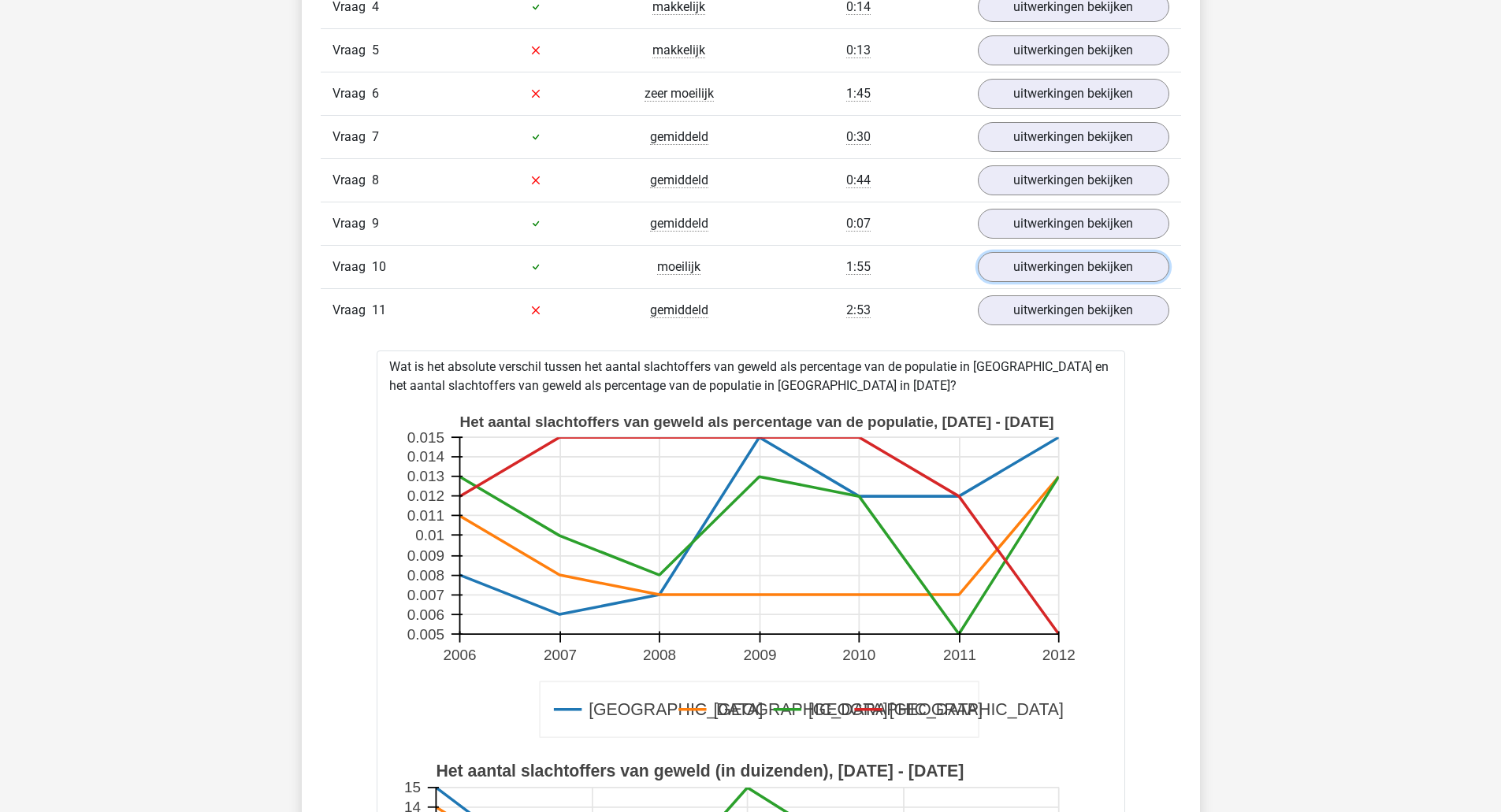
scroll to position [1879, 0]
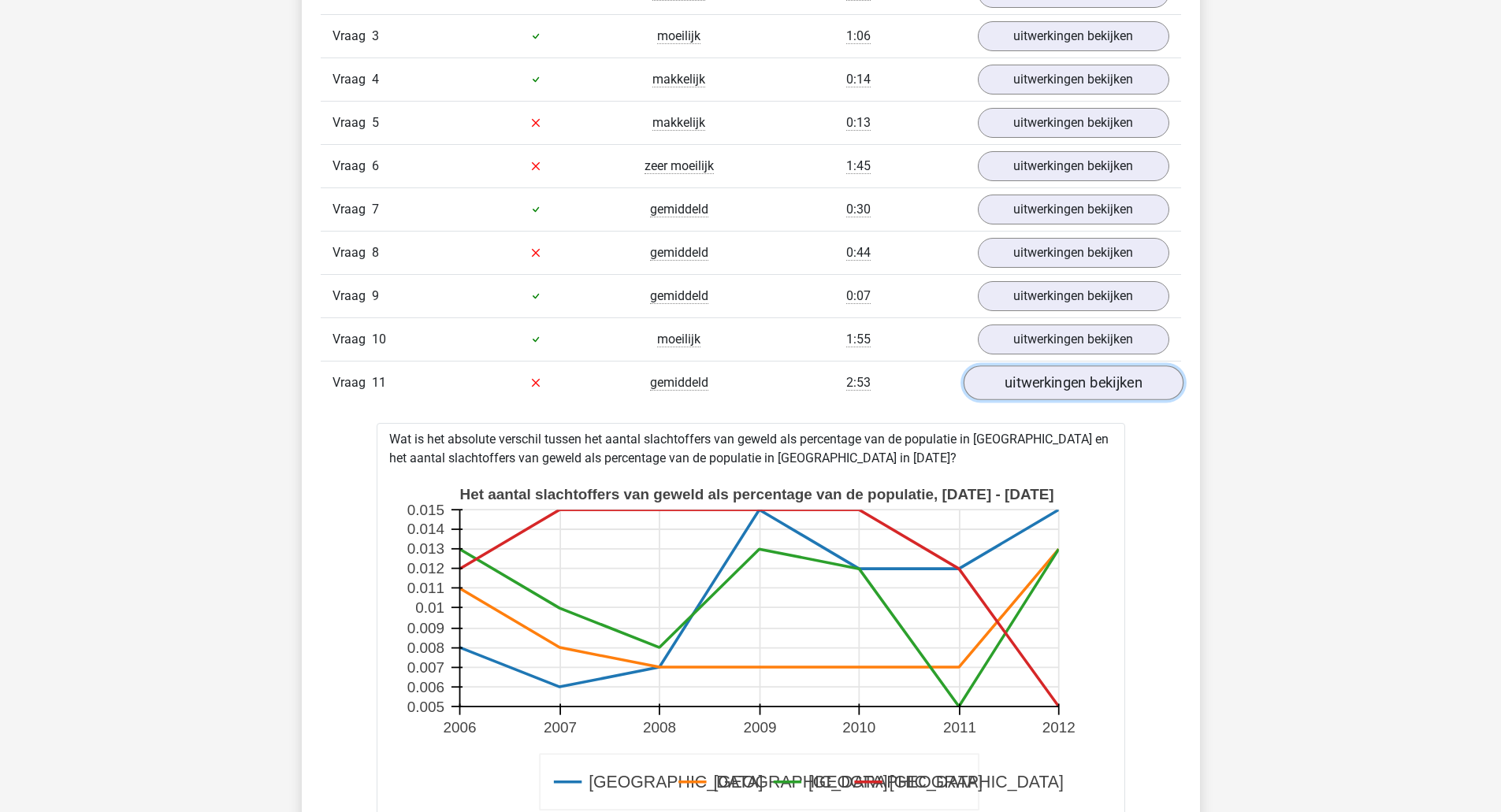
click at [1095, 370] on link "uitwerkingen bekijken" at bounding box center [1072, 382] width 219 height 35
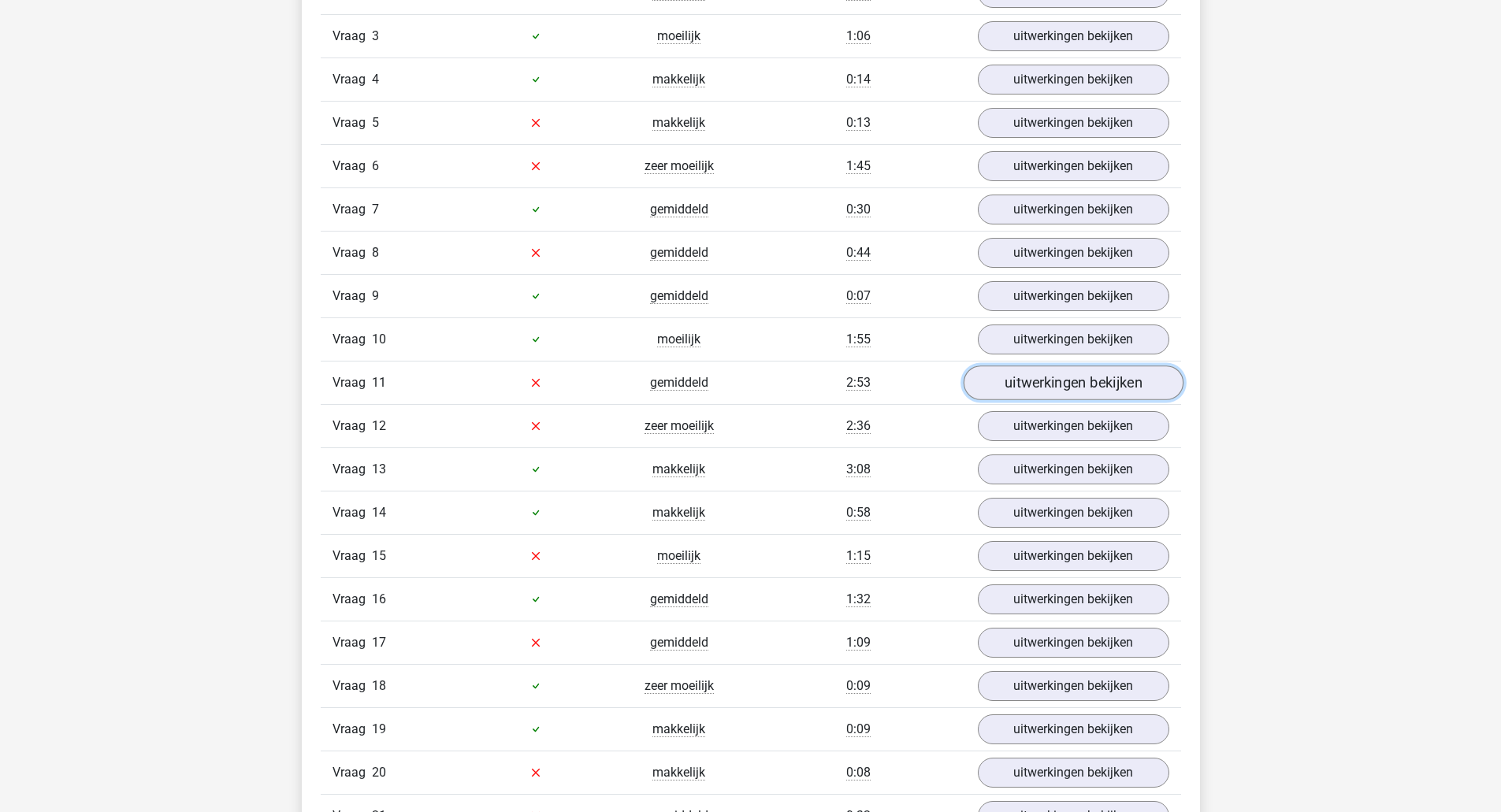
click at [1097, 384] on link "uitwerkingen bekijken" at bounding box center [1072, 382] width 219 height 35
